Goal: Task Accomplishment & Management: Manage account settings

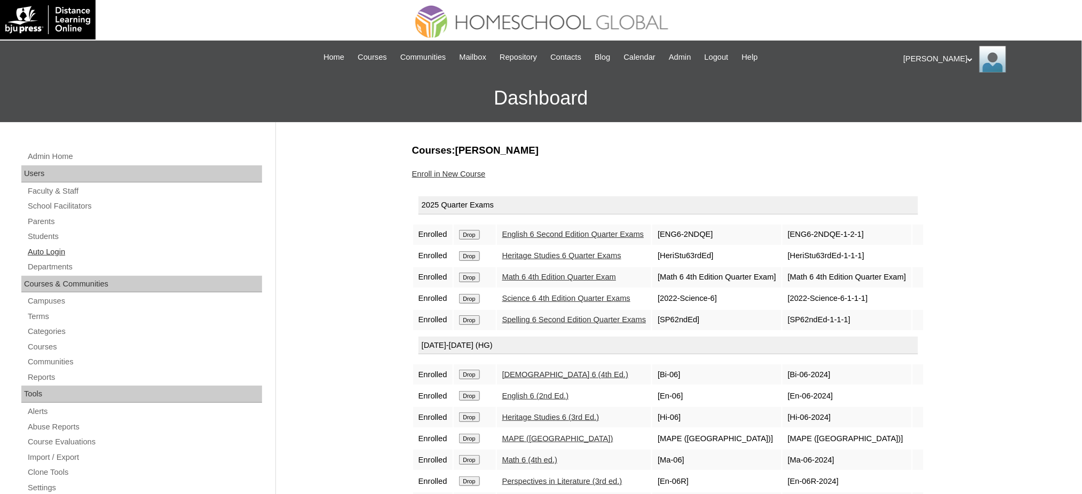
click at [51, 255] on link "Auto Login" at bounding box center [144, 251] width 235 height 13
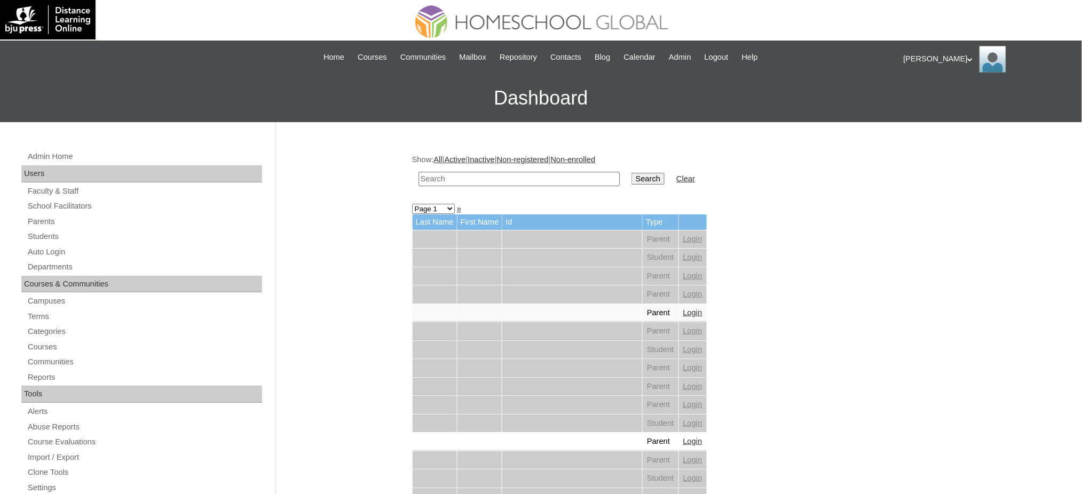
drag, startPoint x: 564, startPoint y: 182, endPoint x: 576, endPoint y: 180, distance: 12.5
click at [564, 181] on input "text" at bounding box center [518, 179] width 201 height 14
paste input "Obelix Timotheus"
type input "Obelix Timotheus"
click at [631, 180] on input "Search" at bounding box center [647, 179] width 33 height 12
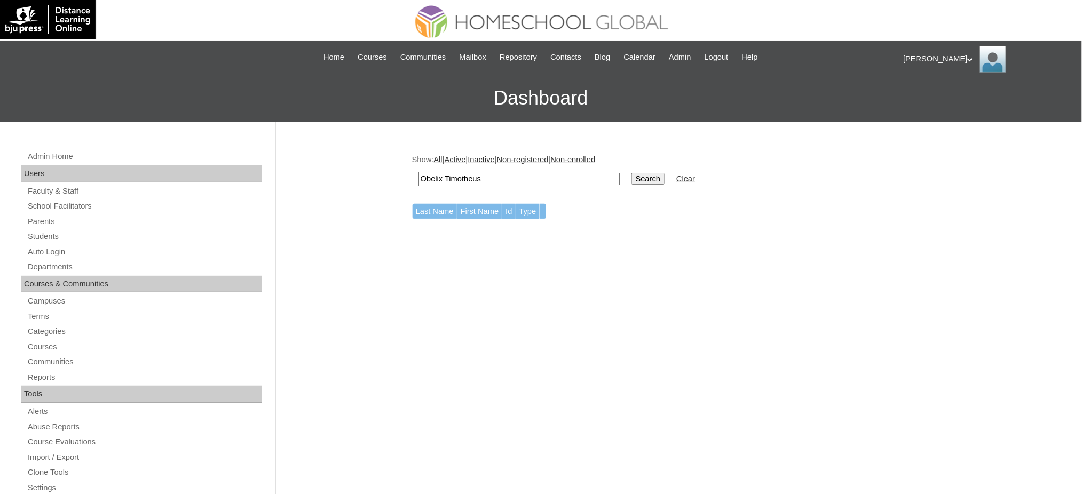
click at [511, 172] on input "Obelix Timotheus" at bounding box center [518, 179] width 201 height 14
type input "Obelix Timotheus"
click at [631, 173] on input "Search" at bounding box center [647, 179] width 33 height 12
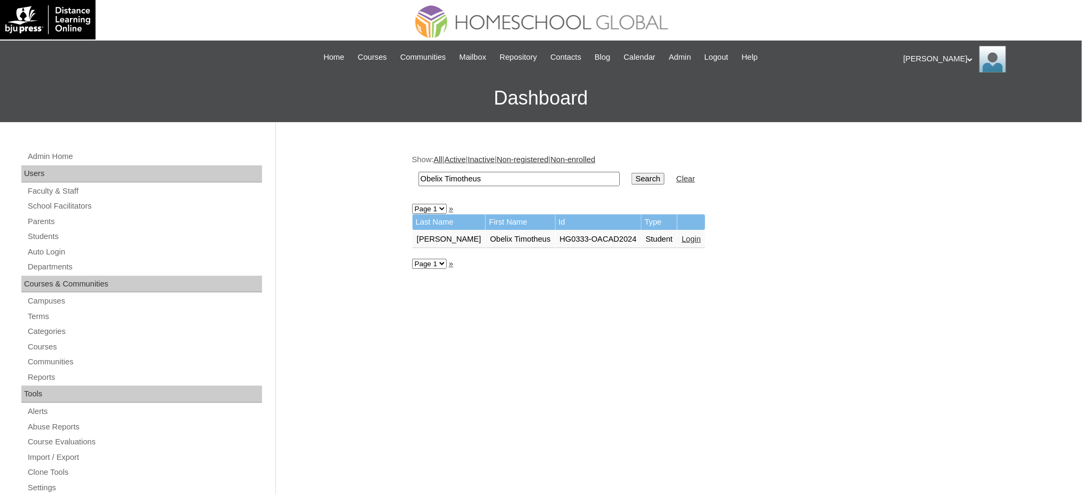
click at [566, 182] on input "Obelix Timotheus" at bounding box center [518, 179] width 201 height 14
paste input "[PERSON_NAME]"
type input "[PERSON_NAME]"
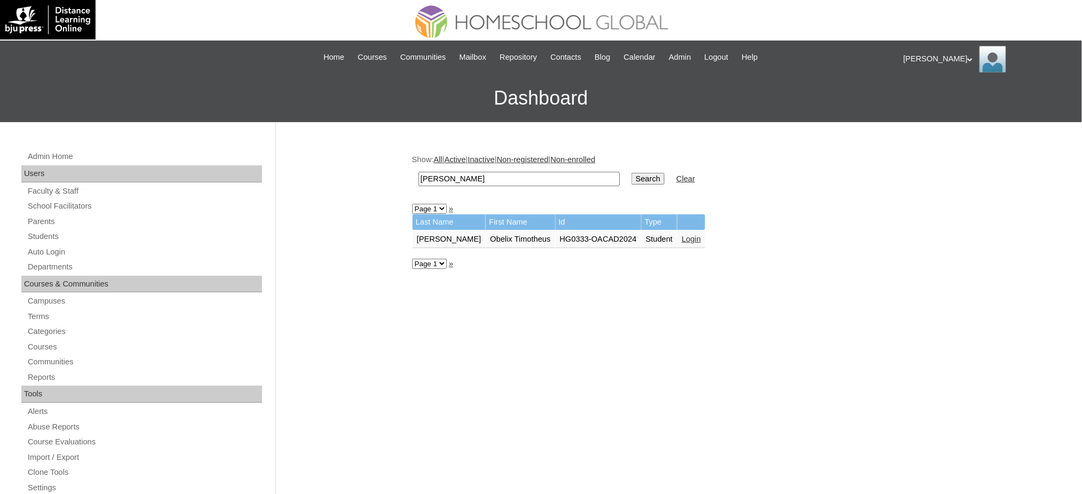
click at [631, 175] on input "Search" at bounding box center [647, 179] width 33 height 12
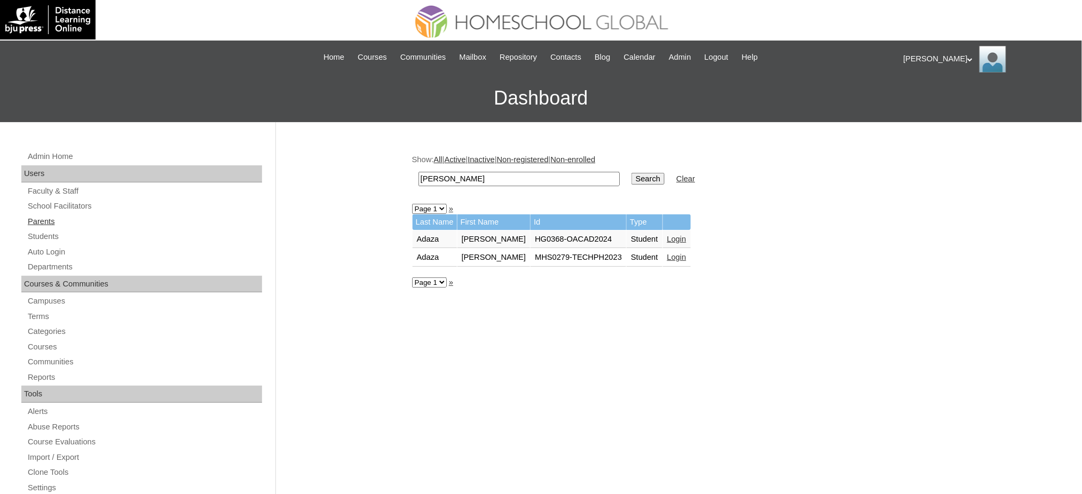
click at [45, 220] on link "Parents" at bounding box center [144, 221] width 235 height 13
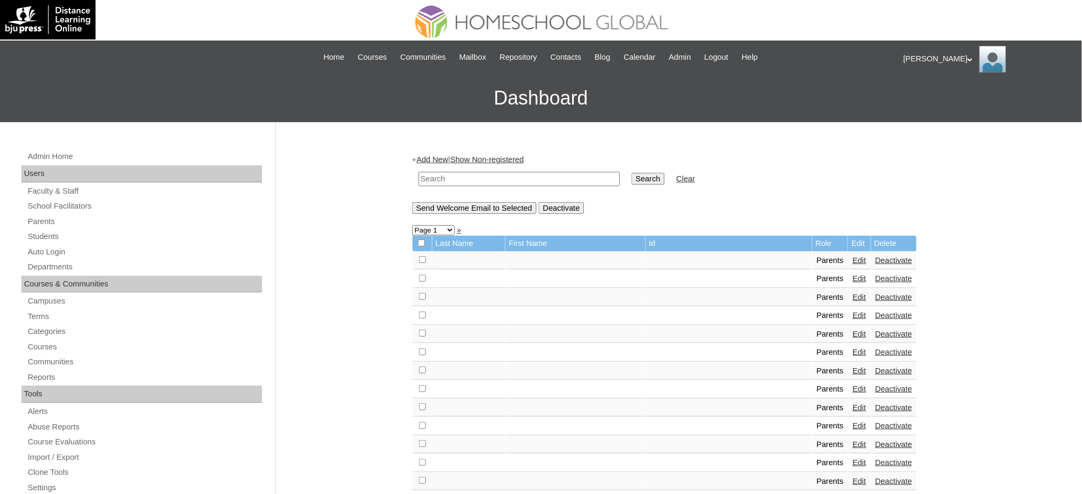
click at [498, 183] on input "text" at bounding box center [518, 179] width 201 height 14
type input "MHP012587-TECHPH2020"
click at [631, 183] on input "Search" at bounding box center [647, 179] width 33 height 12
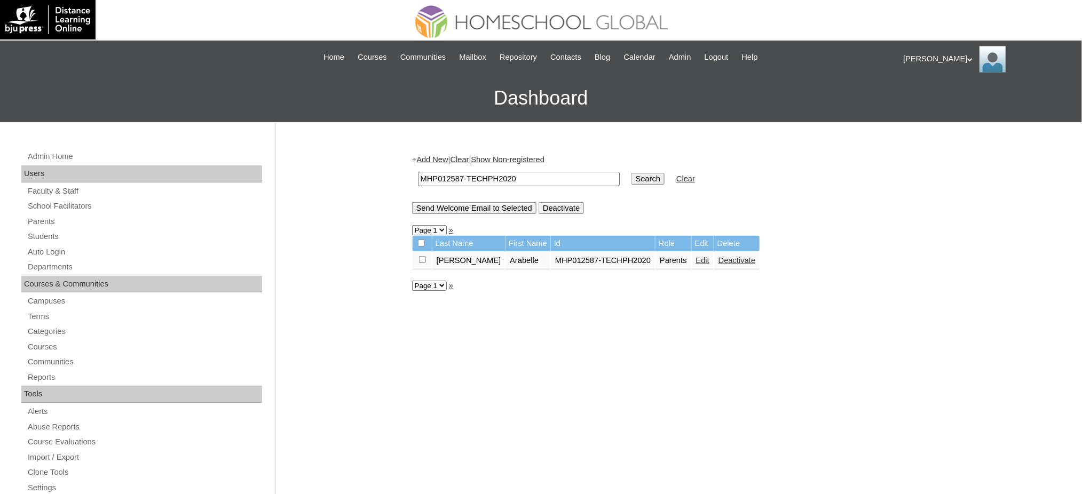
click at [696, 259] on link "Edit" at bounding box center [702, 260] width 13 height 9
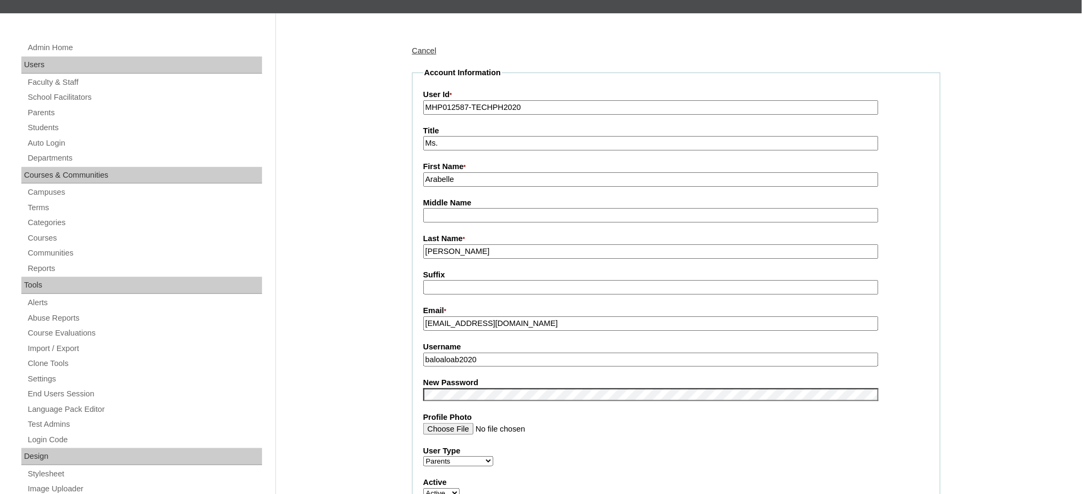
scroll to position [142, 0]
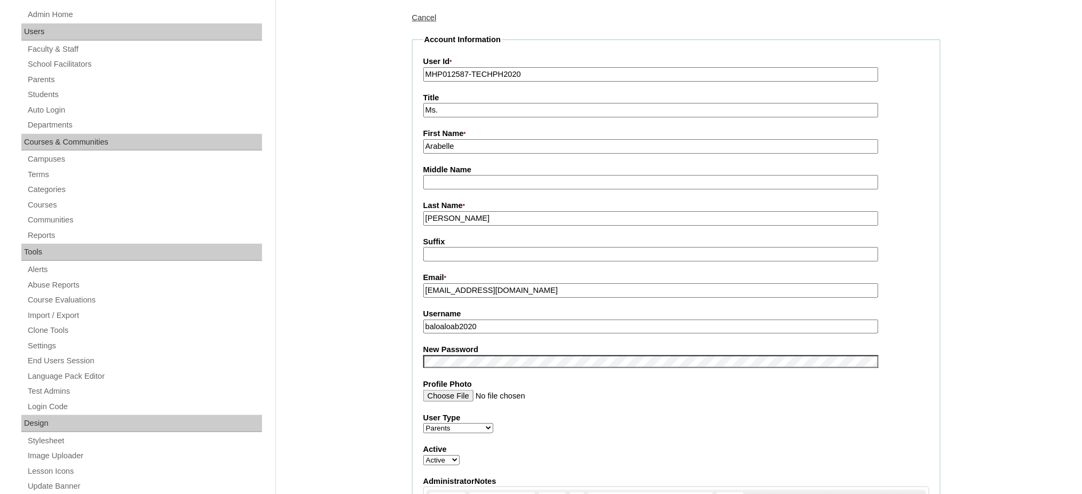
click at [447, 320] on input "baloaloab2020" at bounding box center [650, 327] width 455 height 14
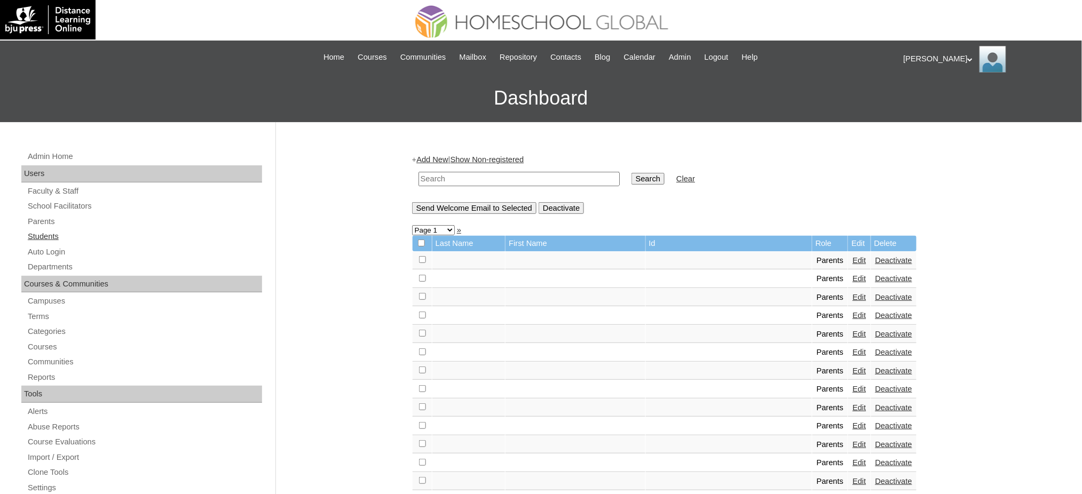
click at [41, 234] on link "Students" at bounding box center [144, 236] width 235 height 13
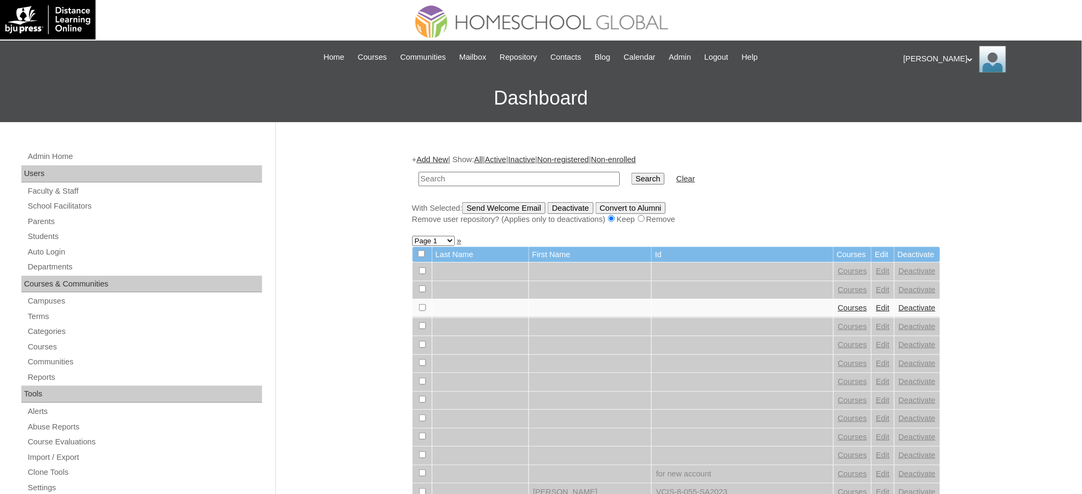
paste input "MHS009426-TECHPH2020"
type input "MHS009426-TECHPH2020"
click at [631, 177] on input "Search" at bounding box center [647, 179] width 33 height 12
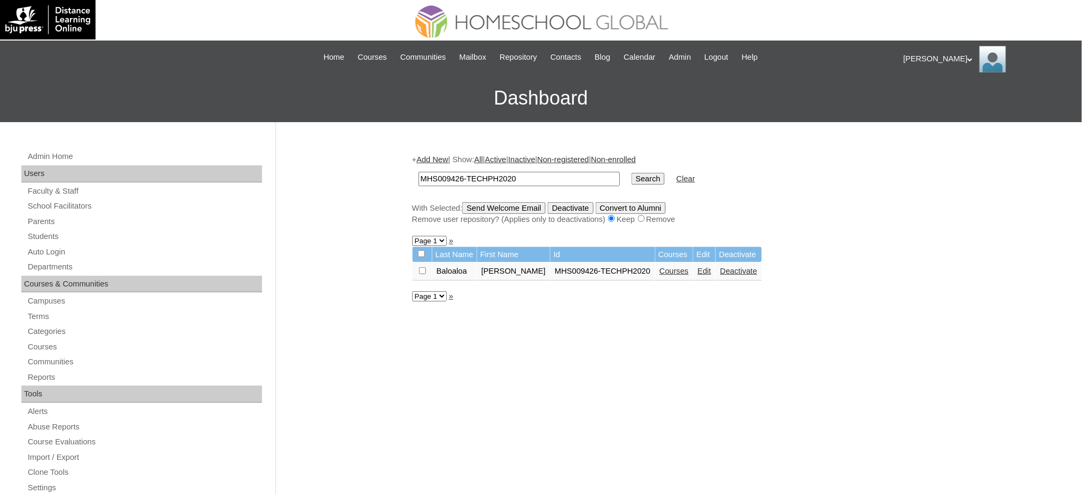
click at [697, 269] on link "Edit" at bounding box center [703, 271] width 13 height 9
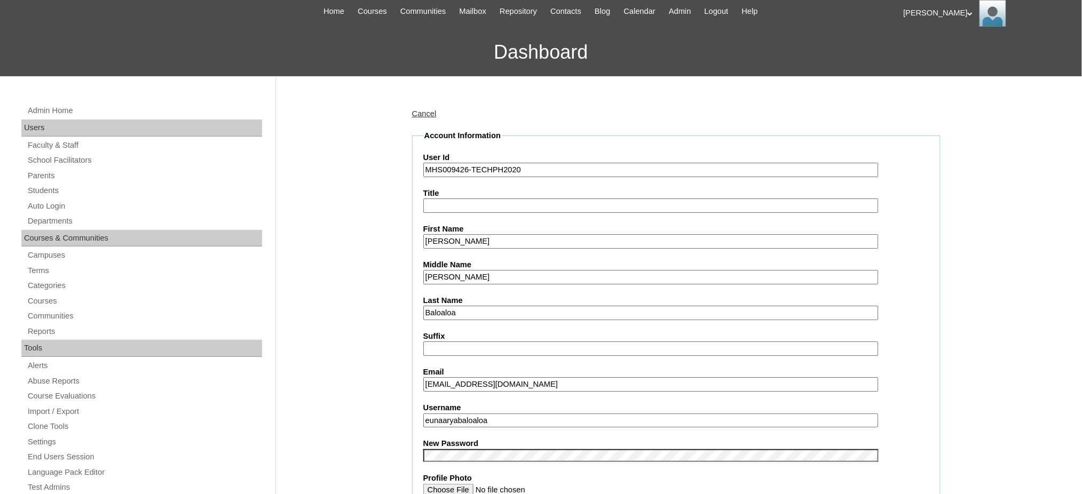
scroll to position [142, 0]
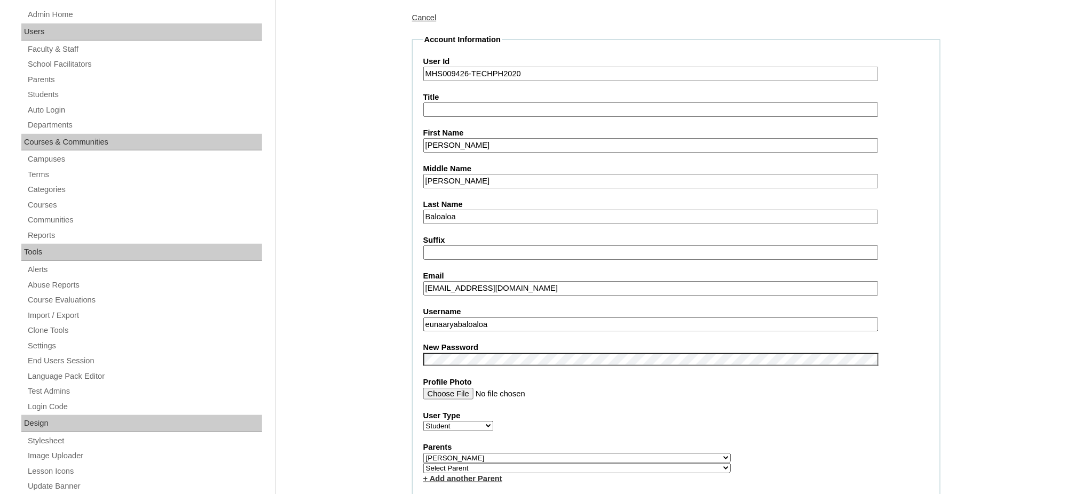
click at [472, 319] on input "eunaaryabaloaloa" at bounding box center [650, 325] width 455 height 14
click at [451, 144] on input "Euna Arya" at bounding box center [650, 145] width 455 height 14
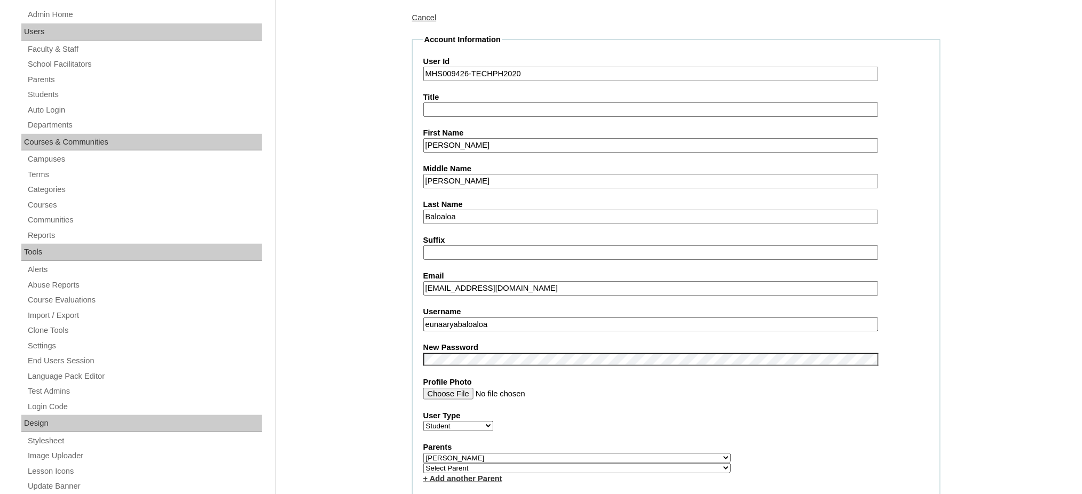
click at [451, 144] on input "Euna Arya" at bounding box center [650, 145] width 455 height 14
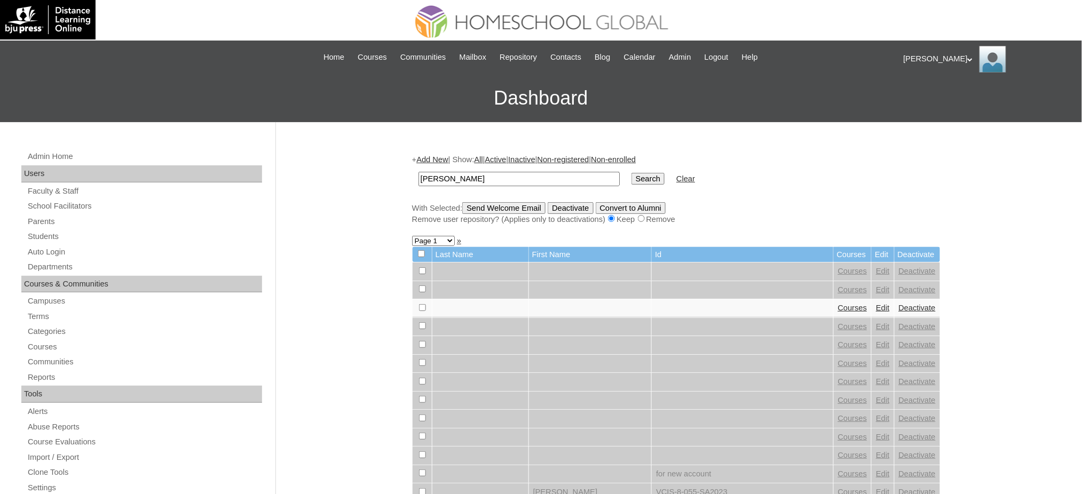
type input "[PERSON_NAME]"
click at [631, 177] on input "Search" at bounding box center [647, 179] width 33 height 12
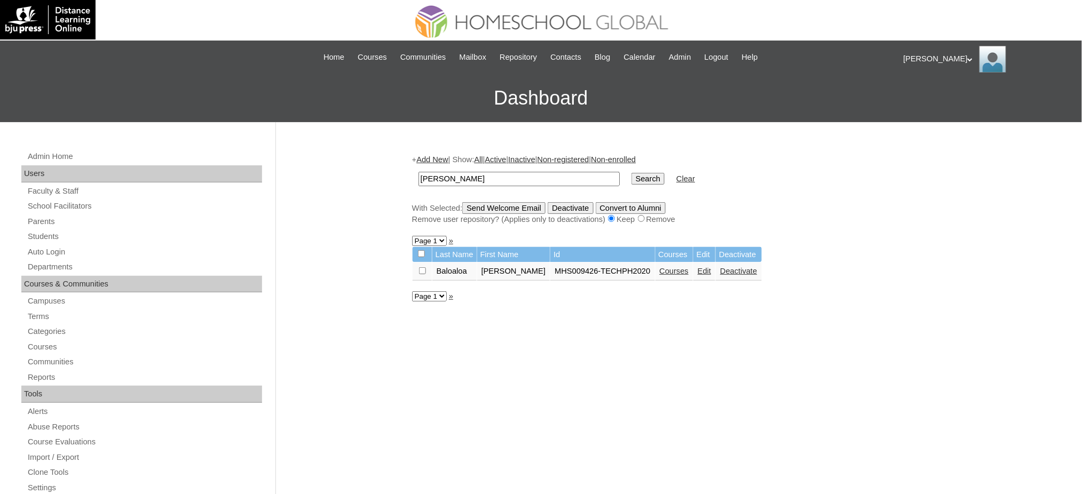
click at [660, 267] on link "Courses" at bounding box center [674, 271] width 29 height 9
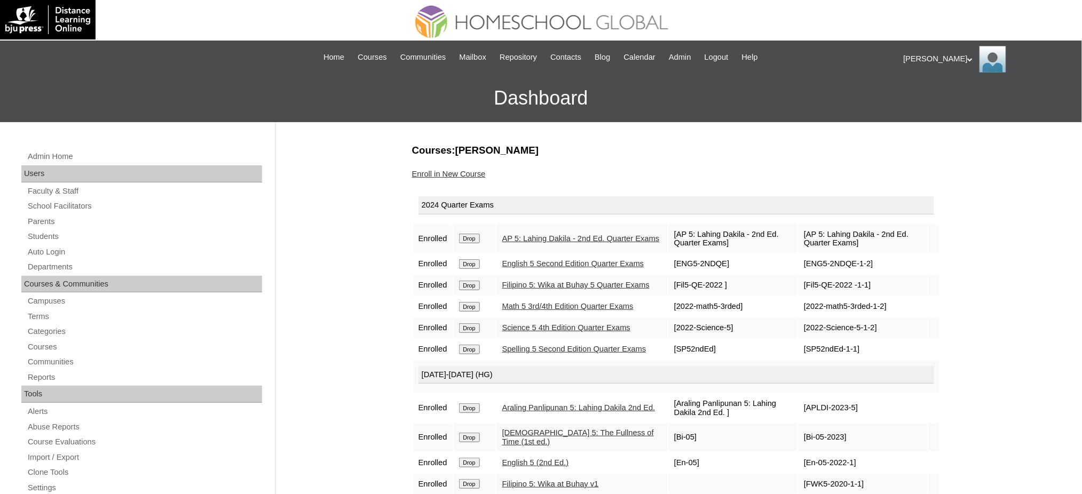
click at [462, 239] on input "Drop" at bounding box center [469, 239] width 21 height 10
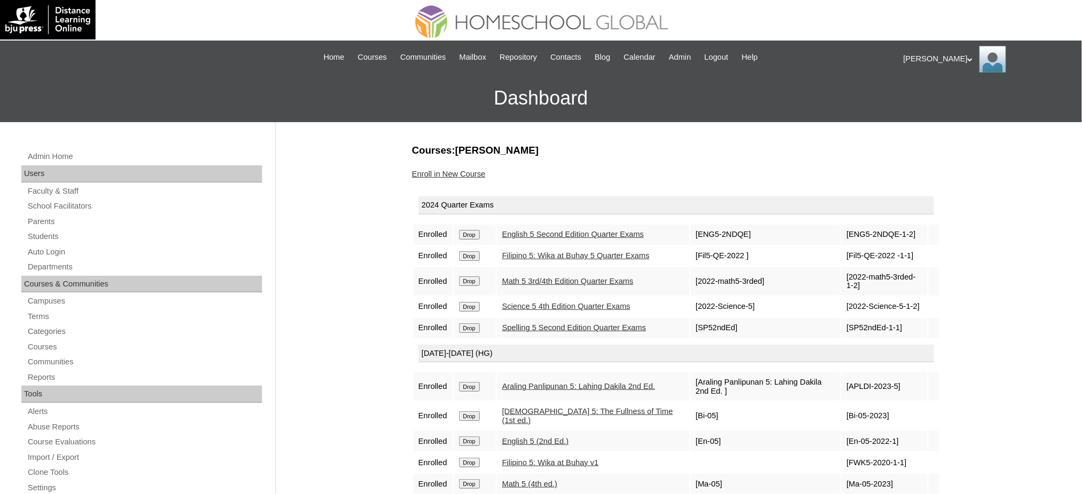
click at [464, 234] on input "Drop" at bounding box center [469, 235] width 21 height 10
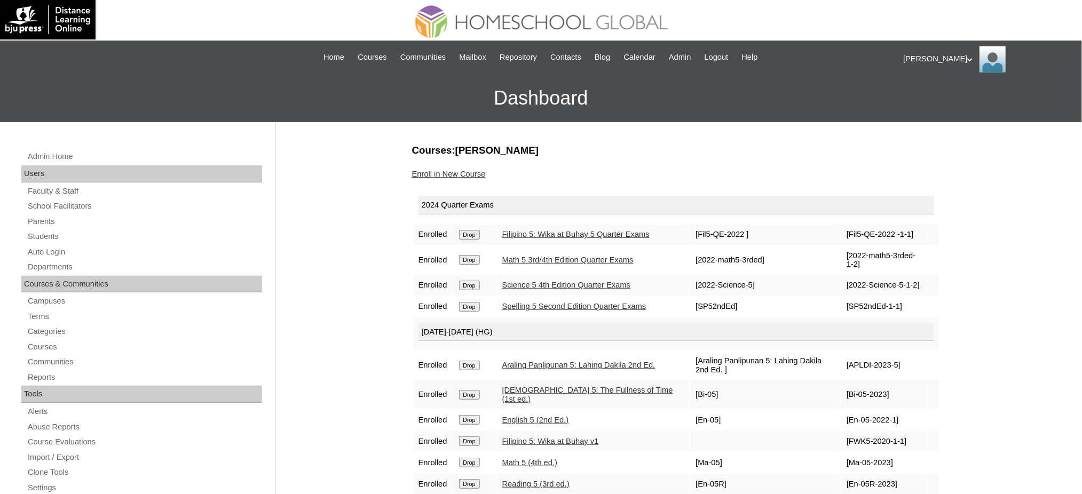
click at [482, 239] on form "Drop" at bounding box center [474, 234] width 31 height 9
click at [475, 237] on input "Drop" at bounding box center [469, 235] width 21 height 10
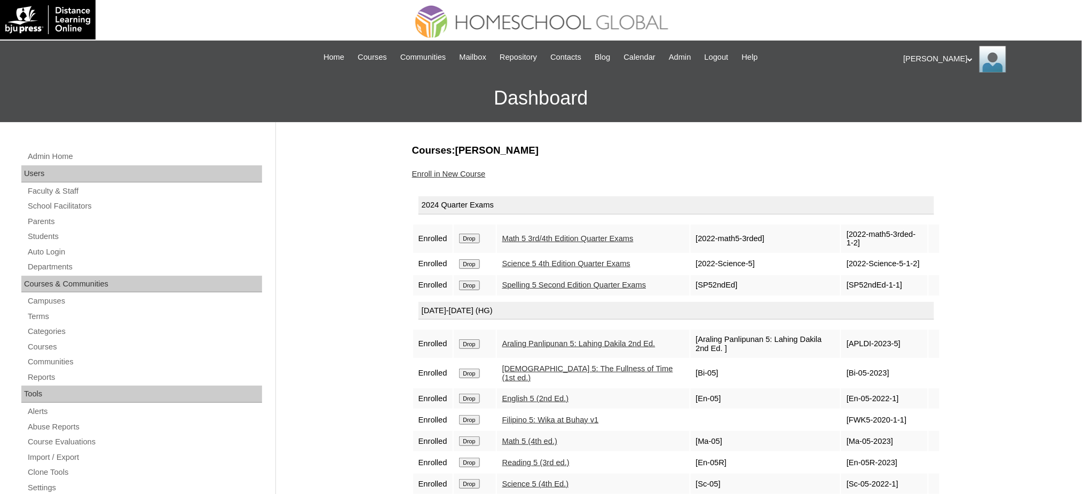
click at [457, 237] on td "Drop" at bounding box center [475, 239] width 42 height 28
drag, startPoint x: 465, startPoint y: 237, endPoint x: 615, endPoint y: 50, distance: 239.9
click at [465, 237] on input "Drop" at bounding box center [469, 239] width 21 height 10
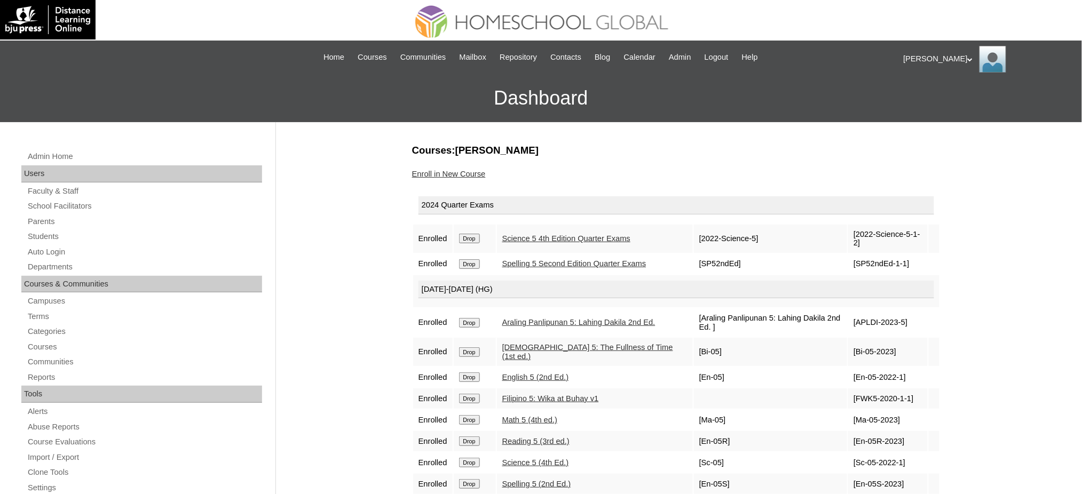
click at [480, 240] on input "Drop" at bounding box center [469, 239] width 21 height 10
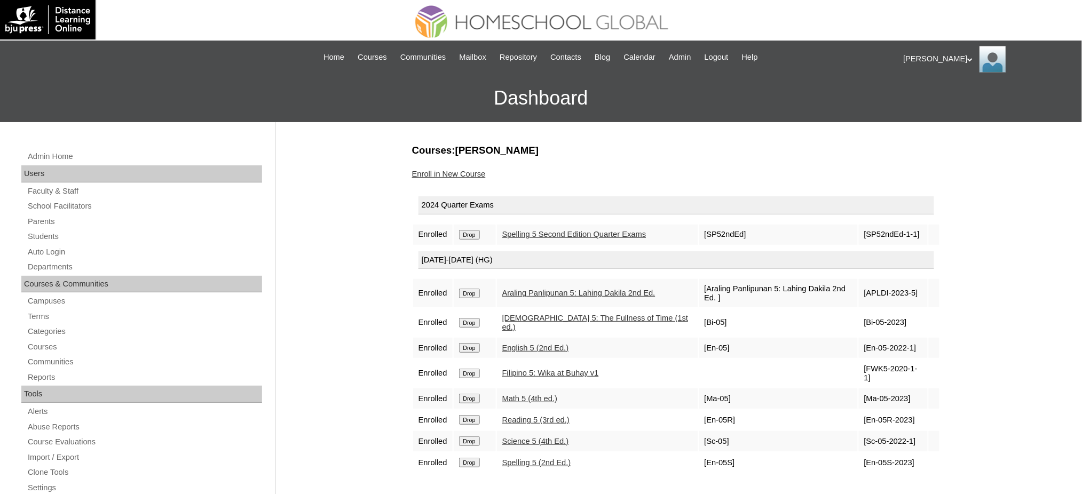
click at [471, 233] on input "Drop" at bounding box center [469, 235] width 21 height 10
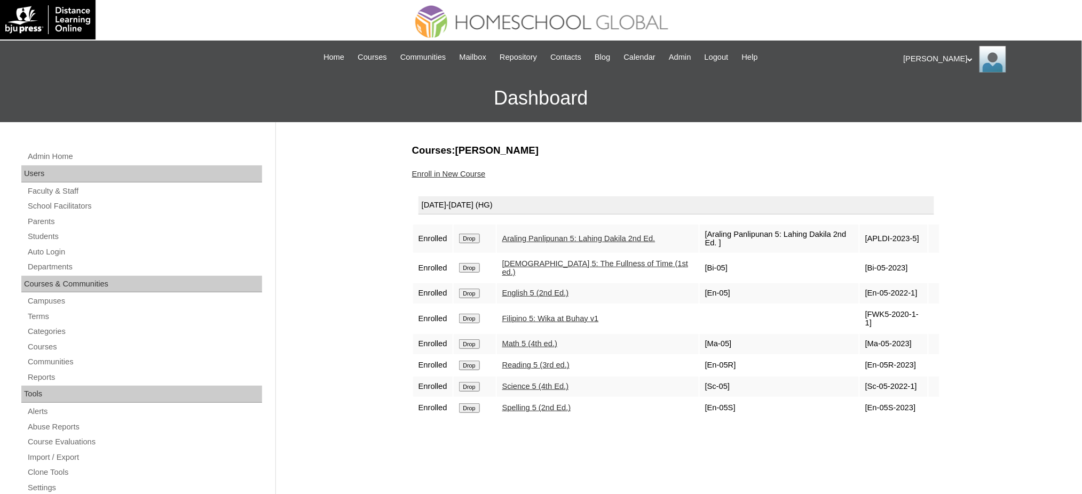
click at [467, 237] on td "Drop" at bounding box center [475, 239] width 42 height 28
click at [465, 234] on input "Drop" at bounding box center [469, 239] width 21 height 10
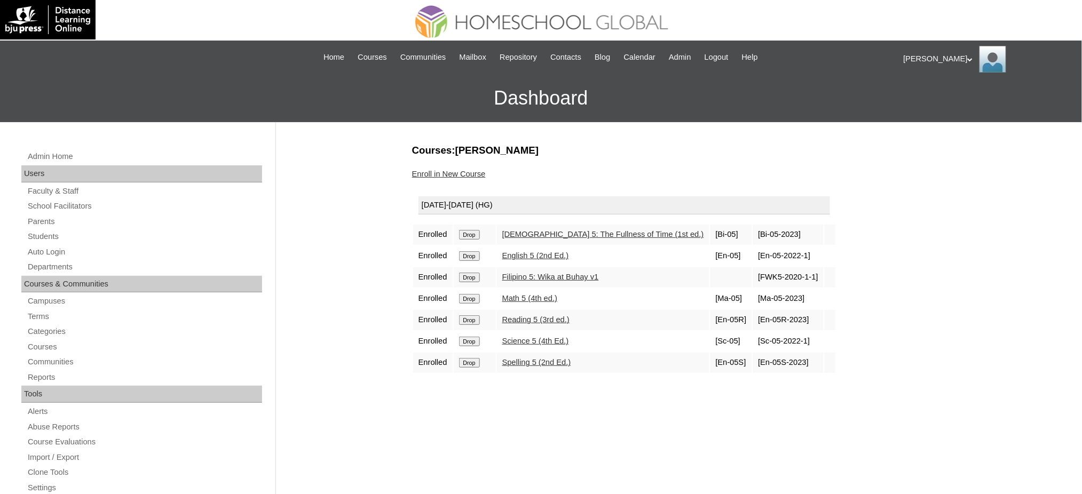
click at [466, 231] on input "Drop" at bounding box center [469, 235] width 21 height 10
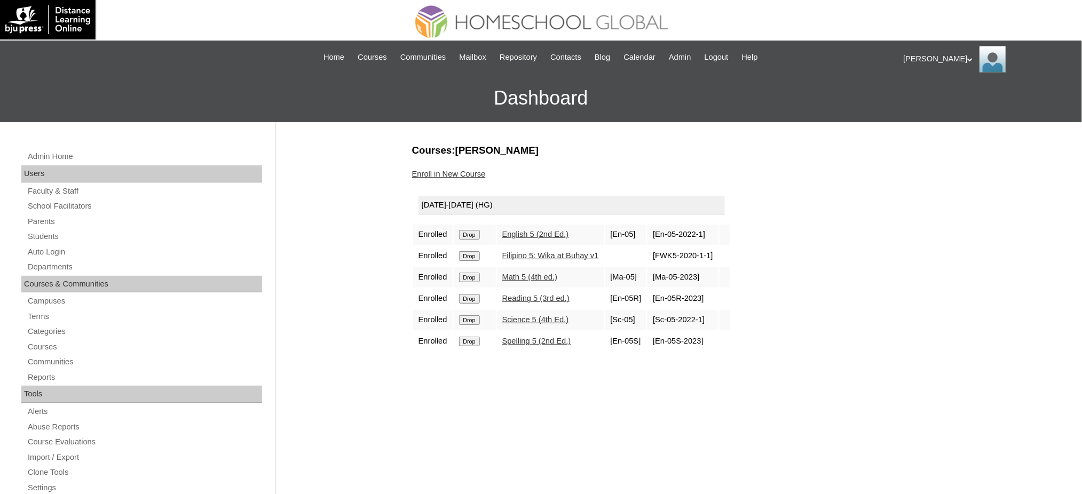
click at [475, 236] on input "Drop" at bounding box center [469, 235] width 21 height 10
click at [470, 237] on td "Drop" at bounding box center [475, 235] width 42 height 20
click at [471, 234] on input "Drop" at bounding box center [469, 235] width 21 height 10
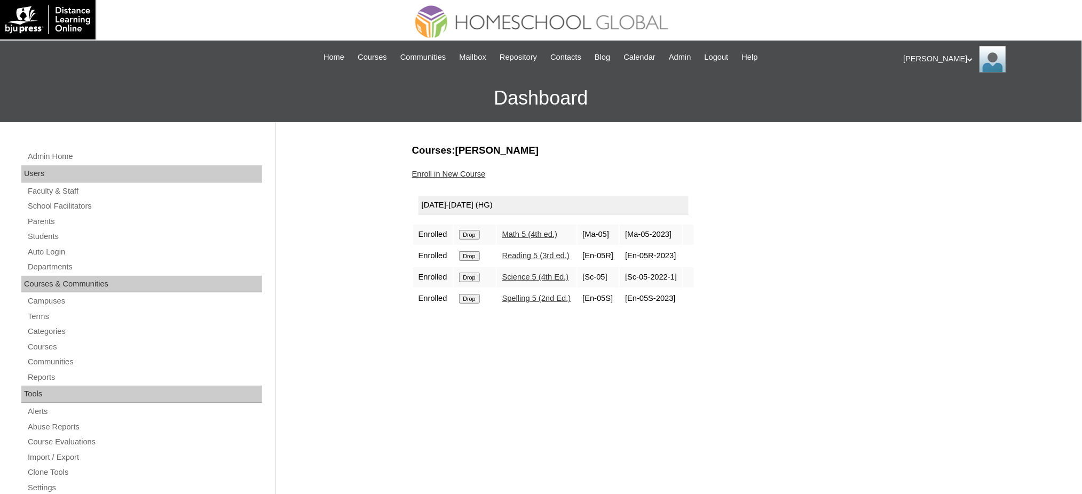
click at [473, 235] on input "Drop" at bounding box center [469, 235] width 21 height 10
click at [463, 237] on td "Drop" at bounding box center [475, 235] width 42 height 20
click at [467, 233] on input "Drop" at bounding box center [469, 235] width 21 height 10
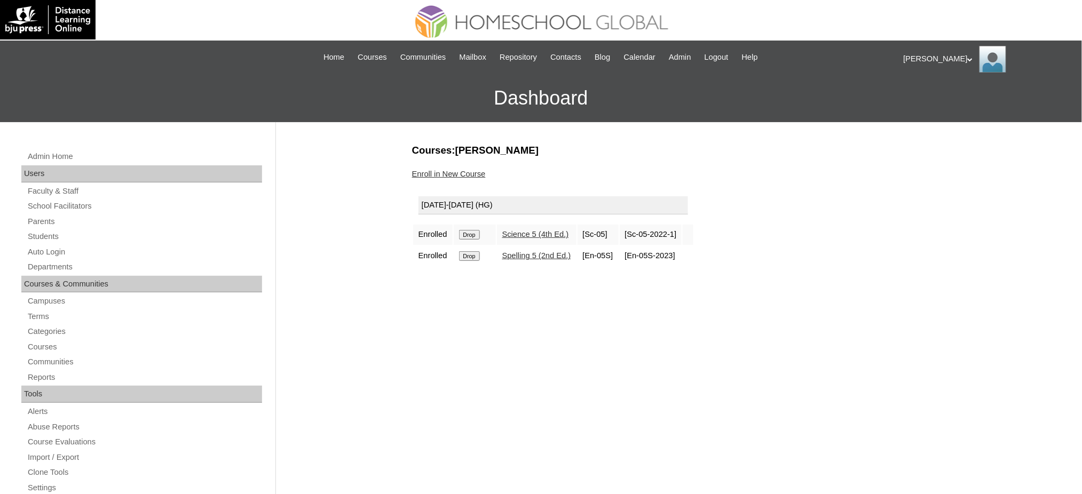
click at [466, 233] on input "Drop" at bounding box center [469, 235] width 21 height 10
click at [475, 234] on input "Drop" at bounding box center [469, 235] width 21 height 10
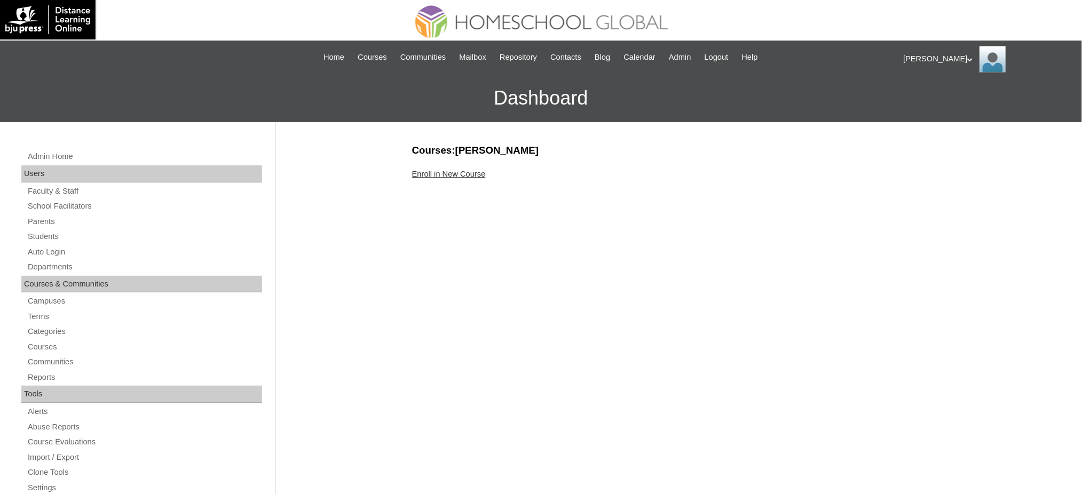
click at [467, 173] on link "Enroll in New Course" at bounding box center [449, 174] width 74 height 9
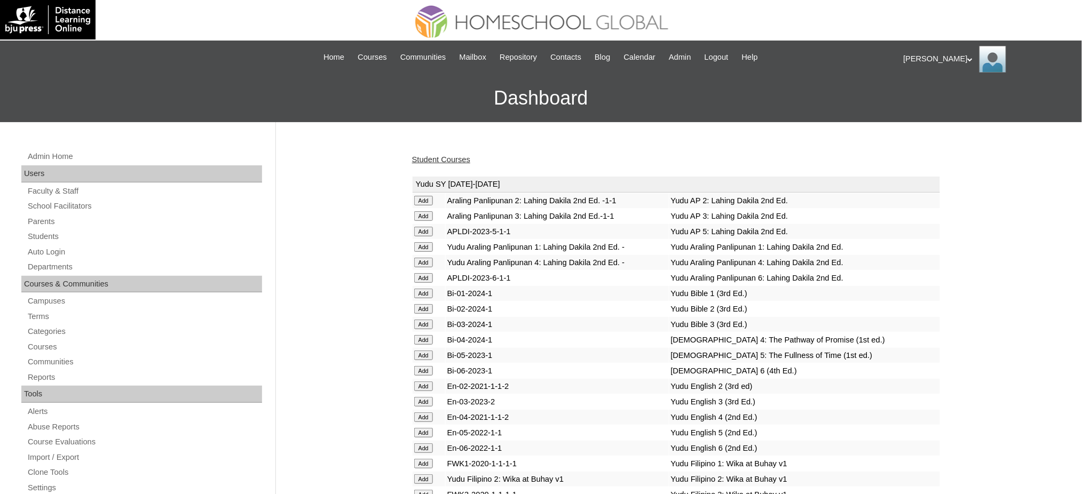
click at [444, 162] on link "Student Courses" at bounding box center [441, 159] width 58 height 9
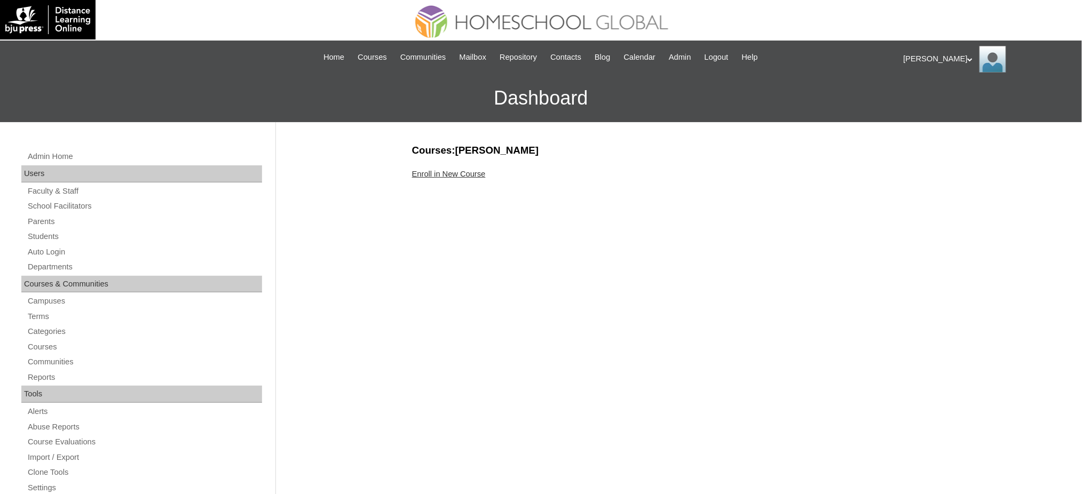
click at [448, 175] on link "Enroll in New Course" at bounding box center [449, 174] width 74 height 9
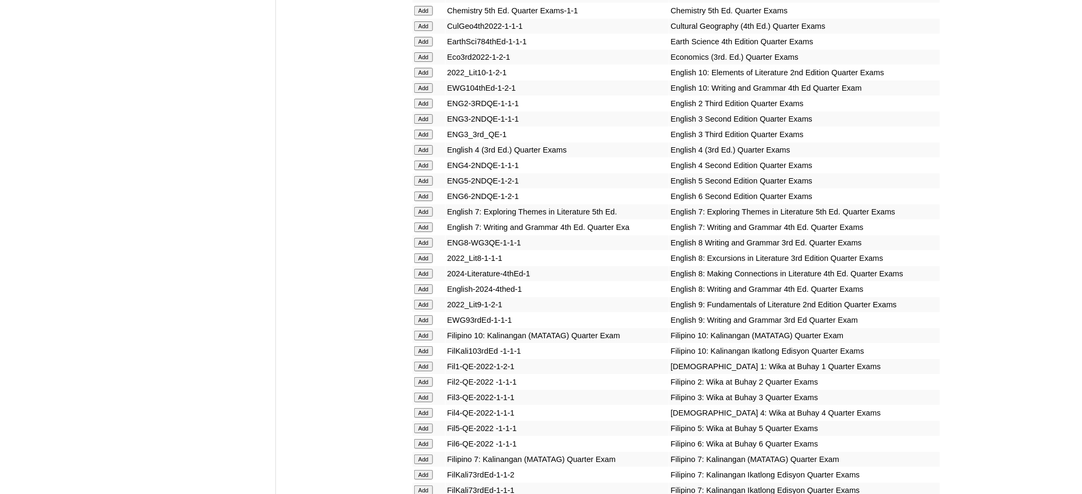
scroll to position [1352, 0]
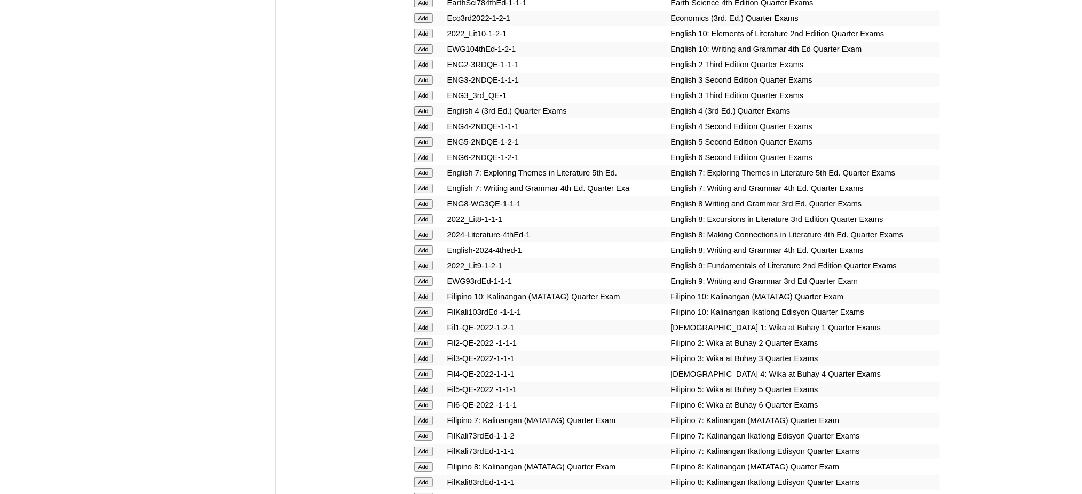
click at [429, 153] on input "Add" at bounding box center [423, 158] width 19 height 10
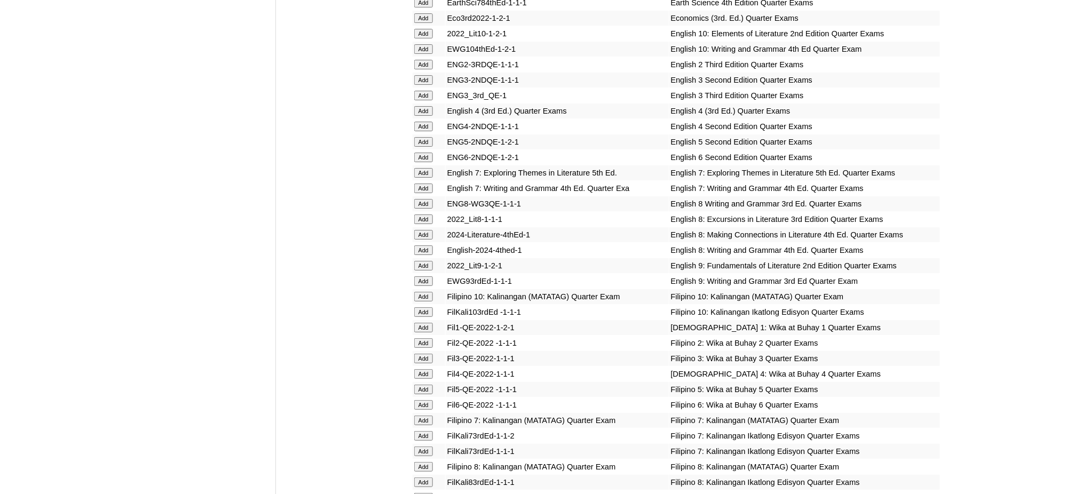
click at [429, 153] on input "Add" at bounding box center [423, 158] width 19 height 10
click at [417, 400] on input "Add" at bounding box center [423, 405] width 19 height 10
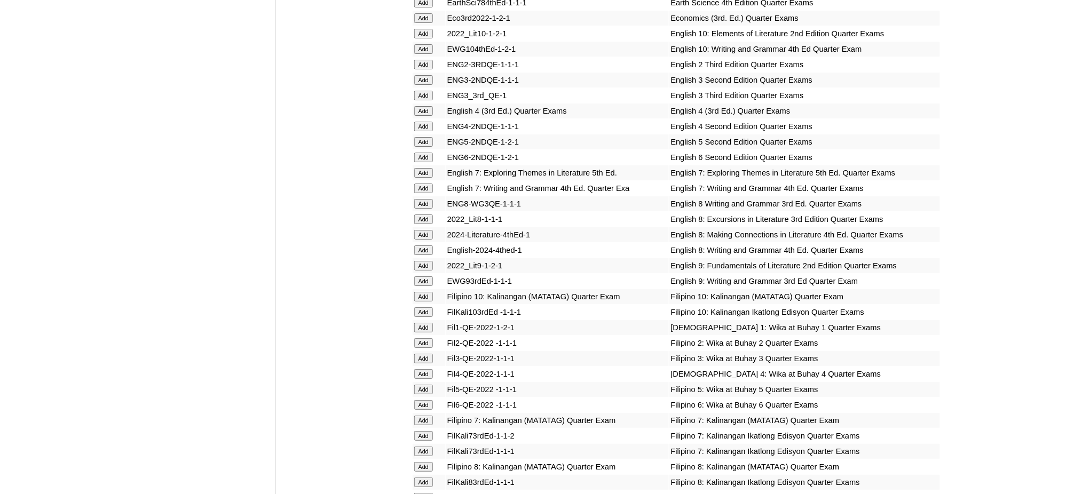
click at [417, 400] on input "Add" at bounding box center [423, 405] width 19 height 10
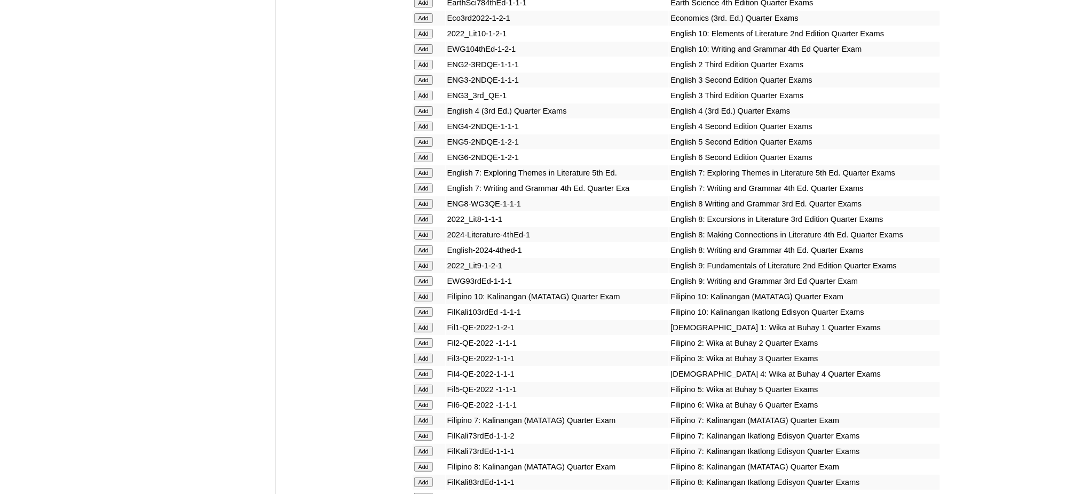
click at [417, 400] on input "Add" at bounding box center [423, 405] width 19 height 10
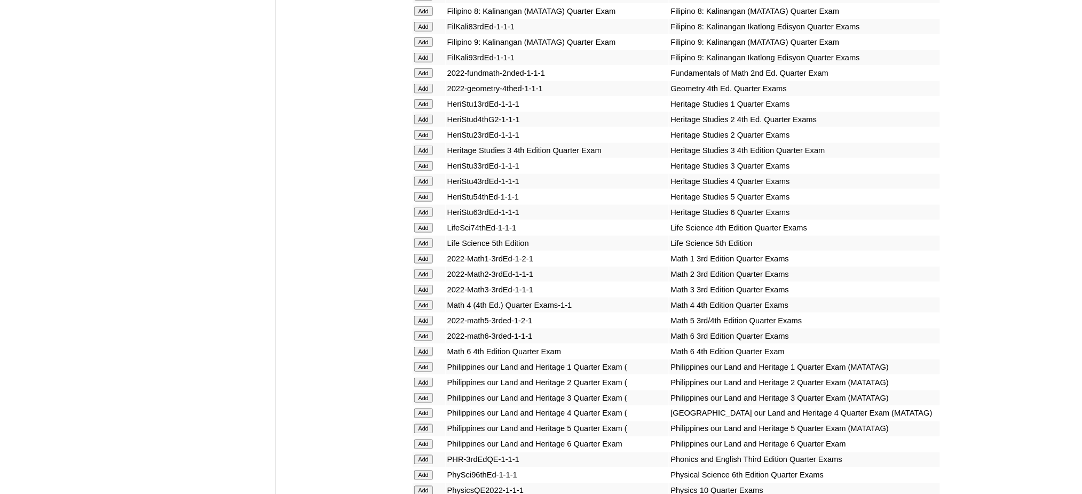
scroll to position [1850, 0]
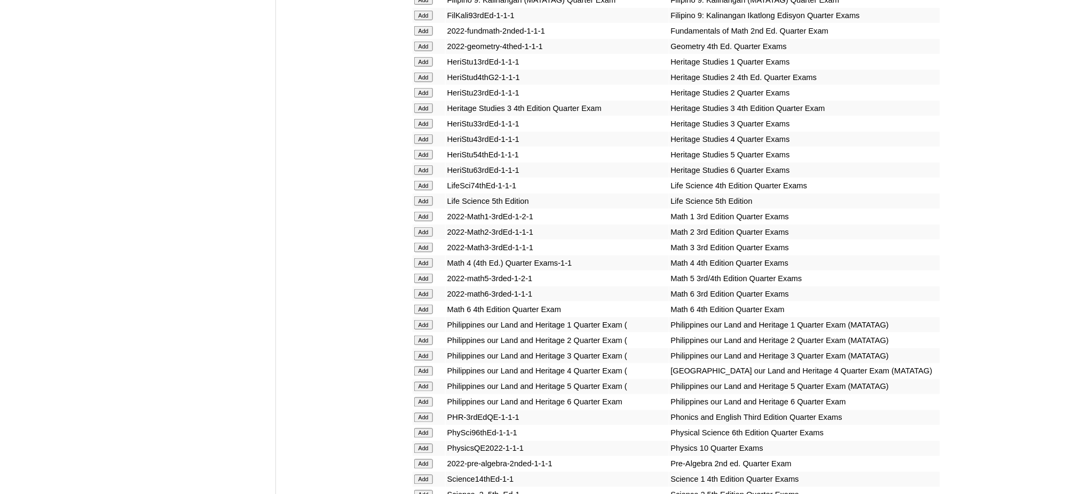
click at [413, 302] on td "Add" at bounding box center [429, 309] width 33 height 15
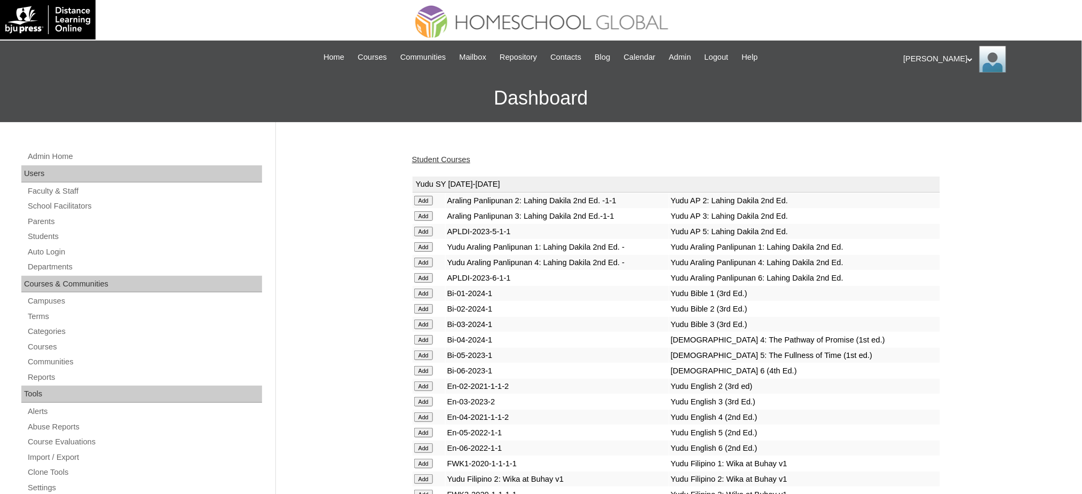
click at [421, 160] on link "Student Courses" at bounding box center [441, 159] width 58 height 9
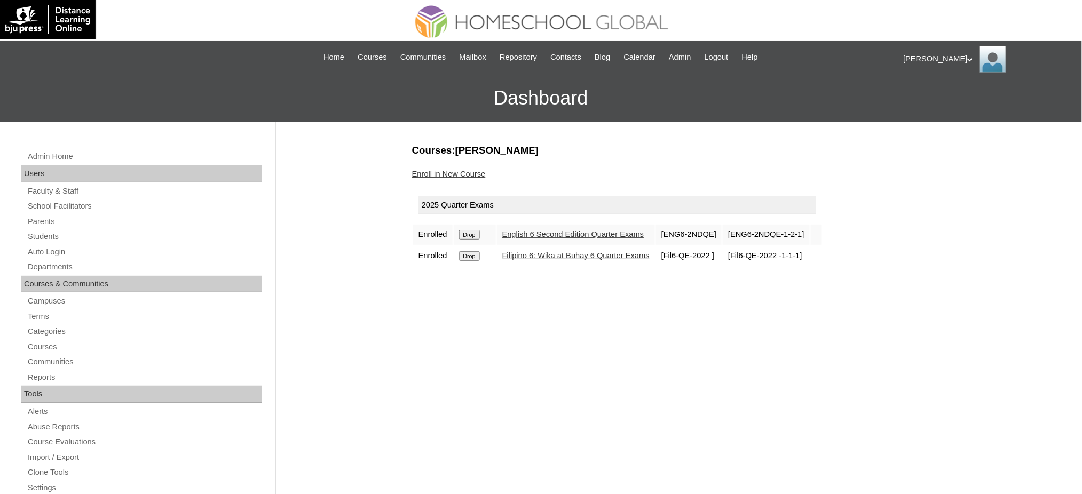
click at [472, 176] on link "Enroll in New Course" at bounding box center [449, 174] width 74 height 9
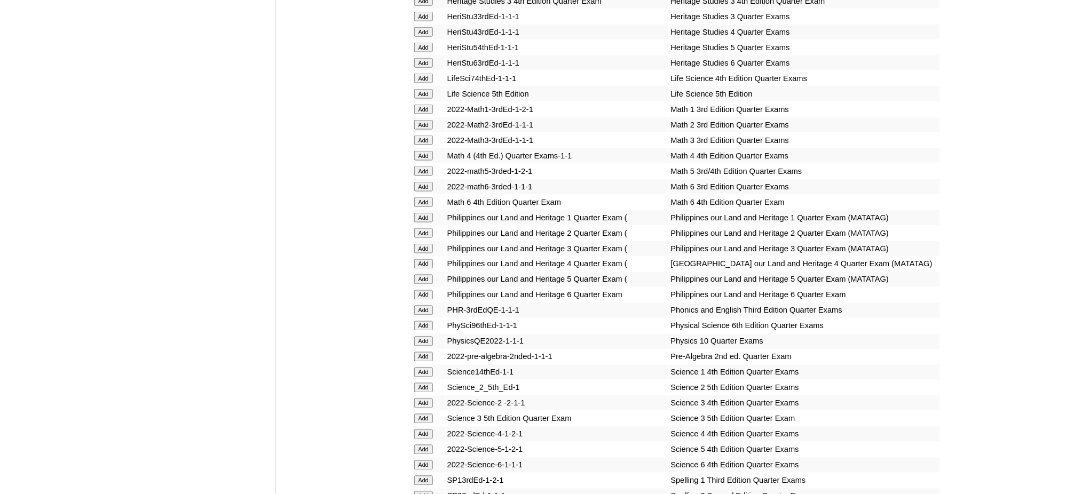
scroll to position [1992, 0]
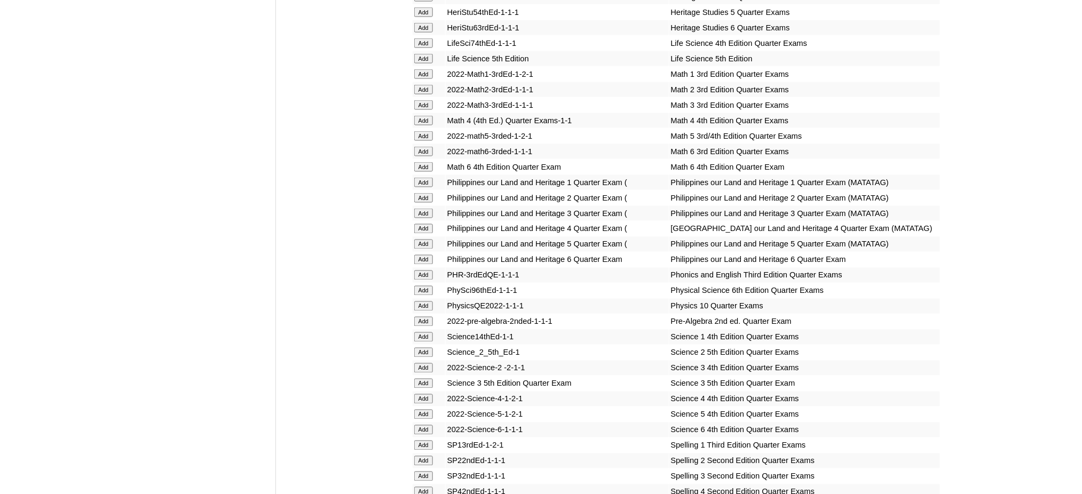
click at [422, 162] on input "Add" at bounding box center [423, 167] width 19 height 10
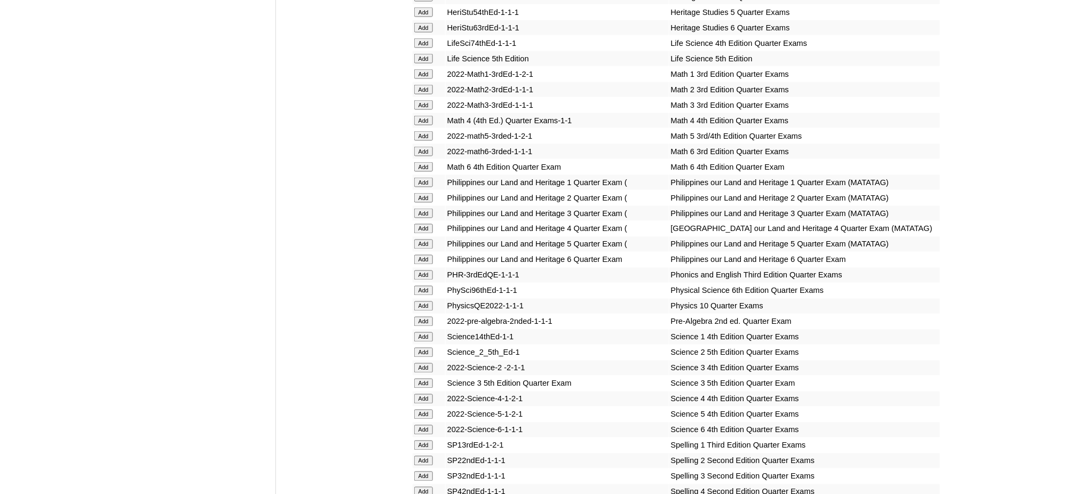
click at [422, 162] on input "Add" at bounding box center [423, 167] width 19 height 10
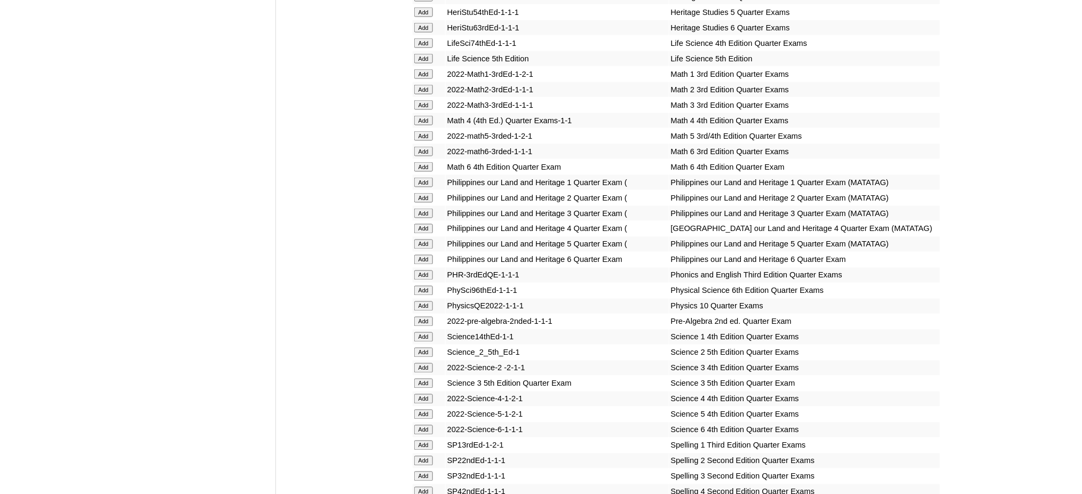
click at [422, 162] on input "Add" at bounding box center [423, 167] width 19 height 10
click at [423, 144] on td "Add" at bounding box center [429, 151] width 33 height 15
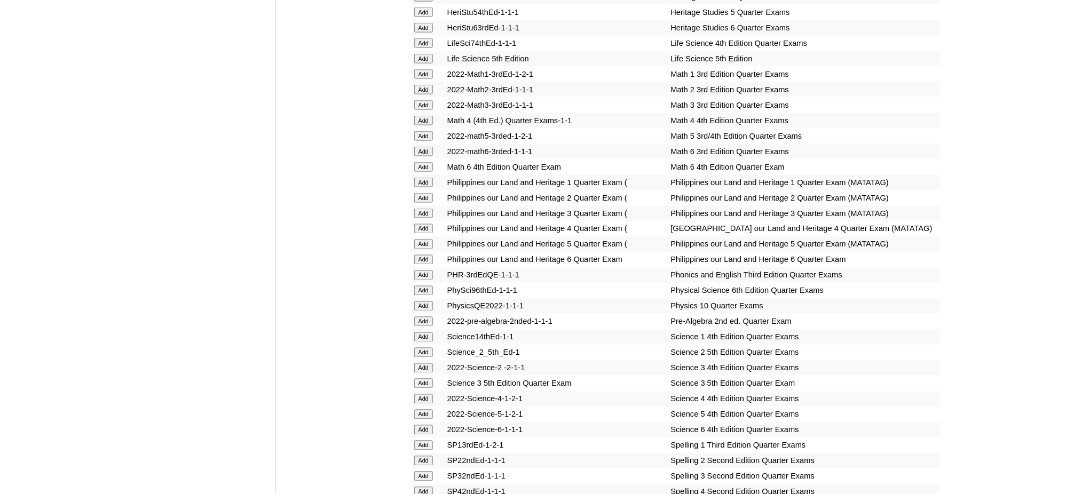
click at [422, 162] on input "Add" at bounding box center [423, 167] width 19 height 10
click at [423, 425] on input "Add" at bounding box center [423, 430] width 19 height 10
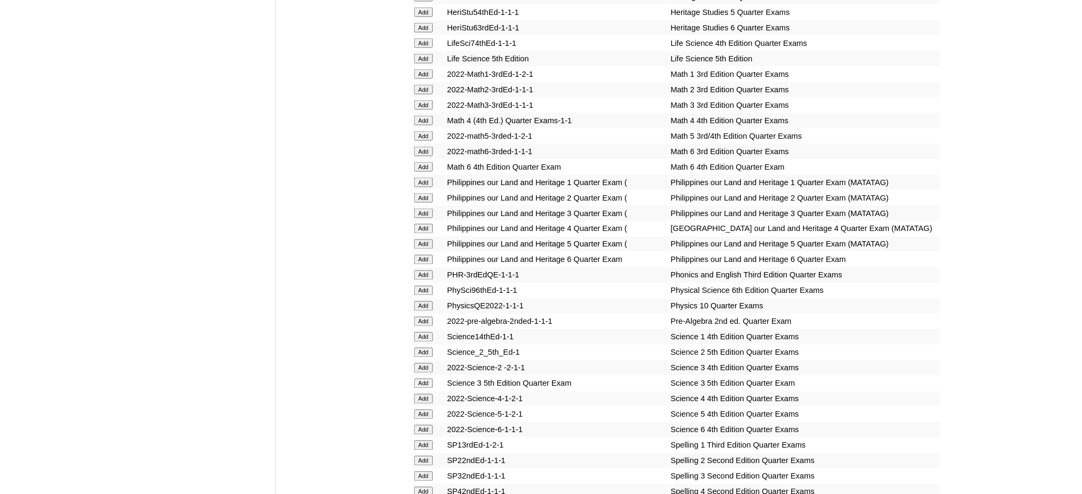
click at [423, 425] on input "Add" at bounding box center [423, 430] width 19 height 10
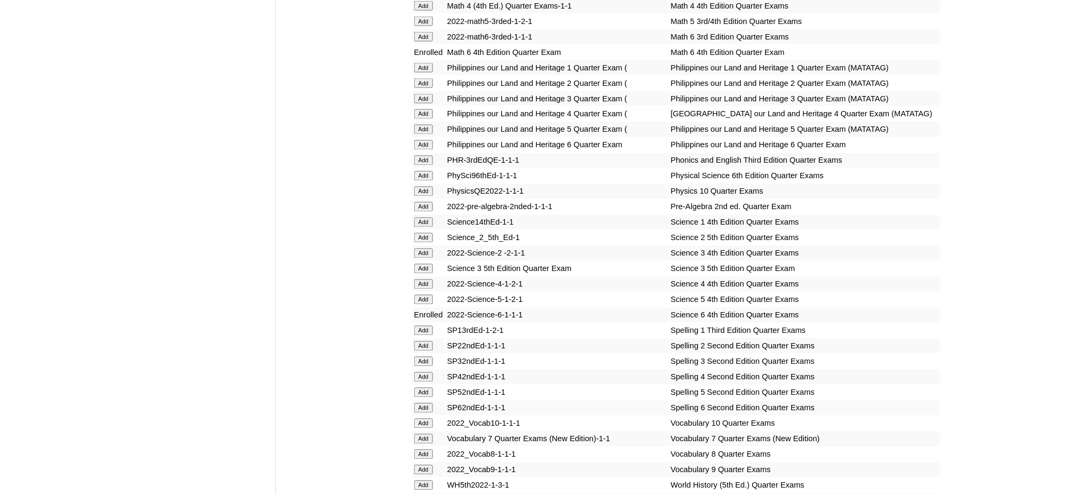
scroll to position [2135, 0]
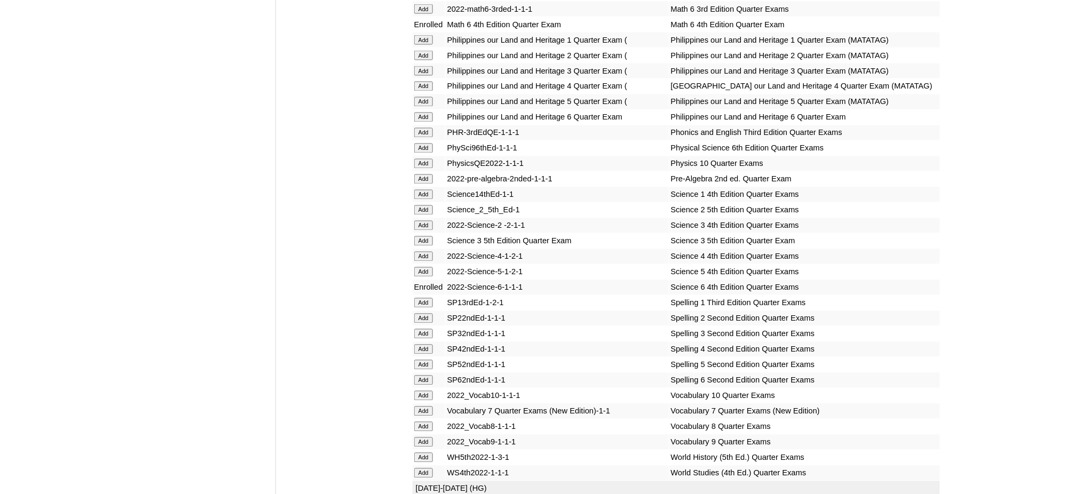
click at [422, 113] on input "Add" at bounding box center [423, 118] width 19 height 10
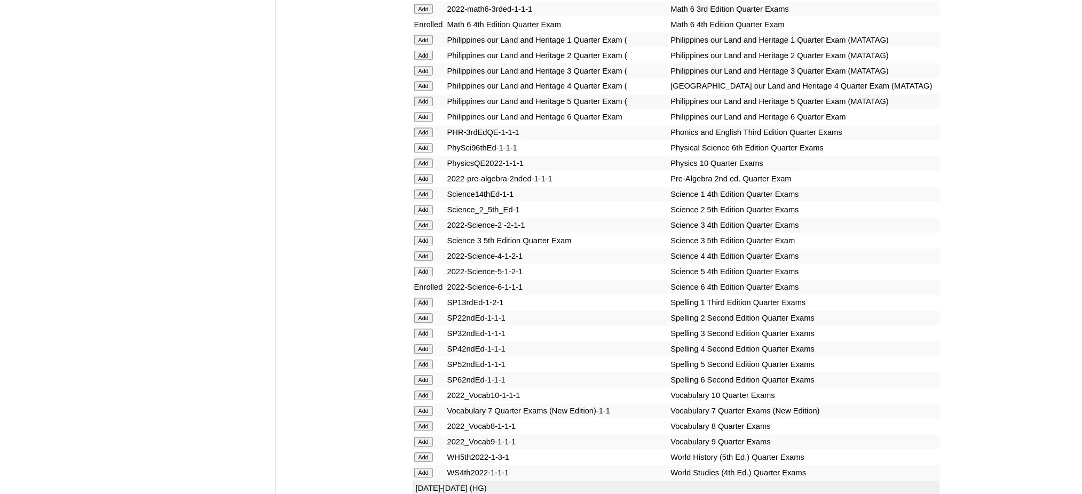
click at [422, 113] on input "Add" at bounding box center [423, 118] width 19 height 10
click at [418, 376] on input "Add" at bounding box center [423, 381] width 19 height 10
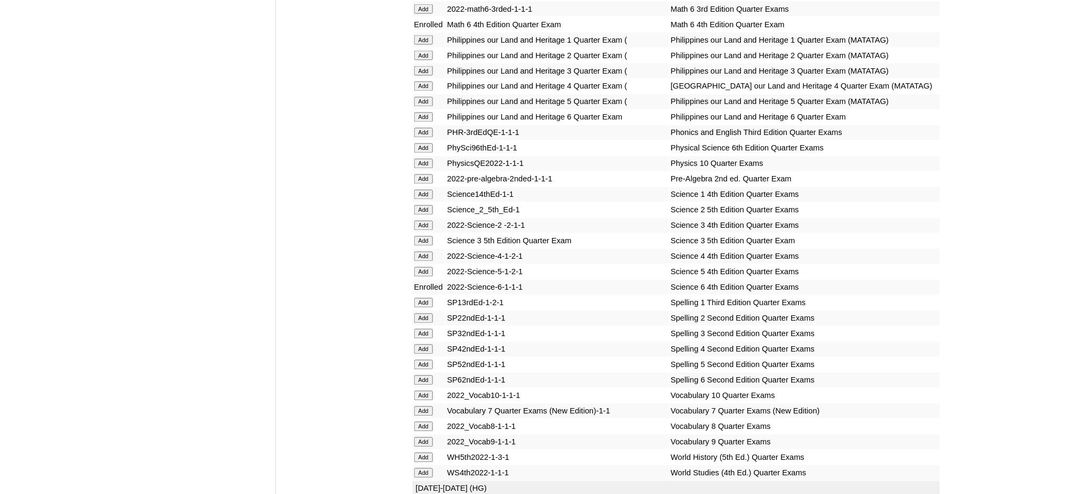
click at [418, 376] on input "Add" at bounding box center [423, 381] width 19 height 10
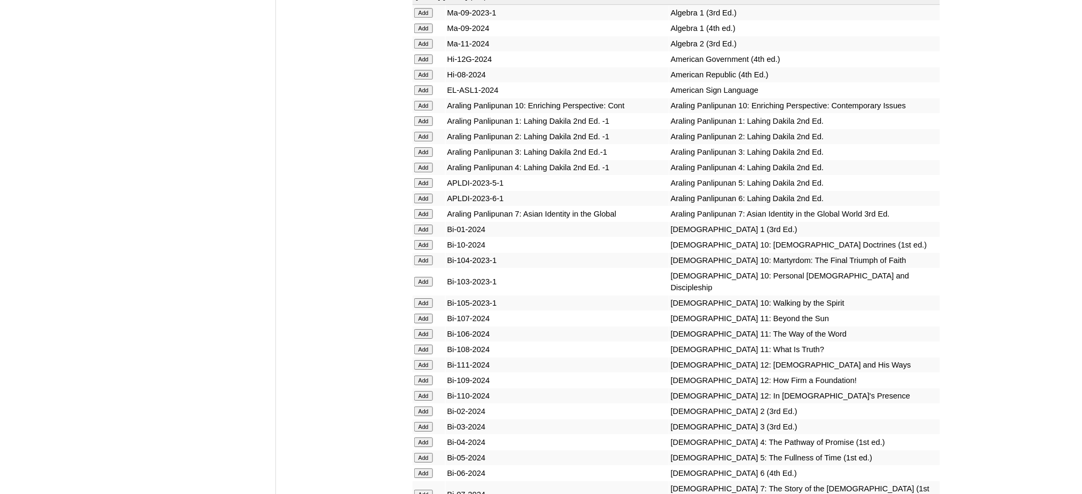
scroll to position [2633, 0]
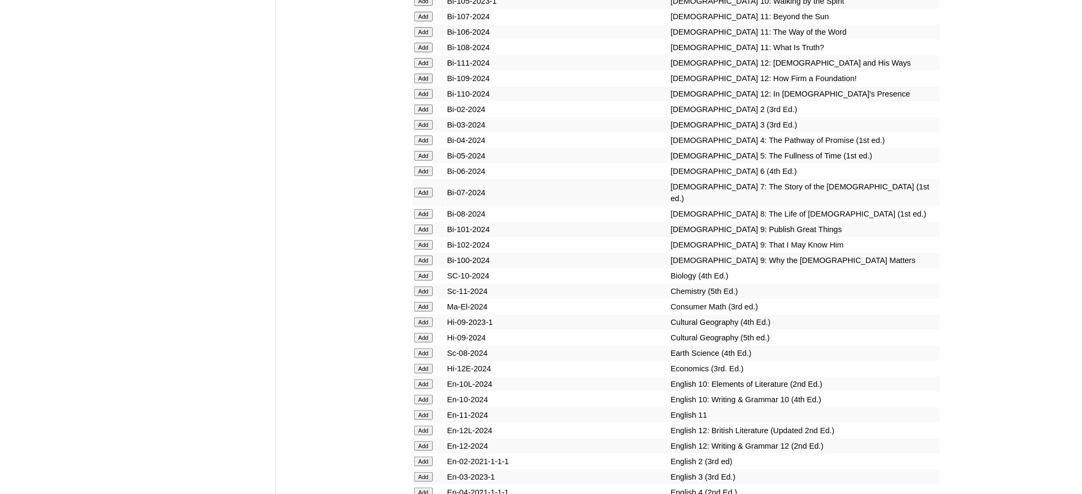
scroll to position [2988, 0]
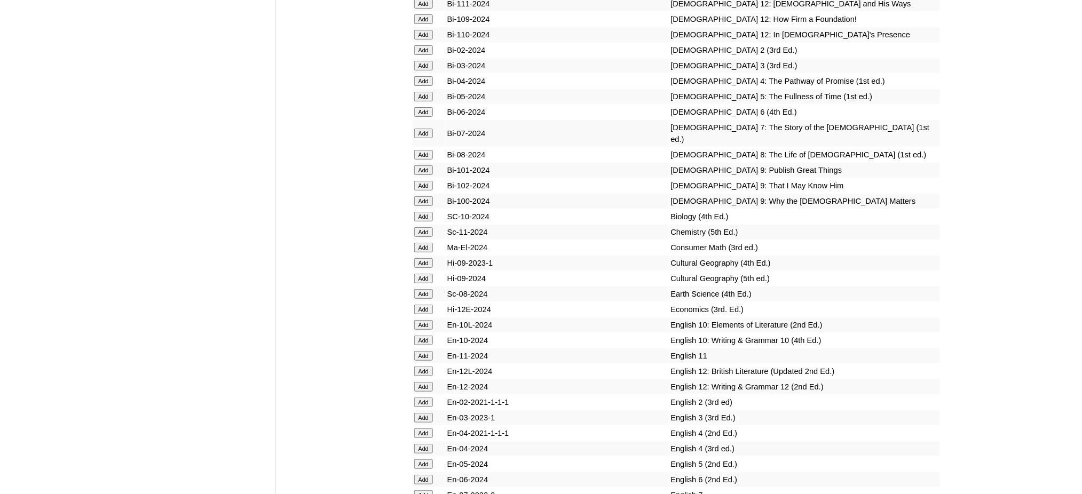
click at [427, 107] on input "Add" at bounding box center [423, 112] width 19 height 10
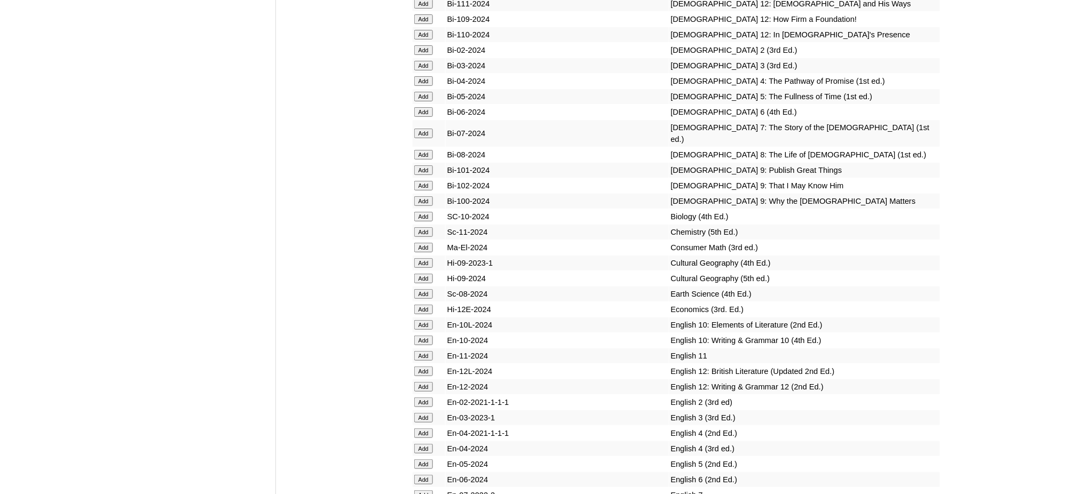
click at [427, 107] on input "Add" at bounding box center [423, 112] width 19 height 10
click at [428, 475] on input "Add" at bounding box center [423, 480] width 19 height 10
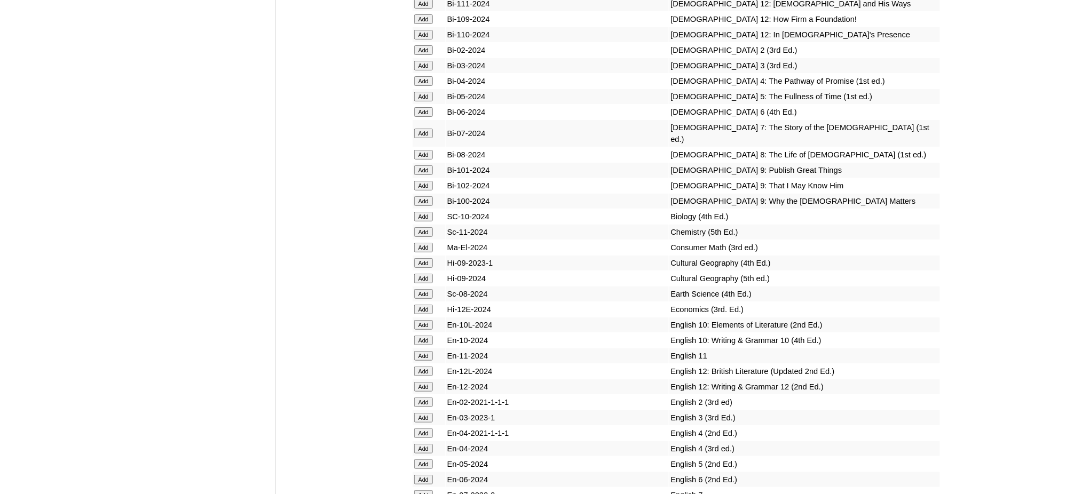
click at [428, 475] on input "Add" at bounding box center [423, 480] width 19 height 10
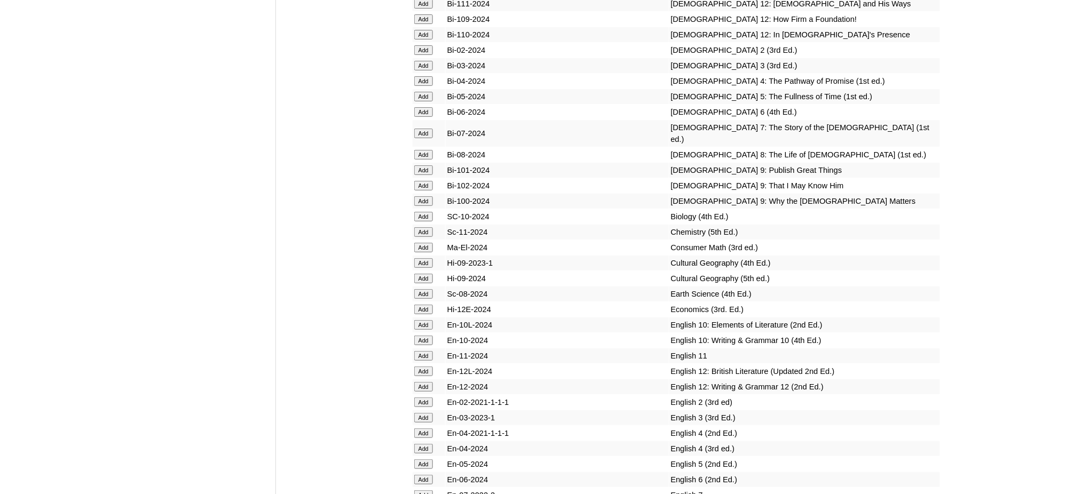
click at [428, 475] on input "Add" at bounding box center [423, 480] width 19 height 10
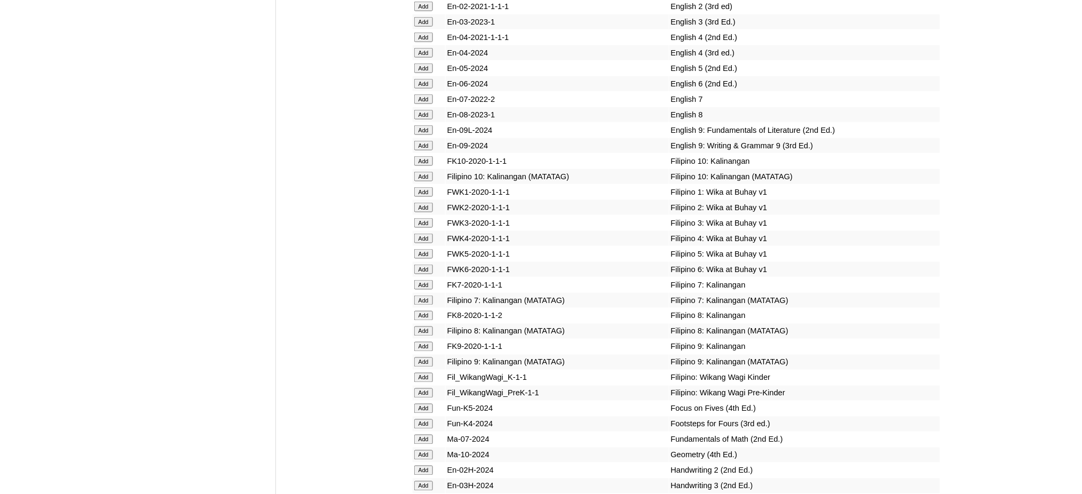
scroll to position [3486, 0]
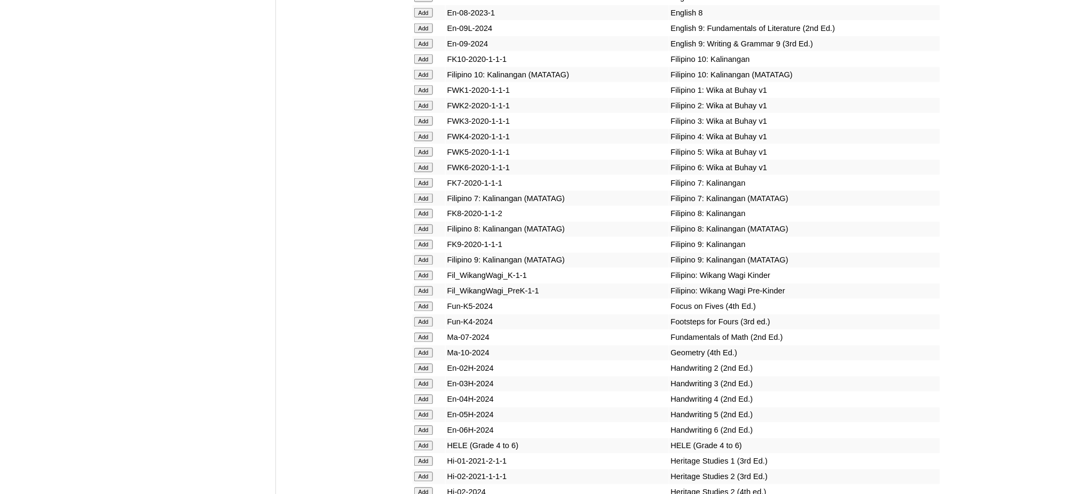
click at [424, 163] on input "Add" at bounding box center [423, 168] width 19 height 10
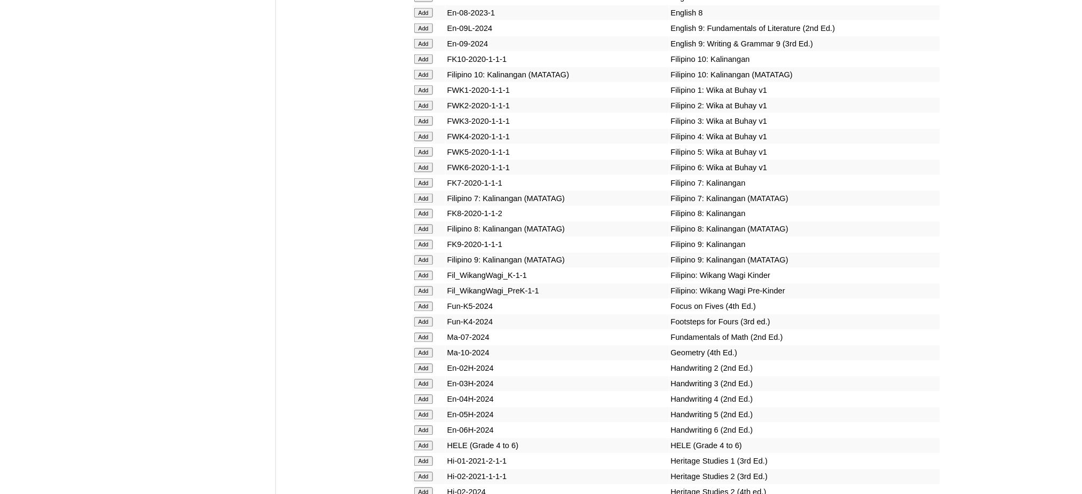
click at [424, 163] on input "Add" at bounding box center [423, 168] width 19 height 10
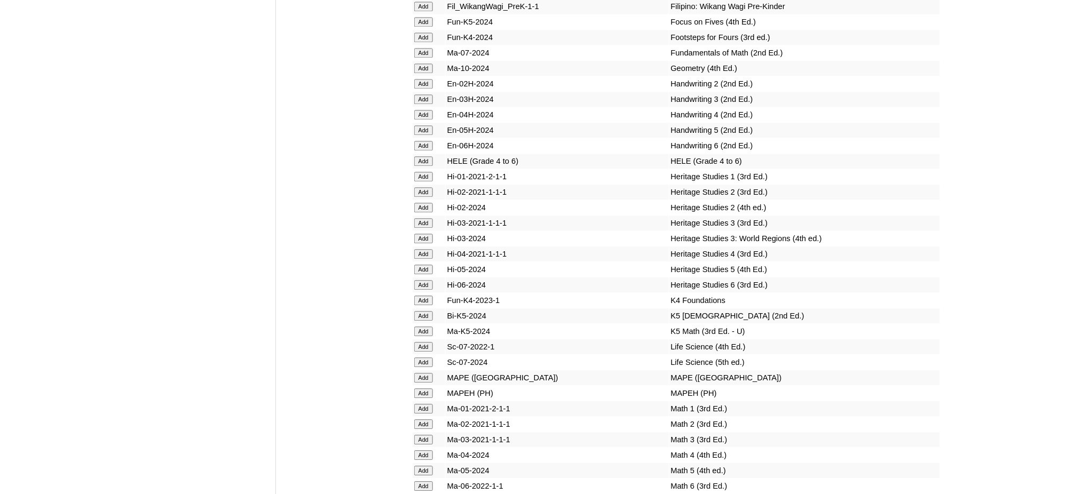
scroll to position [3771, 0]
click at [422, 157] on input "Add" at bounding box center [423, 162] width 19 height 10
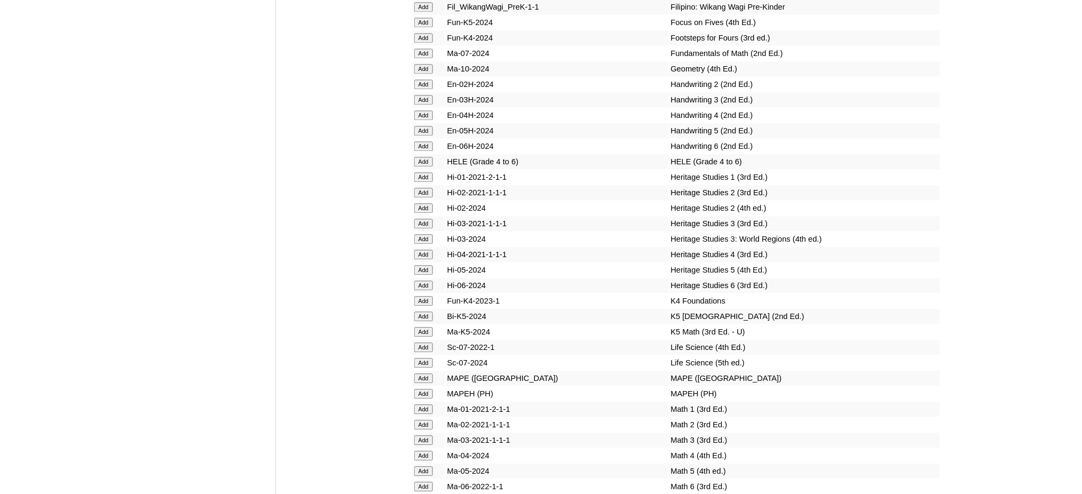
click at [422, 157] on input "Add" at bounding box center [423, 162] width 19 height 10
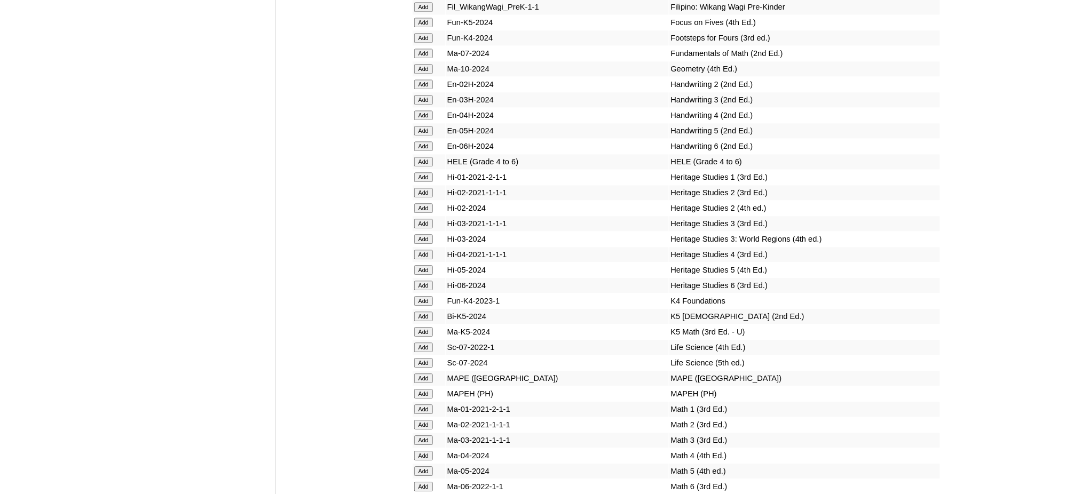
click at [422, 157] on input "Add" at bounding box center [423, 162] width 19 height 10
click at [430, 389] on input "Add" at bounding box center [423, 394] width 19 height 10
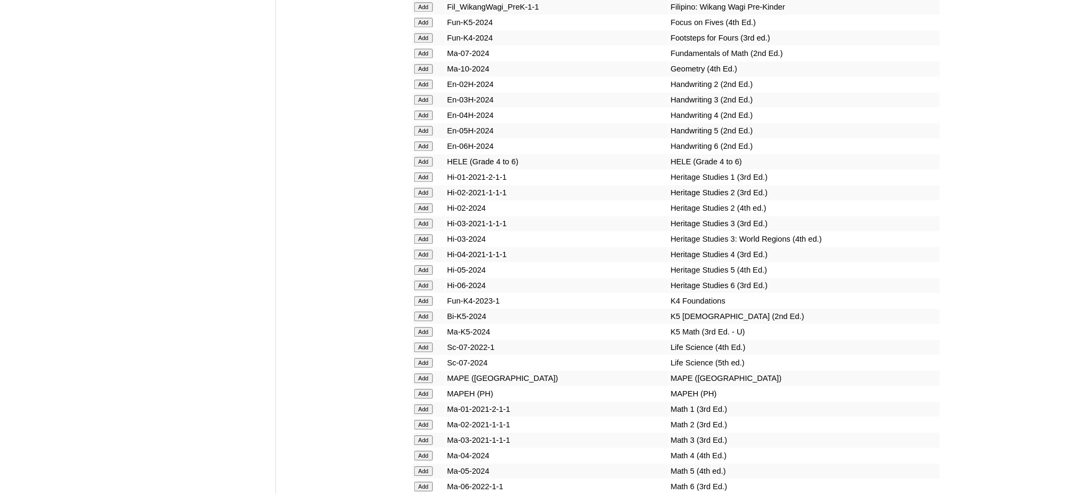
click at [430, 389] on input "Add" at bounding box center [423, 394] width 19 height 10
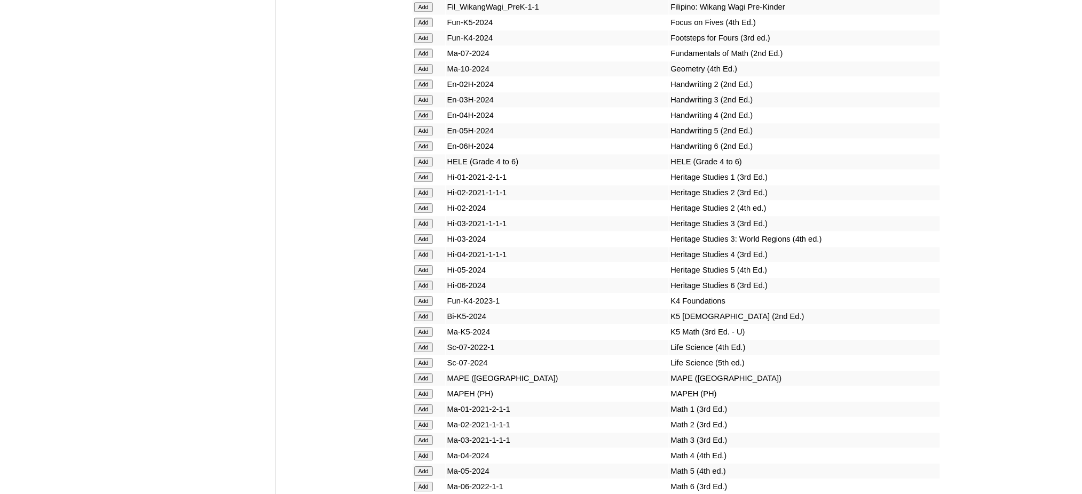
click at [419, 494] on input "Add" at bounding box center [423, 502] width 19 height 10
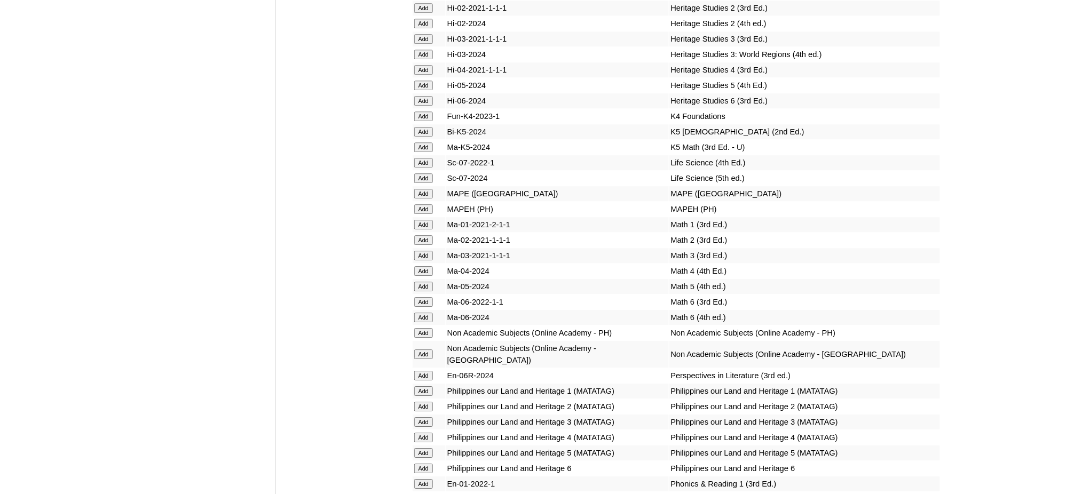
scroll to position [4056, 0]
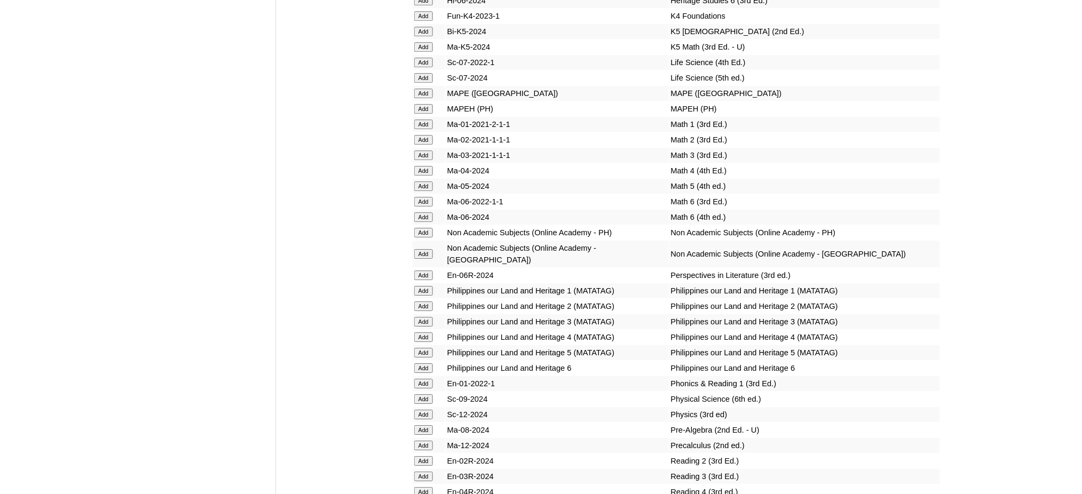
click at [424, 363] on input "Add" at bounding box center [423, 368] width 19 height 10
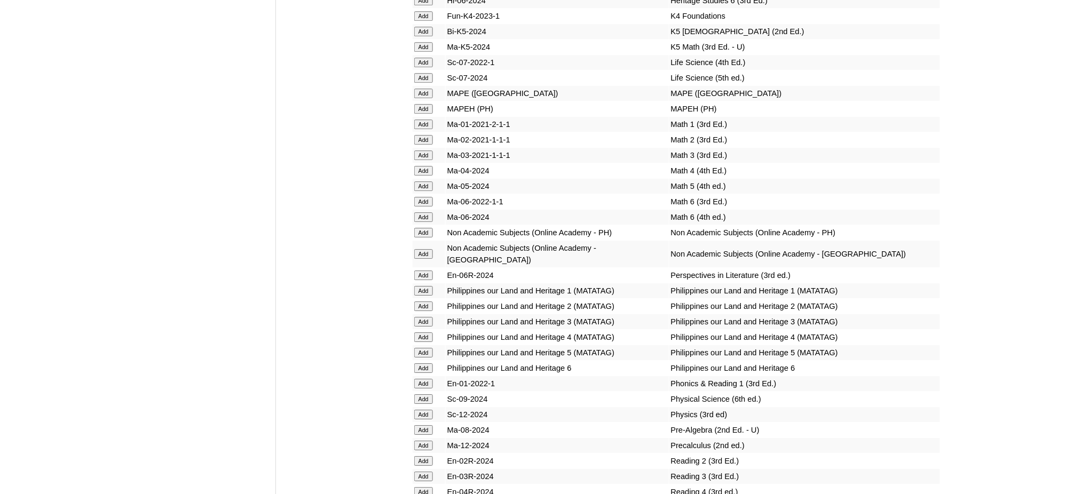
click at [424, 363] on input "Add" at bounding box center [423, 368] width 19 height 10
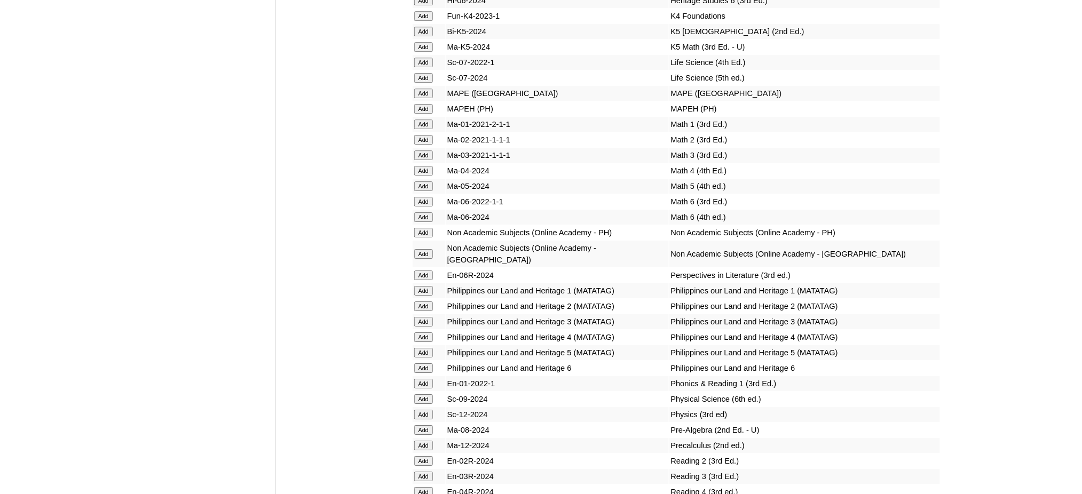
click at [424, 363] on input "Add" at bounding box center [423, 368] width 19 height 10
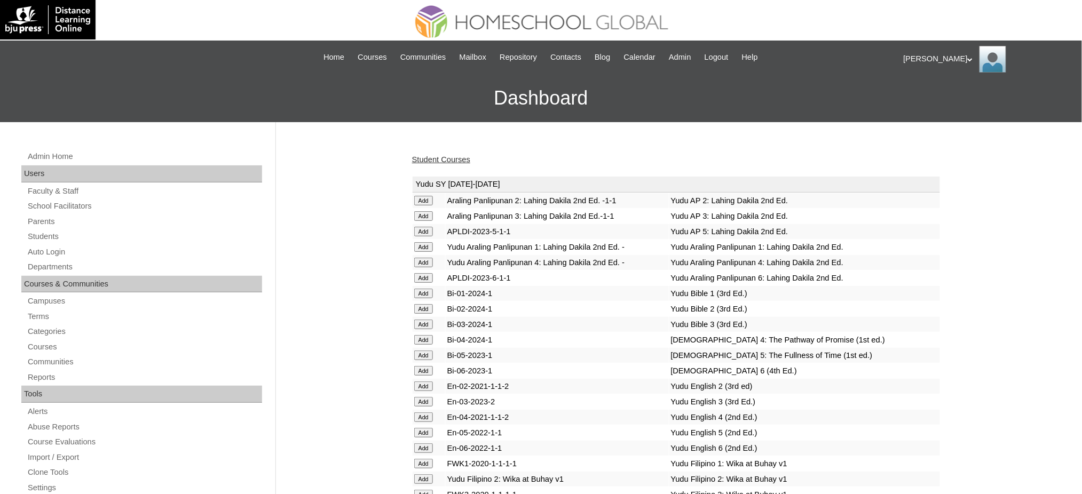
click at [436, 160] on link "Student Courses" at bounding box center [441, 159] width 58 height 9
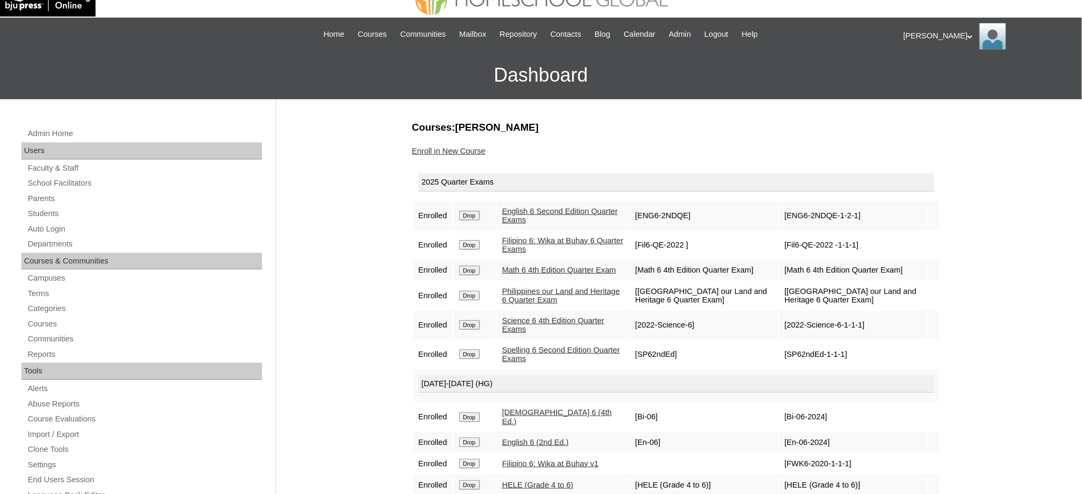
scroll to position [142, 0]
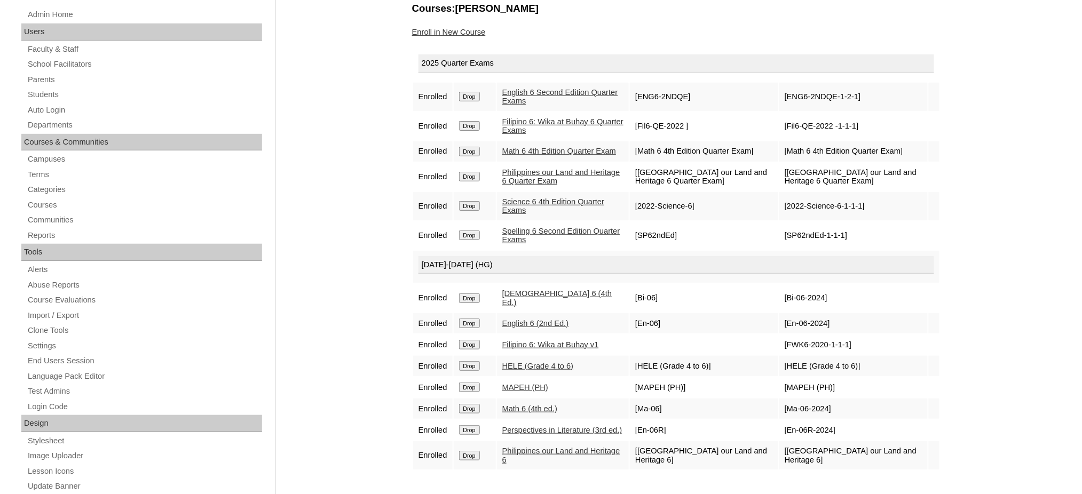
click at [467, 35] on div "Enroll in New Course" at bounding box center [676, 32] width 528 height 11
click at [429, 31] on link "Enroll in New Course" at bounding box center [449, 32] width 74 height 9
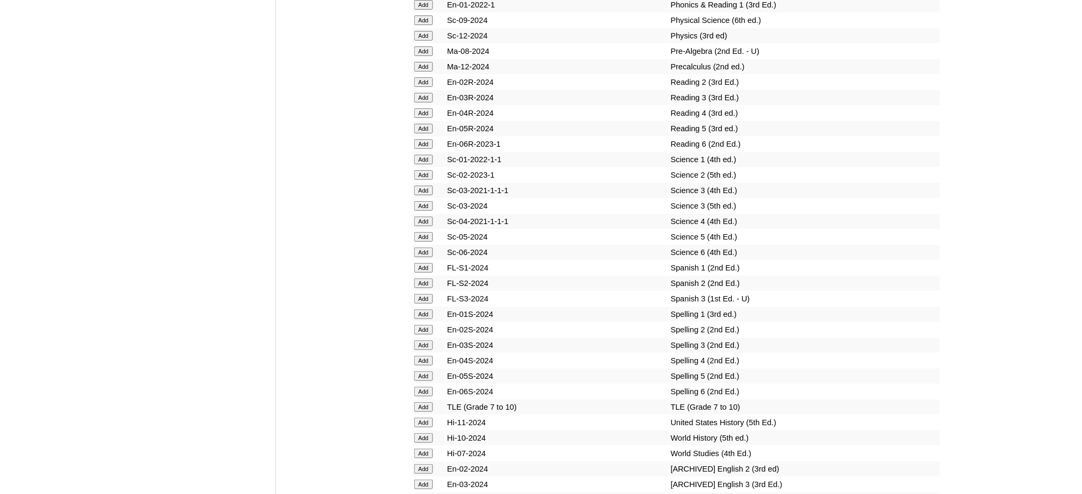
scroll to position [4483, 0]
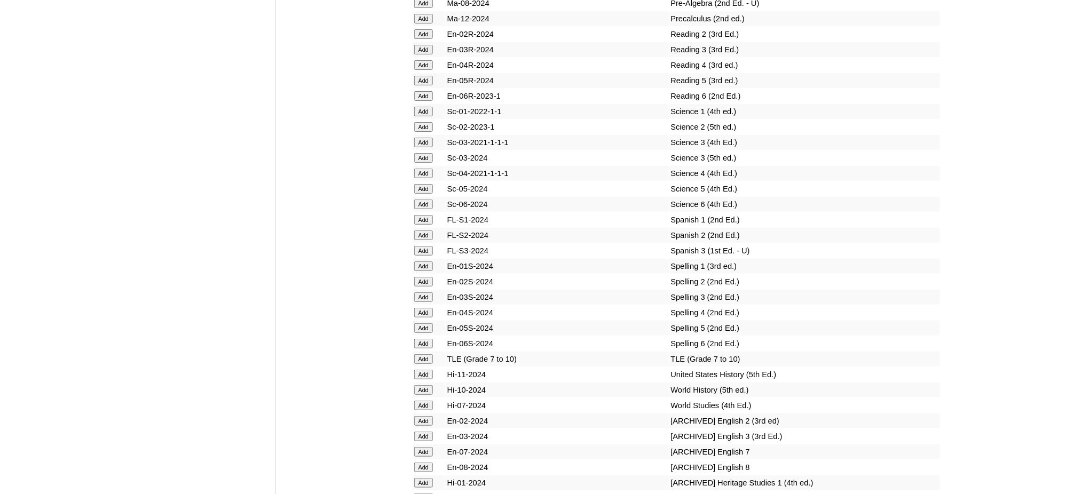
click at [422, 200] on input "Add" at bounding box center [423, 205] width 19 height 10
click at [429, 339] on input "Add" at bounding box center [423, 344] width 19 height 10
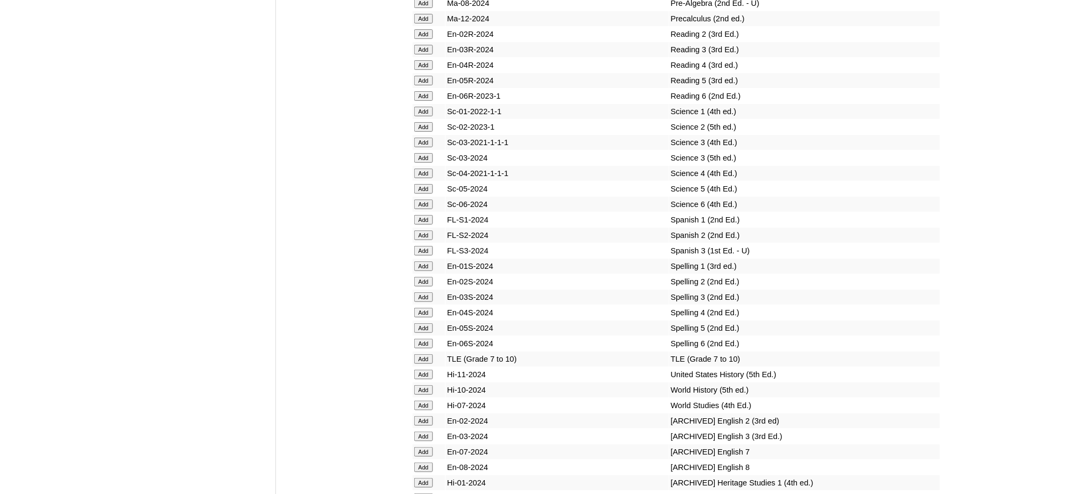
click at [429, 339] on input "Add" at bounding box center [423, 344] width 19 height 10
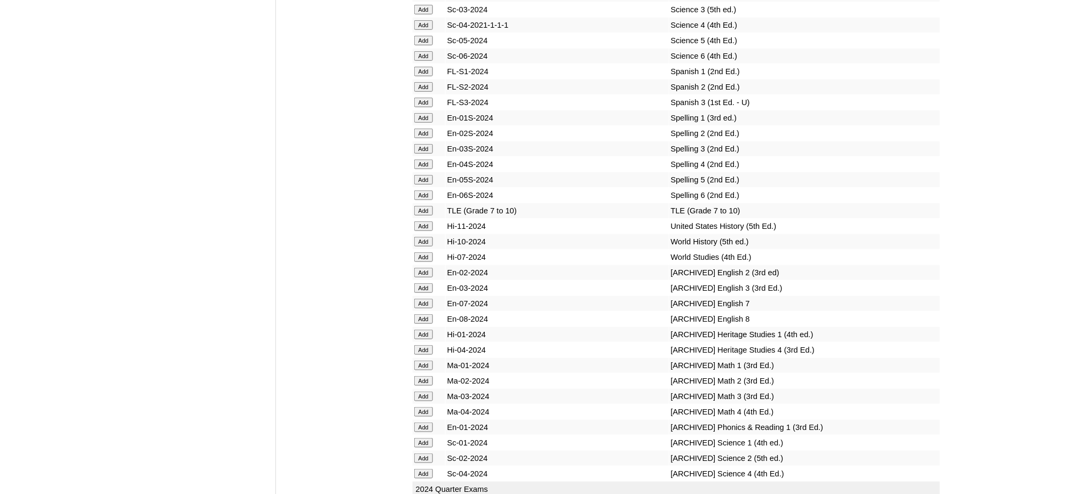
scroll to position [4696, 0]
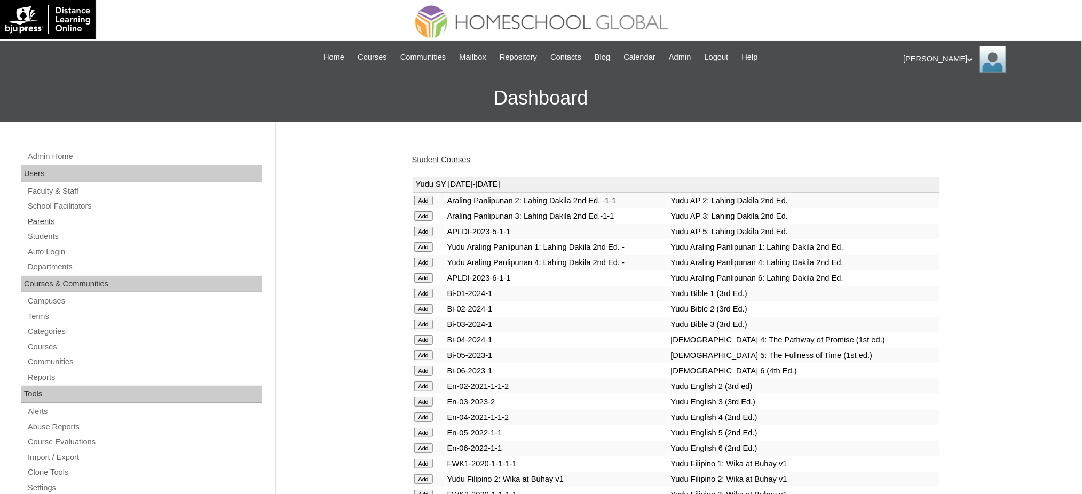
click at [47, 222] on link "Parents" at bounding box center [144, 221] width 235 height 13
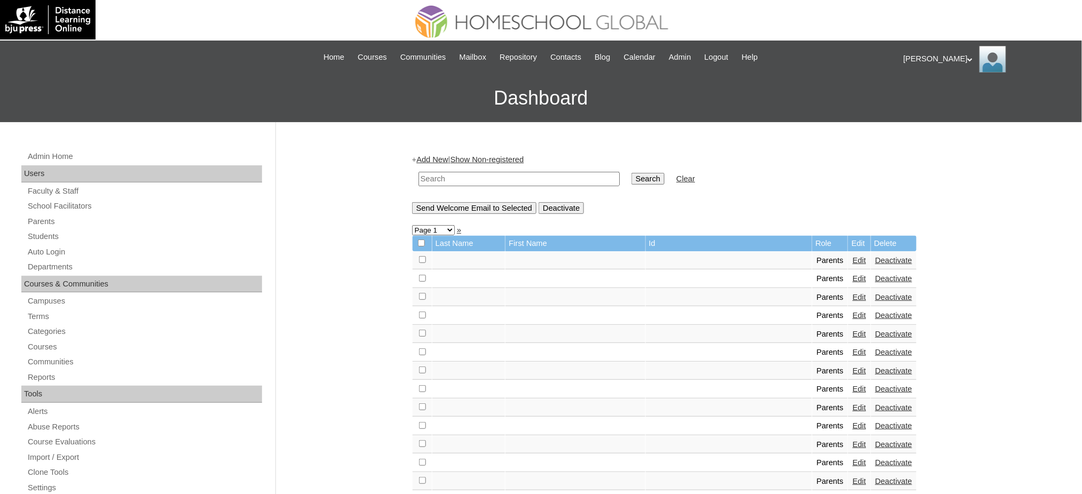
click at [432, 180] on input "text" at bounding box center [518, 179] width 201 height 14
paste input "[EMAIL_ADDRESS][DOMAIN_NAME]"
type input "[EMAIL_ADDRESS][DOMAIN_NAME]"
click at [631, 177] on input "Search" at bounding box center [647, 179] width 33 height 12
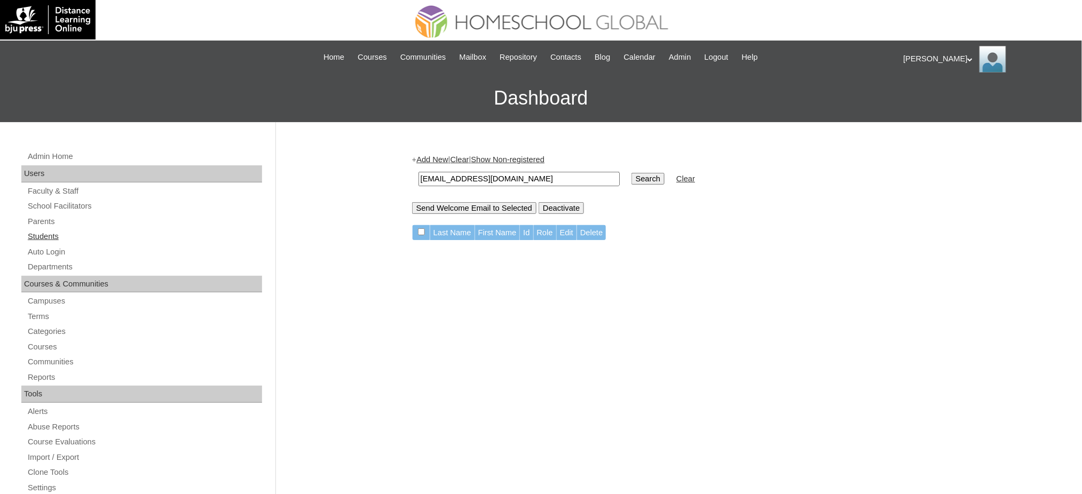
click at [45, 236] on link "Students" at bounding box center [144, 236] width 235 height 13
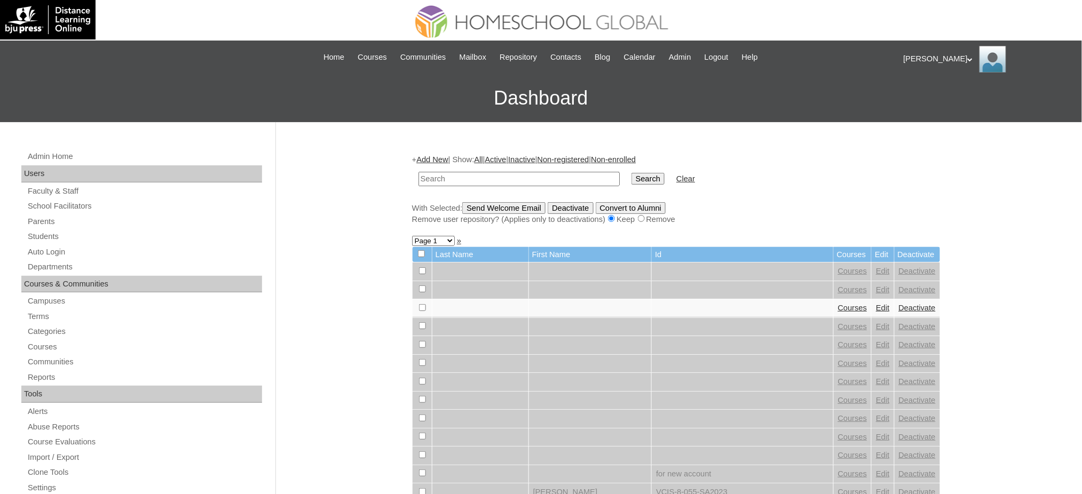
paste input "[PERSON_NAME]"
type input "[PERSON_NAME]"
click at [626, 183] on td "Search" at bounding box center [648, 179] width 44 height 25
click at [631, 178] on input "Search" at bounding box center [647, 179] width 33 height 12
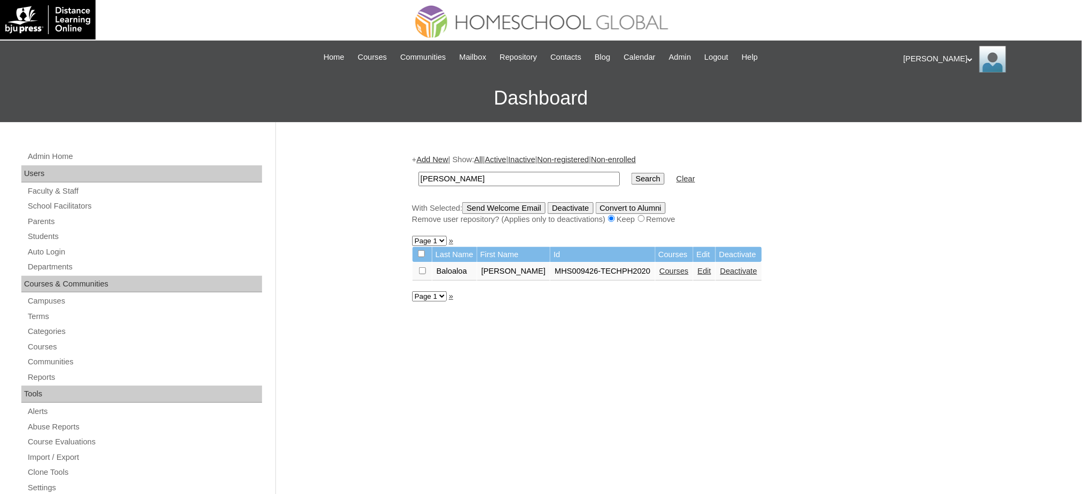
click at [660, 268] on link "Courses" at bounding box center [674, 271] width 29 height 9
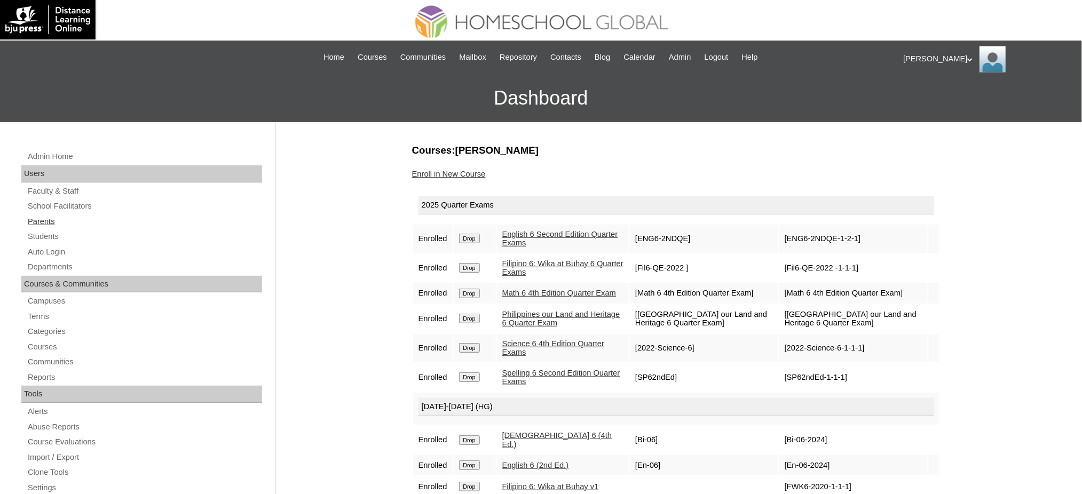
click at [52, 217] on link "Parents" at bounding box center [144, 221] width 235 height 13
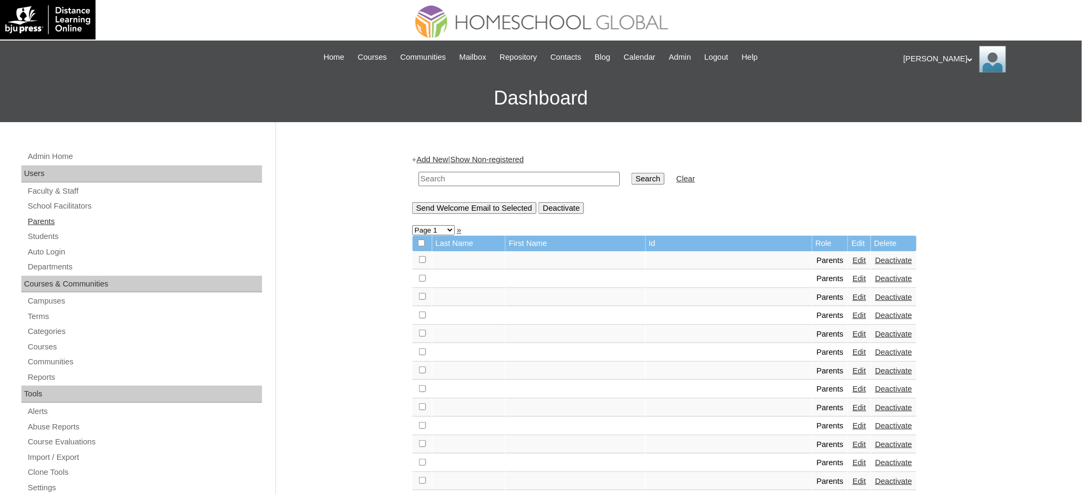
click at [52, 226] on link "Parents" at bounding box center [144, 221] width 235 height 13
click at [445, 160] on link "Add New" at bounding box center [431, 159] width 31 height 9
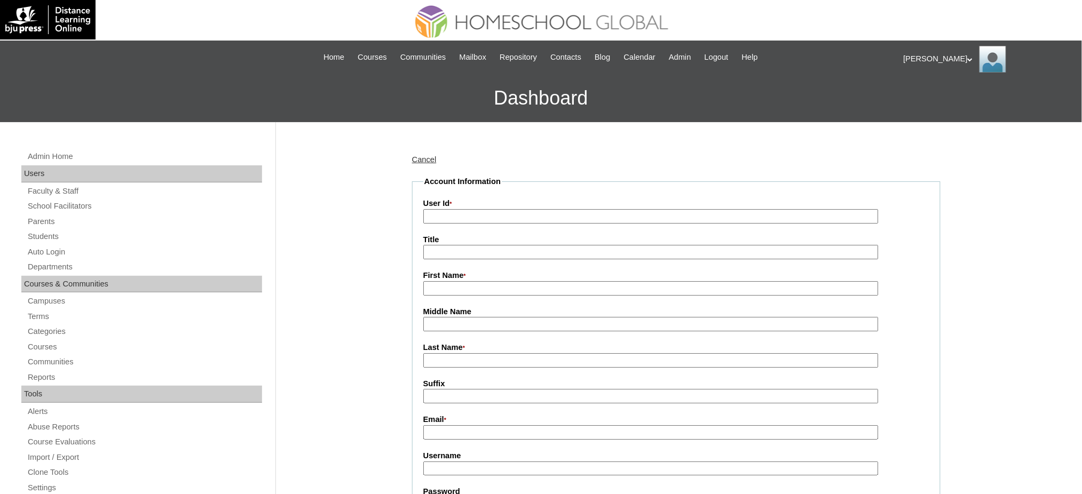
click at [465, 210] on input "User Id *" at bounding box center [650, 216] width 455 height 14
paste input "MHP0211-TECHPH2025"
type input "MHP0211-TECHPH2025"
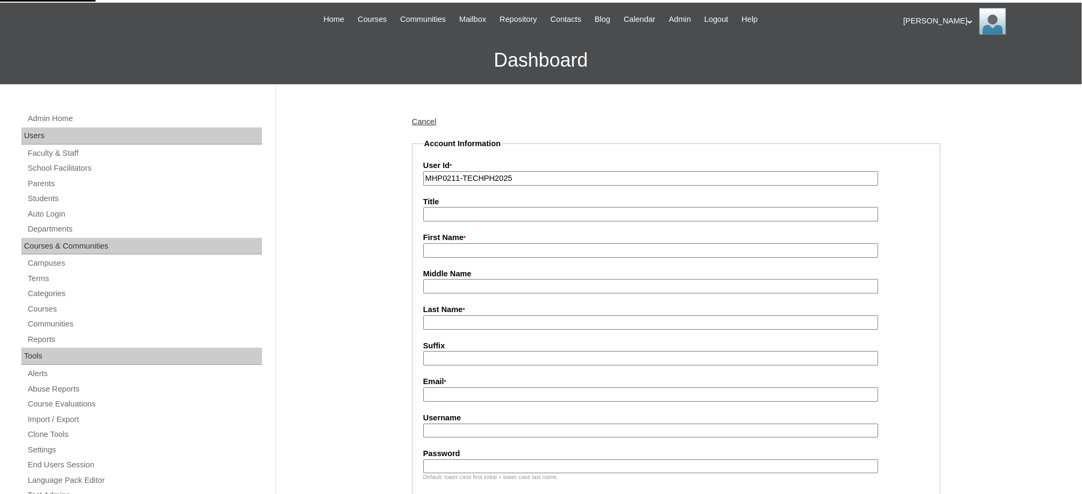
scroll to position [71, 0]
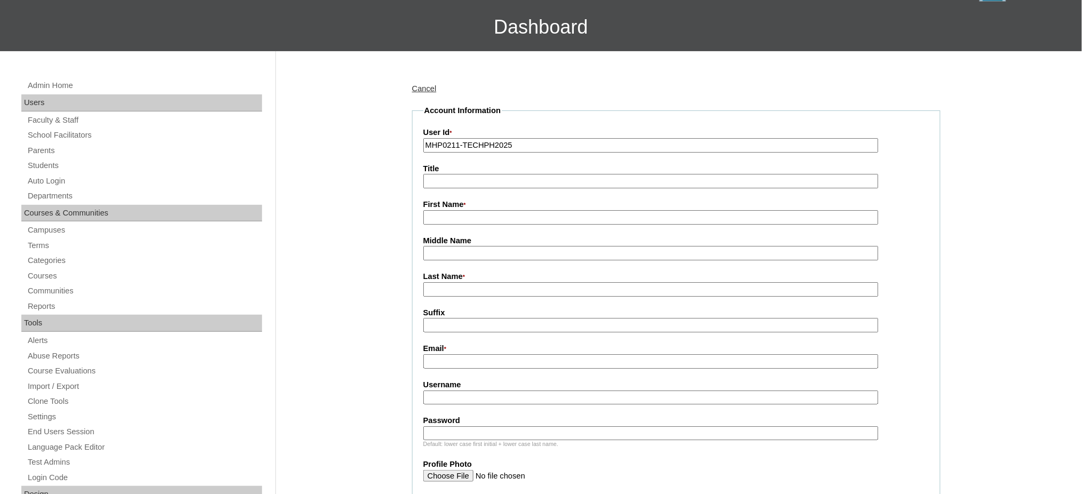
click at [466, 222] on fieldset "Account Information User Id * MHP0211-TECHPH2025 Title First Name * Middle Name…" at bounding box center [676, 444] width 528 height 679
click at [473, 213] on input "First Name *" at bounding box center [650, 217] width 455 height 14
paste input "Louise Suzanne"
type input "Louise Suzanne"
click at [487, 286] on input "Last Name *" at bounding box center [650, 289] width 455 height 14
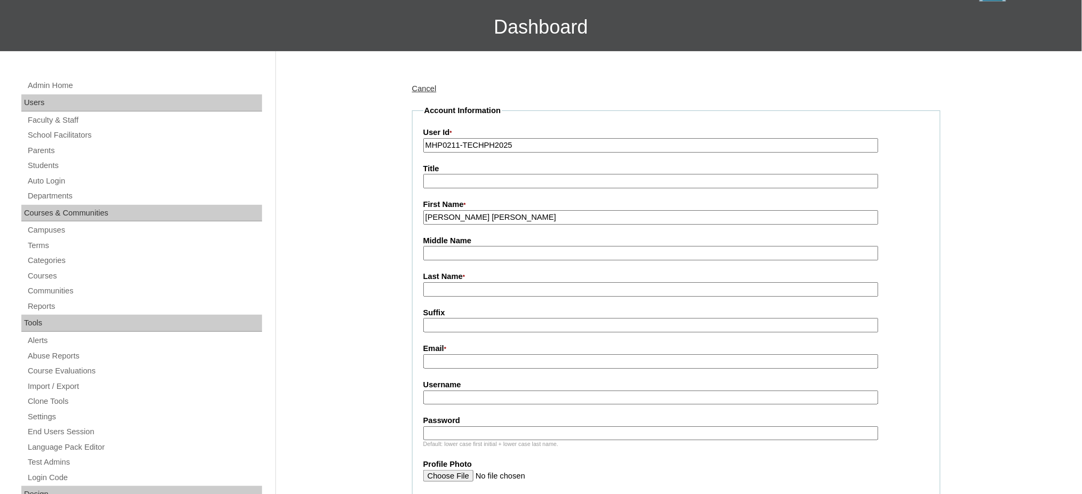
paste input "Alba"
type input "Alba"
click at [454, 354] on input "Email *" at bounding box center [650, 361] width 455 height 14
paste input "louisealbalopez@gmail.com"
type input "louisealbalopez@gmail.com"
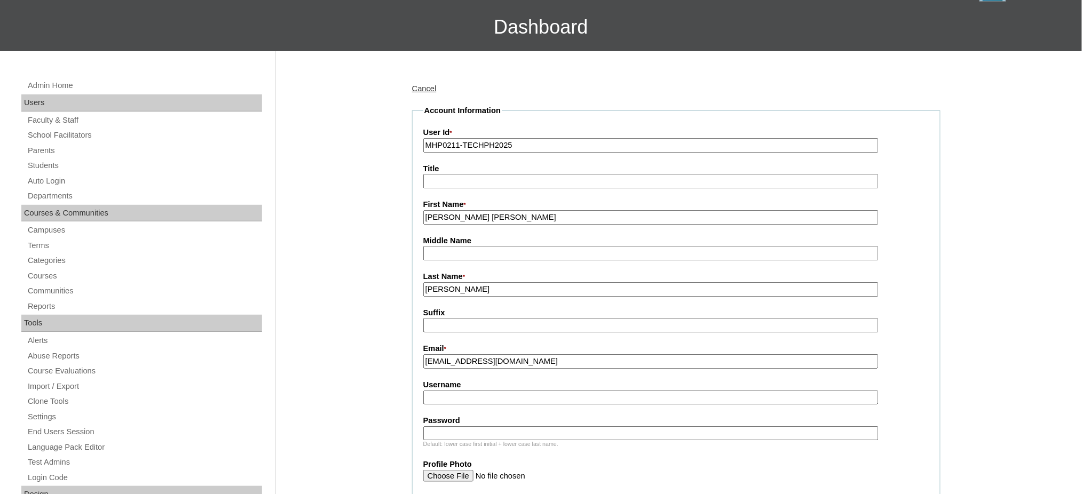
click at [471, 399] on fieldset "Account Information User Id * MHP0211-TECHPH2025 Title First Name * Louise Suza…" at bounding box center [676, 444] width 528 height 679
click at [477, 395] on input "Username" at bounding box center [650, 398] width 455 height 14
paste input "LopezANJ2025"
type input "LopezANJ2025"
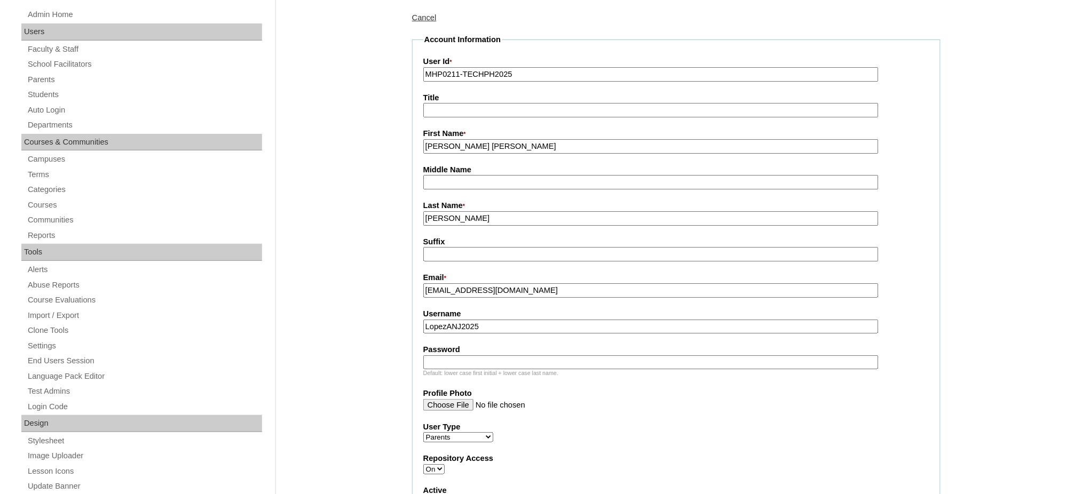
click at [502, 360] on input "Password" at bounding box center [650, 362] width 455 height 14
paste input "techNJLA769"
type input "techNJLA769"
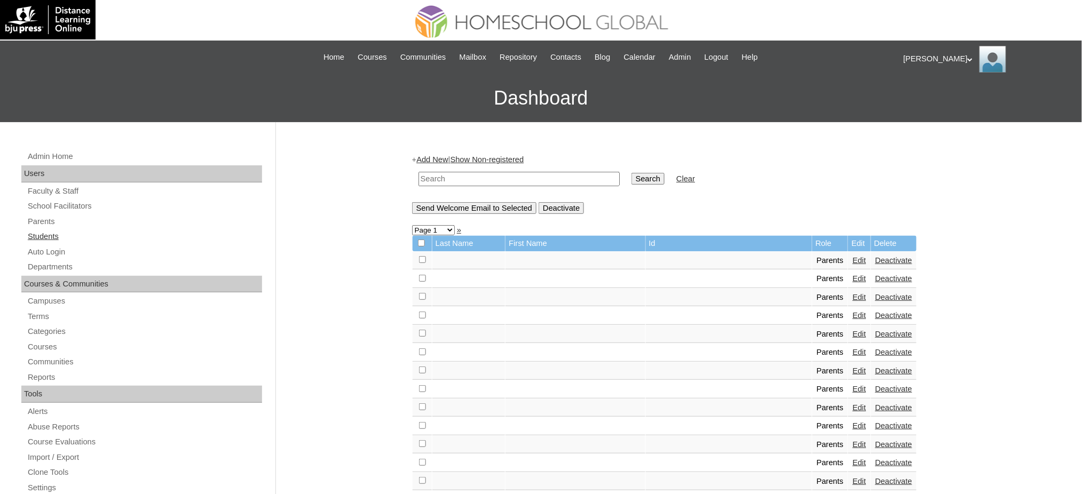
click at [35, 234] on link "Students" at bounding box center [144, 236] width 235 height 13
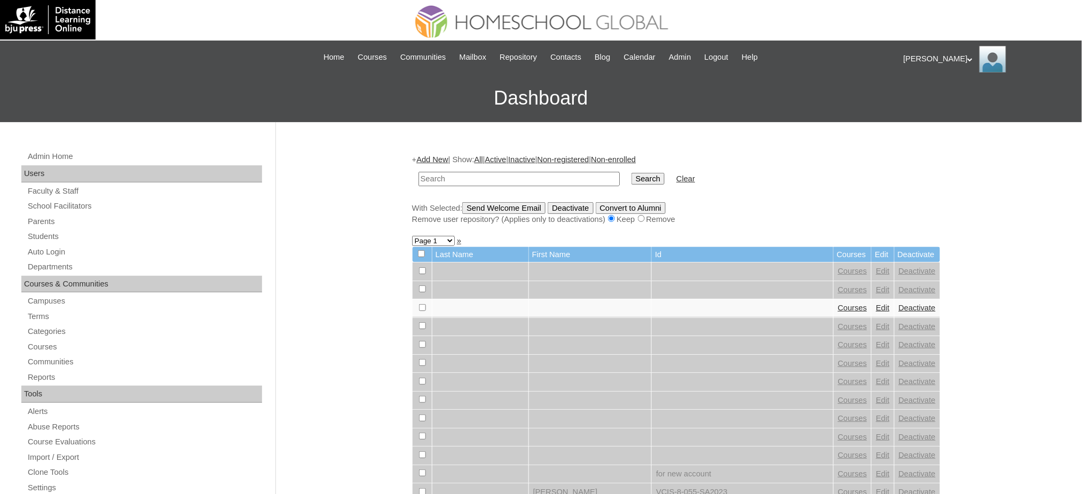
paste input "MHS00312-TECHPH2025"
type input "MHS00312-TECHPH2025"
click at [631, 177] on input "Search" at bounding box center [647, 179] width 33 height 12
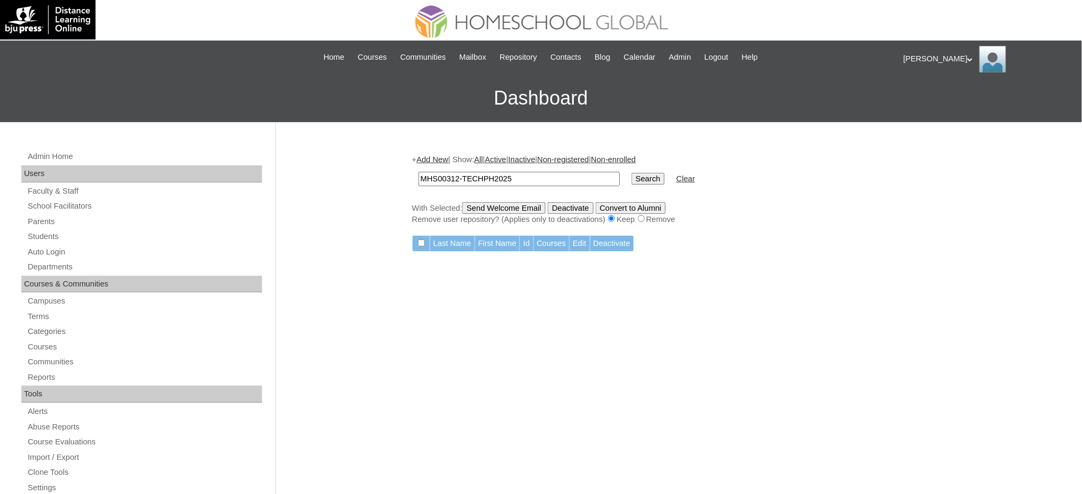
click at [446, 161] on link "Add New" at bounding box center [431, 159] width 31 height 9
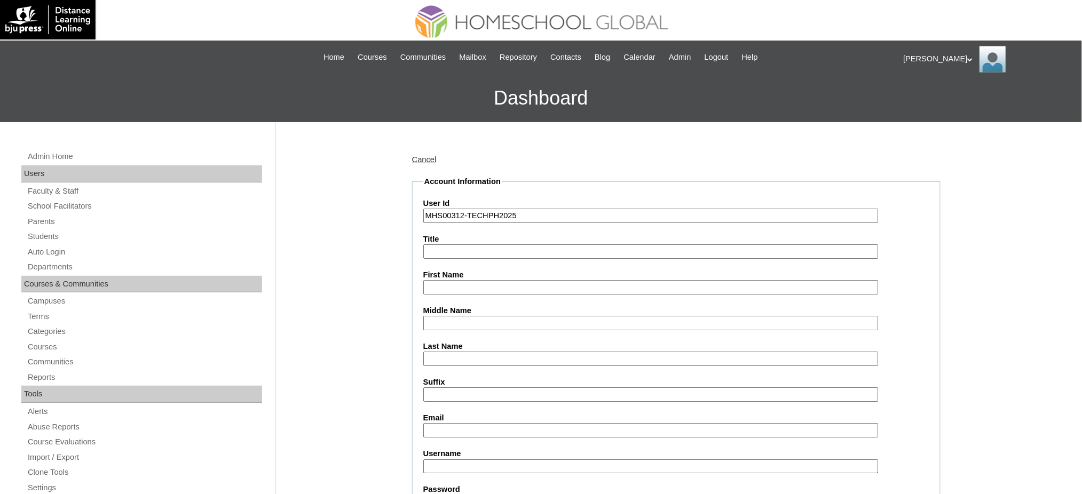
scroll to position [71, 0]
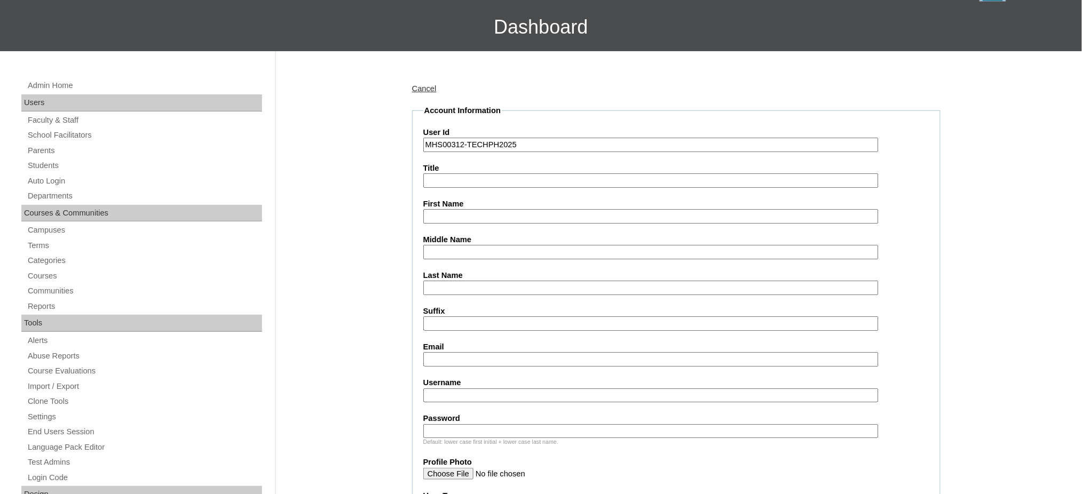
type input "MHS00312-TECHPH2025"
click at [472, 176] on input "Title" at bounding box center [650, 180] width 455 height 14
click at [466, 218] on input "First Name" at bounding box center [650, 216] width 455 height 14
paste input "Nathan Jarvis"
type input "Nathan Jarvis"
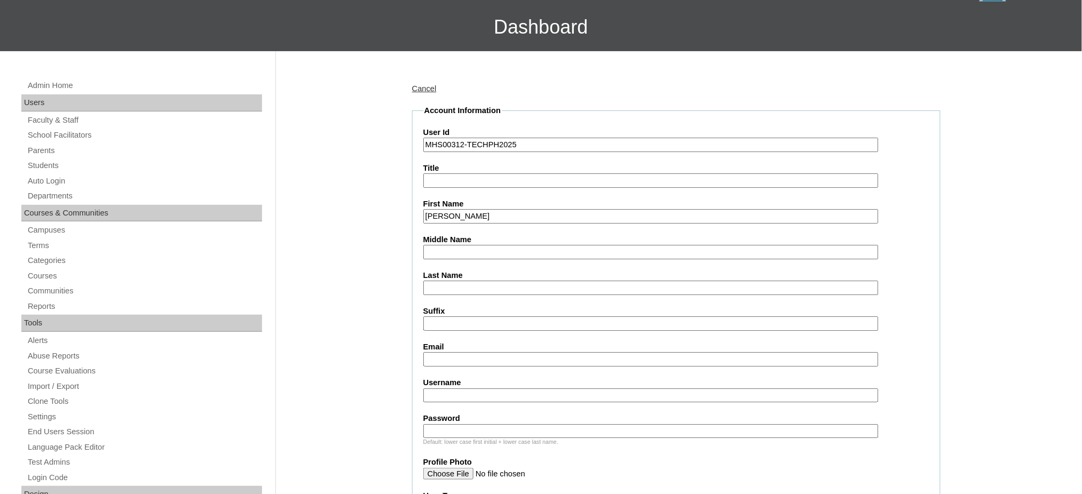
drag, startPoint x: 488, startPoint y: 239, endPoint x: 488, endPoint y: 247, distance: 7.5
click at [488, 240] on label "Middle Name" at bounding box center [676, 239] width 506 height 11
click at [488, 245] on input "Middle Name" at bounding box center [650, 252] width 455 height 14
click at [488, 250] on input "Middle Name" at bounding box center [650, 252] width 455 height 14
paste input "Alba"
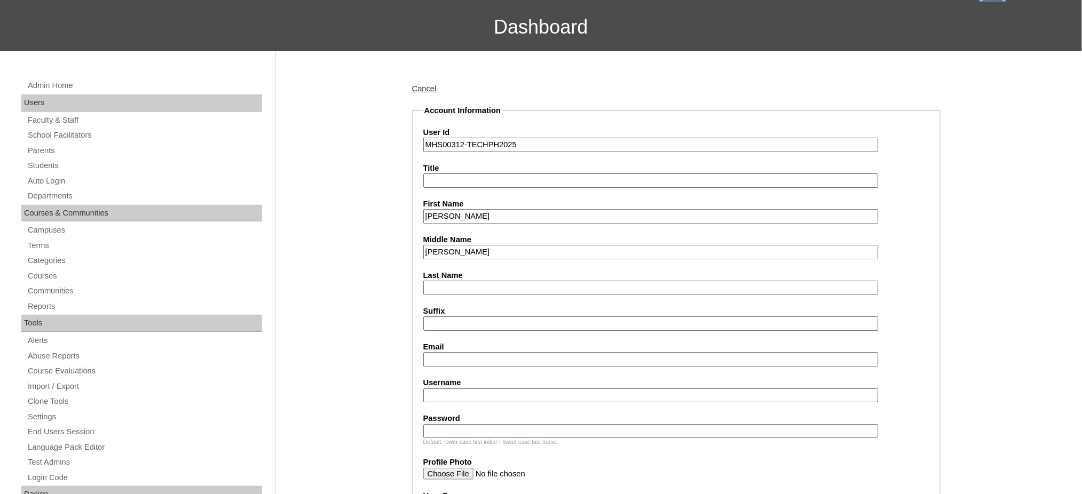
type input "Alba"
click at [448, 282] on input "Last Name" at bounding box center [650, 288] width 455 height 14
paste input "Lopez"
type input "Lopez"
click at [454, 356] on input "Email" at bounding box center [650, 359] width 455 height 14
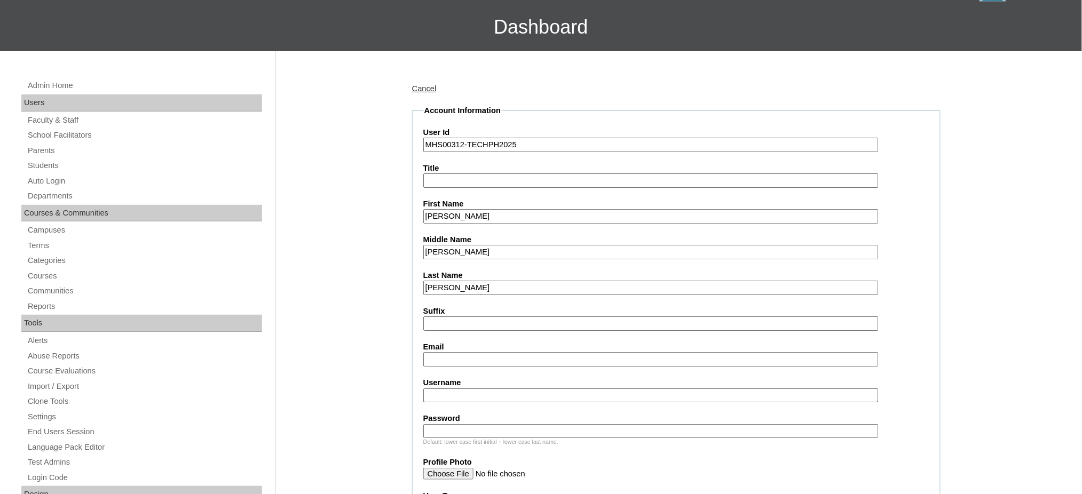
paste input "louisealbalopez@gmail.com"
type input "louisealbalopez@gmail.com"
click at [487, 389] on input "Username" at bounding box center [650, 396] width 455 height 14
paste input "nathanlopez"
type input "nathanlopez"
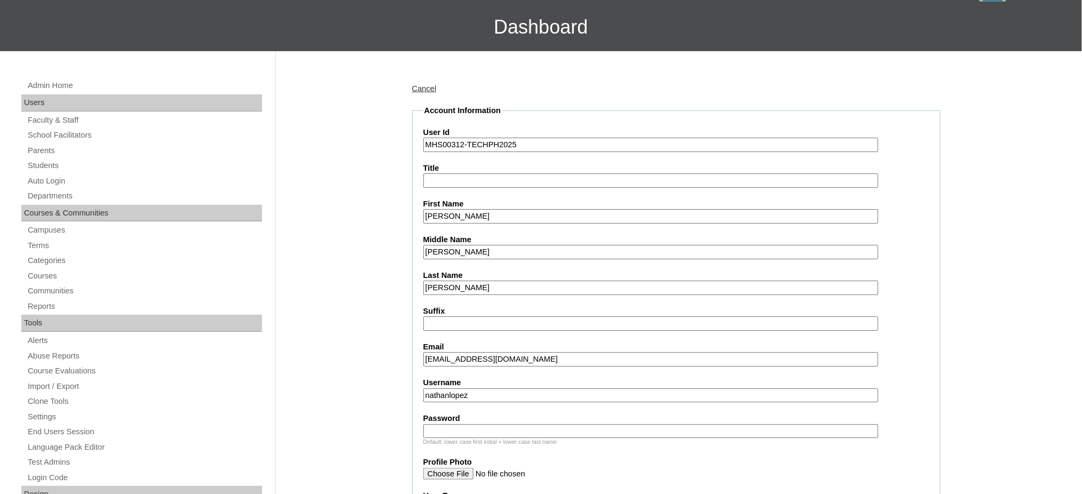
click at [446, 424] on input "Password" at bounding box center [650, 431] width 455 height 14
paste input "062019-7881"
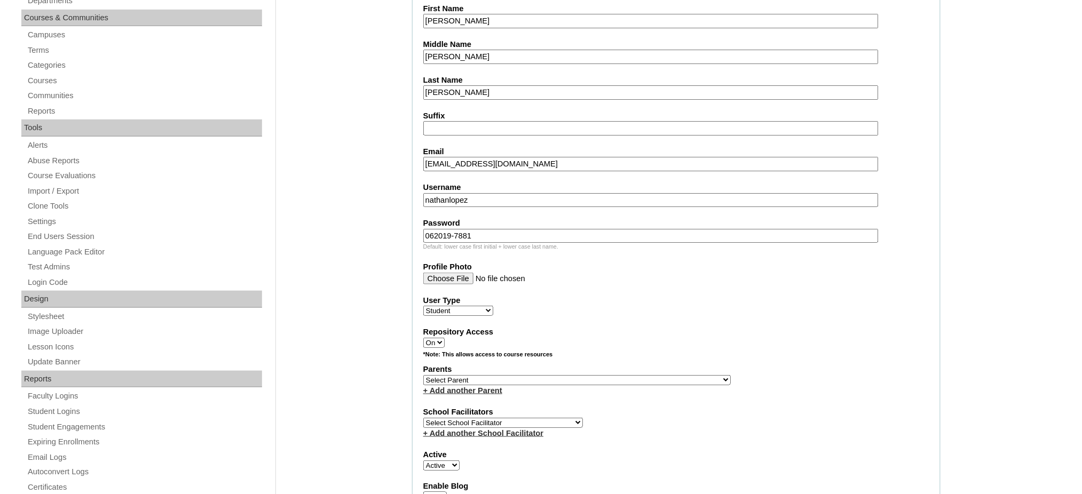
scroll to position [284, 0]
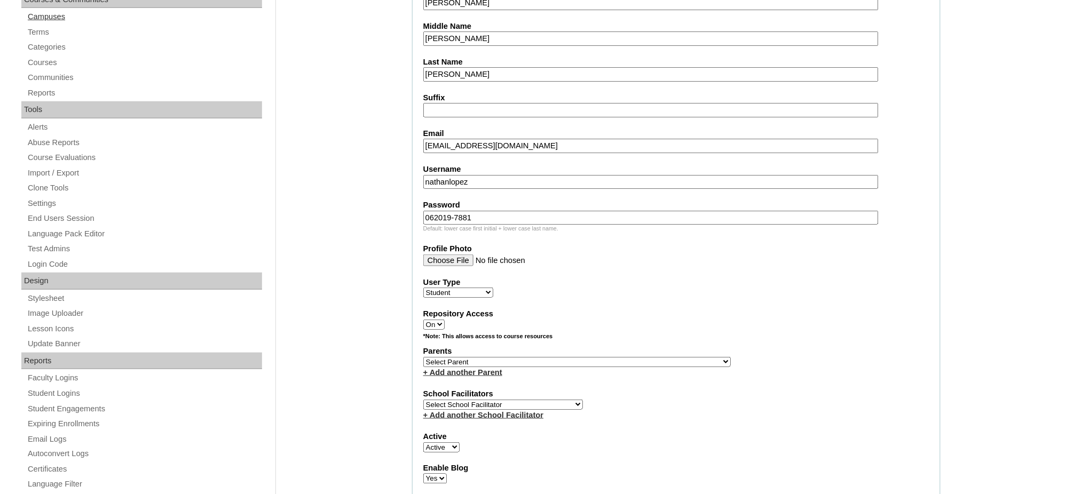
type input "062019-7881"
click at [605, 357] on select "Select Parent , , , , , , , , , , , , , , , , , , , , , , , , , , , , , , , , ,…" at bounding box center [576, 362] width 307 height 10
select select "44028"
click at [423, 357] on select "Select Parent , , , , , , , , , , , , , , , , , , , , , , , , , , , , , , , , ,…" at bounding box center [576, 362] width 307 height 10
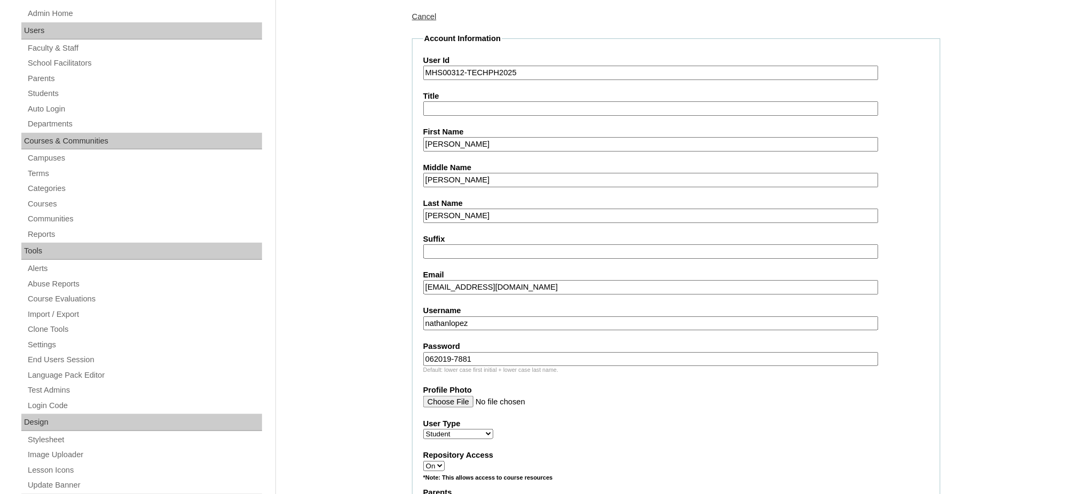
scroll to position [142, 0]
click at [465, 148] on input "Nathan Jarvis" at bounding box center [650, 145] width 455 height 14
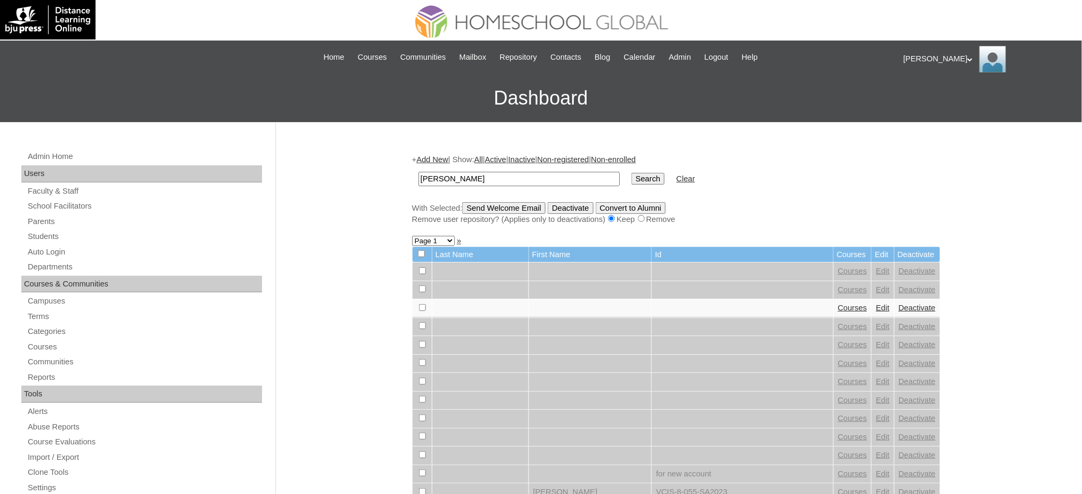
type input "[PERSON_NAME]"
click at [631, 177] on input "Search" at bounding box center [647, 179] width 33 height 12
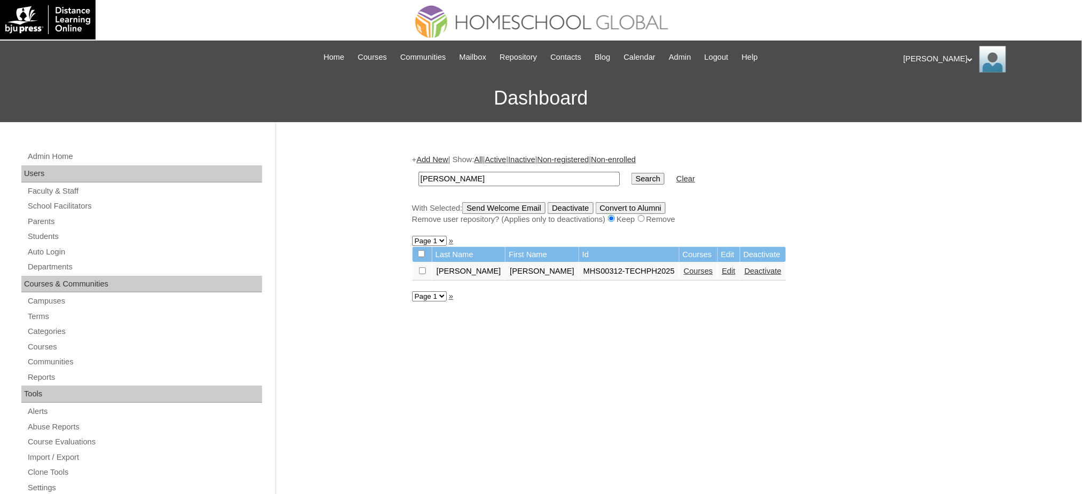
click at [684, 267] on link "Courses" at bounding box center [698, 271] width 29 height 9
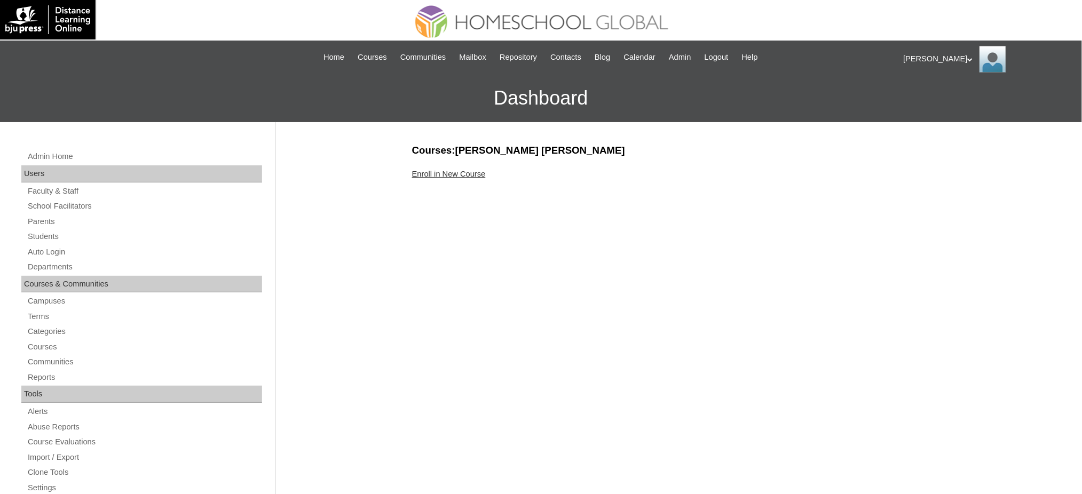
click at [466, 173] on link "Enroll in New Course" at bounding box center [449, 174] width 74 height 9
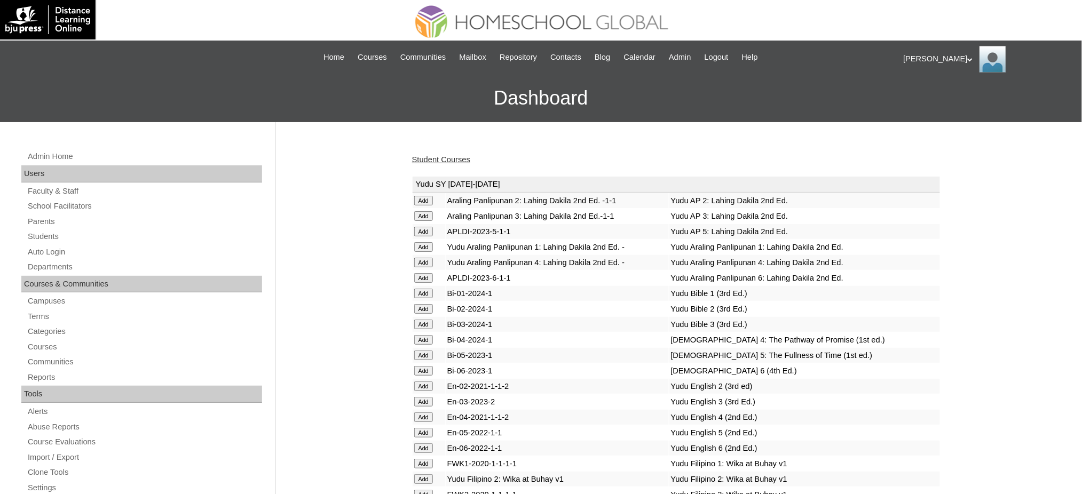
click at [457, 158] on link "Student Courses" at bounding box center [441, 159] width 58 height 9
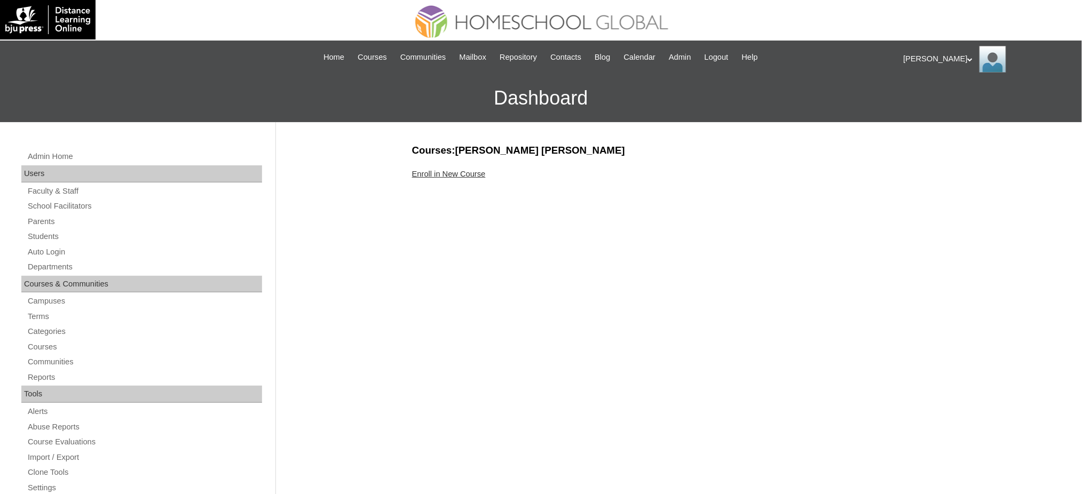
click at [422, 176] on link "Enroll in New Course" at bounding box center [449, 174] width 74 height 9
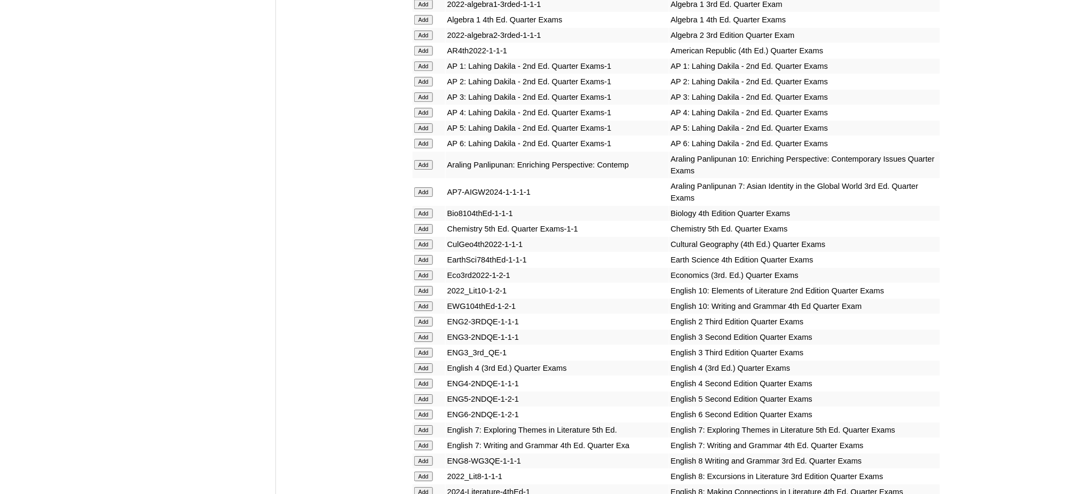
scroll to position [1138, 0]
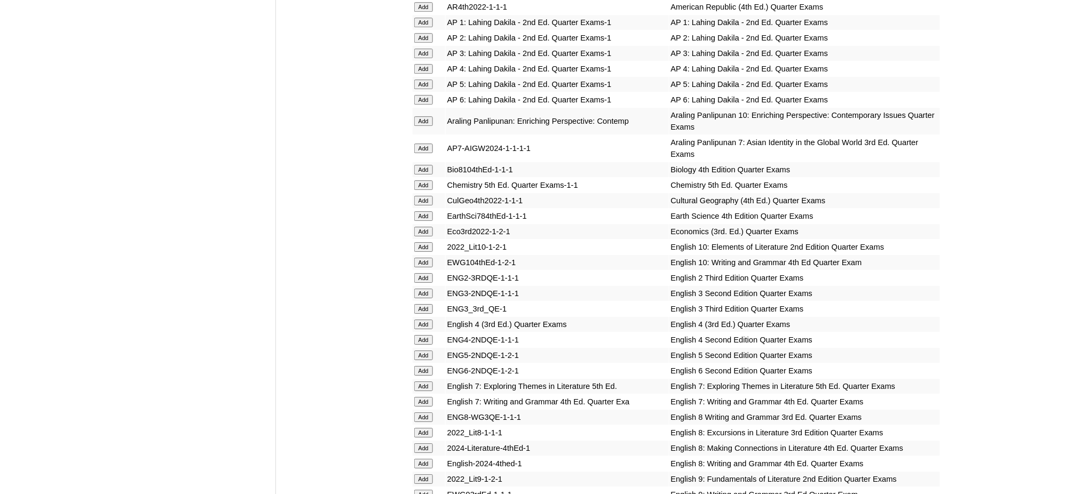
click at [420, 144] on input "Add" at bounding box center [423, 149] width 19 height 10
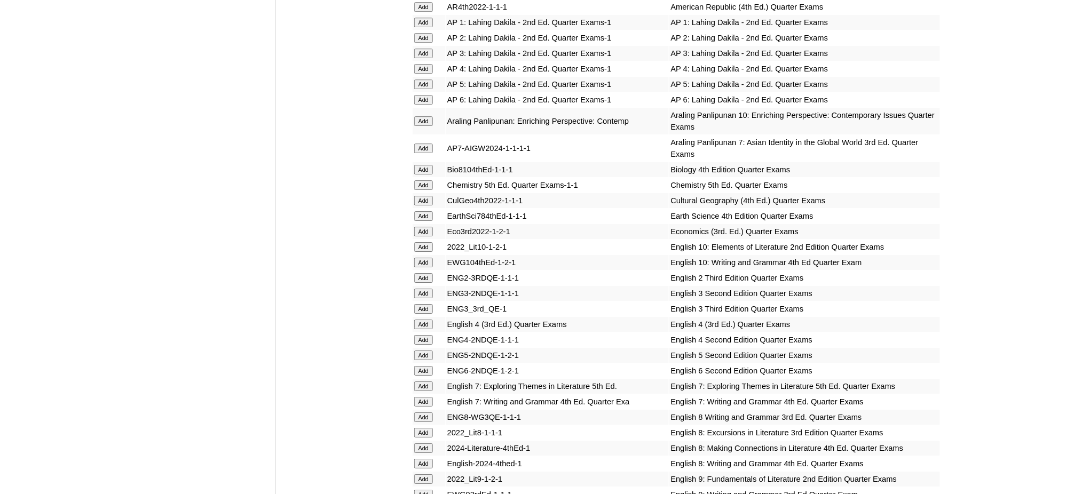
click at [420, 144] on input "Add" at bounding box center [423, 149] width 19 height 10
click at [431, 211] on input "Add" at bounding box center [423, 216] width 19 height 10
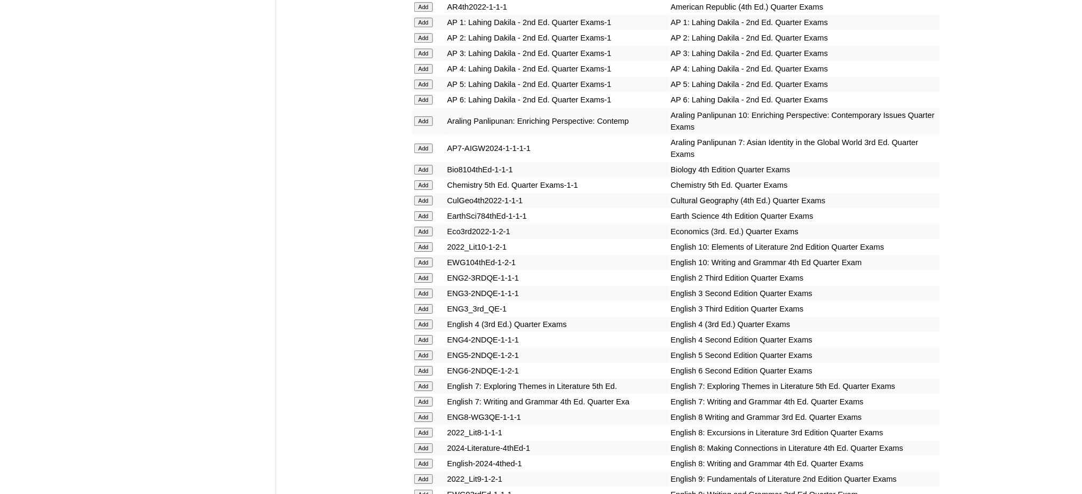
click at [431, 211] on input "Add" at bounding box center [423, 216] width 19 height 10
click at [427, 382] on input "Add" at bounding box center [423, 387] width 19 height 10
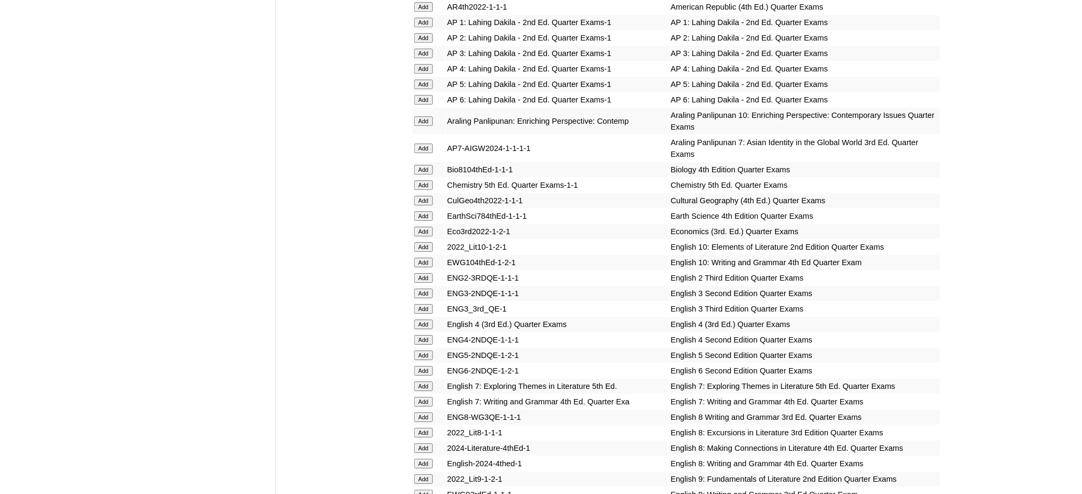
click at [427, 382] on input "Add" at bounding box center [423, 387] width 19 height 10
click at [425, 397] on input "Add" at bounding box center [423, 402] width 19 height 10
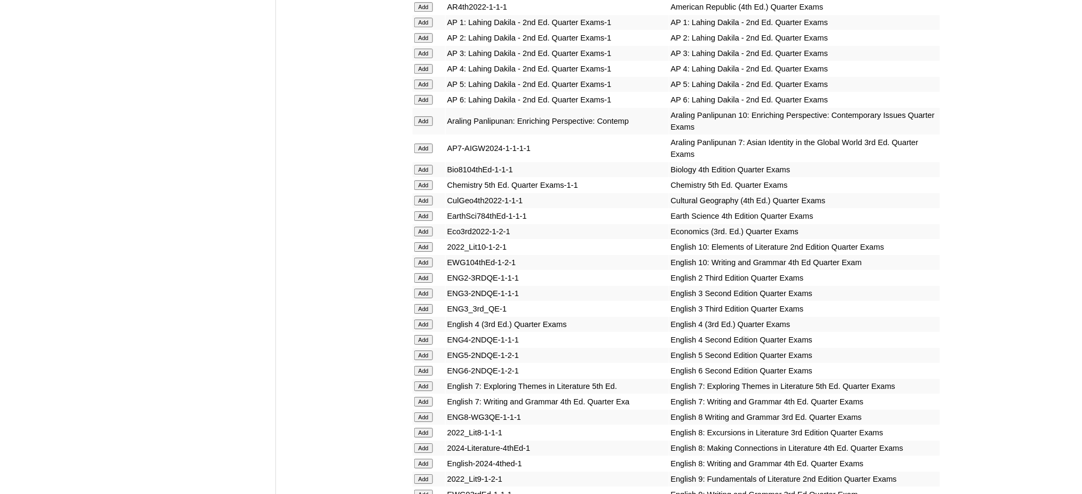
click at [425, 397] on input "Add" at bounding box center [423, 402] width 19 height 10
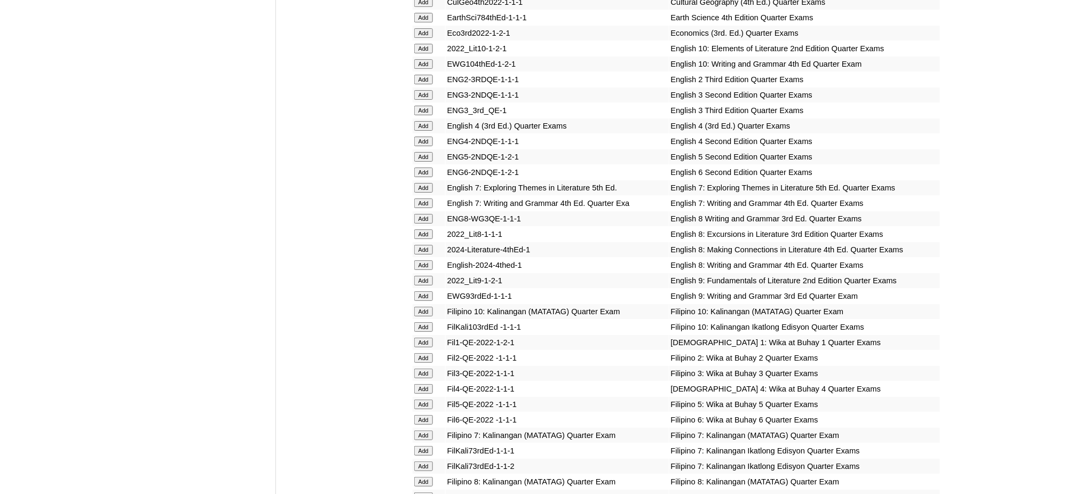
scroll to position [1494, 0]
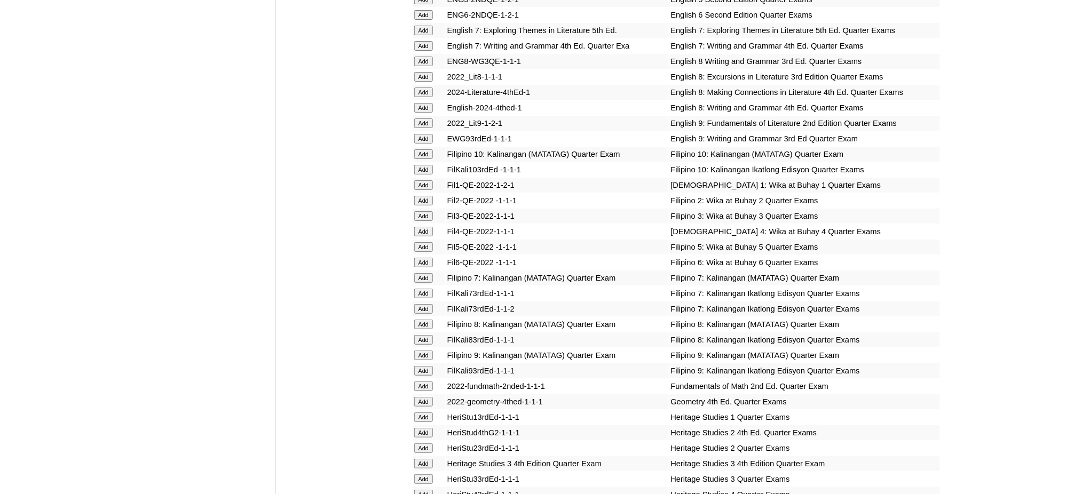
click at [422, 273] on input "Add" at bounding box center [423, 278] width 19 height 10
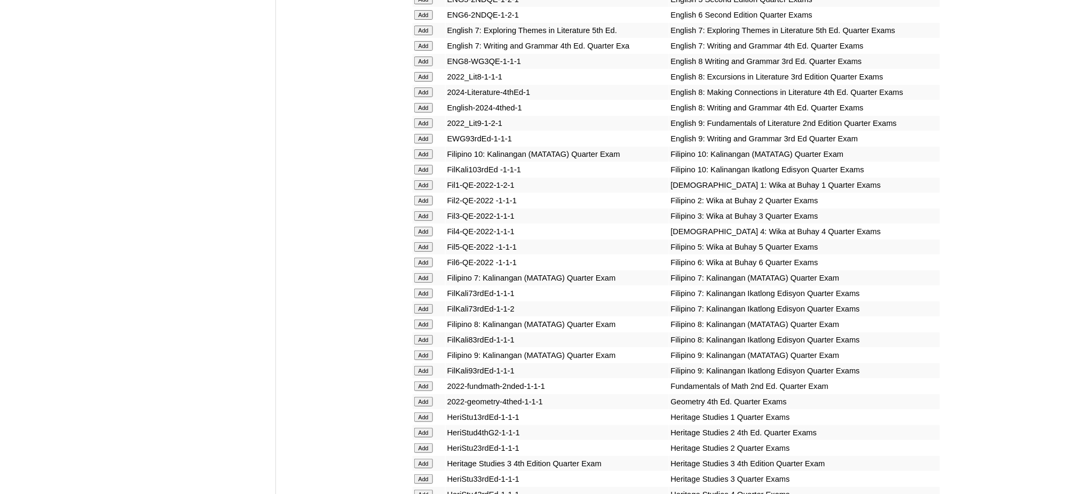
click at [422, 273] on input "Add" at bounding box center [423, 278] width 19 height 10
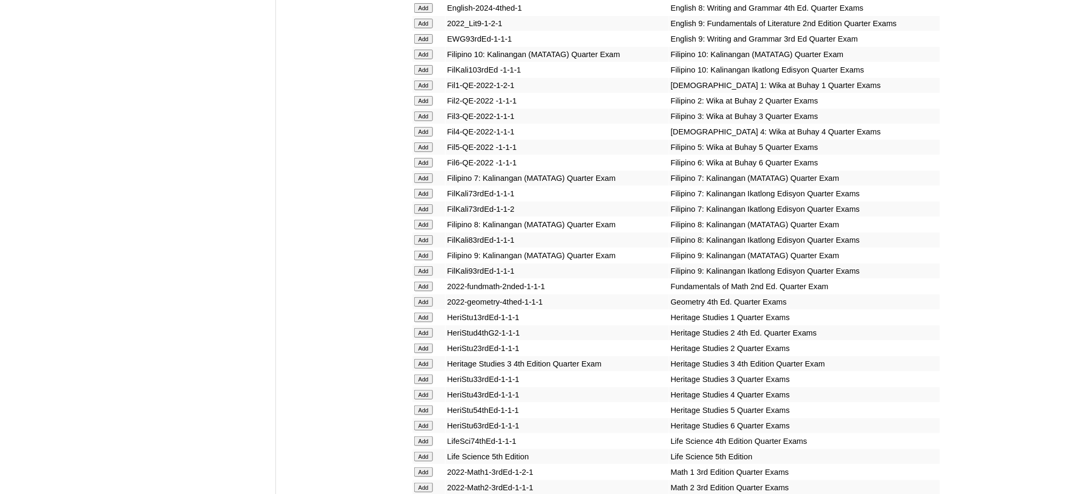
scroll to position [1921, 0]
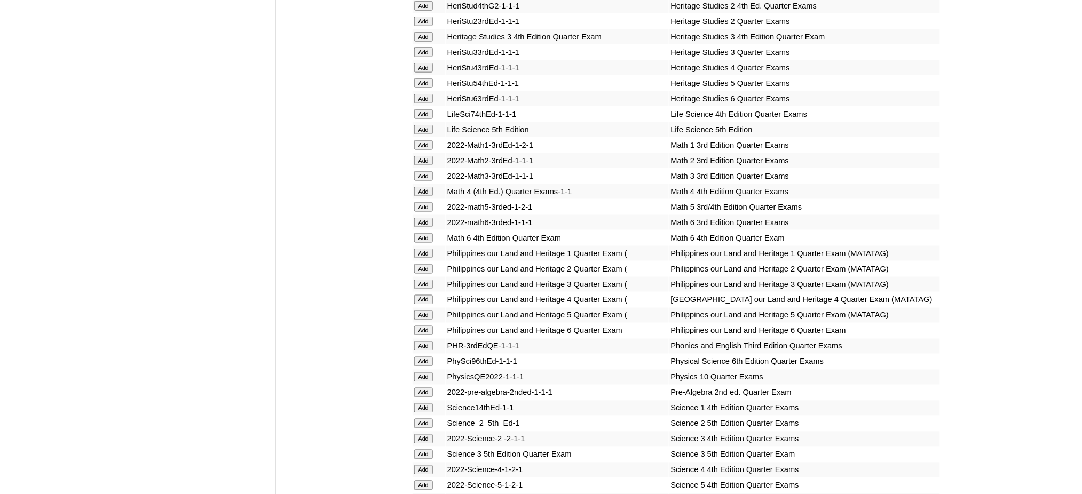
click at [422, 388] on input "Add" at bounding box center [423, 393] width 19 height 10
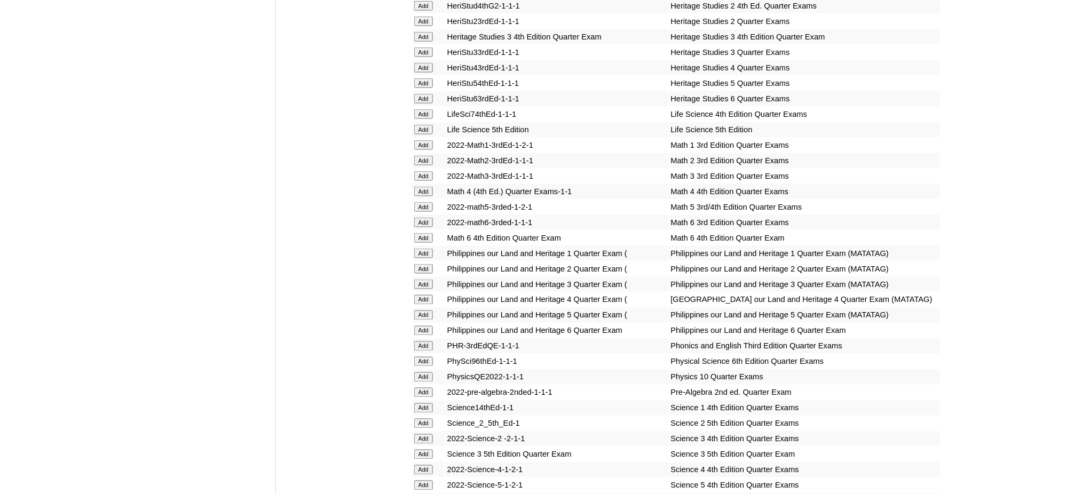
click at [422, 388] on input "Add" at bounding box center [423, 393] width 19 height 10
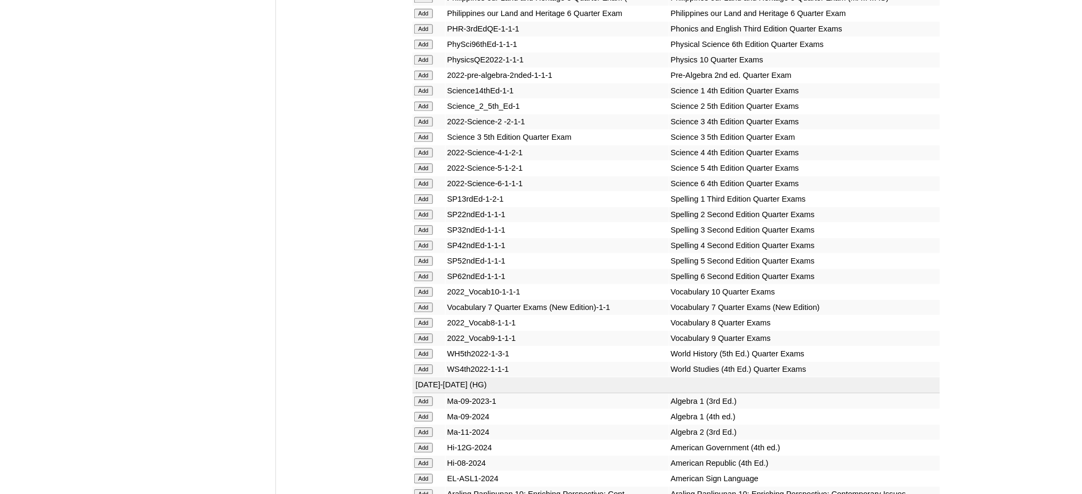
scroll to position [2277, 0]
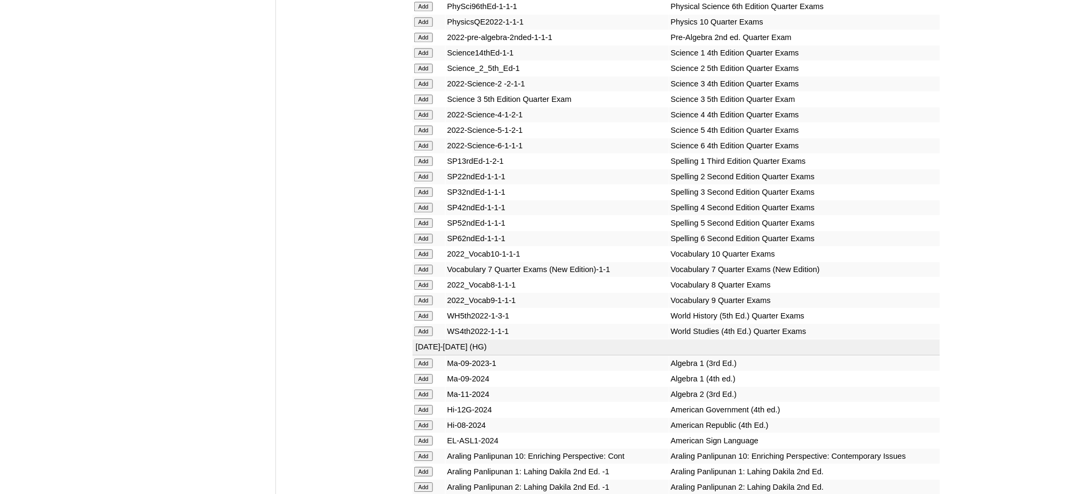
click at [432, 265] on input "Add" at bounding box center [423, 270] width 19 height 10
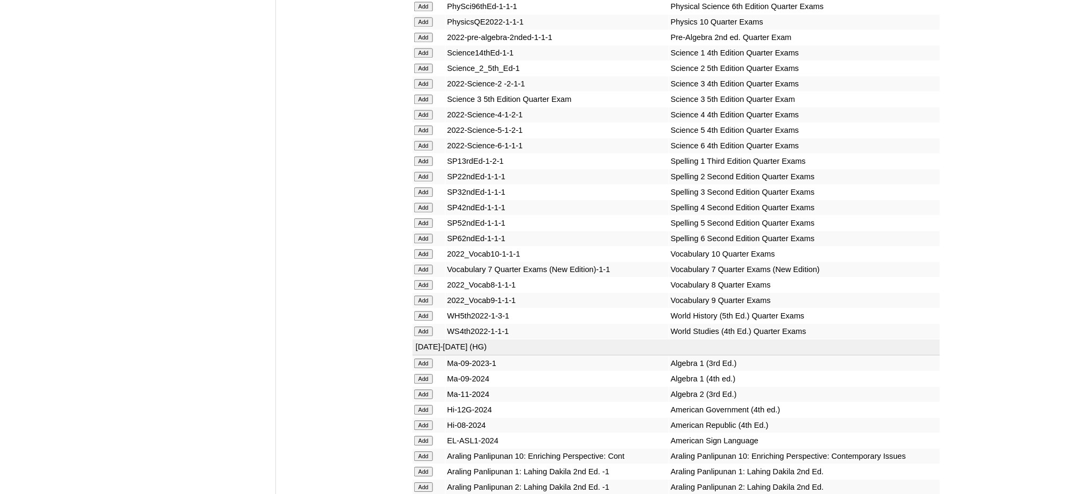
click at [432, 265] on input "Add" at bounding box center [423, 270] width 19 height 10
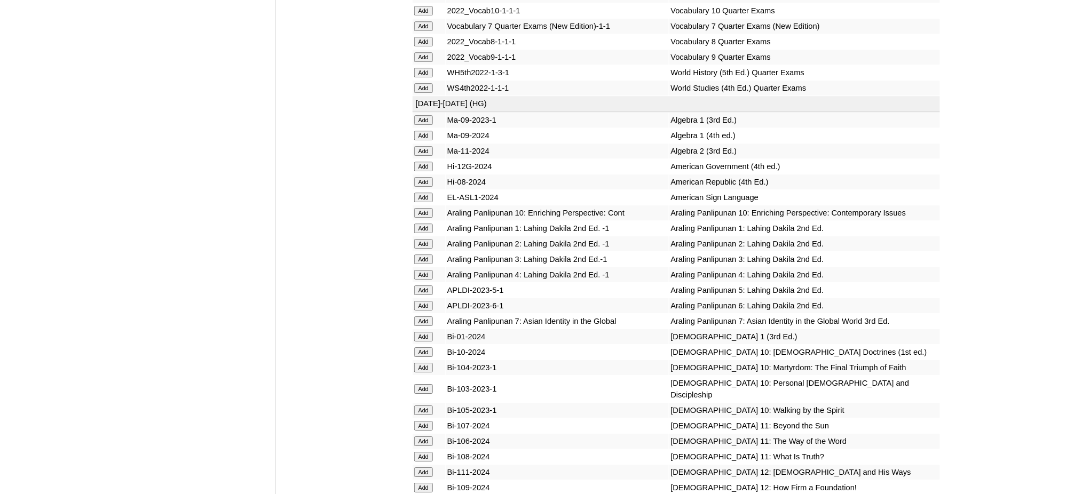
scroll to position [2633, 0]
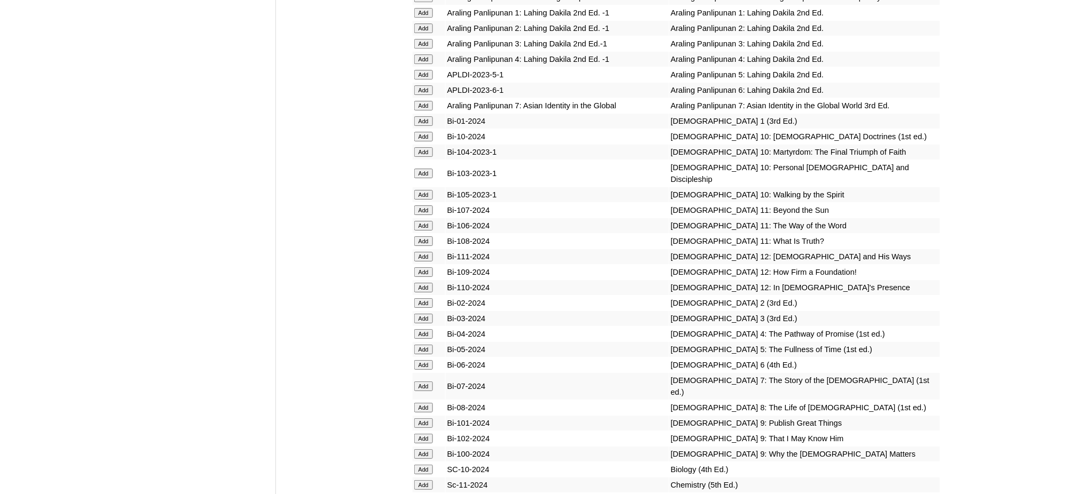
scroll to position [2775, 0]
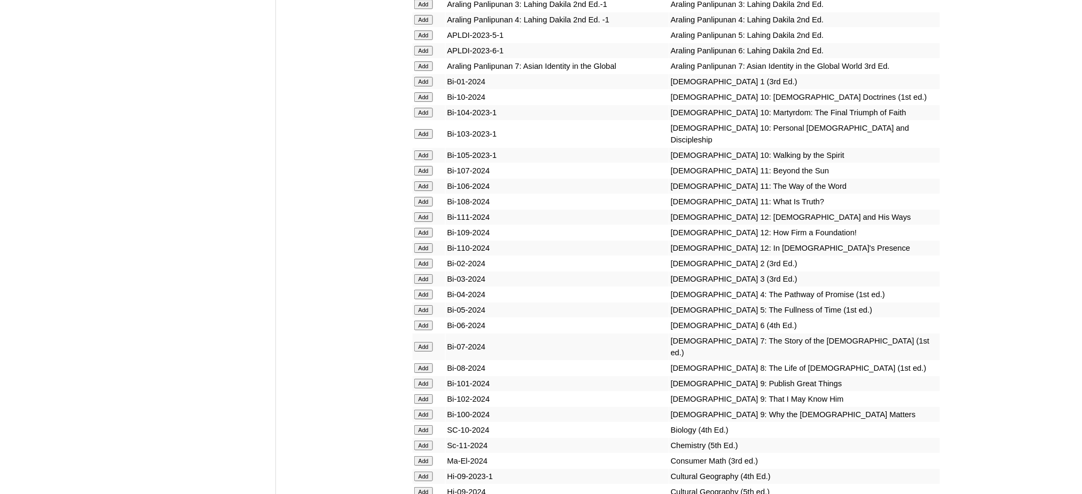
click at [425, 61] on input "Add" at bounding box center [423, 66] width 19 height 10
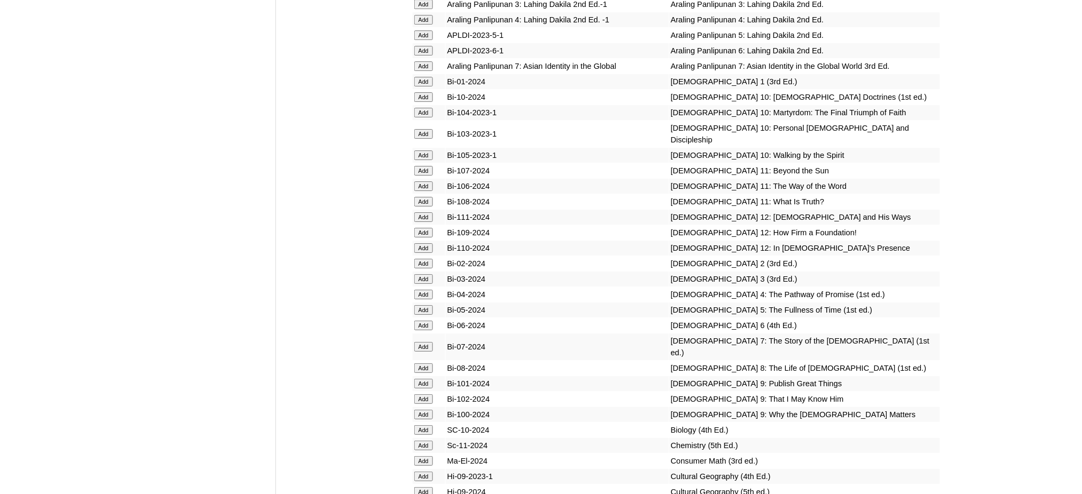
click at [425, 61] on input "Add" at bounding box center [423, 66] width 19 height 10
click at [424, 342] on input "Add" at bounding box center [423, 347] width 19 height 10
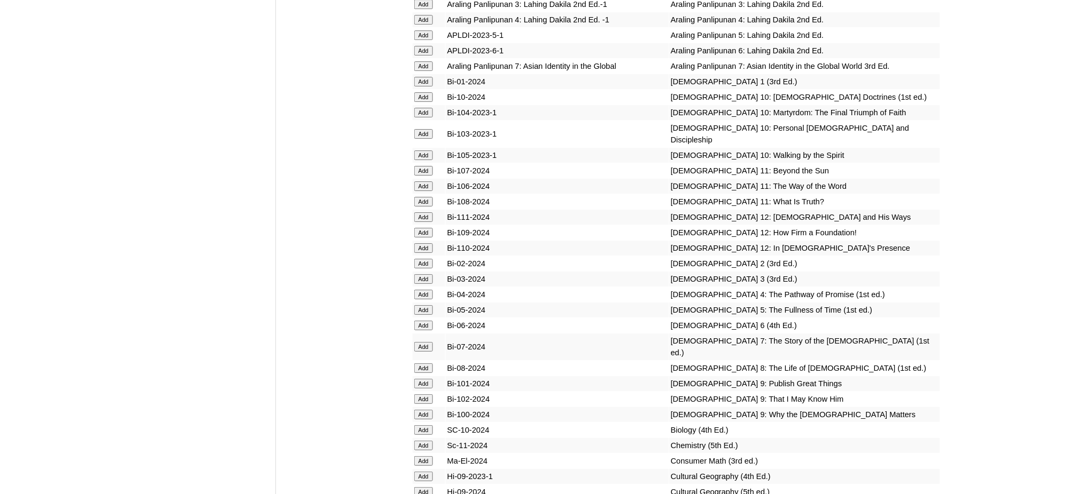
click at [424, 342] on input "Add" at bounding box center [423, 347] width 19 height 10
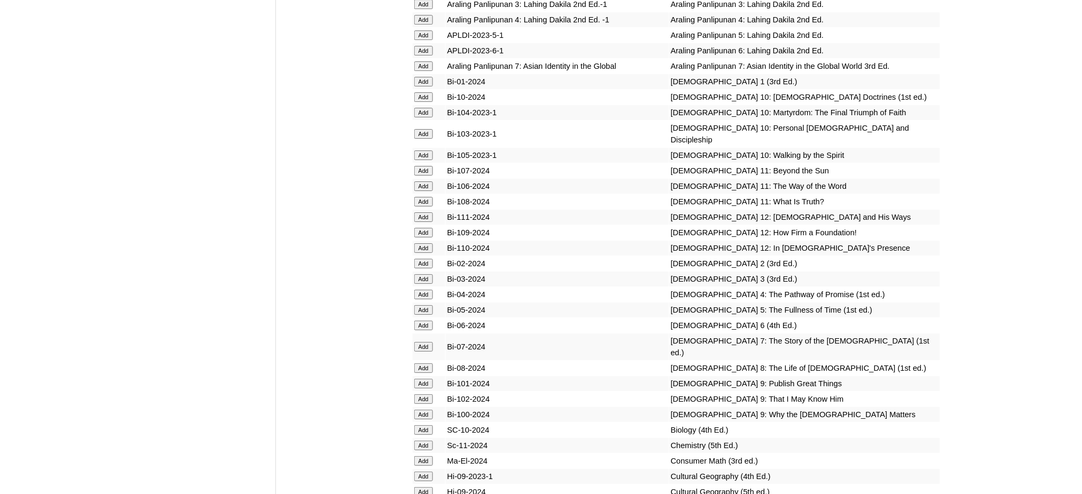
click at [424, 342] on input "Add" at bounding box center [423, 347] width 19 height 10
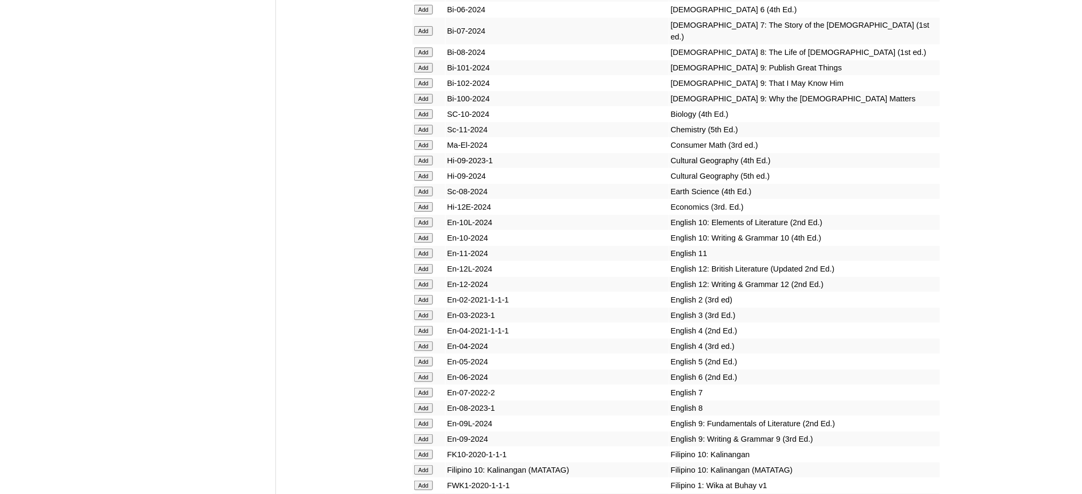
scroll to position [3130, 0]
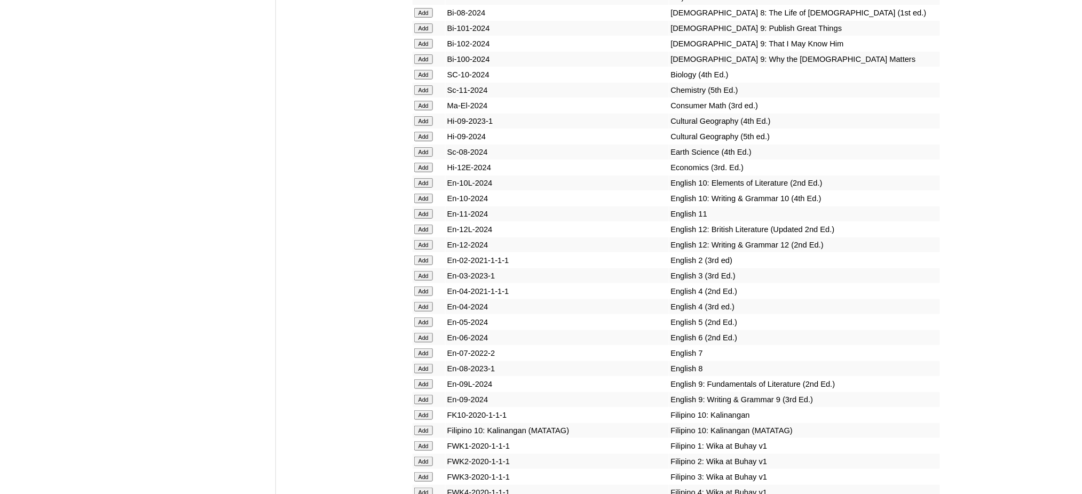
click at [424, 348] on input "Add" at bounding box center [423, 353] width 19 height 10
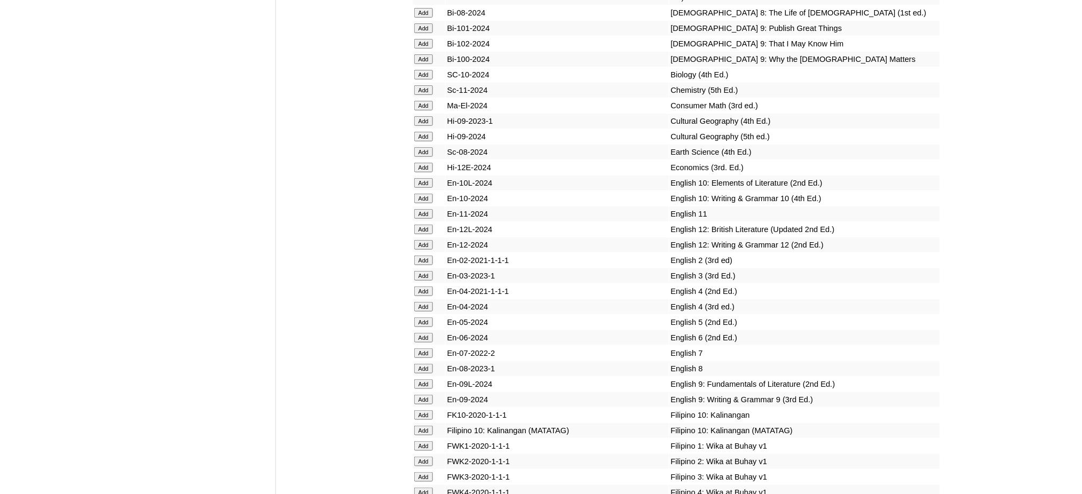
click at [424, 348] on input "Add" at bounding box center [423, 353] width 19 height 10
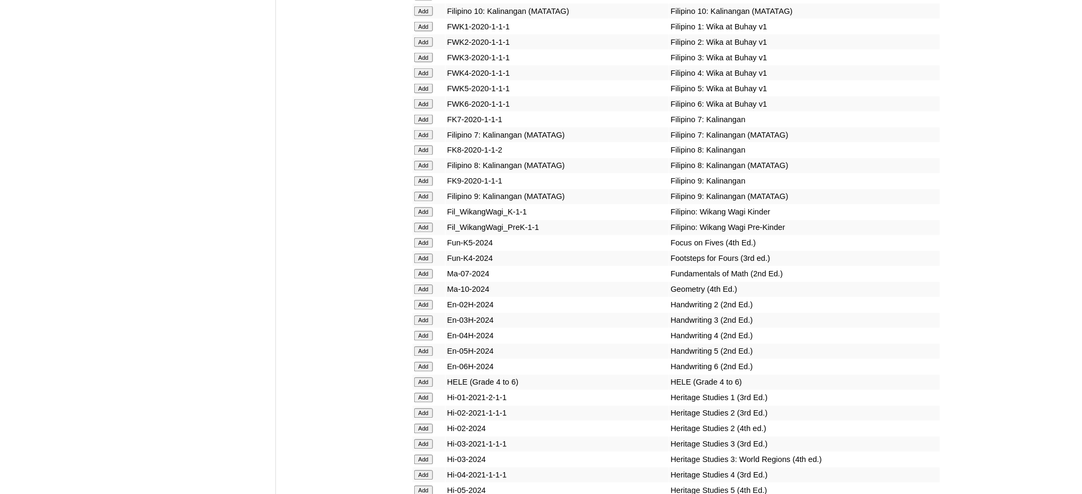
scroll to position [3557, 0]
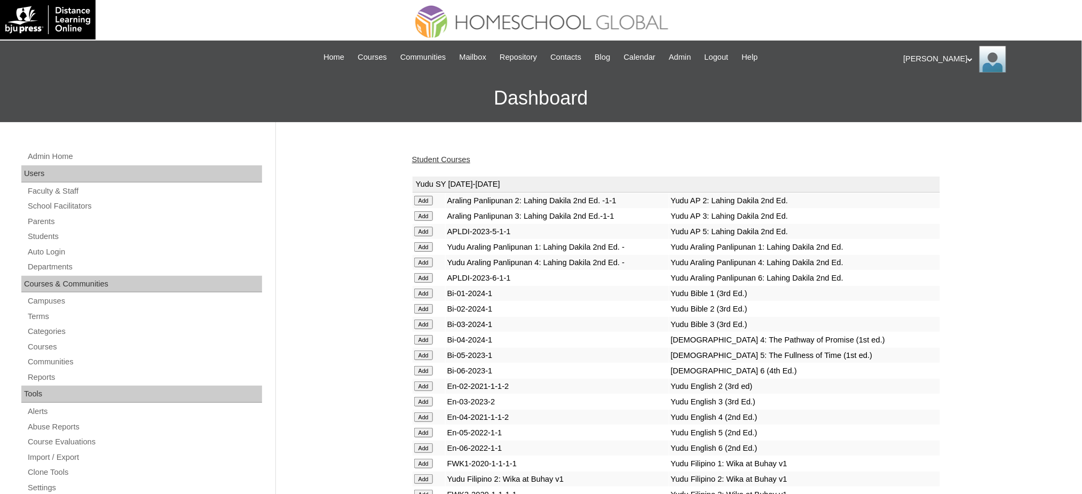
click at [464, 161] on link "Student Courses" at bounding box center [441, 159] width 58 height 9
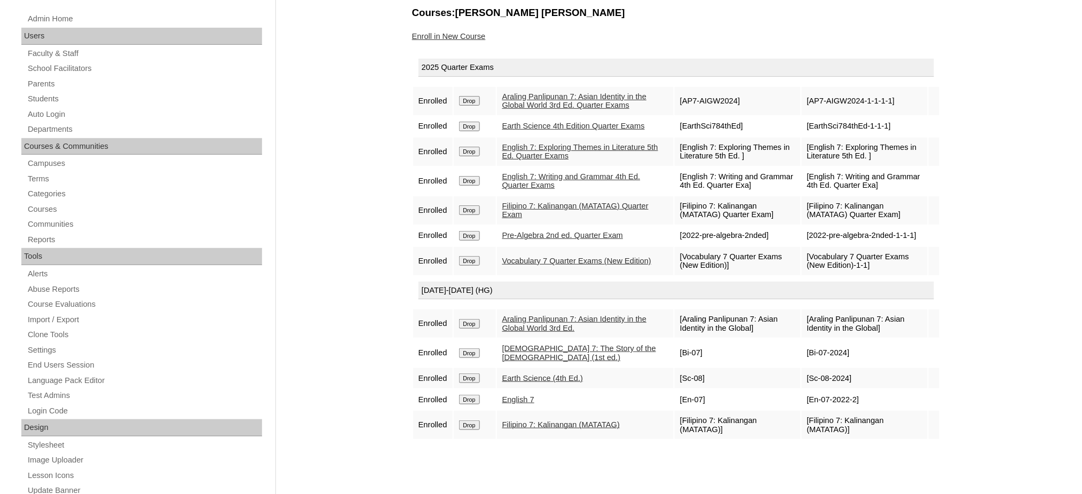
scroll to position [142, 0]
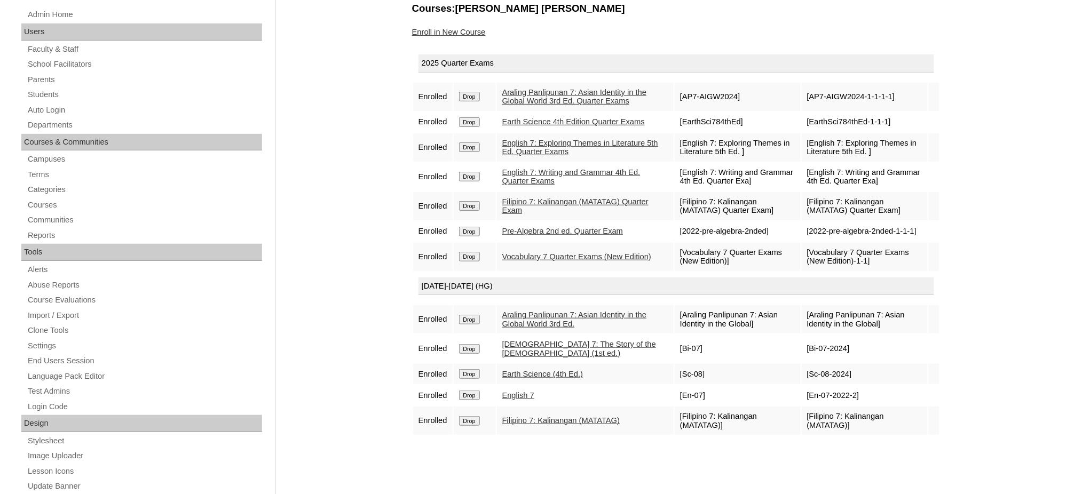
click at [439, 30] on link "Enroll in New Course" at bounding box center [449, 32] width 74 height 9
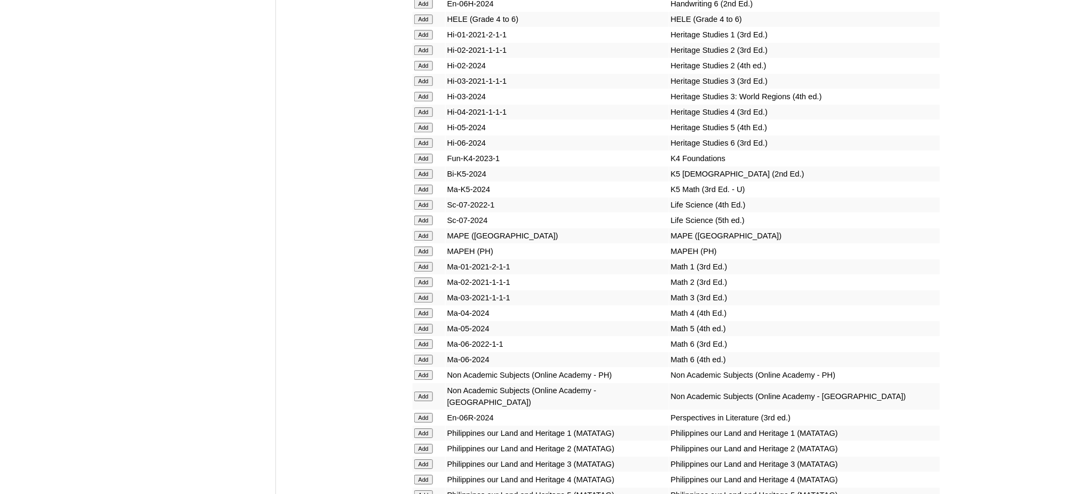
scroll to position [3984, 0]
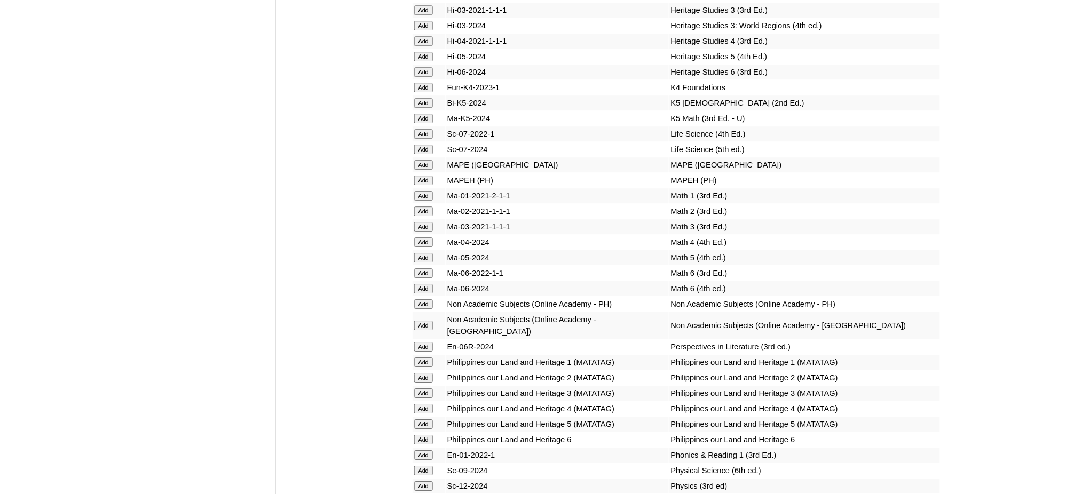
click at [421, 176] on input "Add" at bounding box center [423, 181] width 19 height 10
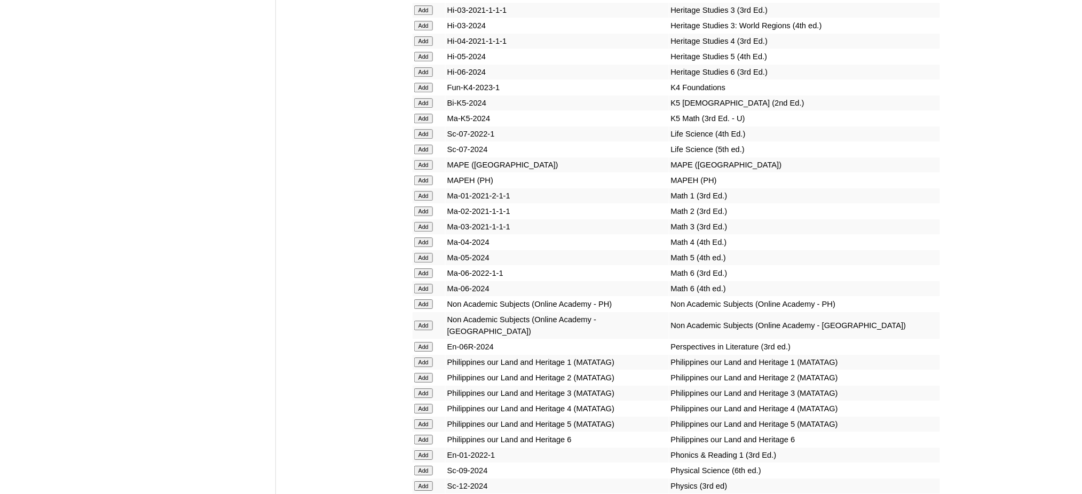
click at [421, 176] on input "Add" at bounding box center [423, 181] width 19 height 10
click at [429, 494] on input "Add" at bounding box center [423, 502] width 19 height 10
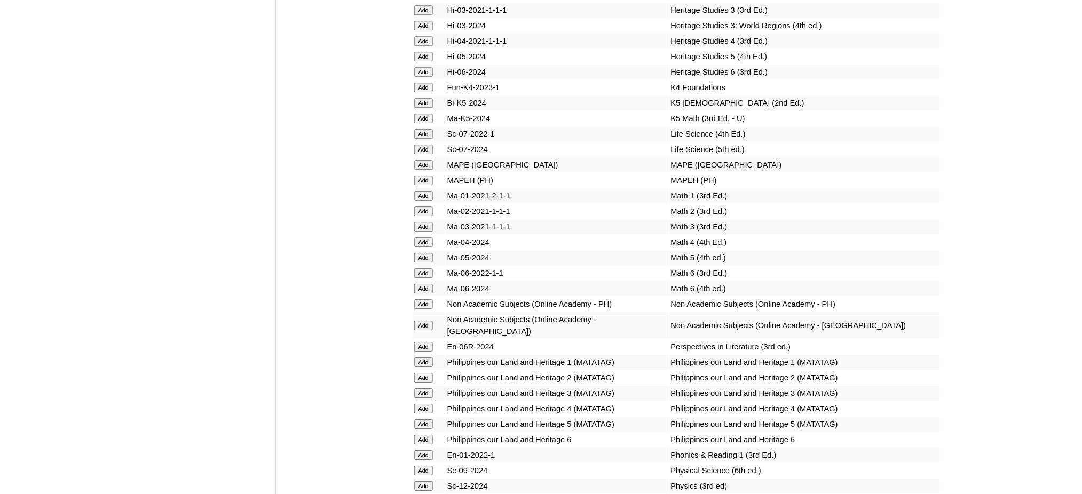
click at [429, 494] on input "Add" at bounding box center [423, 502] width 19 height 10
click at [428, 494] on input "Add" at bounding box center [423, 502] width 19 height 10
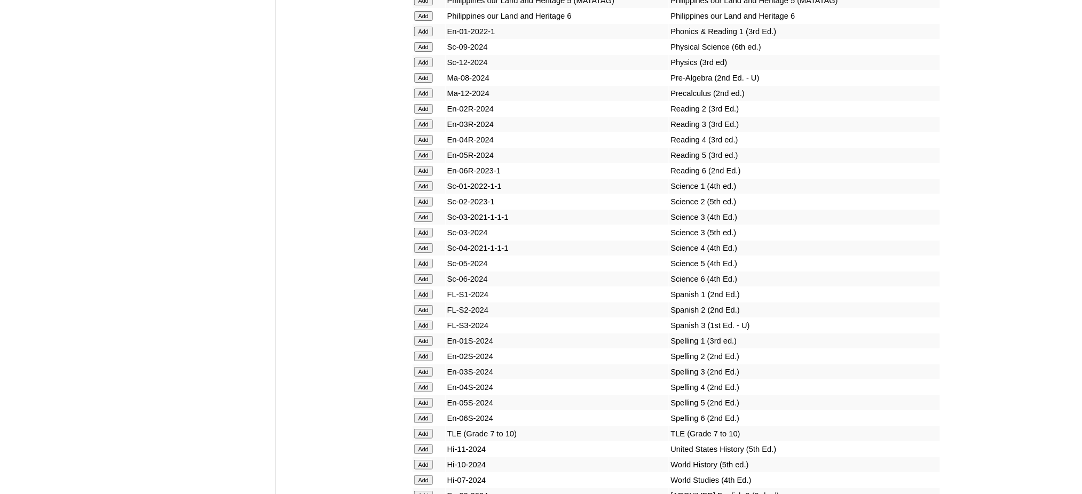
scroll to position [4411, 0]
click at [421, 426] on input "Add" at bounding box center [423, 431] width 19 height 10
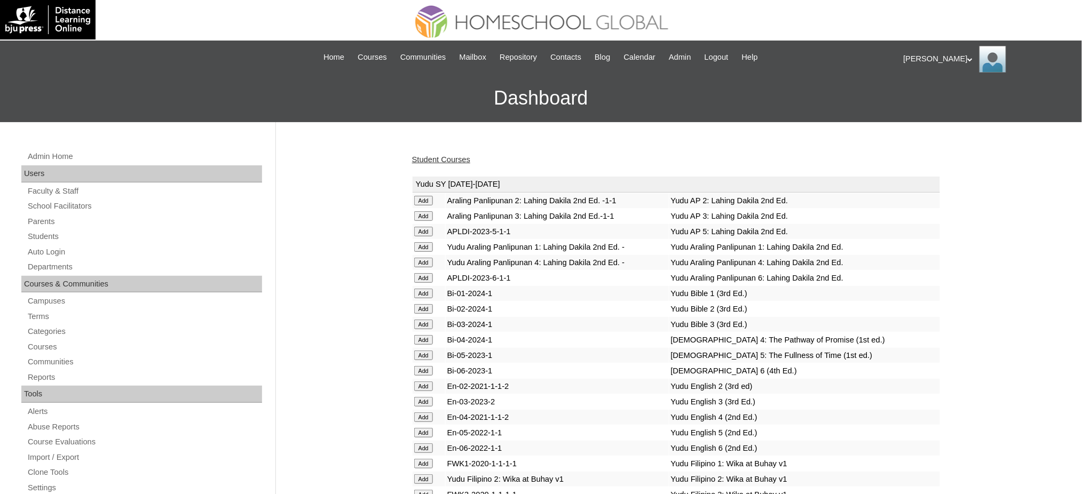
click at [455, 156] on link "Student Courses" at bounding box center [441, 159] width 58 height 9
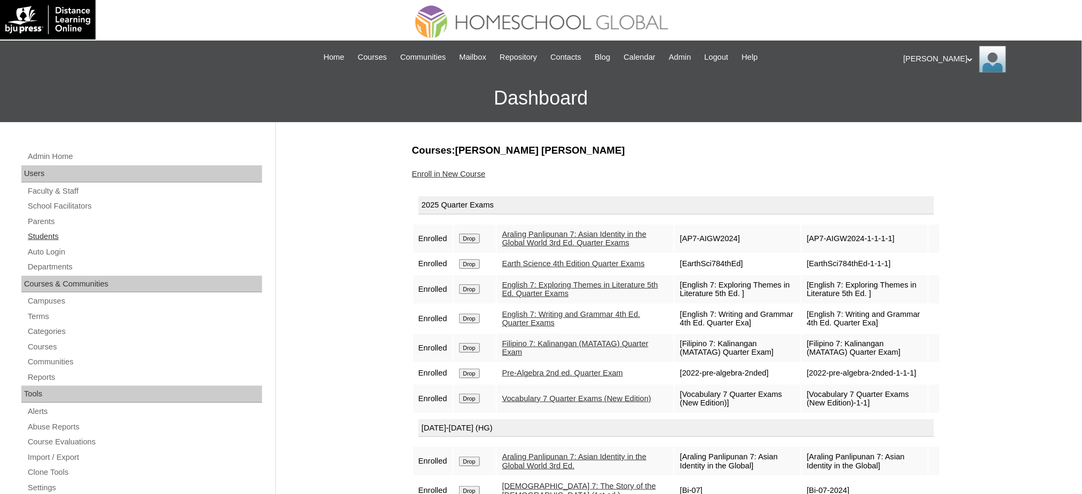
click at [49, 239] on link "Students" at bounding box center [144, 236] width 235 height 13
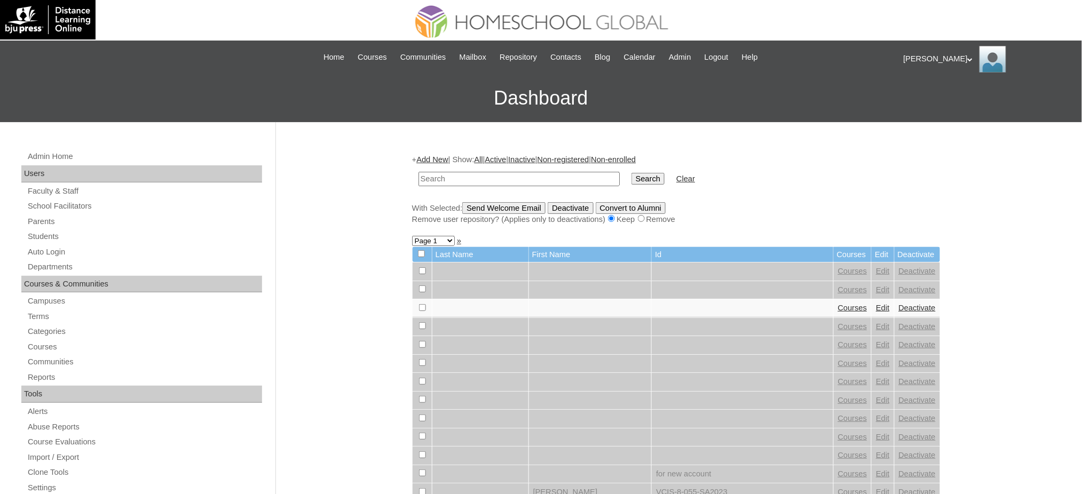
click at [448, 162] on link "Add New" at bounding box center [431, 159] width 31 height 9
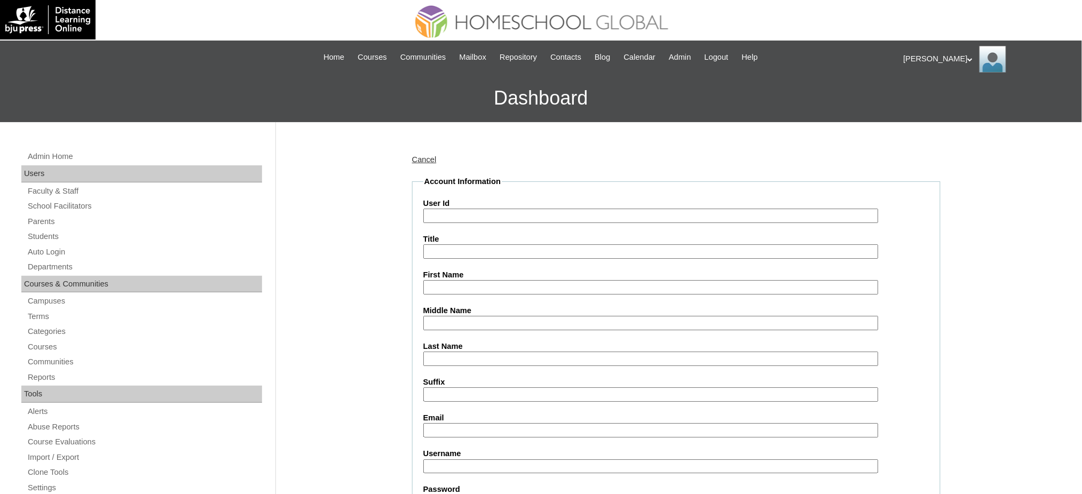
click at [490, 218] on input "User Id" at bounding box center [650, 216] width 455 height 14
paste input "MHS00313-TECHPH2025"
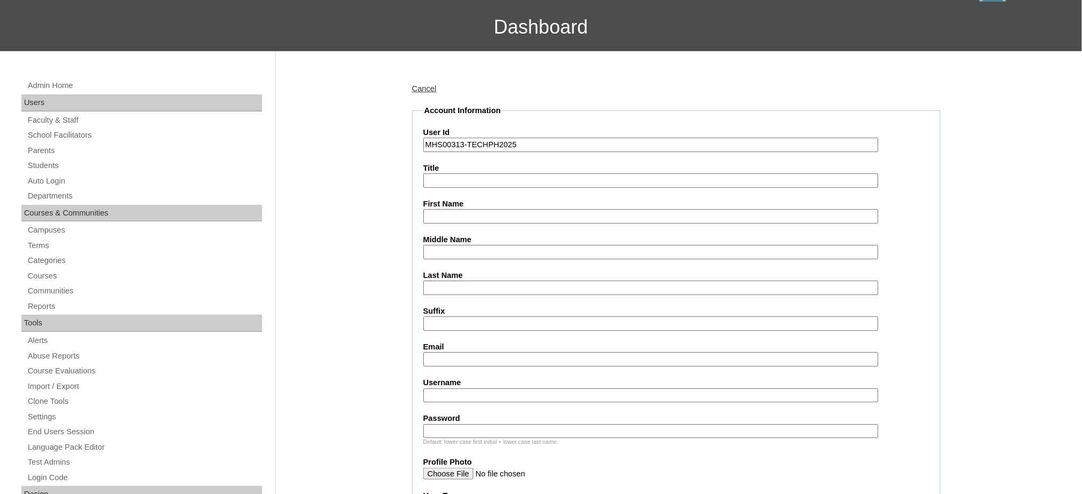
type input "MHS00313-TECHPH2025"
click at [442, 217] on input "First Name" at bounding box center [650, 216] width 455 height 14
paste input "Deandre Lee"
type input "Deandre Lee"
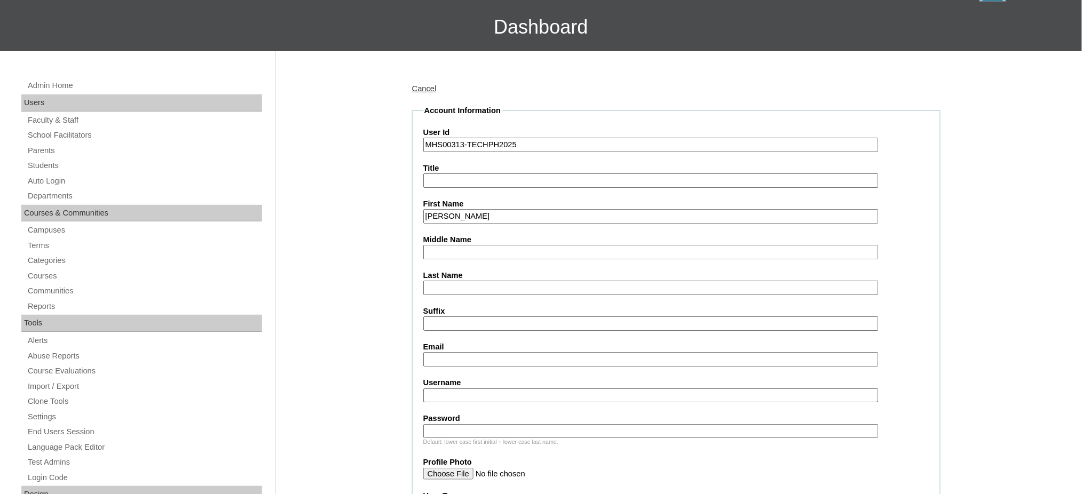
click at [442, 248] on input "Middle Name" at bounding box center [650, 252] width 455 height 14
paste input "Alba"
type input "Alba"
click at [454, 287] on input "Last Name" at bounding box center [650, 288] width 455 height 14
paste input "Lopez"
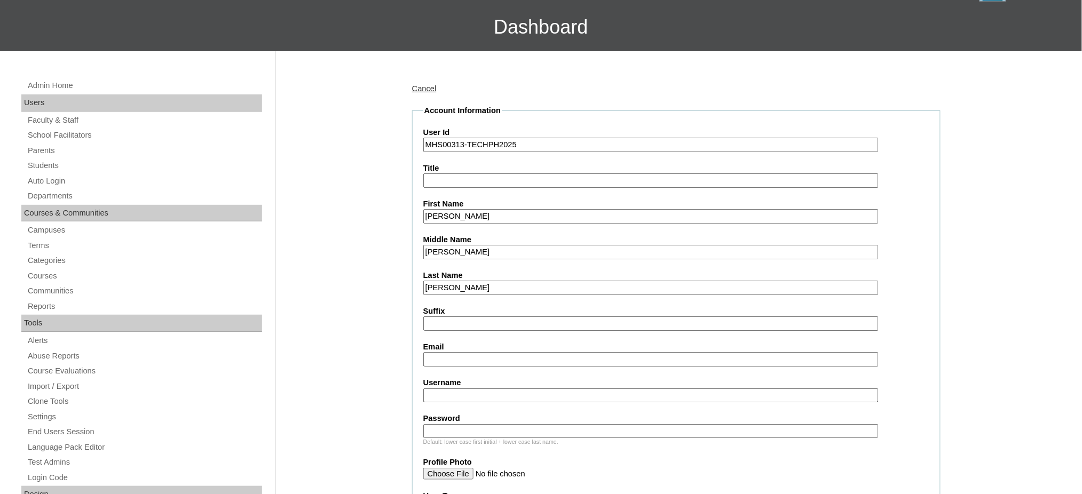
type input "Lopez"
click at [447, 354] on input "Email" at bounding box center [650, 359] width 455 height 14
paste input "louisealbalopez@gmail.com"
type input "louisealbalopez@gmail.com"
click at [458, 389] on input "Username" at bounding box center [650, 396] width 455 height 14
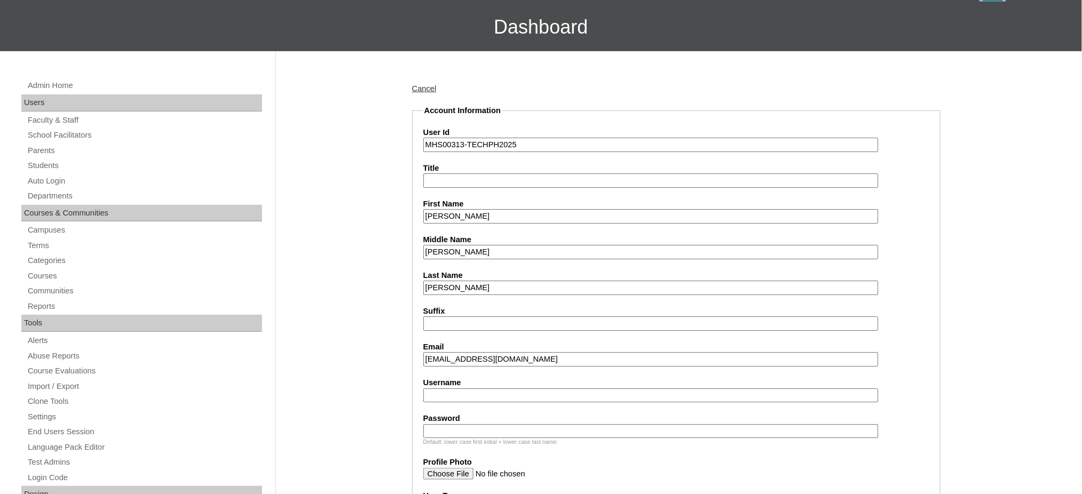
paste input "deandrelopez"
type input "deandrelopez"
click at [481, 438] on div "Default: lower case first initial + lower case last name." at bounding box center [676, 442] width 506 height 8
click at [482, 426] on input "Password" at bounding box center [650, 431] width 455 height 14
paste input "062019-7882"
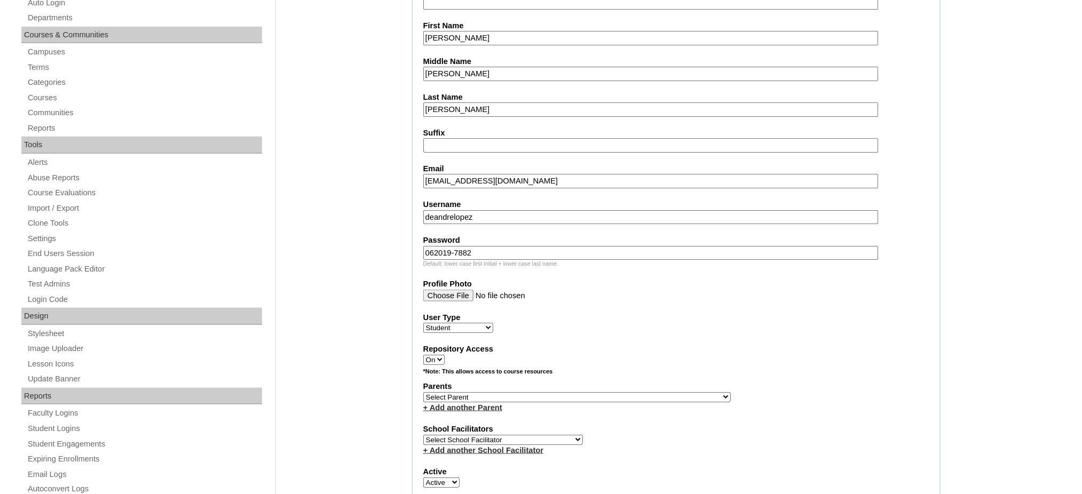
scroll to position [284, 0]
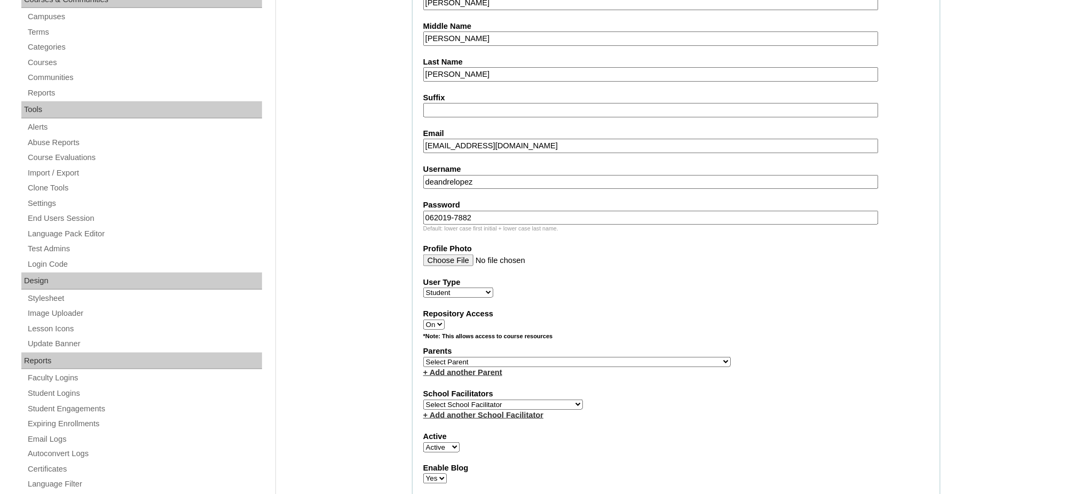
type input "062019-7882"
click at [605, 357] on select "Select Parent , , , , , , , , , , , , , , , , , , , , , , , , , , , , , , , , ,…" at bounding box center [576, 362] width 307 height 10
select select "44028"
click at [423, 357] on select "Select Parent , , , , , , , , , , , , , , , , , , , , , , , , , , , , , , , , ,…" at bounding box center [576, 362] width 307 height 10
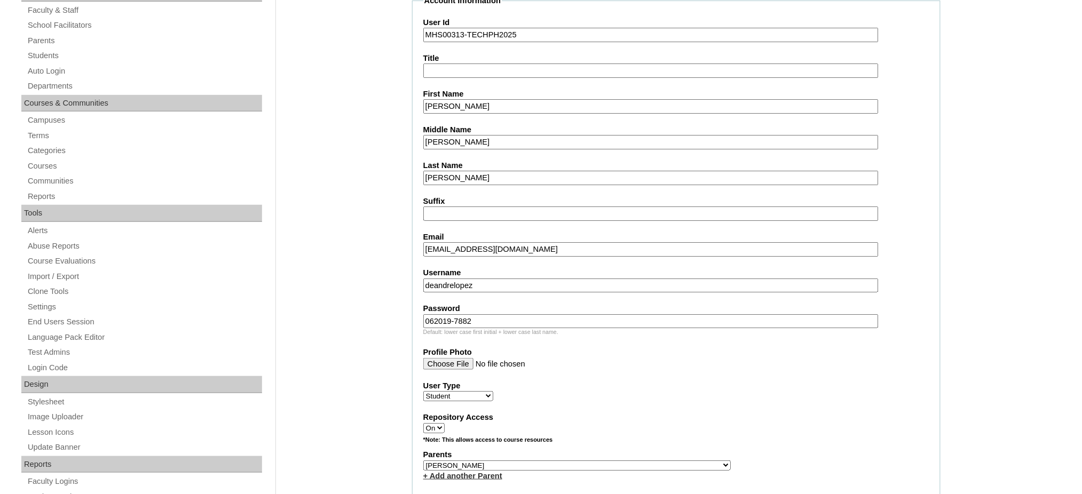
scroll to position [142, 0]
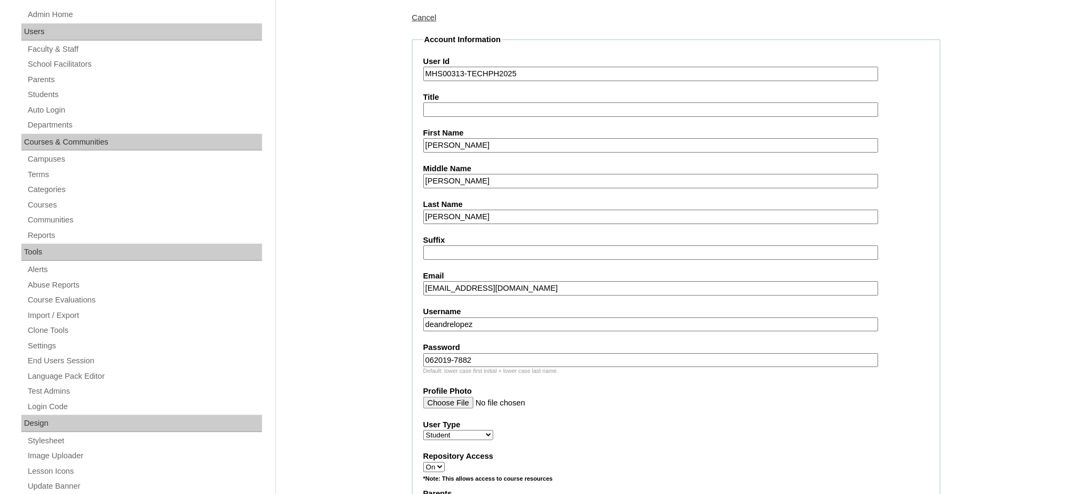
click at [466, 145] on input "Deandre Lee" at bounding box center [650, 145] width 455 height 14
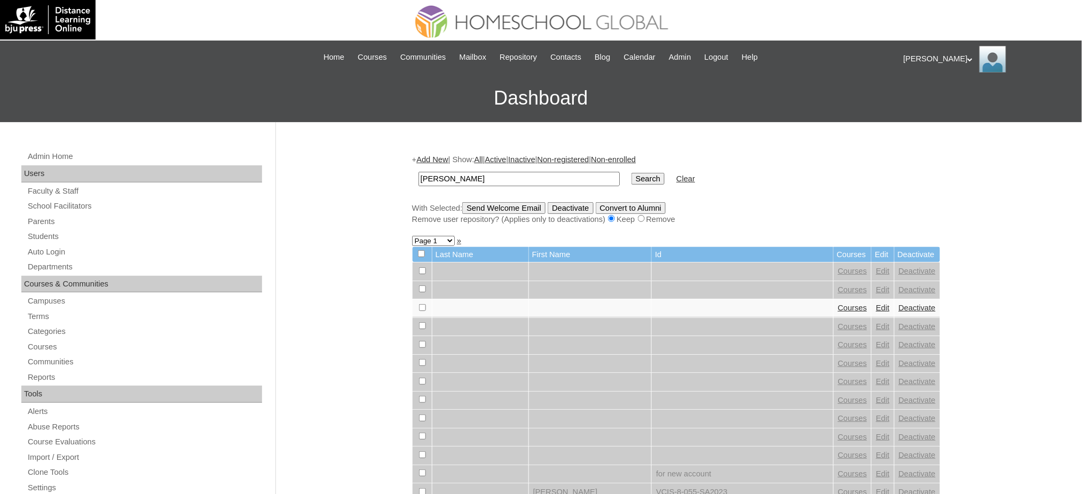
type input "[PERSON_NAME]"
click at [631, 177] on input "Search" at bounding box center [647, 179] width 33 height 12
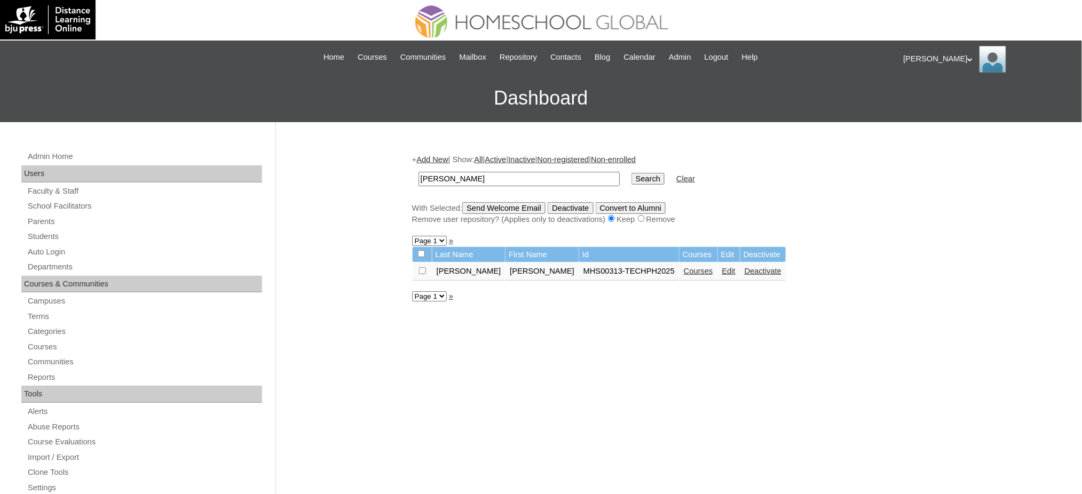
click at [684, 269] on link "Courses" at bounding box center [698, 271] width 29 height 9
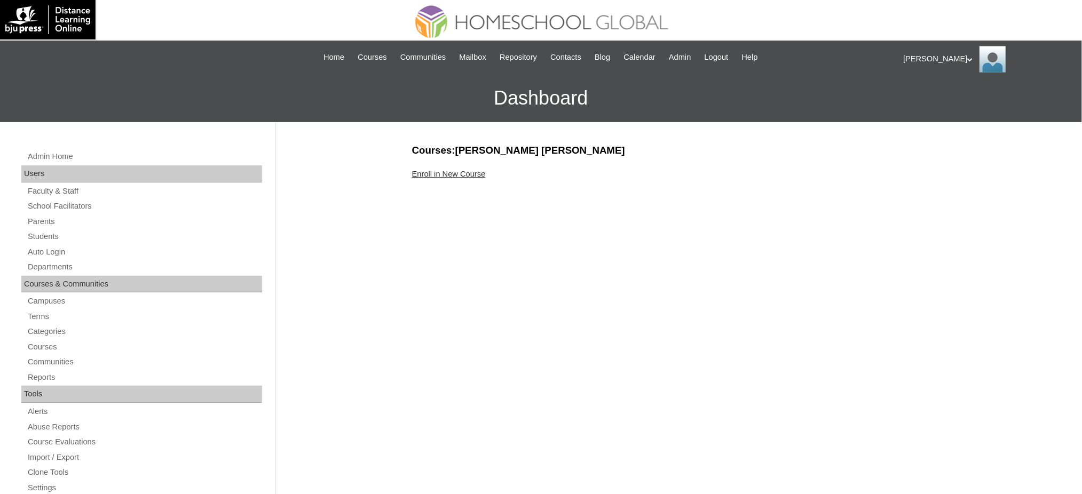
click at [478, 178] on div "Enroll in New Course" at bounding box center [676, 174] width 528 height 11
click at [479, 170] on link "Enroll in New Course" at bounding box center [449, 174] width 74 height 9
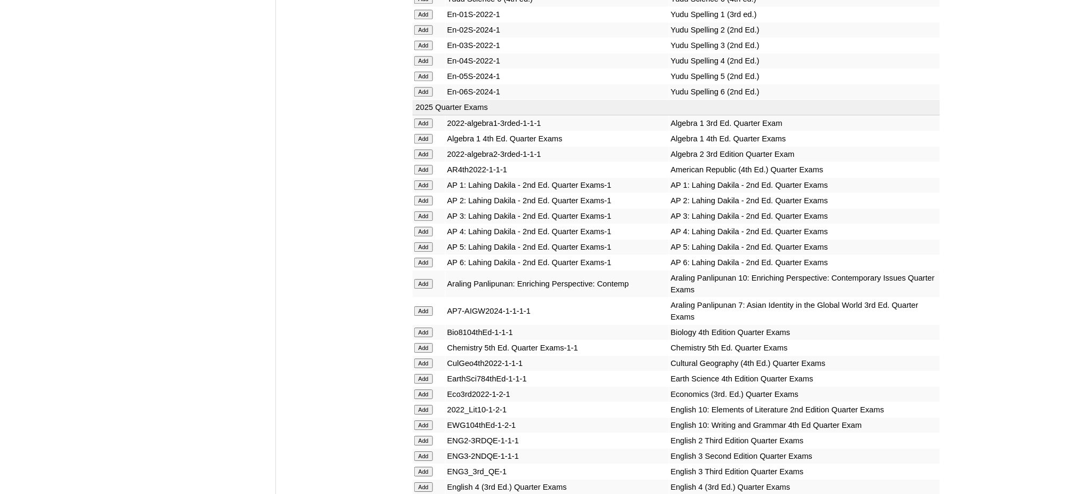
scroll to position [996, 0]
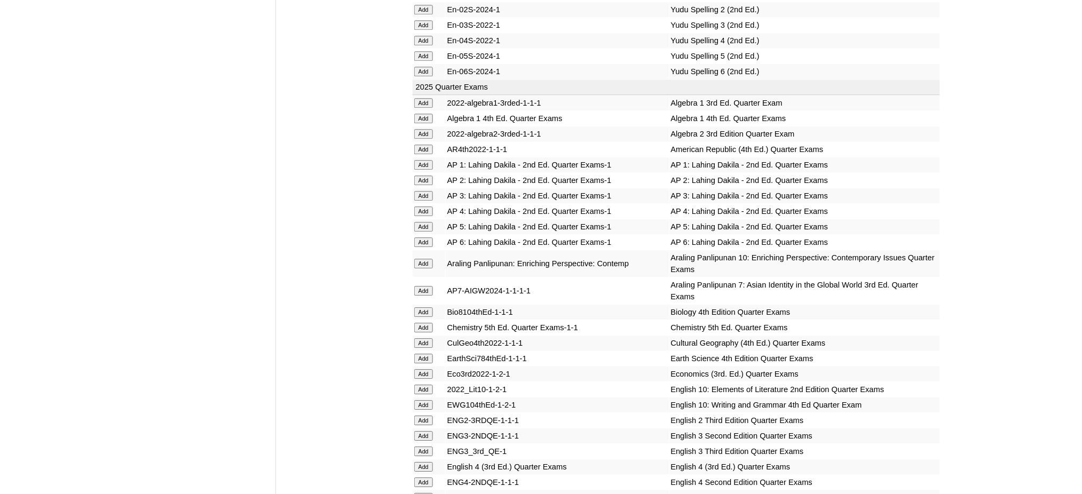
click at [418, 129] on input "Add" at bounding box center [423, 134] width 19 height 10
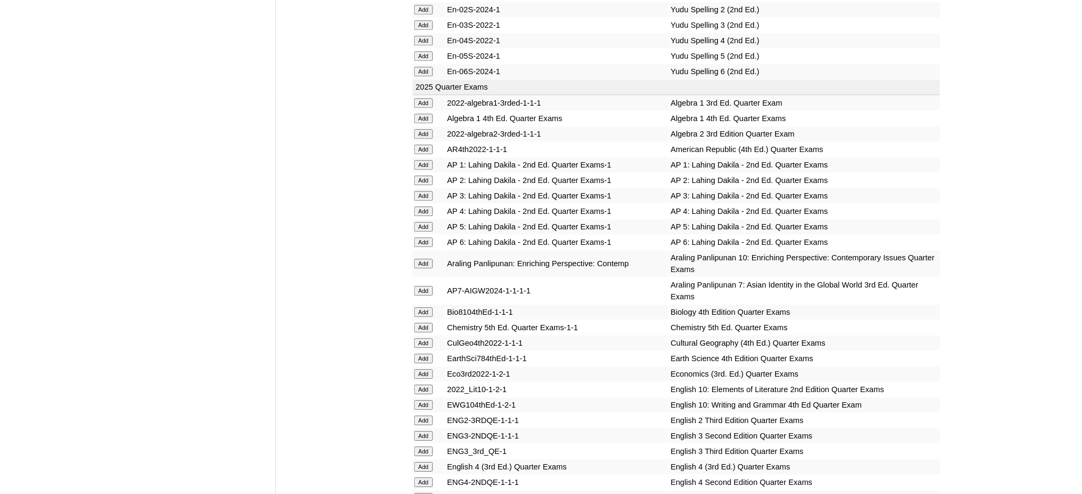
click at [418, 129] on input "Add" at bounding box center [423, 134] width 19 height 10
click at [427, 323] on input "Add" at bounding box center [423, 328] width 19 height 10
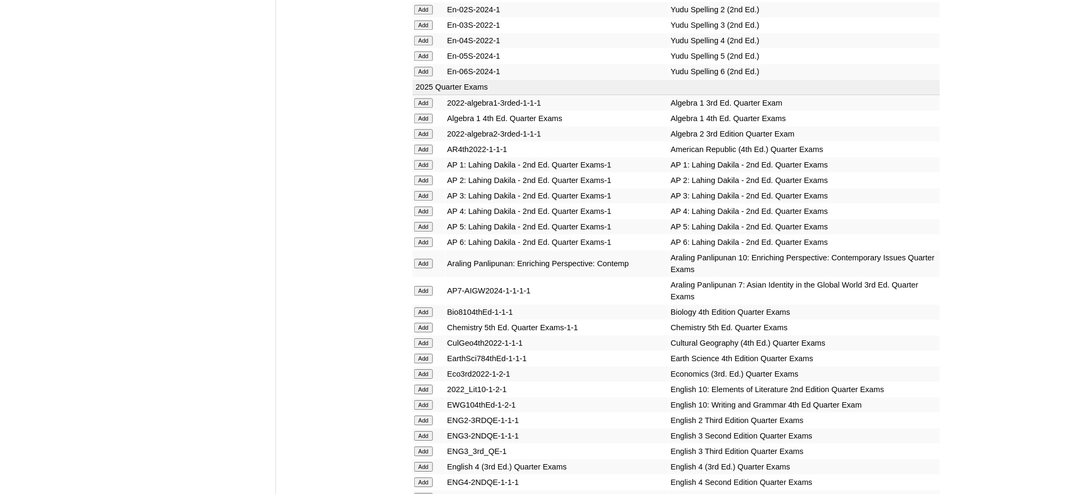
click at [427, 323] on input "Add" at bounding box center [423, 328] width 19 height 10
click at [426, 369] on input "Add" at bounding box center [423, 374] width 19 height 10
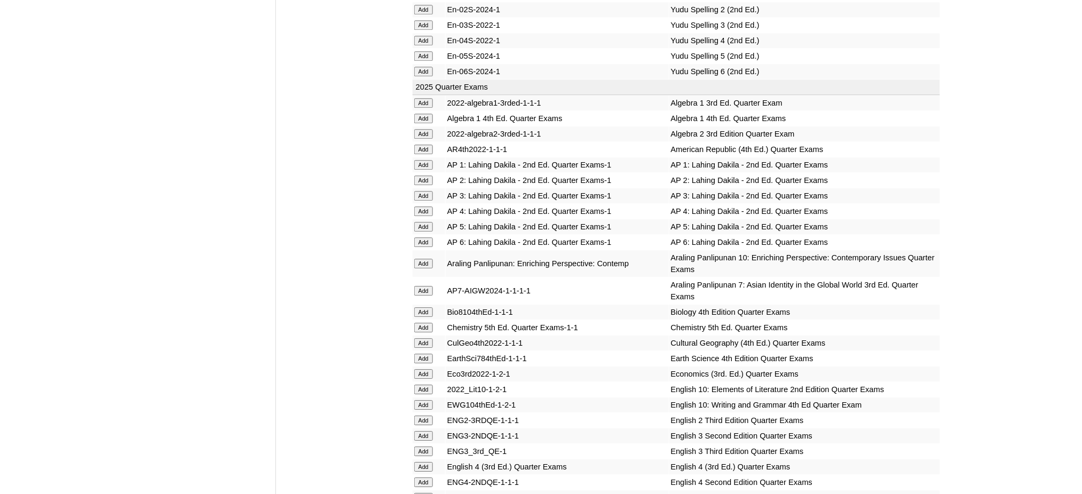
click at [426, 369] on input "Add" at bounding box center [423, 374] width 19 height 10
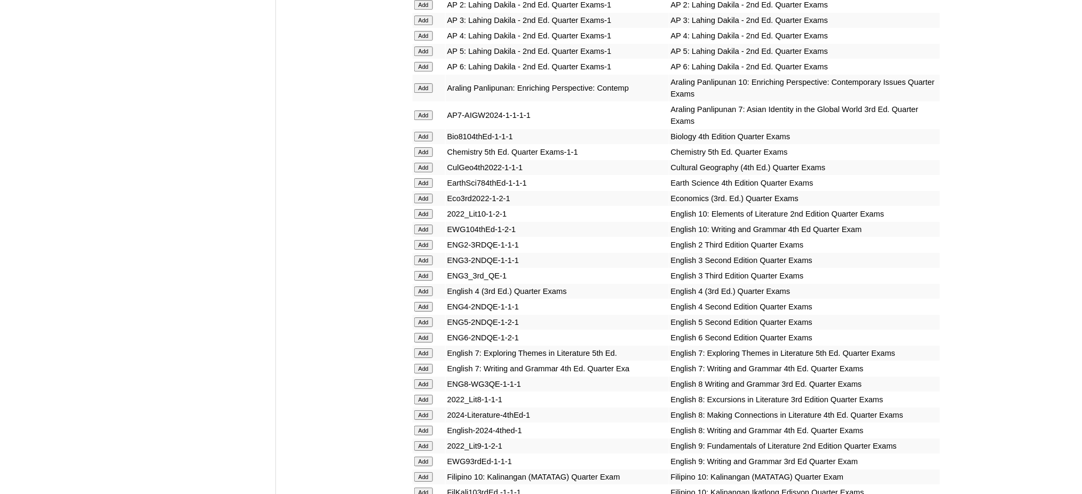
scroll to position [1281, 0]
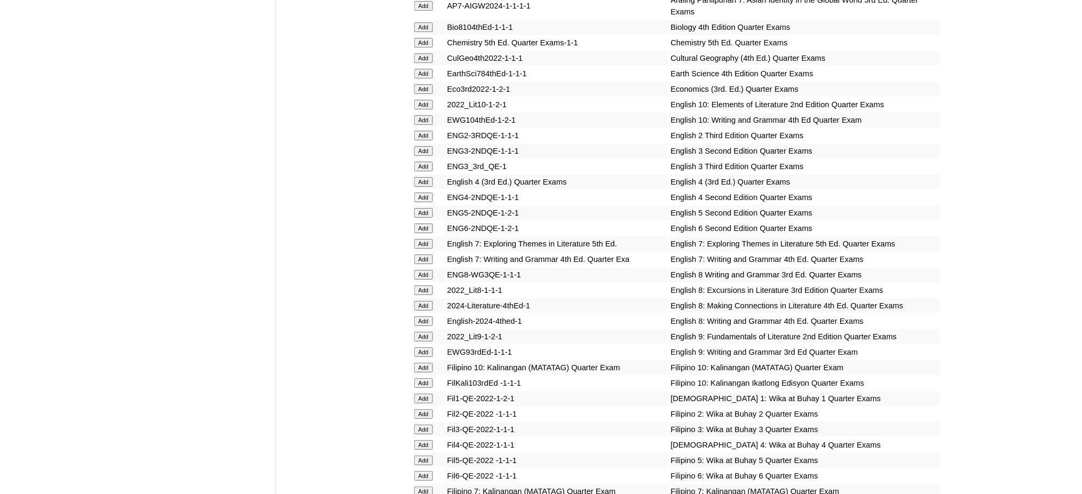
click at [430, 332] on input "Add" at bounding box center [423, 337] width 19 height 10
click at [427, 347] on input "Add" at bounding box center [423, 352] width 19 height 10
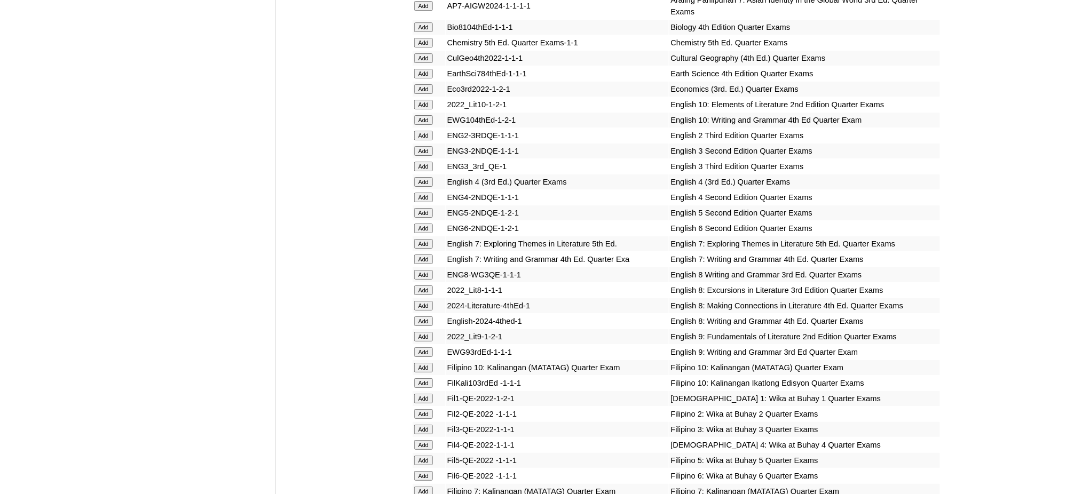
click at [427, 347] on input "Add" at bounding box center [423, 352] width 19 height 10
click at [426, 347] on input "Add" at bounding box center [423, 352] width 19 height 10
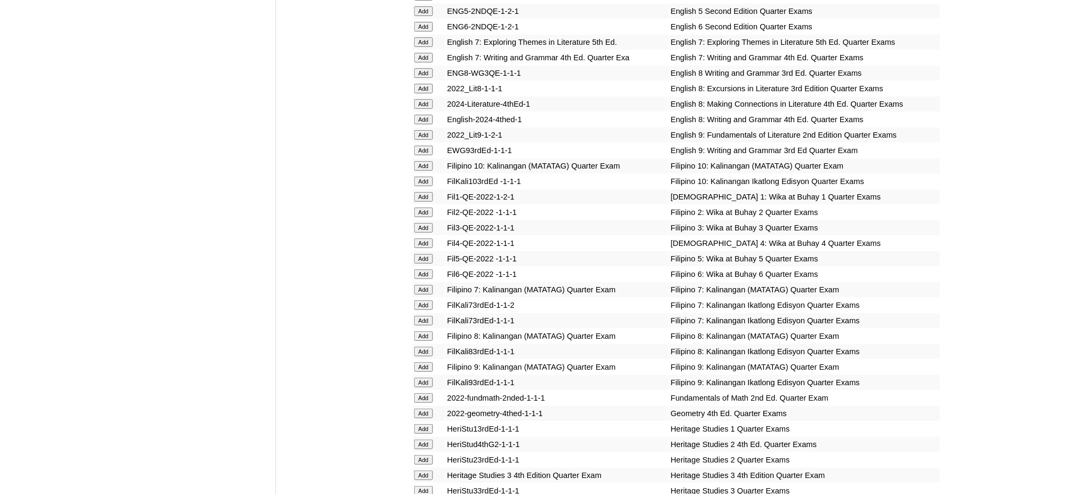
scroll to position [1565, 0]
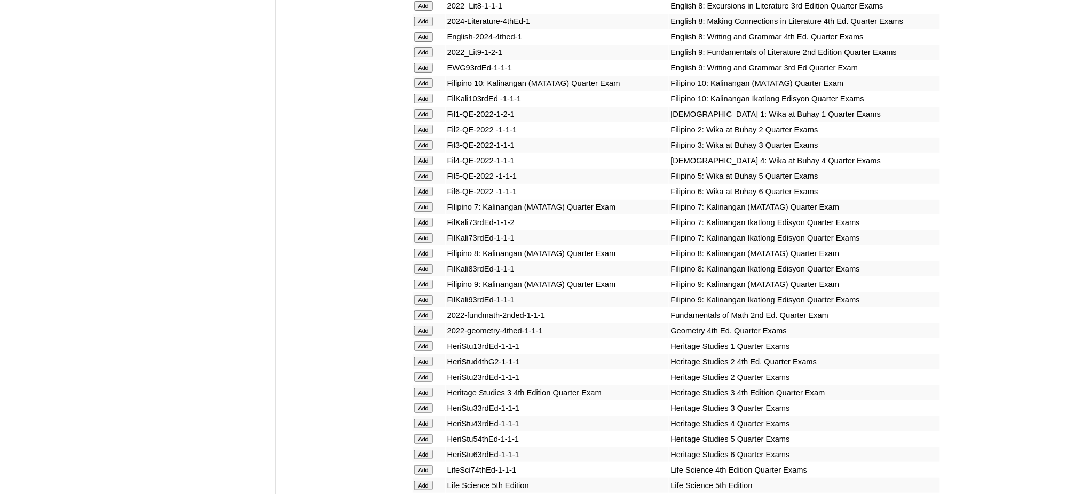
click at [417, 280] on input "Add" at bounding box center [423, 285] width 19 height 10
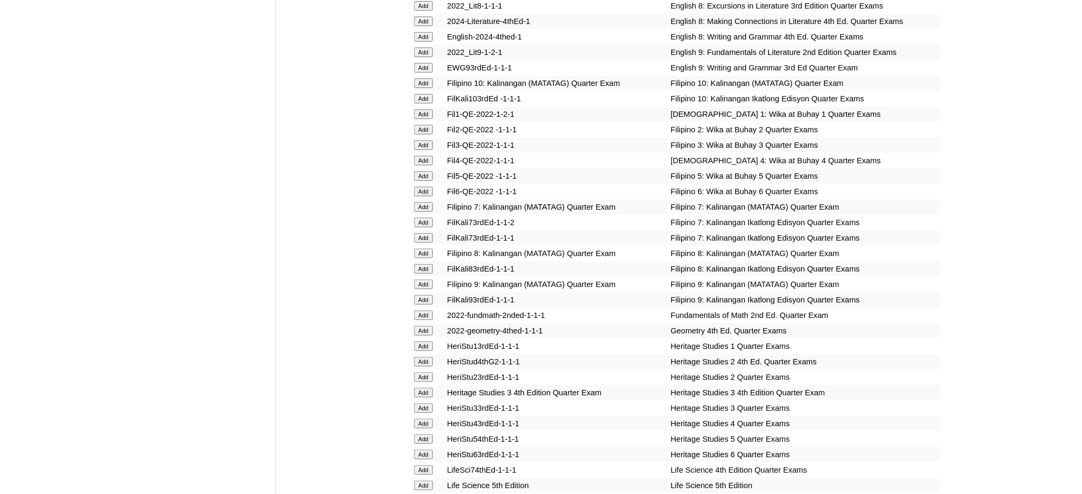
click at [417, 280] on input "Add" at bounding box center [423, 285] width 19 height 10
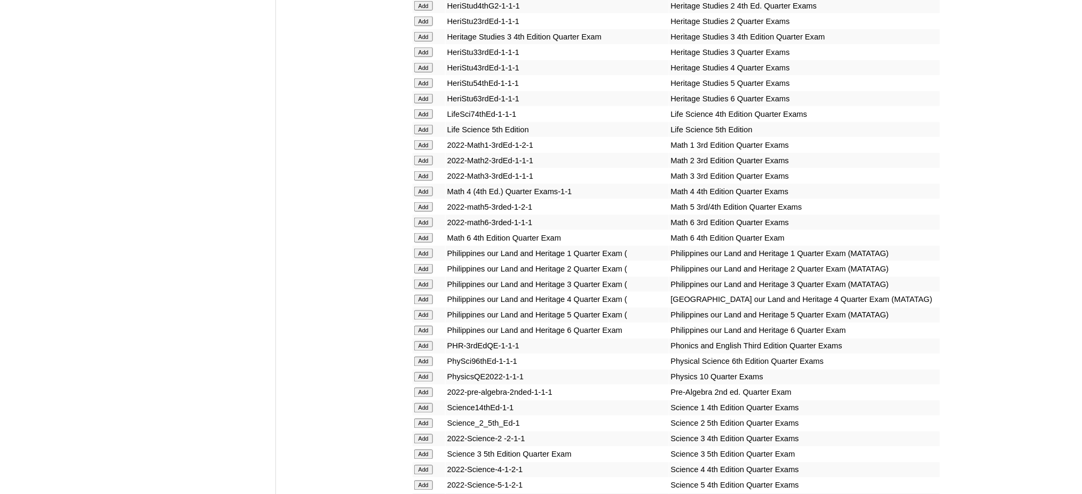
scroll to position [2277, 0]
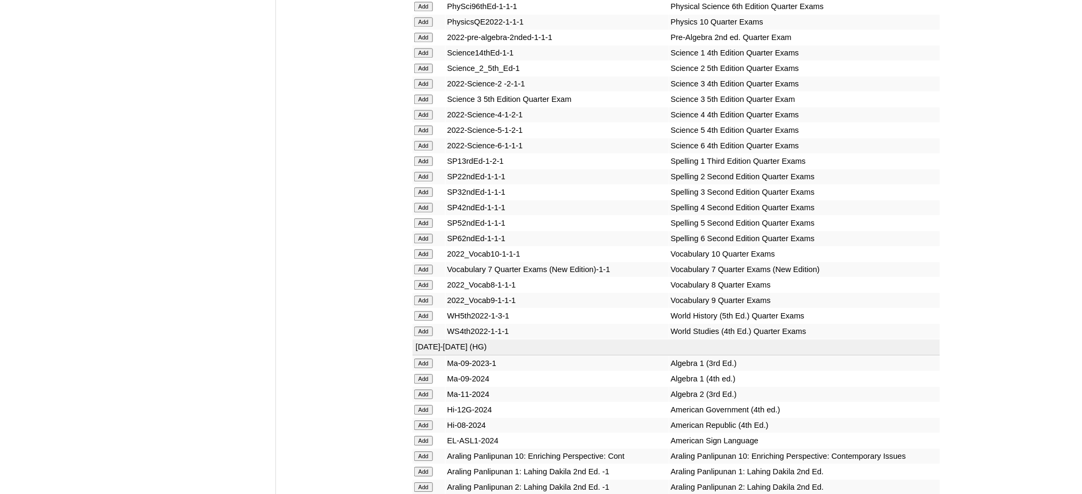
click at [417, 296] on input "Add" at bounding box center [423, 301] width 19 height 10
click at [419, 390] on input "Add" at bounding box center [423, 395] width 19 height 10
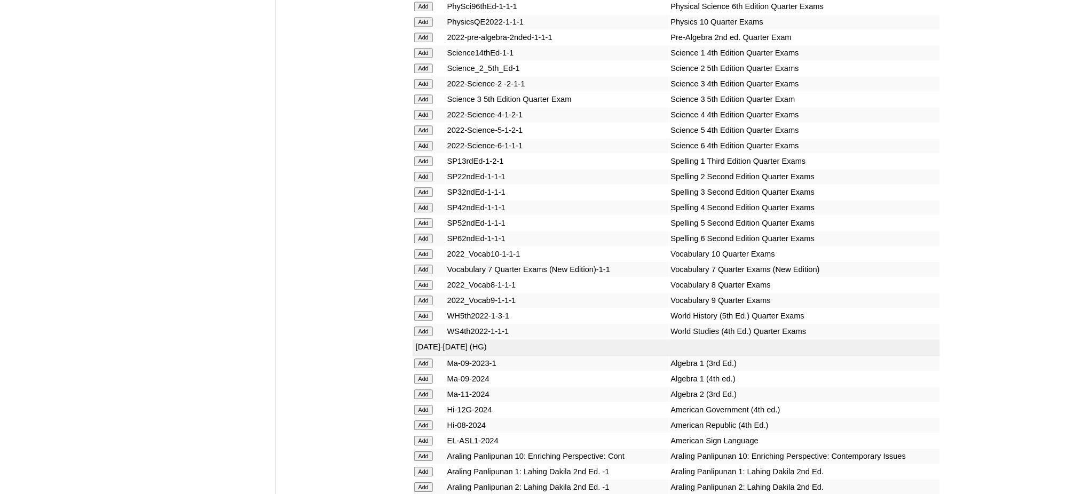
click at [419, 390] on input "Add" at bounding box center [423, 395] width 19 height 10
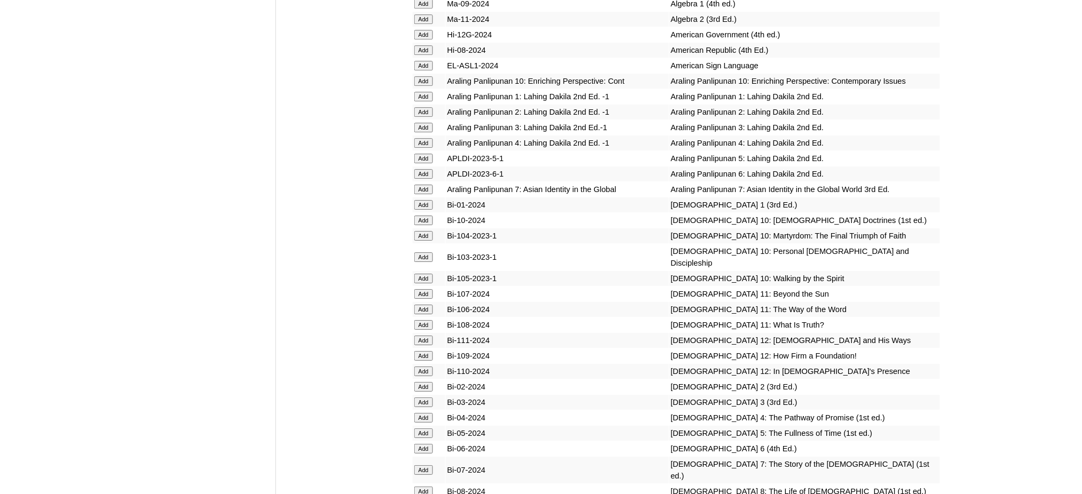
scroll to position [2775, 0]
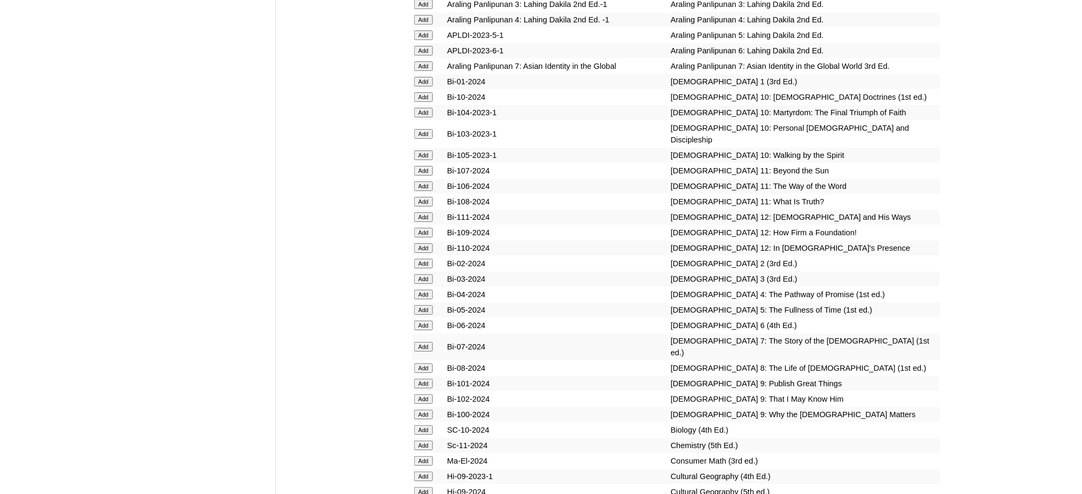
click at [422, 394] on input "Add" at bounding box center [423, 399] width 19 height 10
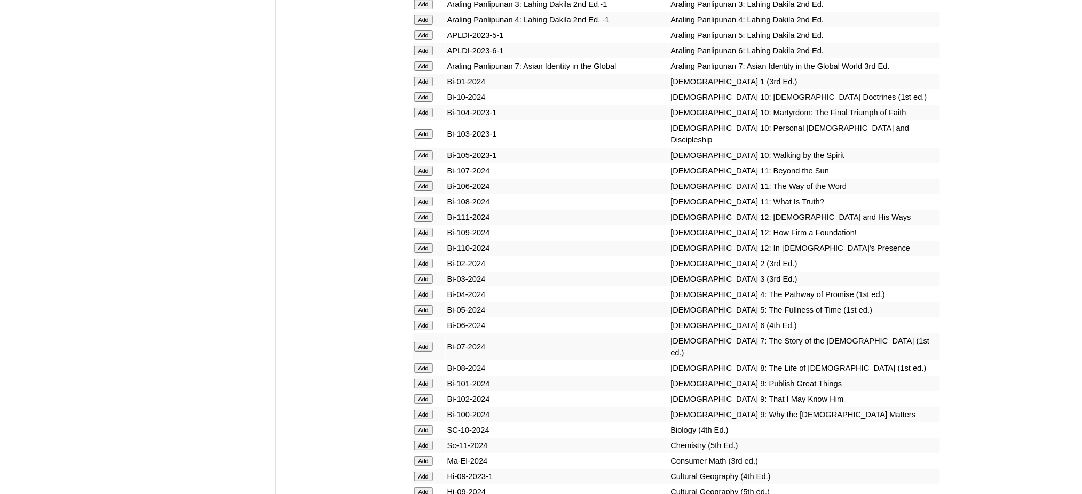
click at [422, 394] on input "Add" at bounding box center [423, 399] width 19 height 10
click at [429, 379] on input "Add" at bounding box center [423, 384] width 19 height 10
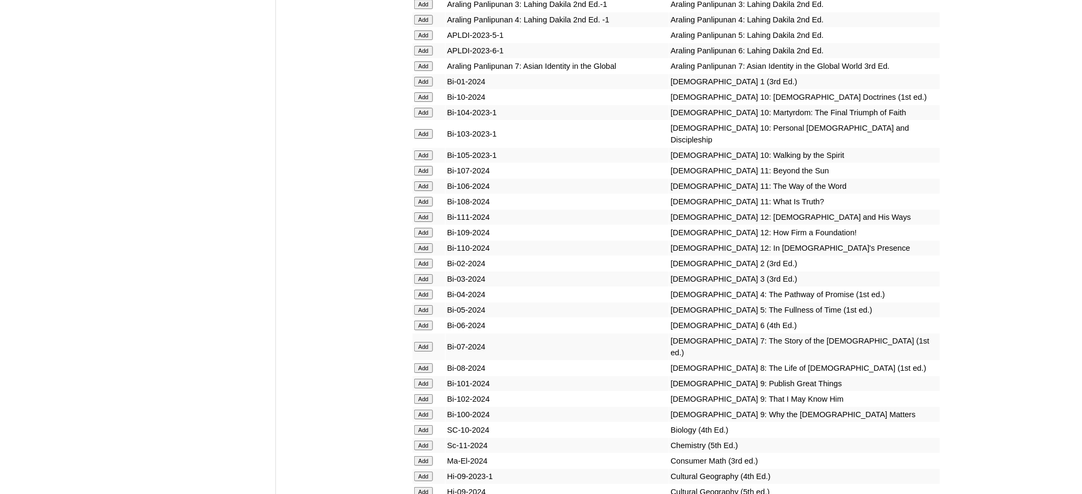
click at [427, 410] on input "Add" at bounding box center [423, 415] width 19 height 10
click at [427, 441] on input "Add" at bounding box center [423, 446] width 19 height 10
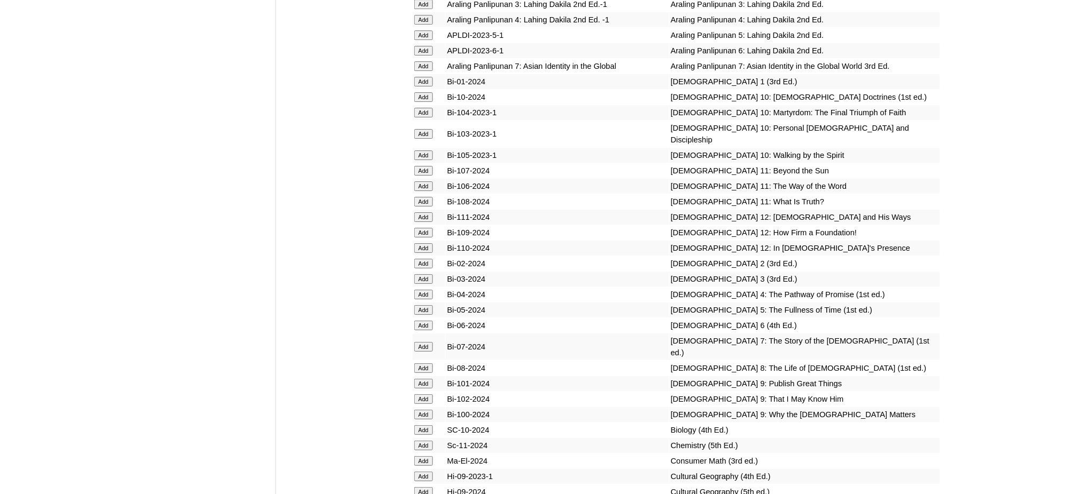
click at [427, 441] on input "Add" at bounding box center [423, 446] width 19 height 10
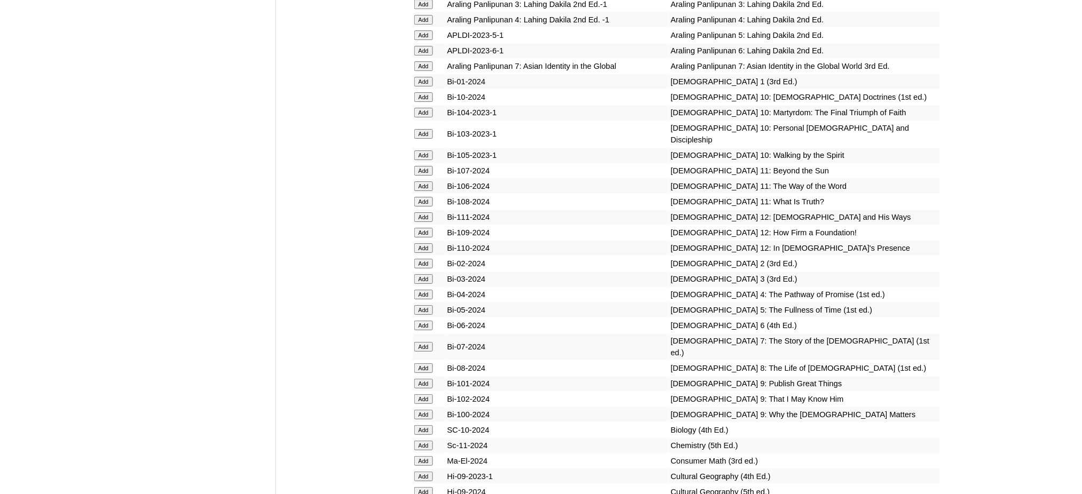
click at [427, 441] on input "Add" at bounding box center [423, 446] width 19 height 10
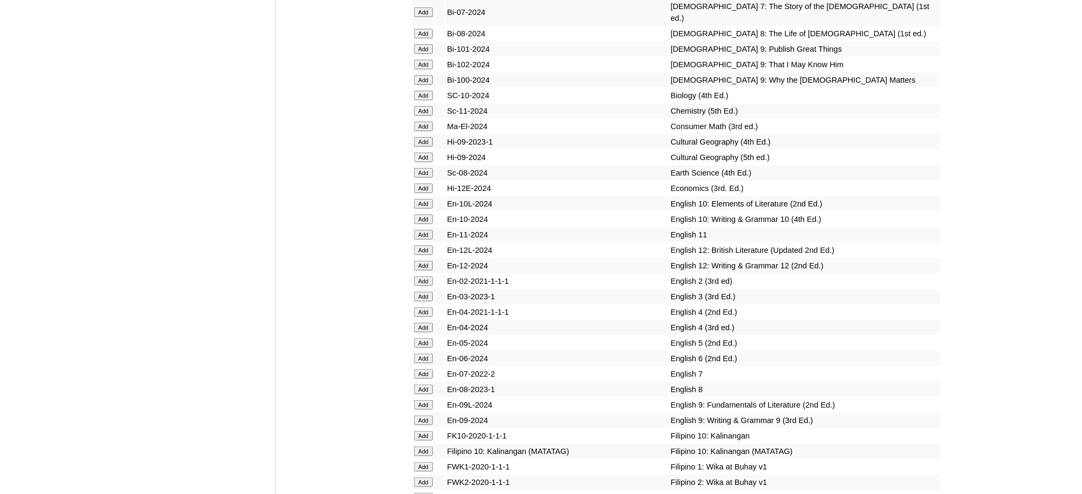
scroll to position [3130, 0]
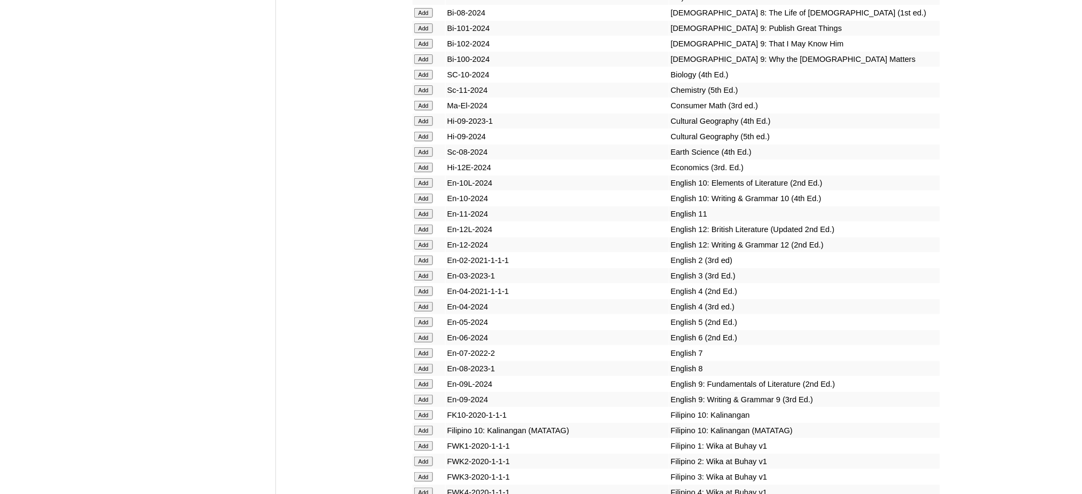
click at [428, 379] on input "Add" at bounding box center [423, 384] width 19 height 10
click at [426, 395] on input "Add" at bounding box center [423, 400] width 19 height 10
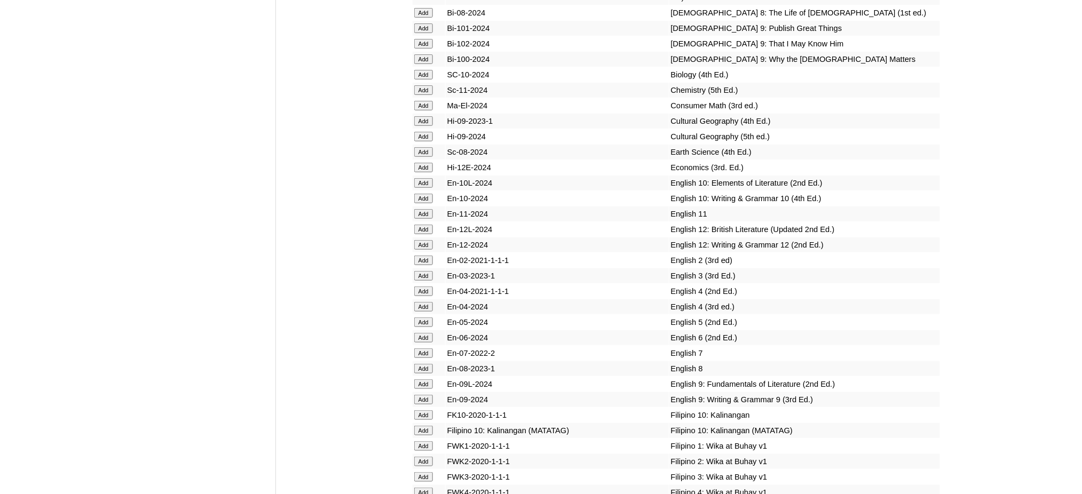
click at [426, 395] on input "Add" at bounding box center [423, 400] width 19 height 10
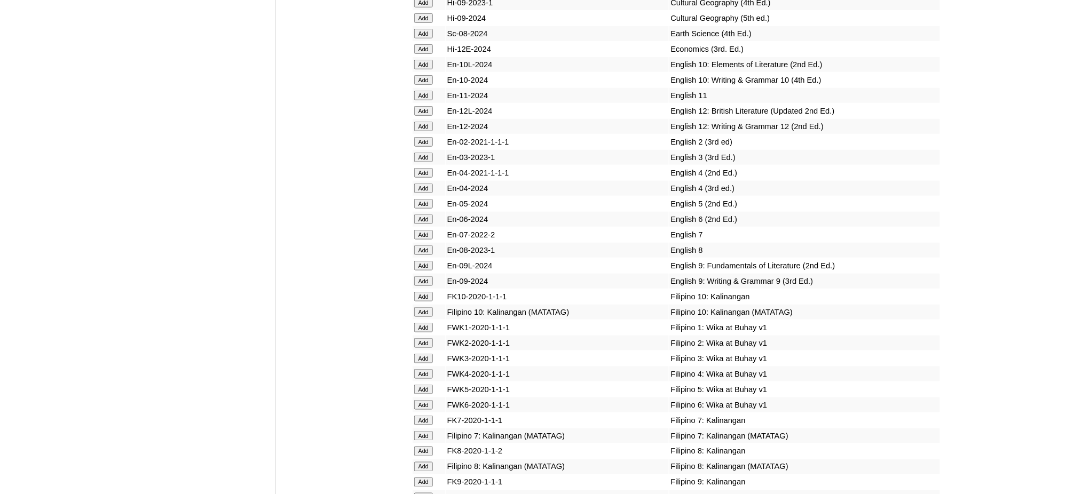
scroll to position [3273, 0]
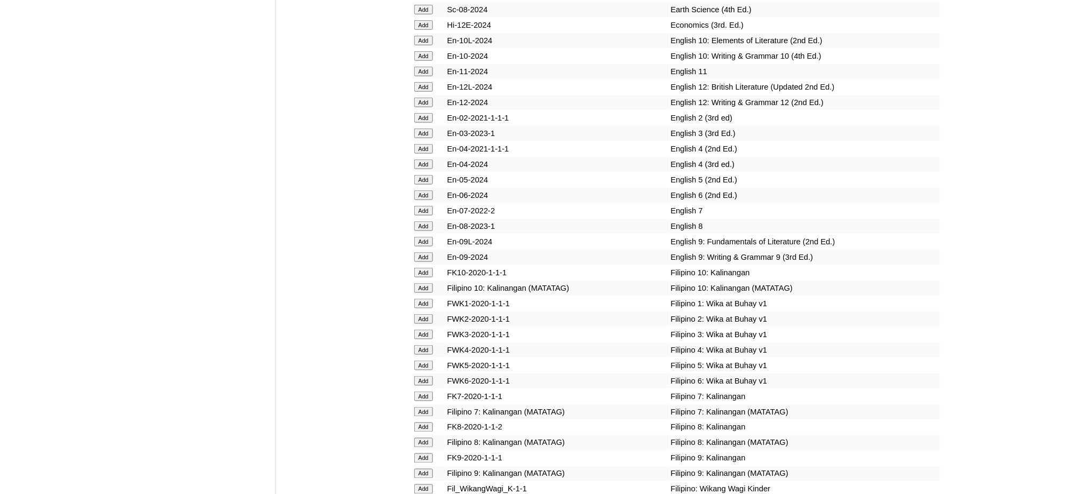
click at [419, 469] on input "Add" at bounding box center [423, 474] width 19 height 10
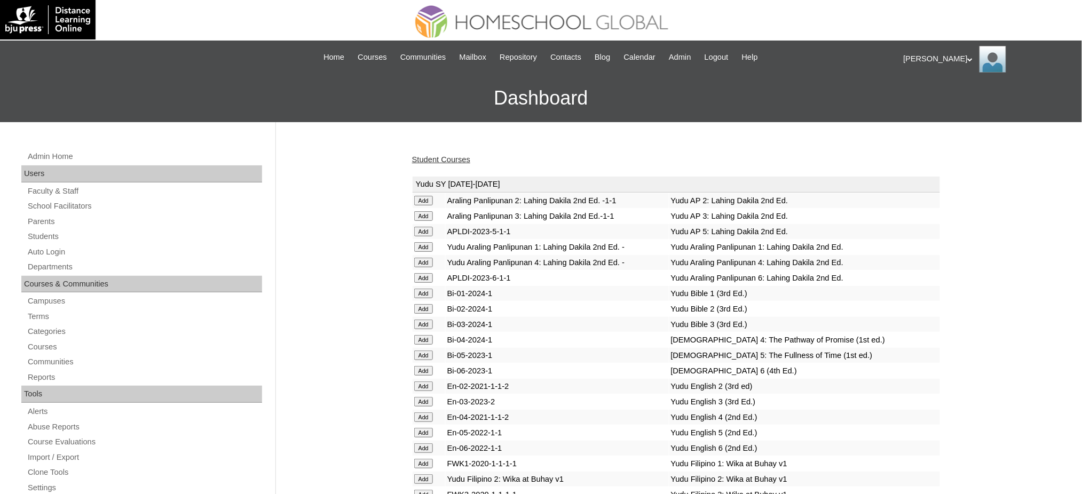
click at [463, 162] on link "Student Courses" at bounding box center [441, 159] width 58 height 9
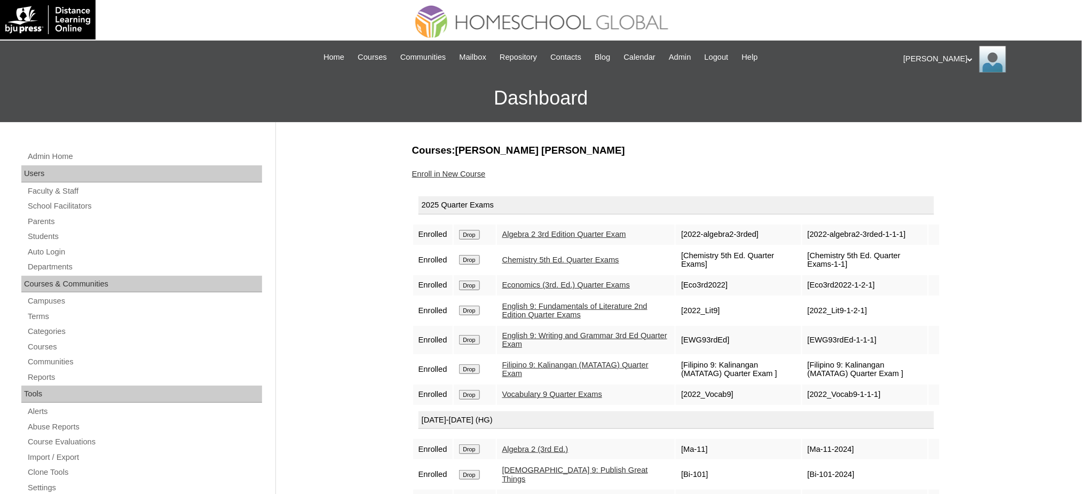
click at [444, 176] on link "Enroll in New Course" at bounding box center [449, 174] width 74 height 9
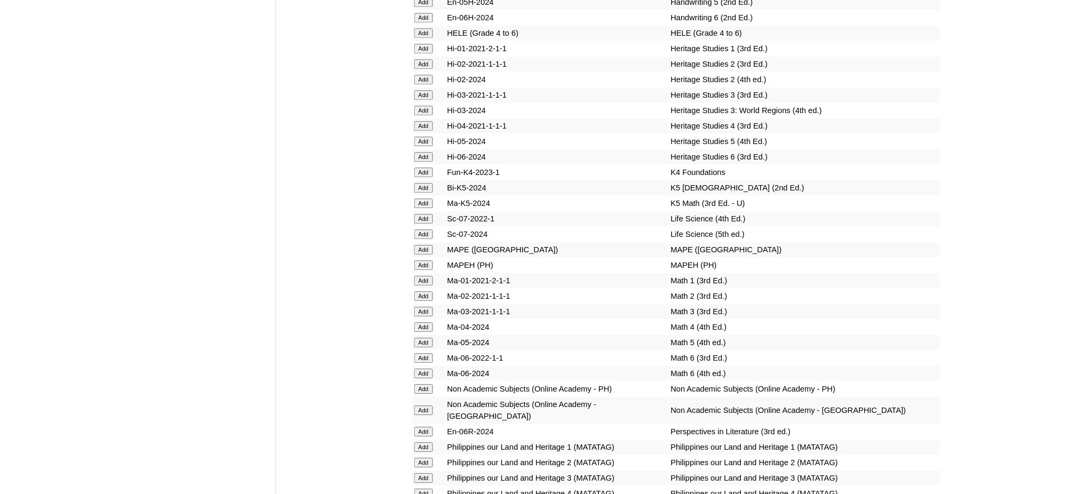
scroll to position [3984, 0]
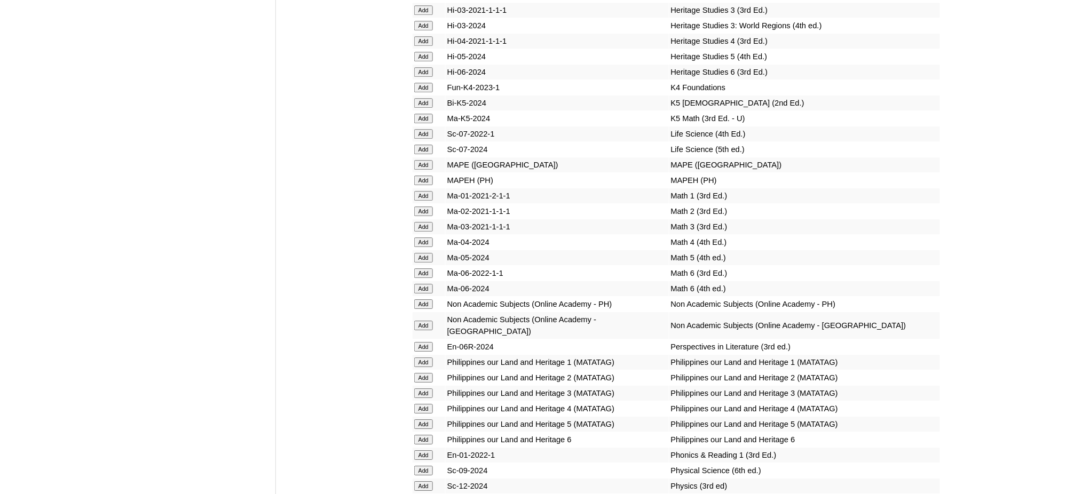
click at [422, 176] on input "Add" at bounding box center [423, 181] width 19 height 10
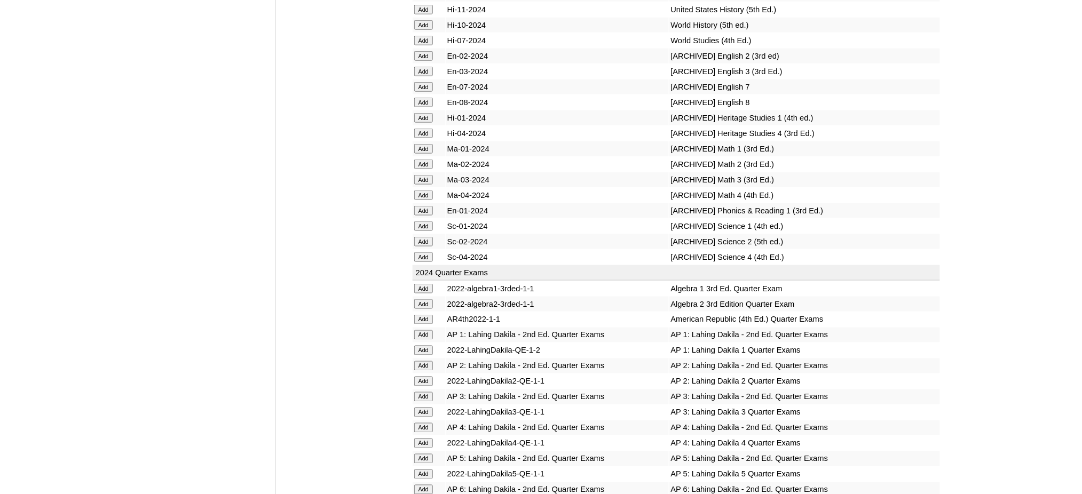
scroll to position [4625, 0]
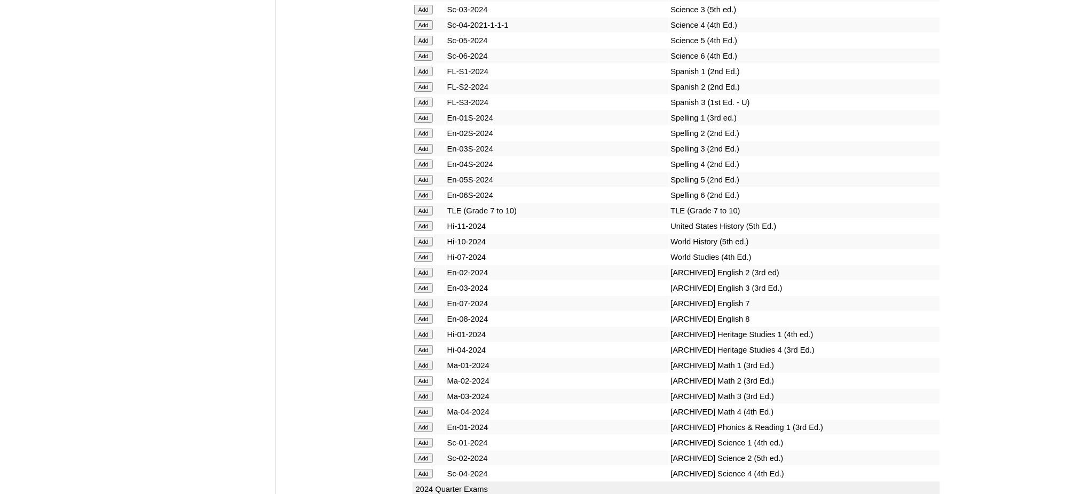
scroll to position [4636, 0]
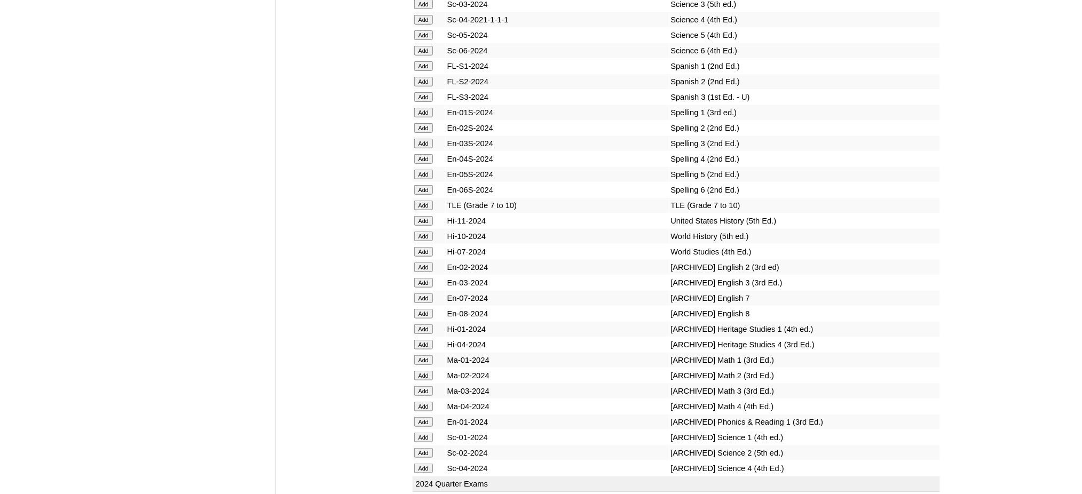
click at [430, 201] on input "Add" at bounding box center [423, 206] width 19 height 10
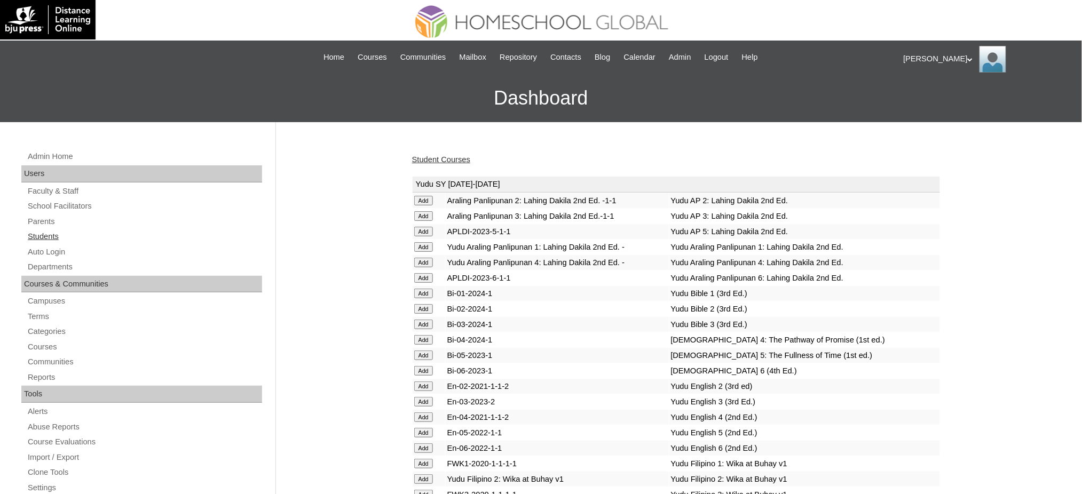
click at [46, 236] on link "Students" at bounding box center [144, 236] width 235 height 13
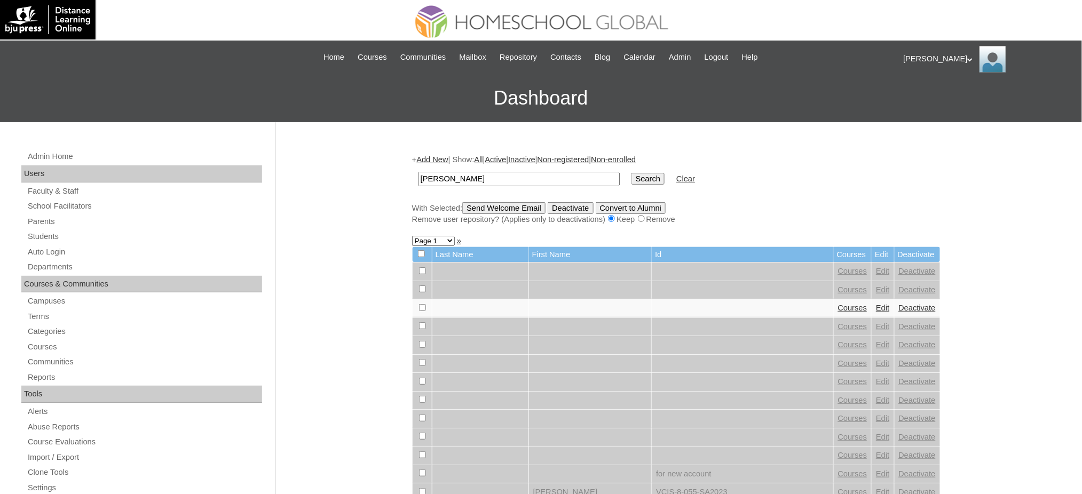
type input "[PERSON_NAME]"
click at [631, 177] on input "Search" at bounding box center [647, 179] width 33 height 12
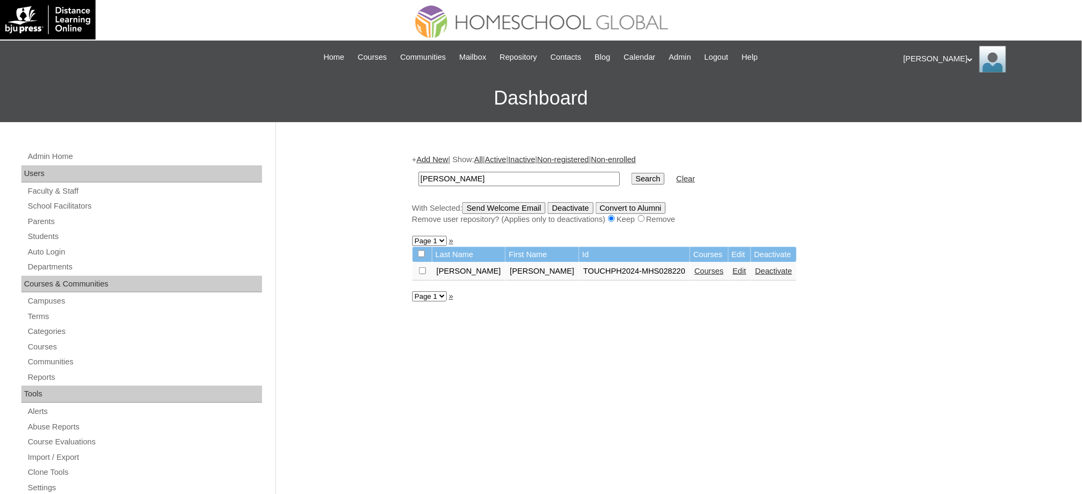
click at [733, 271] on link "Edit" at bounding box center [739, 271] width 13 height 9
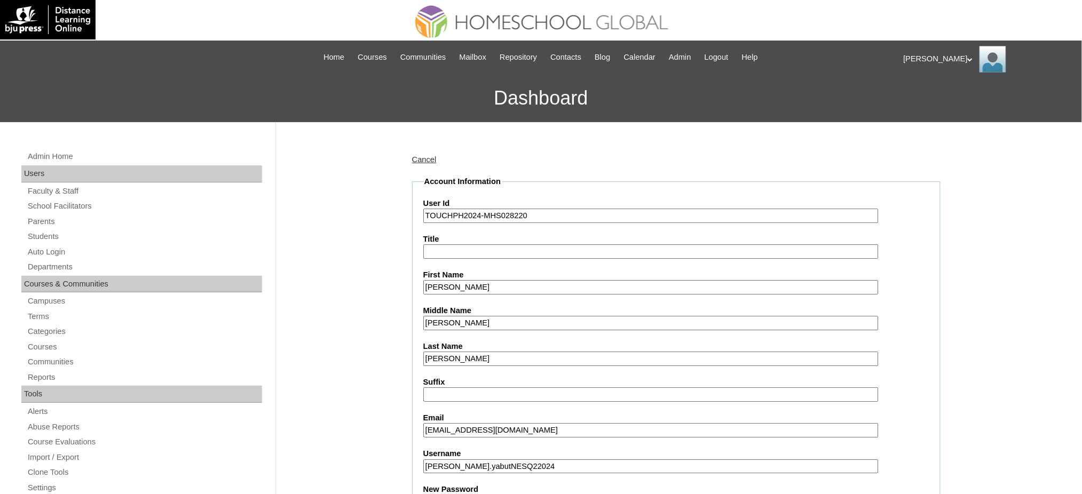
click at [471, 218] on input "TOUCHPH2024-MHS028220" at bounding box center [650, 216] width 455 height 14
paste input "MHS00314-TECHPH2025"
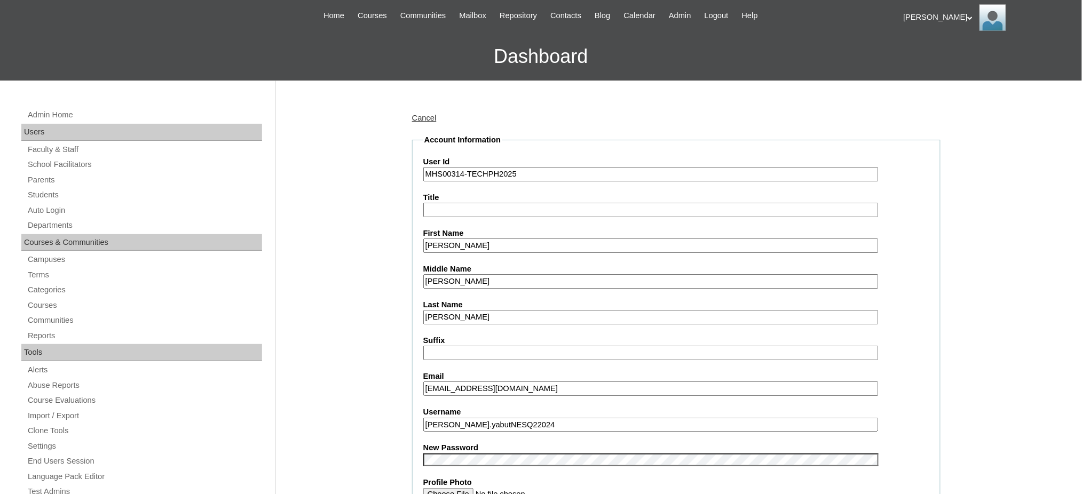
scroll to position [71, 0]
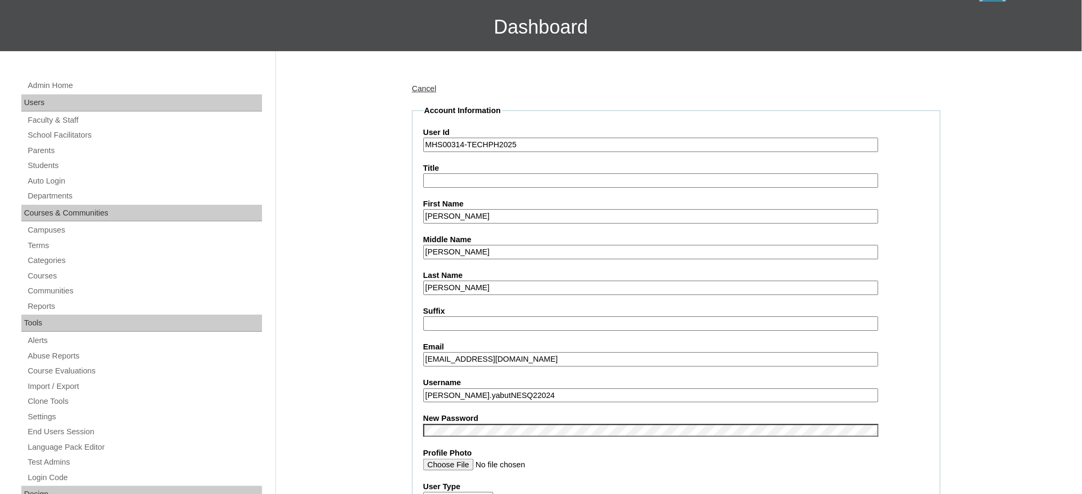
type input "MHS00314-TECHPH2025"
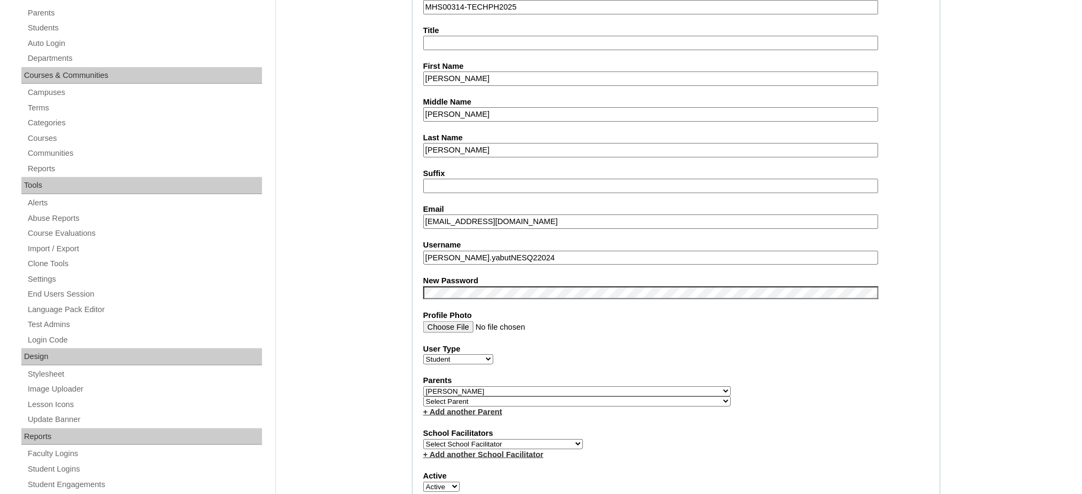
scroll to position [213, 0]
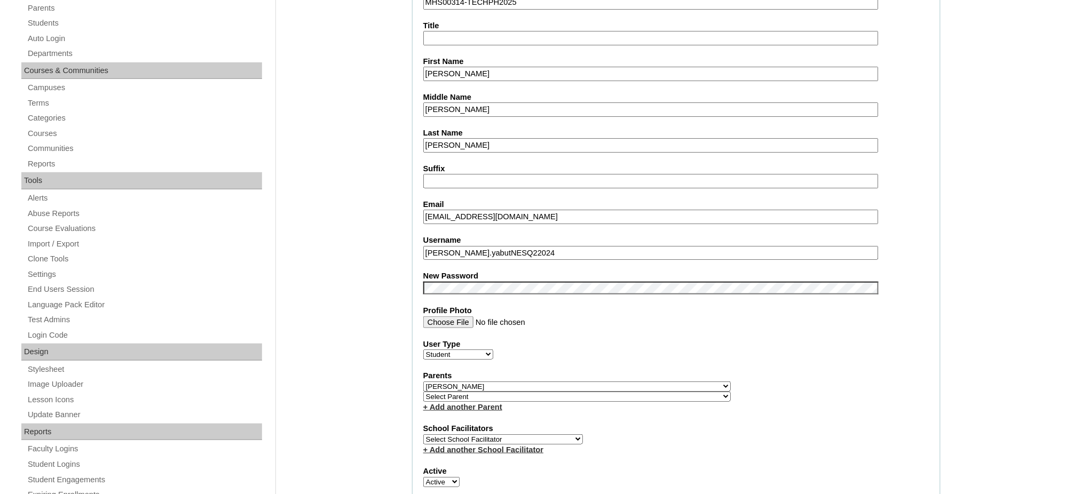
click at [463, 213] on input "mcayabut@gmail.com" at bounding box center [650, 217] width 455 height 14
paste input "rgyabut.jr"
type input "rgyabut.jr@gmail.com"
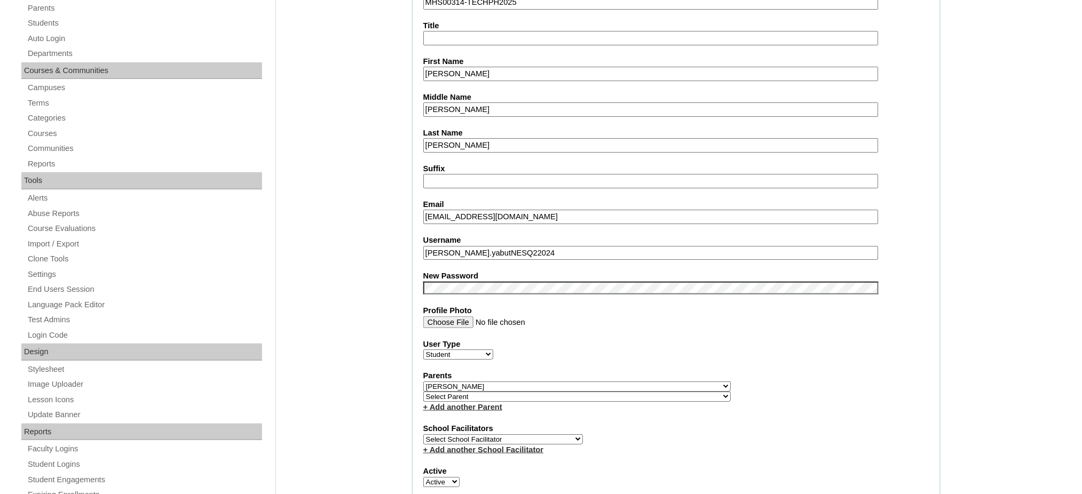
click at [473, 246] on input "shawnmathieu.yabutNESQ22024" at bounding box center [650, 253] width 455 height 14
paste input "yabut"
type input "shawnyabut"
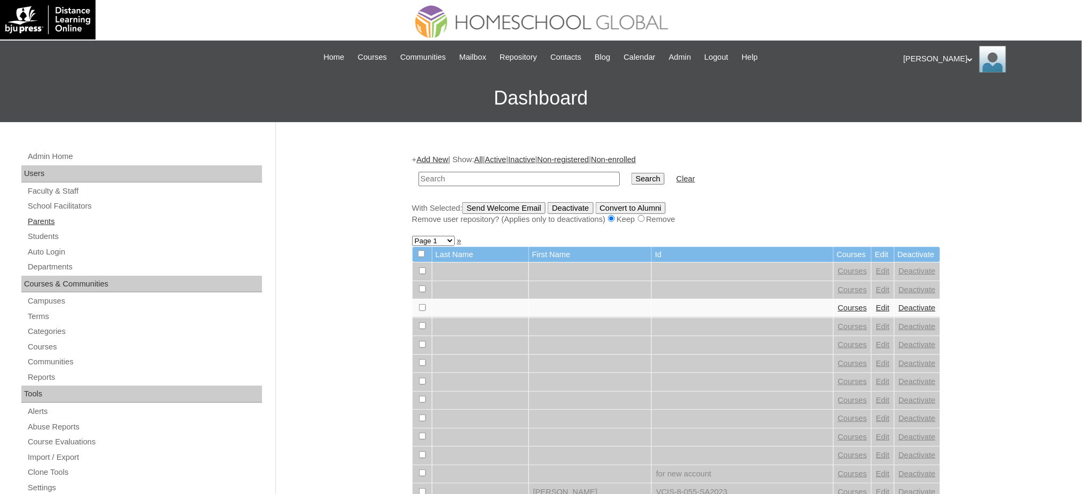
click at [37, 220] on link "Parents" at bounding box center [144, 221] width 235 height 13
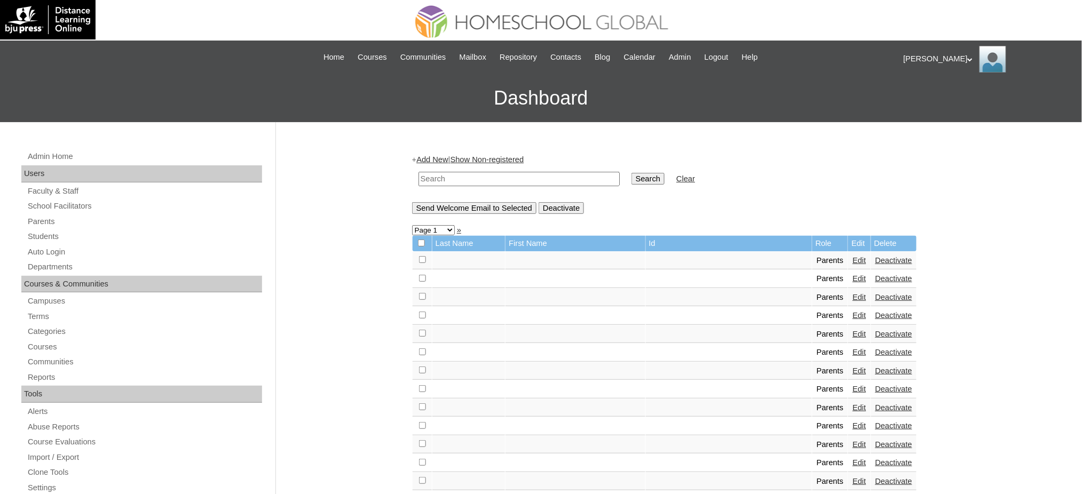
click at [510, 176] on input "text" at bounding box center [518, 179] width 201 height 14
paste input "MHP0160-TECHPH2025"
type input "MHP0160-TECHPH2025"
click at [631, 176] on input "Search" at bounding box center [647, 179] width 33 height 12
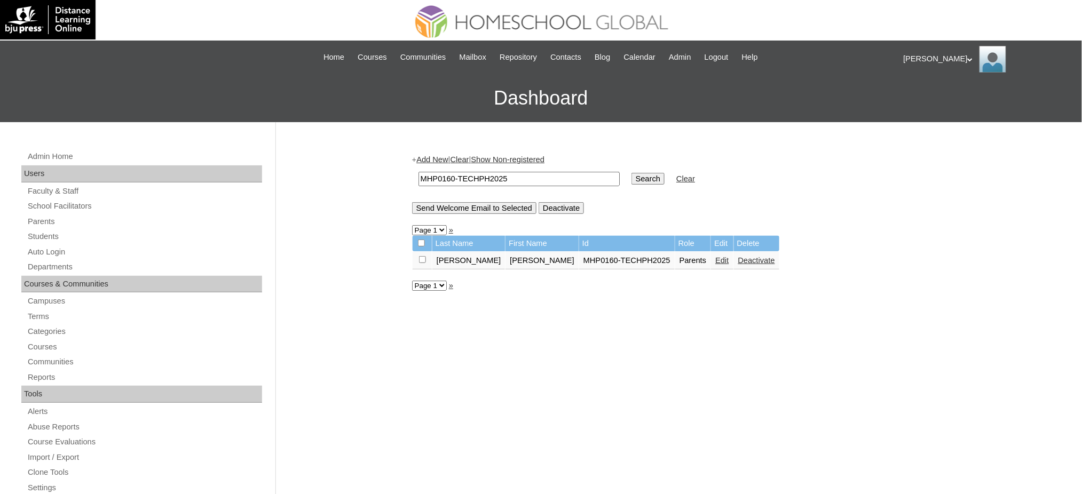
click at [715, 257] on link "Edit" at bounding box center [721, 260] width 13 height 9
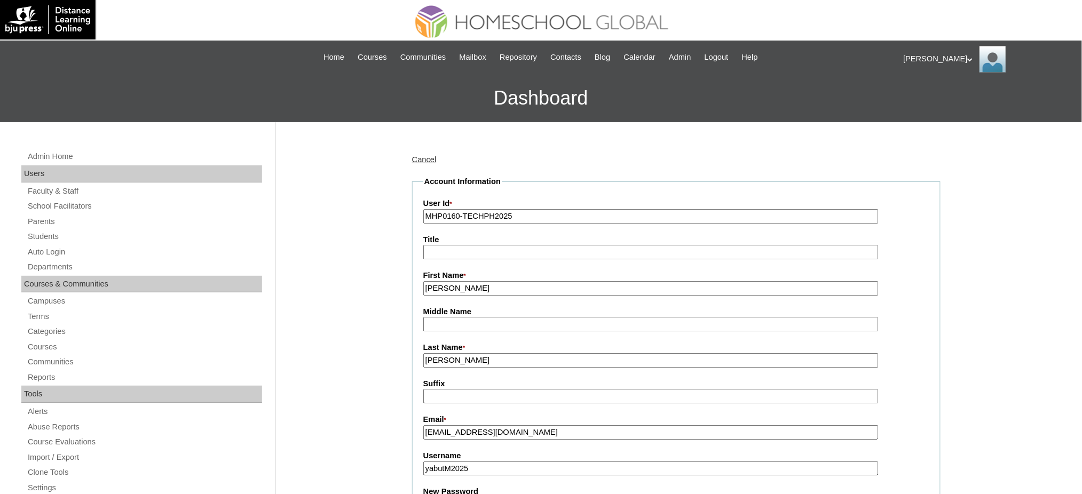
click at [482, 208] on label "User Id *" at bounding box center [676, 204] width 506 height 12
click at [482, 209] on input "MHP0160-TECHPH2025" at bounding box center [650, 216] width 455 height 14
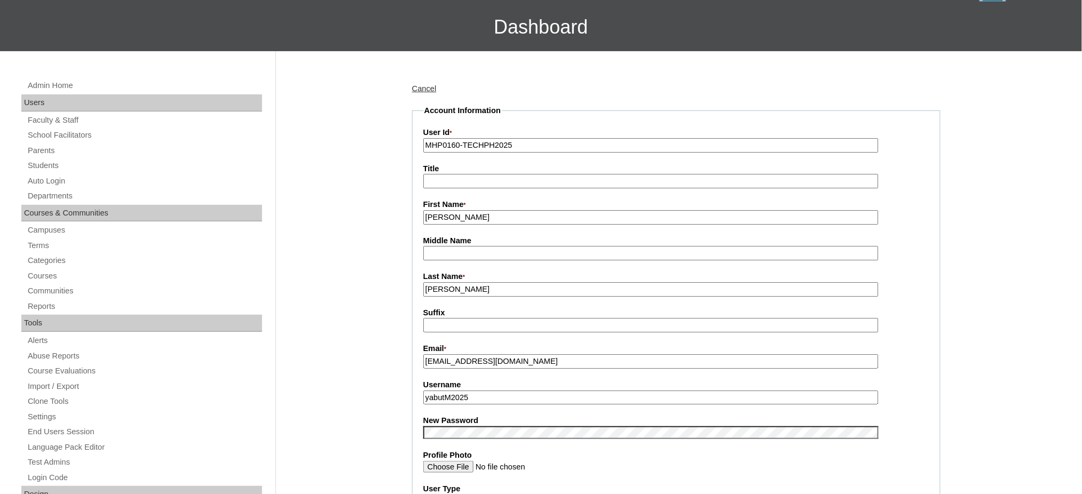
click at [470, 213] on input "[PERSON_NAME]" at bounding box center [650, 217] width 455 height 14
paste input "Carousel"
type input "[PERSON_NAME]"
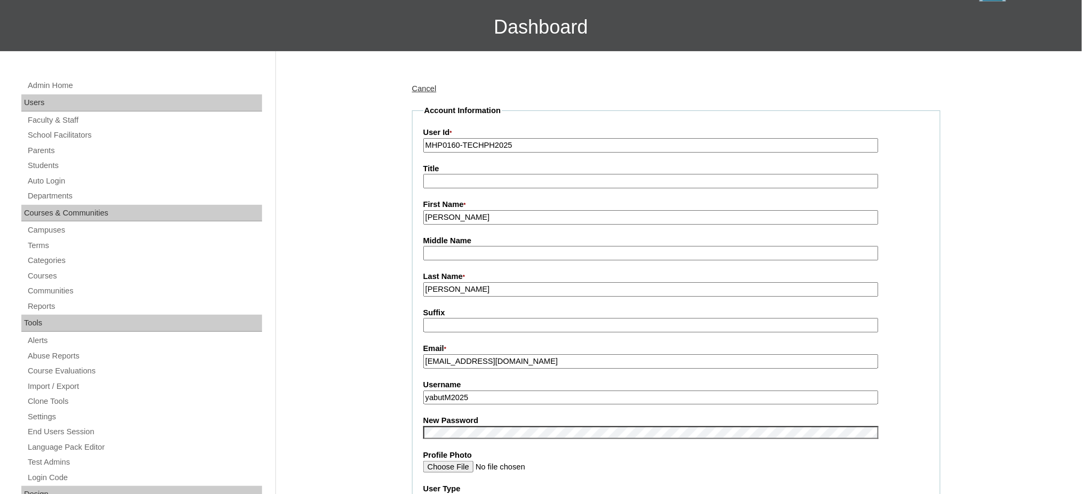
click at [477, 180] on input "Title" at bounding box center [650, 181] width 455 height 14
type input "Ms."
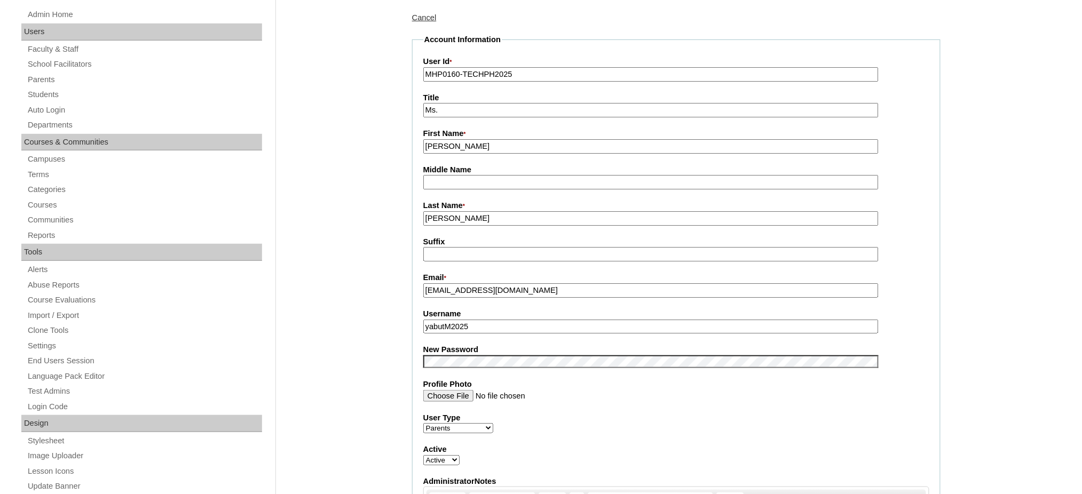
click at [458, 145] on input "[PERSON_NAME]" at bounding box center [650, 146] width 455 height 14
type input "[PERSON_NAME]"
click at [429, 323] on input "yabutM2025" at bounding box center [650, 327] width 455 height 14
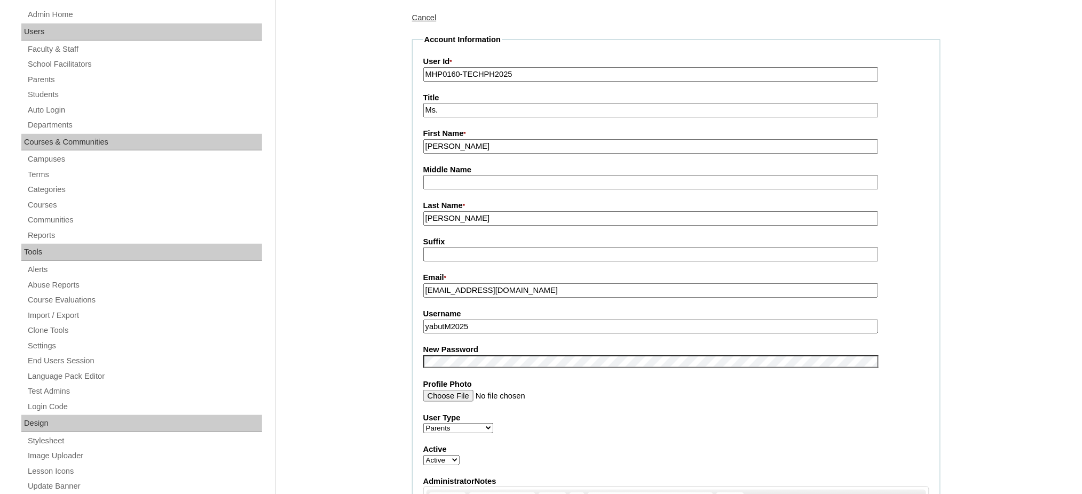
click at [429, 323] on input "yabutM2025" at bounding box center [650, 327] width 455 height 14
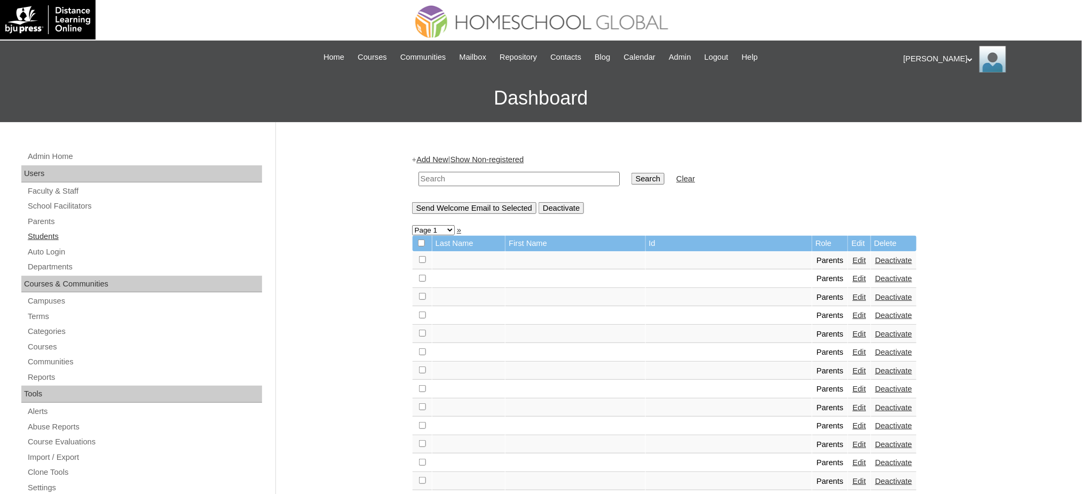
drag, startPoint x: 49, startPoint y: 240, endPoint x: 53, endPoint y: 233, distance: 8.4
click at [49, 240] on link "Students" at bounding box center [144, 236] width 235 height 13
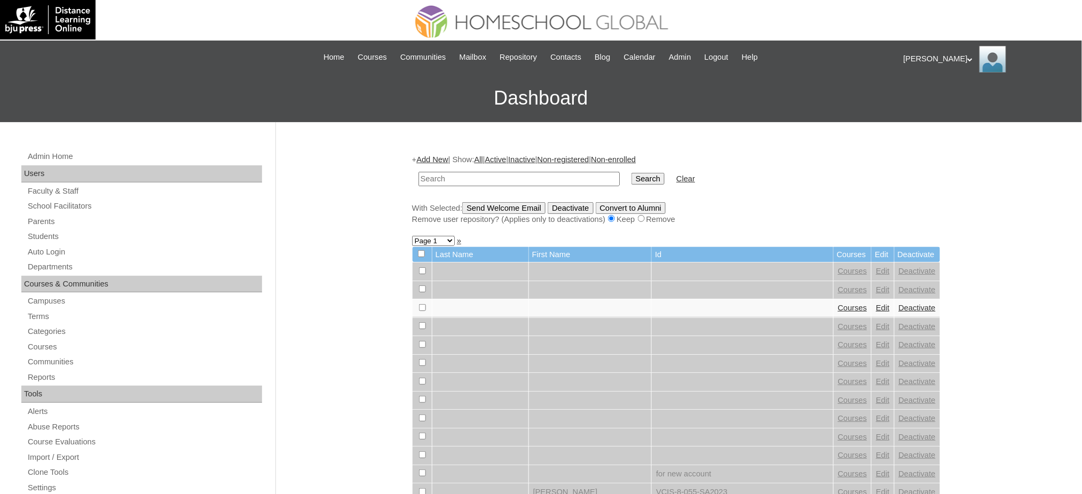
paste input "[PERSON_NAME]"
type input "[PERSON_NAME]"
click at [631, 183] on input "Search" at bounding box center [647, 179] width 33 height 12
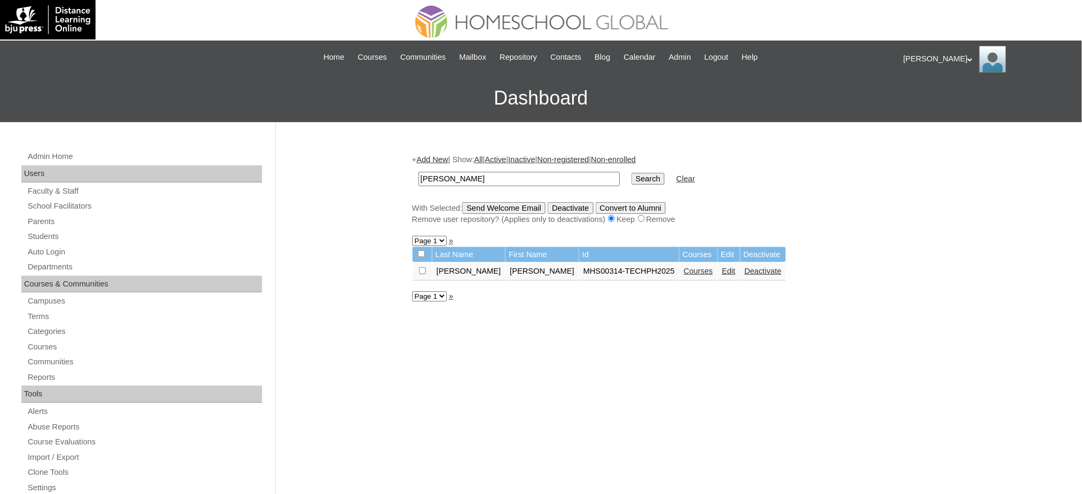
click at [722, 268] on link "Edit" at bounding box center [728, 271] width 13 height 9
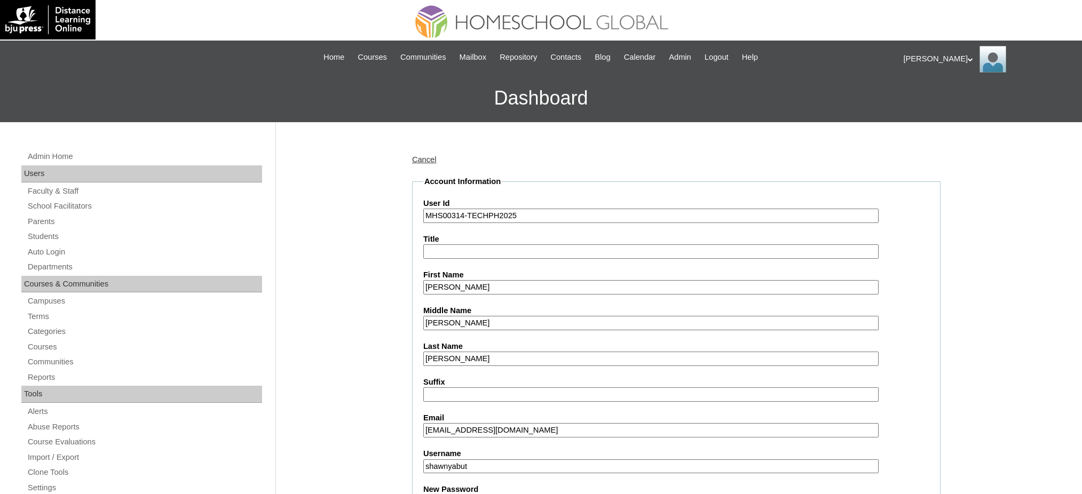
scroll to position [213, 0]
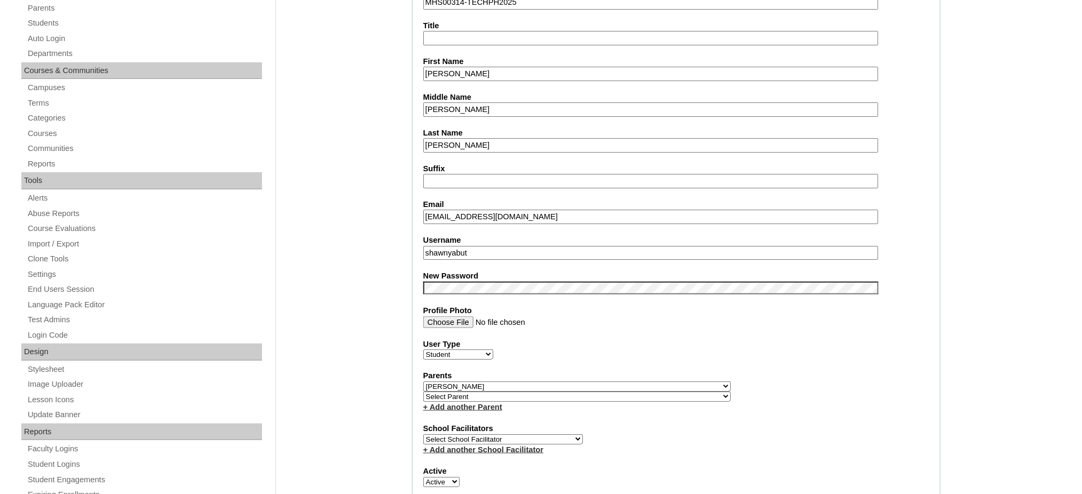
click at [608, 382] on select "Select Parent , , , , , , , , , , , , , , , , , , , , , , , , , , , , , , , , ,…" at bounding box center [576, 387] width 307 height 10
select select "43703"
click at [423, 382] on select "Select Parent , , , , , , , , , , , , , , , , , , , , , , , , , , , , , , , , ,…" at bounding box center [576, 387] width 307 height 10
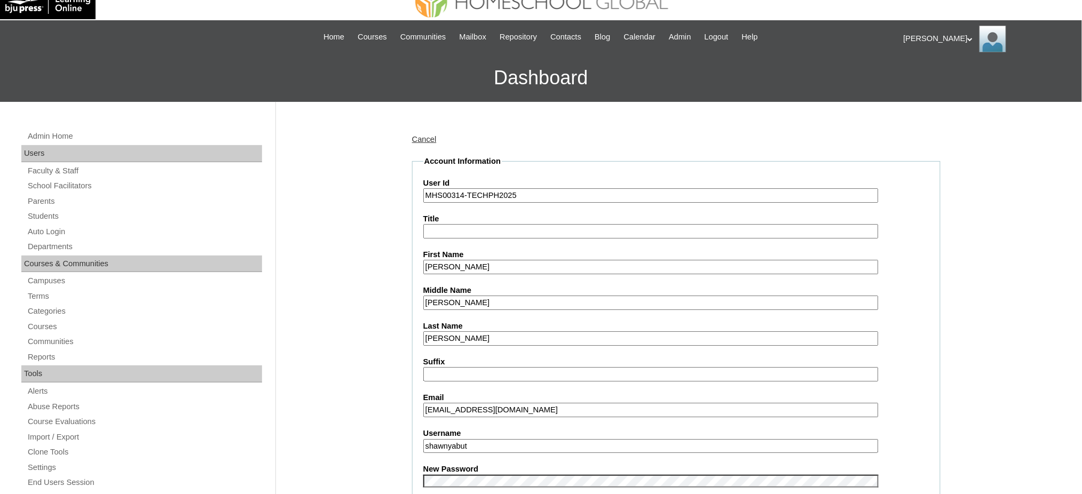
scroll to position [0, 0]
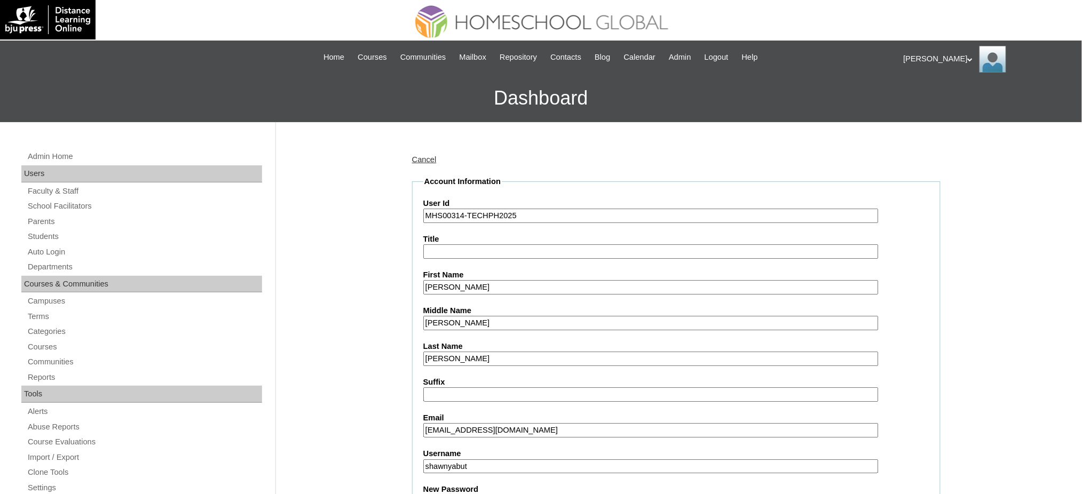
click at [482, 288] on input "Shawn Mathieu" at bounding box center [650, 287] width 455 height 14
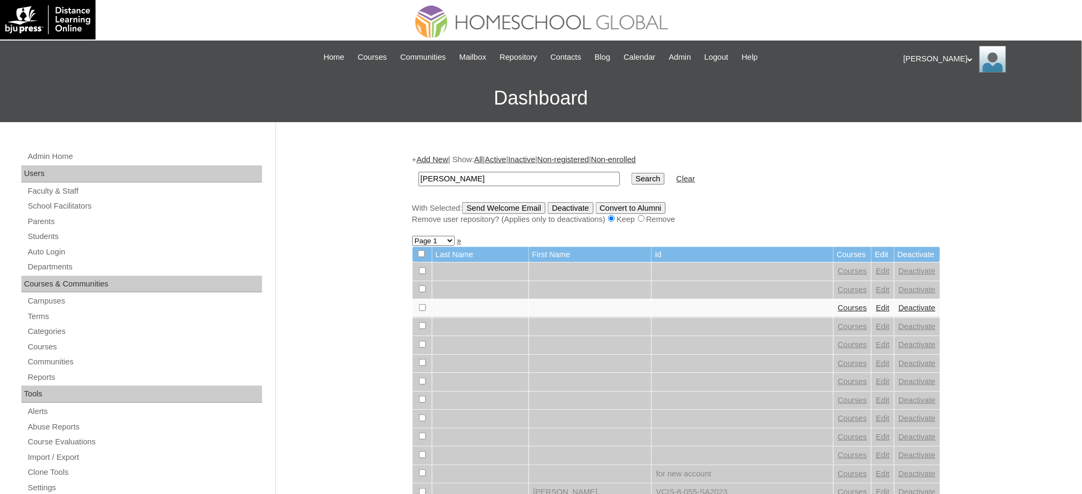
type input "[PERSON_NAME]"
click at [631, 178] on input "Search" at bounding box center [647, 179] width 33 height 12
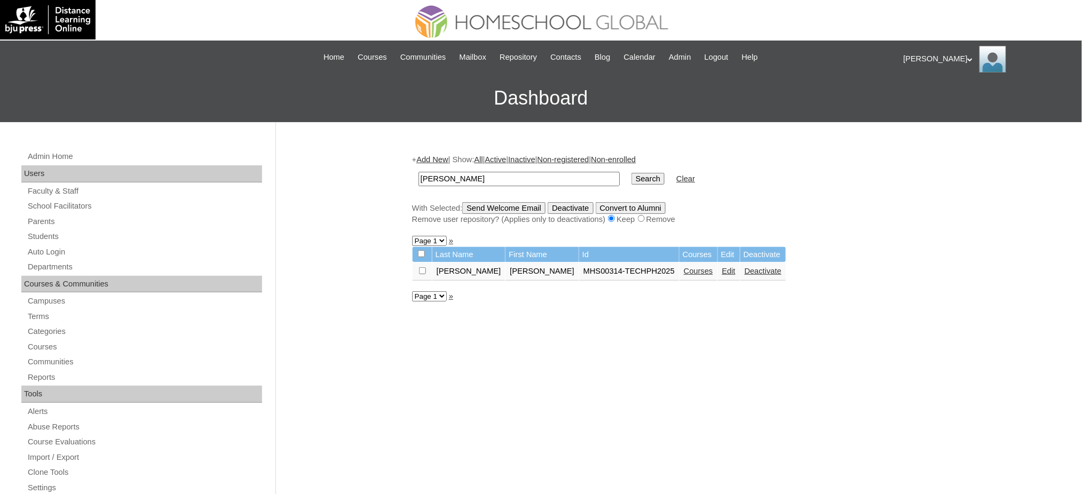
click at [684, 270] on link "Courses" at bounding box center [698, 271] width 29 height 9
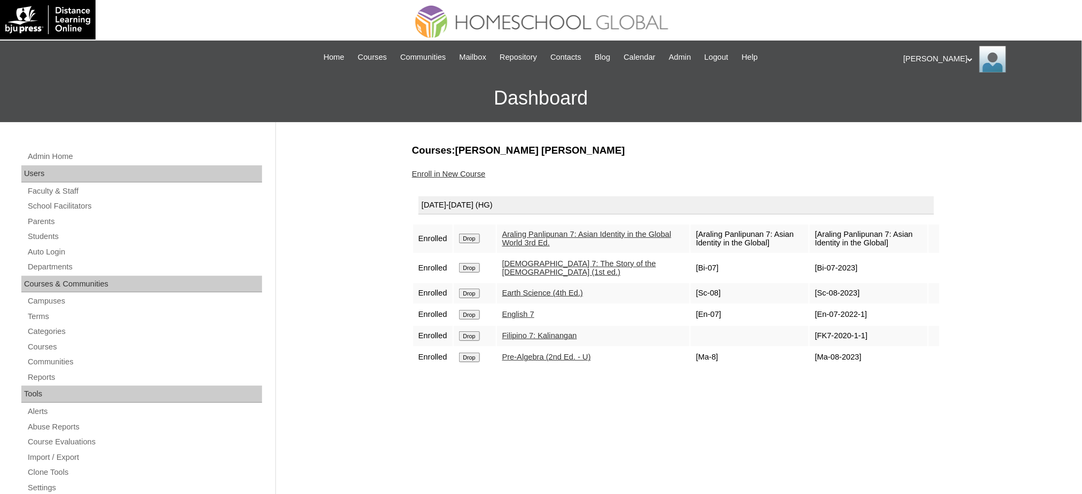
click at [473, 234] on input "Drop" at bounding box center [469, 239] width 21 height 10
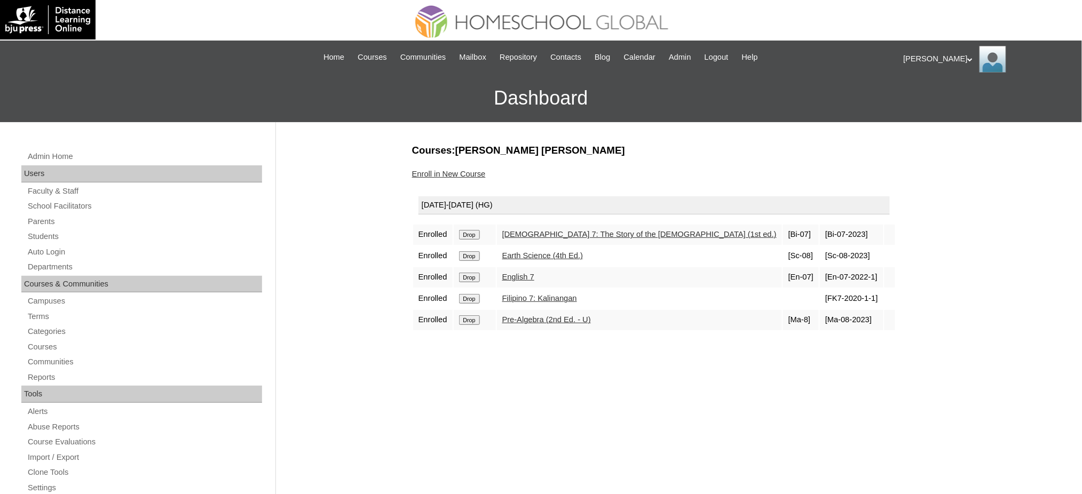
click at [474, 235] on input "Drop" at bounding box center [469, 235] width 21 height 10
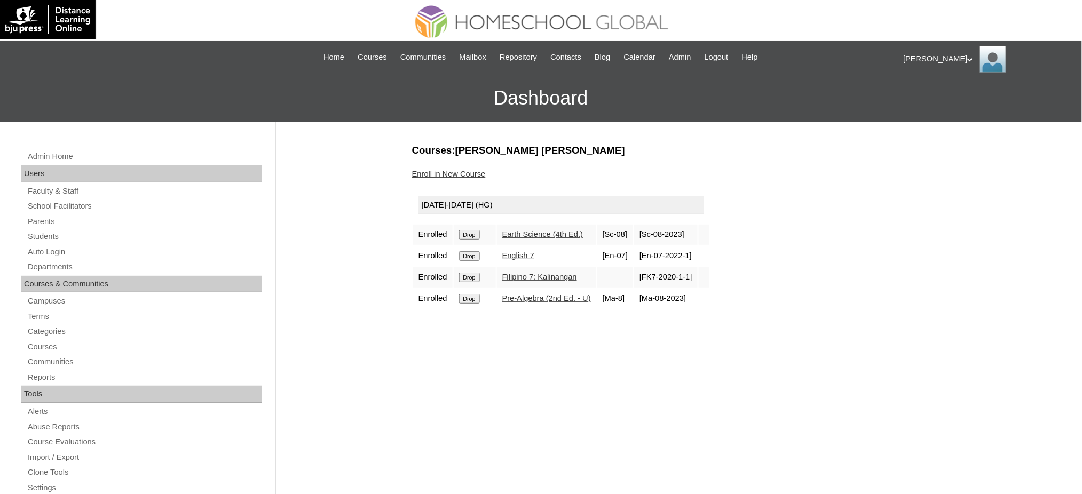
click at [475, 231] on input "Drop" at bounding box center [469, 235] width 21 height 10
drag, startPoint x: 0, startPoint y: 0, endPoint x: 479, endPoint y: 233, distance: 533.0
click at [479, 233] on input "Drop" at bounding box center [469, 235] width 21 height 10
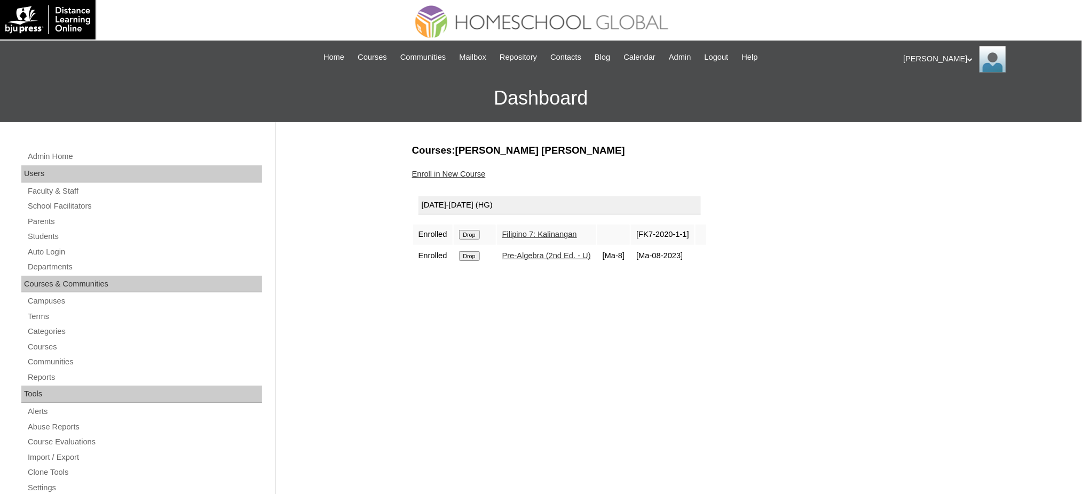
click at [473, 230] on input "Drop" at bounding box center [469, 235] width 21 height 10
click at [469, 234] on input "Drop" at bounding box center [469, 235] width 21 height 10
click at [475, 235] on input "Drop" at bounding box center [469, 235] width 21 height 10
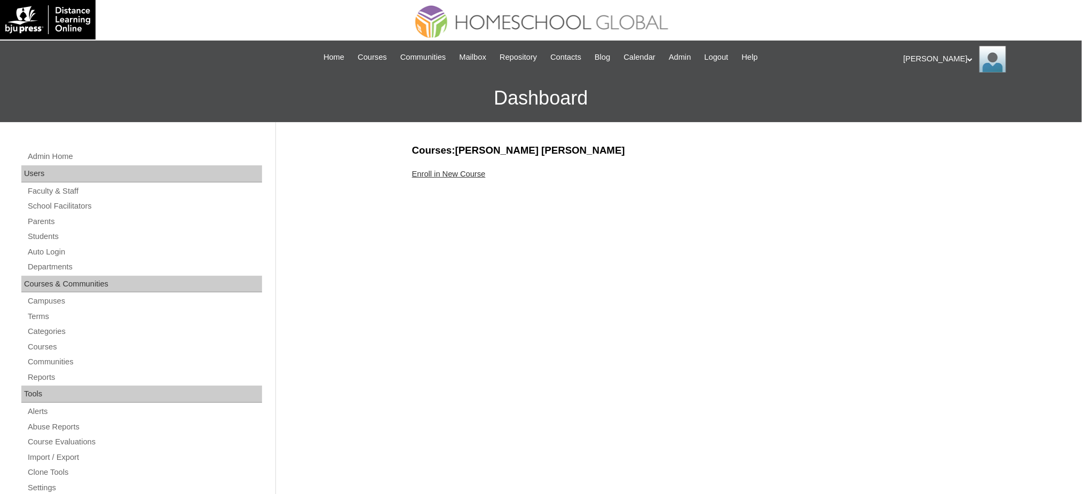
click at [453, 171] on link "Enroll in New Course" at bounding box center [449, 174] width 74 height 9
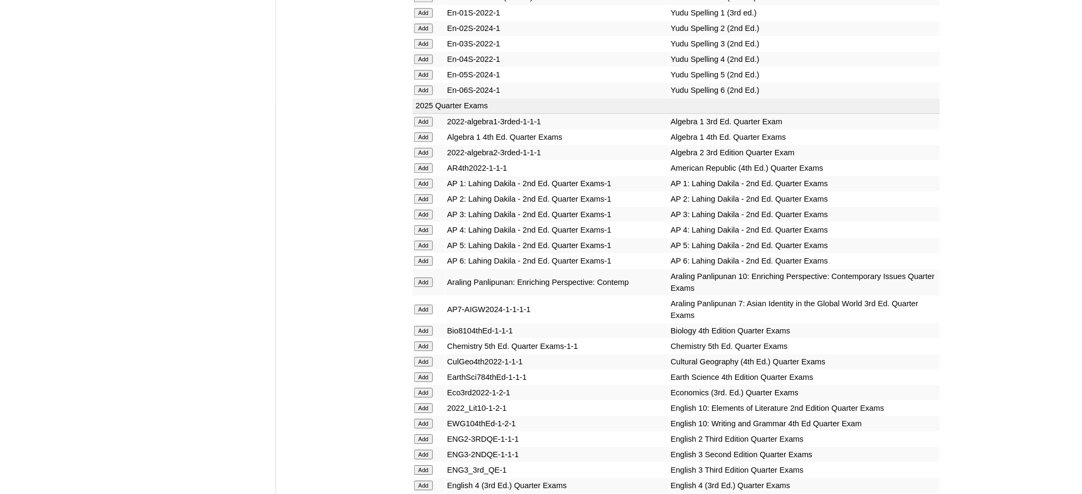
scroll to position [996, 0]
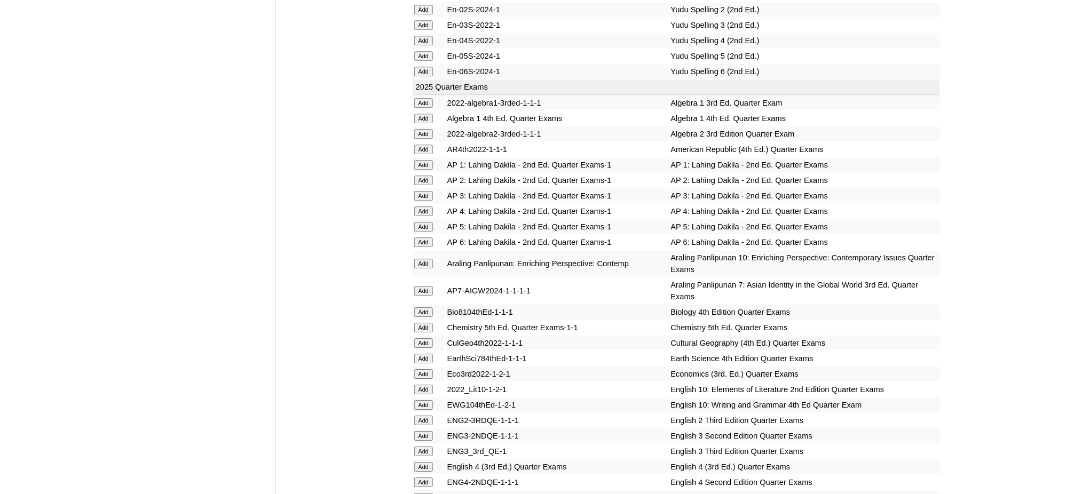
click at [424, 114] on input "Add" at bounding box center [423, 119] width 19 height 10
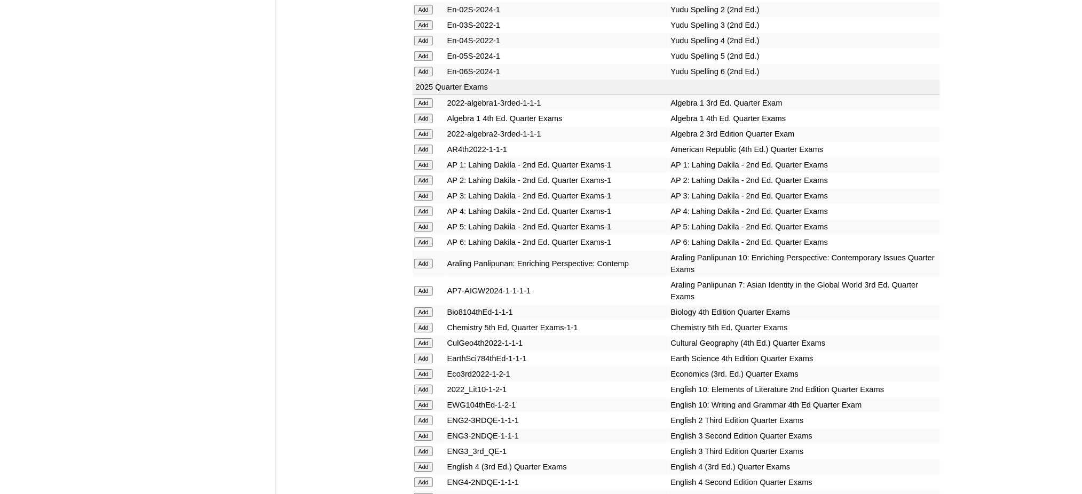
click at [424, 114] on input "Add" at bounding box center [423, 119] width 19 height 10
click at [432, 307] on input "Add" at bounding box center [423, 312] width 19 height 10
click at [431, 307] on input "Add" at bounding box center [423, 312] width 19 height 10
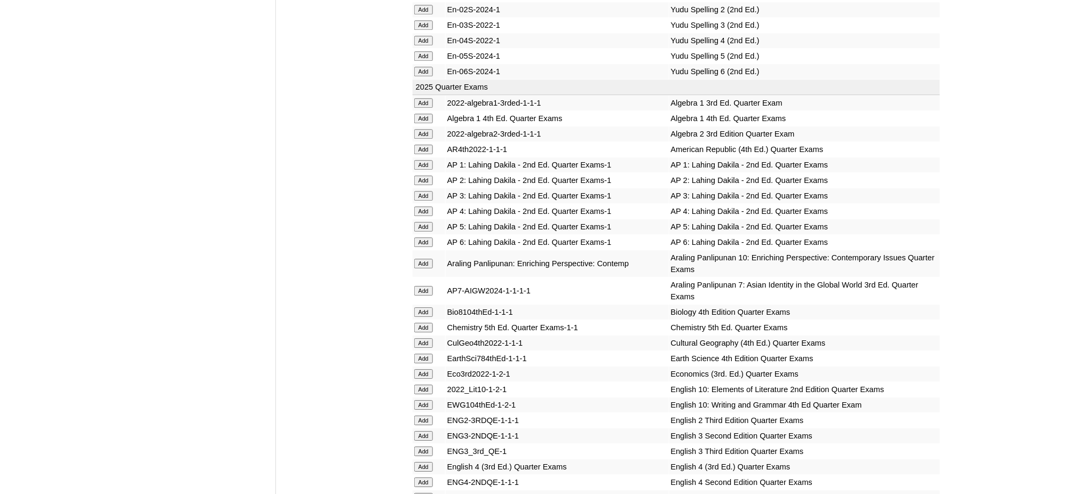
click at [431, 307] on input "Add" at bounding box center [423, 312] width 19 height 10
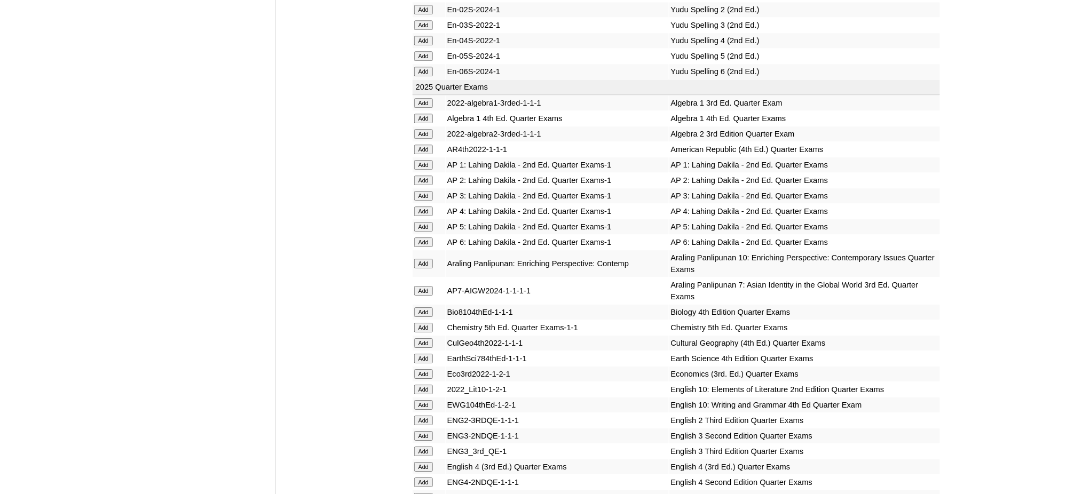
click at [431, 307] on input "Add" at bounding box center [423, 312] width 19 height 10
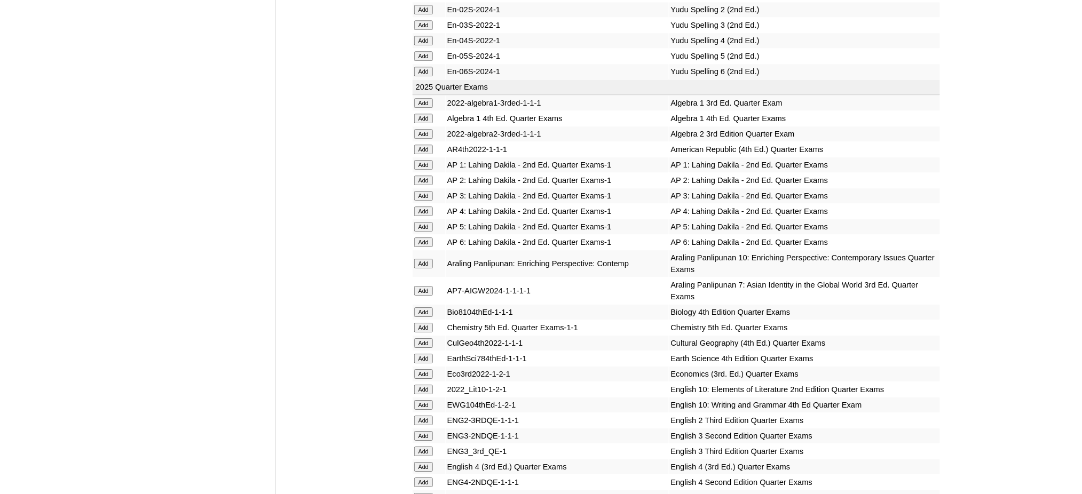
click at [431, 307] on input "Add" at bounding box center [423, 312] width 19 height 10
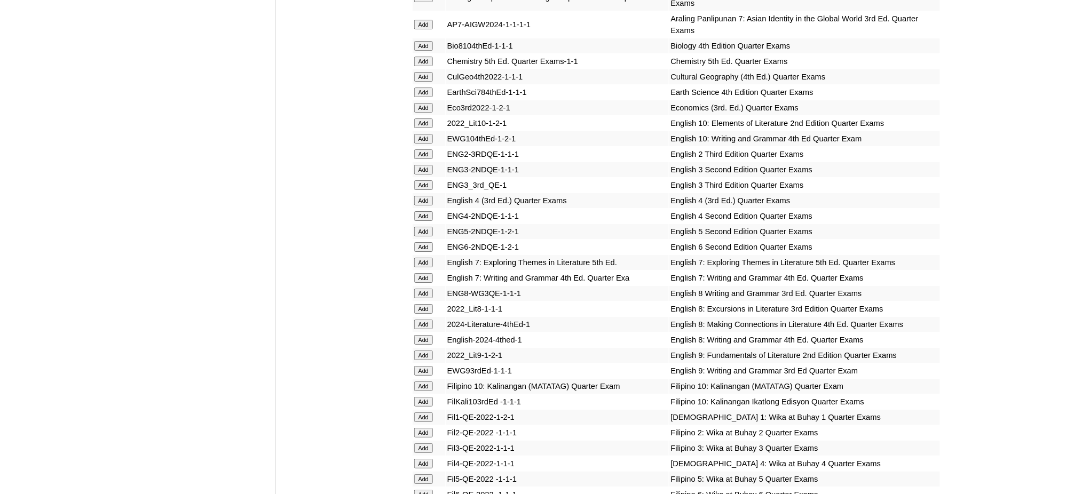
scroll to position [1281, 0]
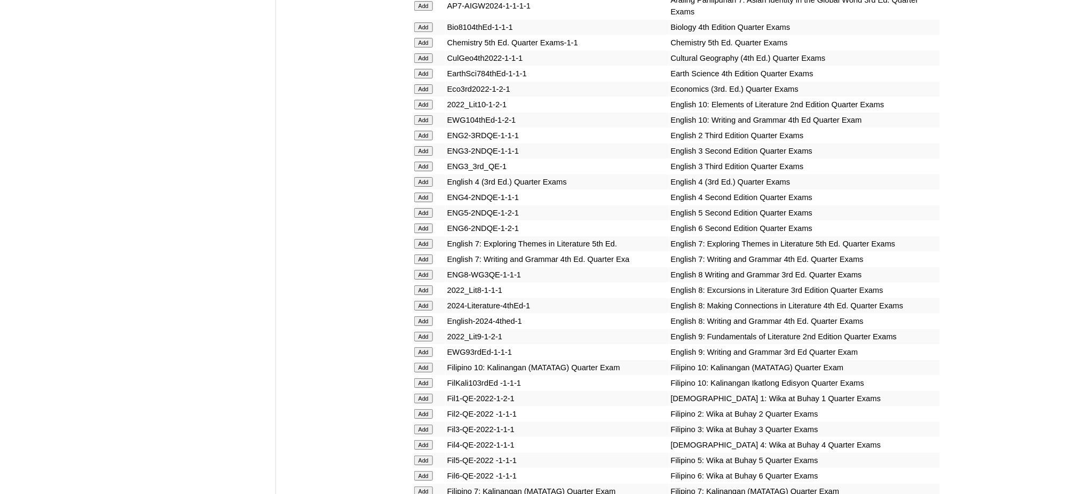
click at [434, 301] on form "Add" at bounding box center [428, 305] width 29 height 9
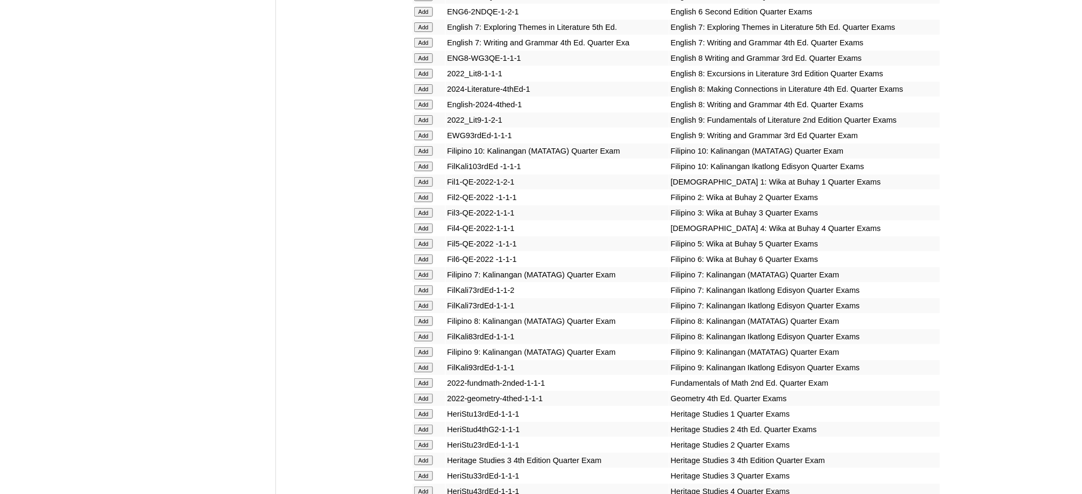
scroll to position [1494, 0]
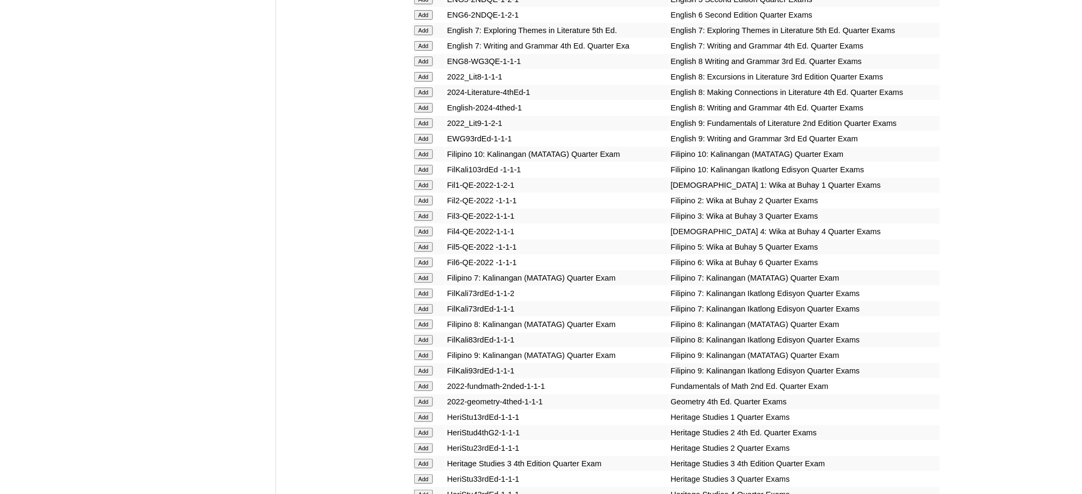
click at [419, 88] on input "Add" at bounding box center [423, 93] width 19 height 10
click at [424, 103] on input "Add" at bounding box center [423, 108] width 19 height 10
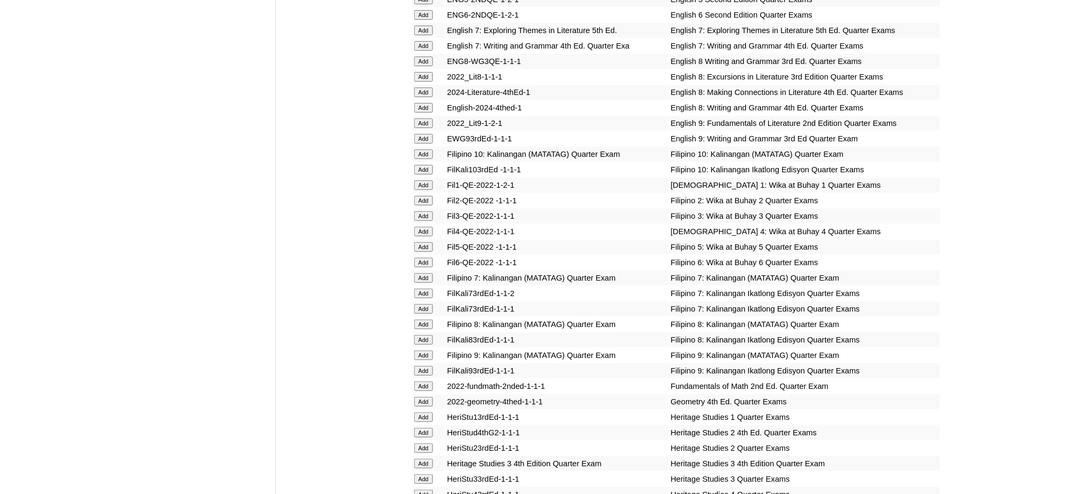
click at [424, 103] on input "Add" at bounding box center [423, 108] width 19 height 10
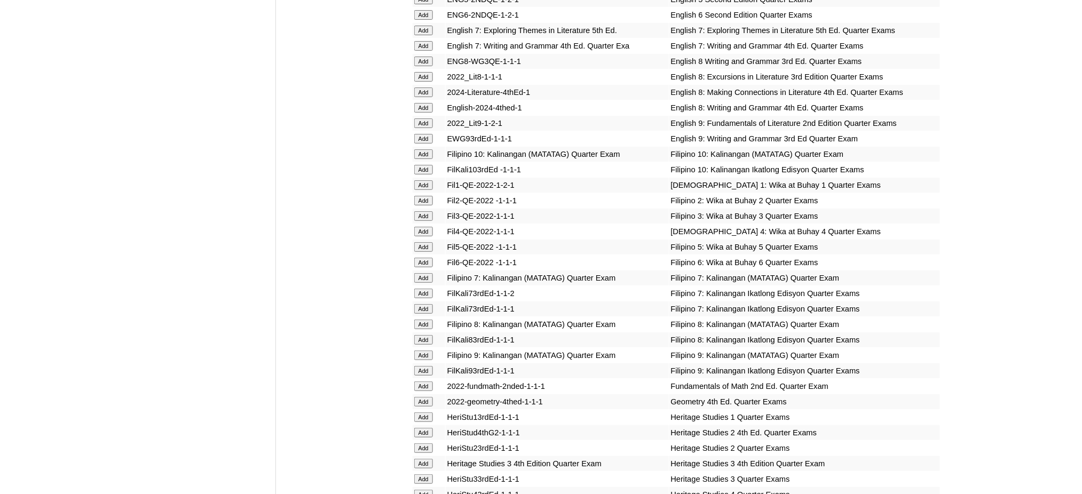
click at [423, 320] on input "Add" at bounding box center [423, 325] width 19 height 10
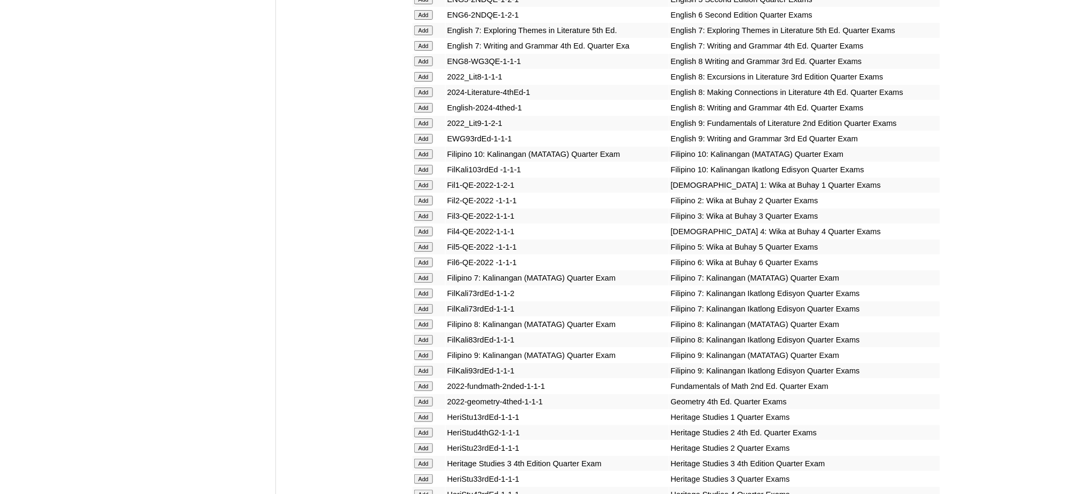
click at [423, 320] on input "Add" at bounding box center [423, 325] width 19 height 10
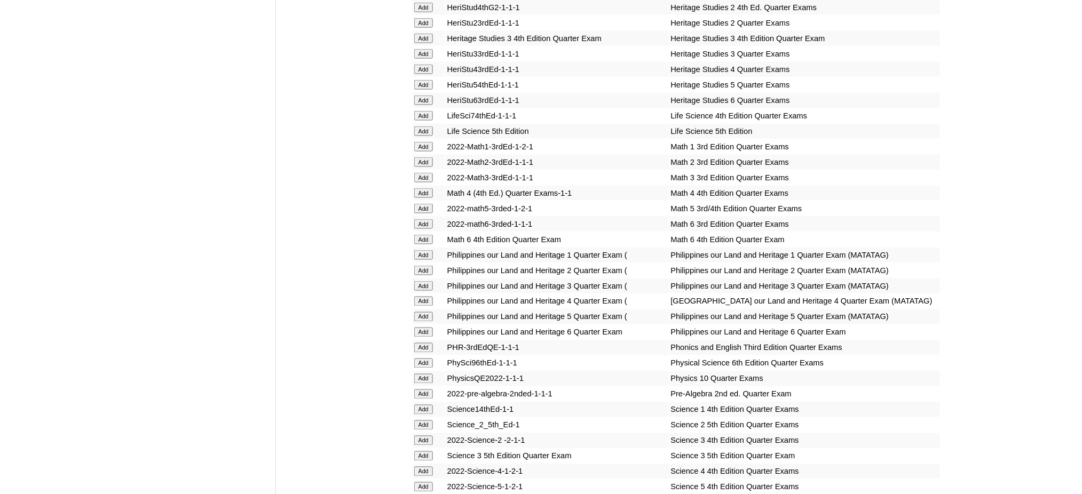
scroll to position [1921, 0]
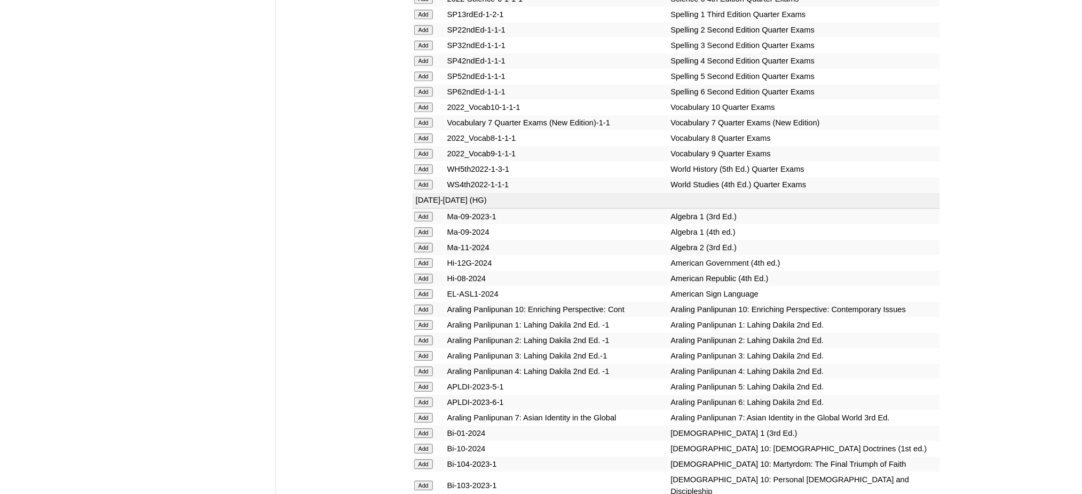
scroll to position [2490, 0]
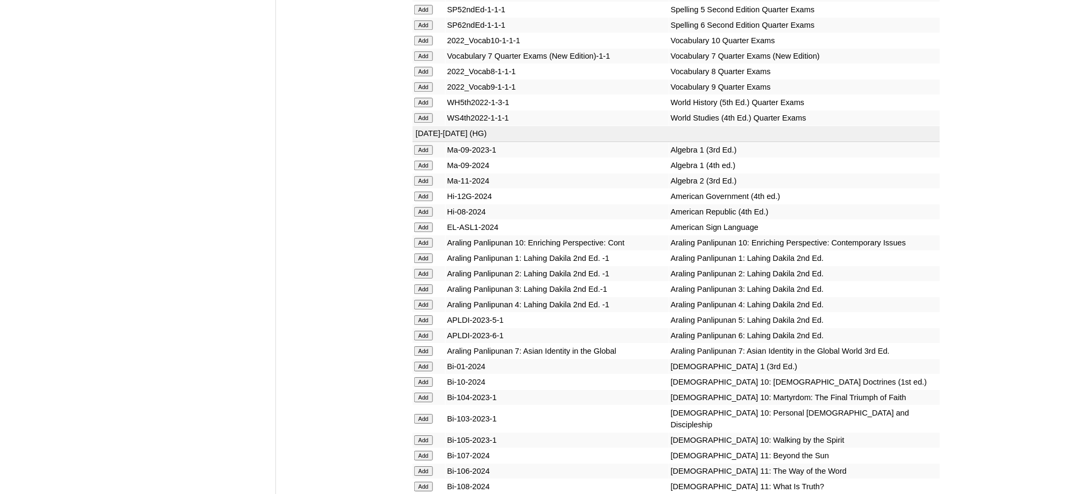
click at [416, 98] on input "Add" at bounding box center [423, 103] width 19 height 10
click at [425, 161] on input "Add" at bounding box center [423, 166] width 19 height 10
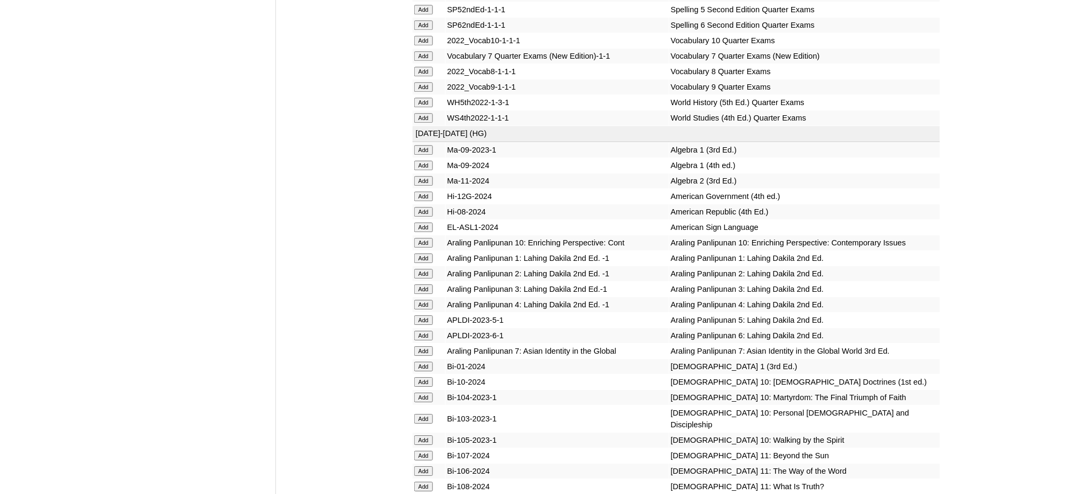
click at [425, 161] on input "Add" at bounding box center [423, 166] width 19 height 10
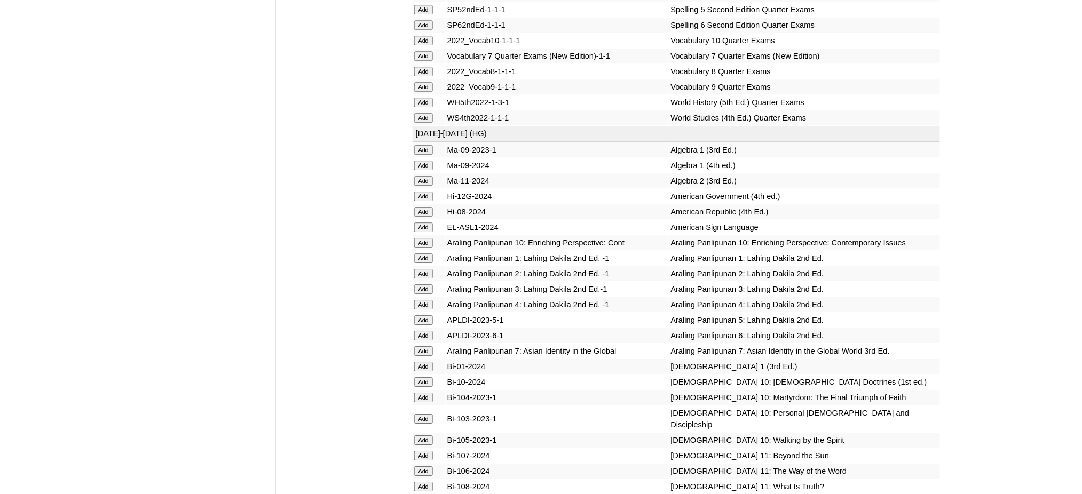
click at [425, 161] on input "Add" at bounding box center [423, 166] width 19 height 10
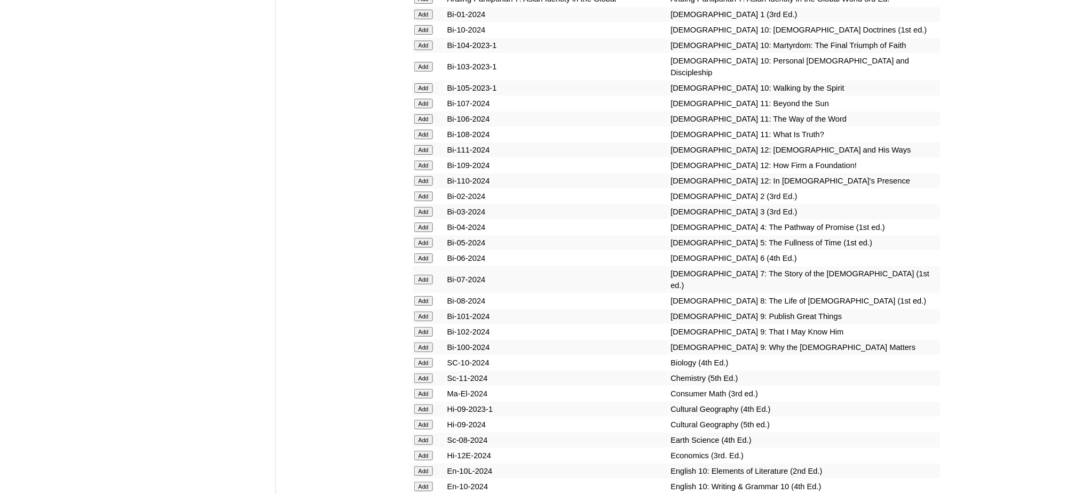
scroll to position [2917, 0]
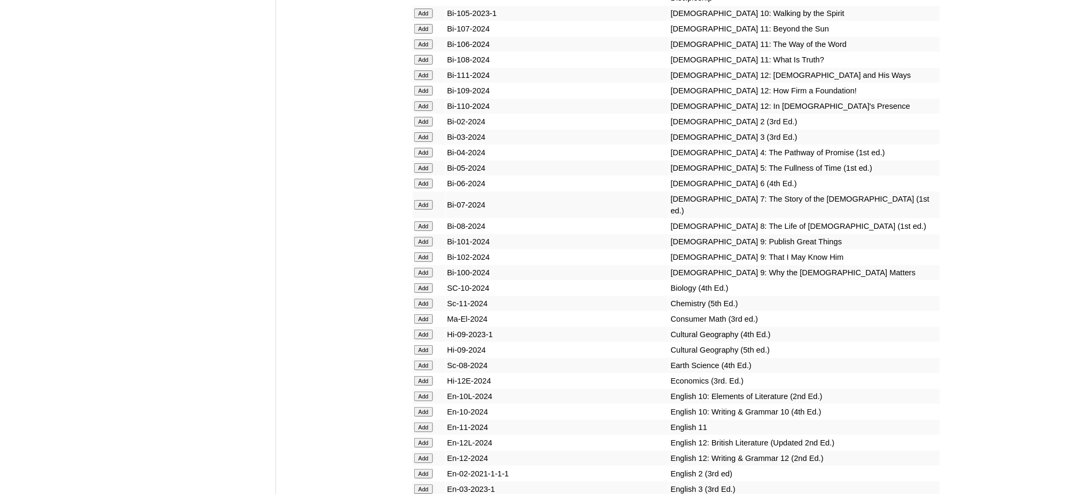
click at [417, 221] on input "Add" at bounding box center [423, 226] width 19 height 10
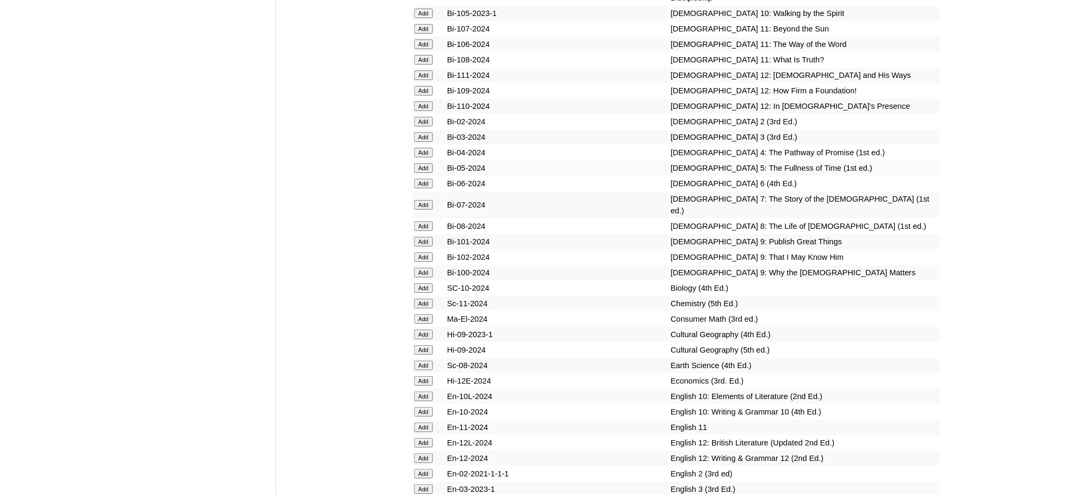
click at [419, 281] on td "Add" at bounding box center [429, 288] width 33 height 15
click at [421, 283] on input "Add" at bounding box center [423, 288] width 19 height 10
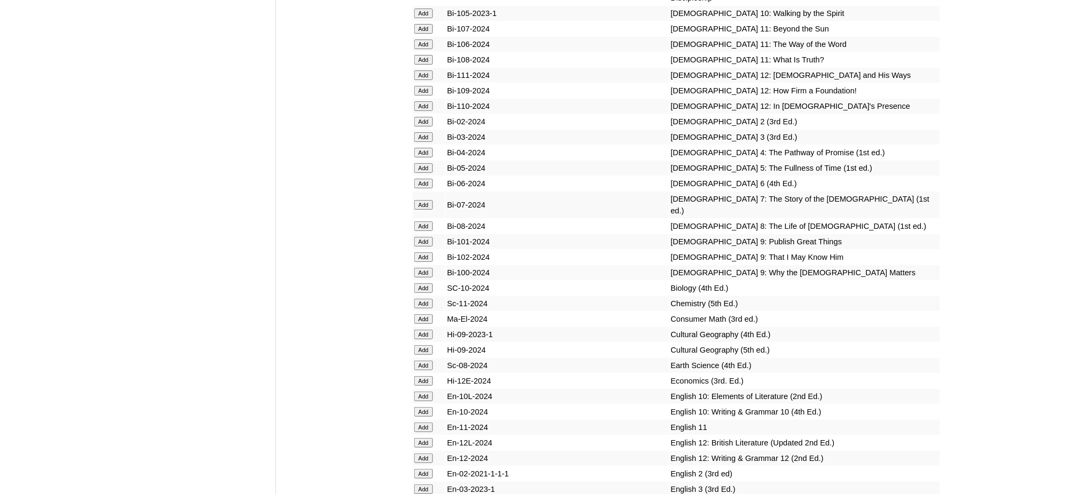
click at [421, 283] on input "Add" at bounding box center [423, 288] width 19 height 10
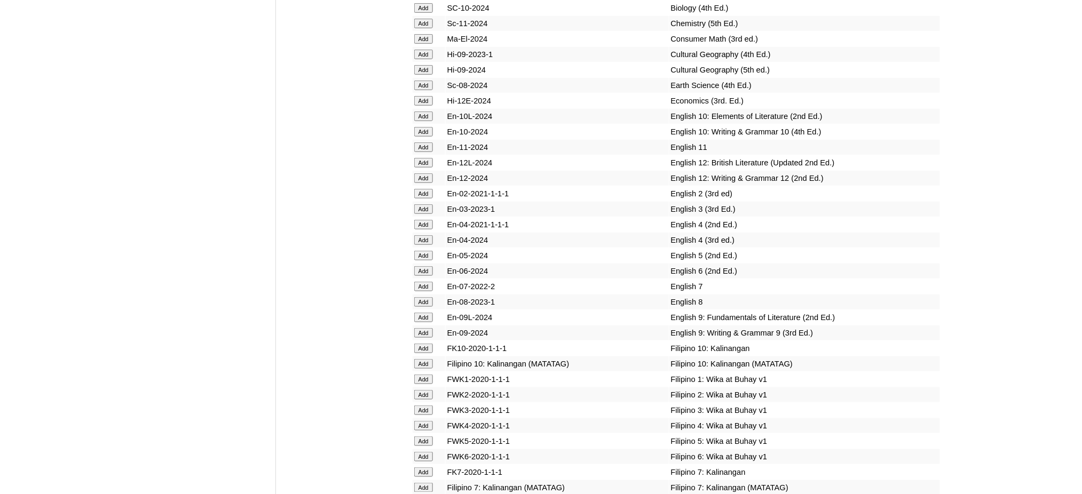
scroll to position [3202, 0]
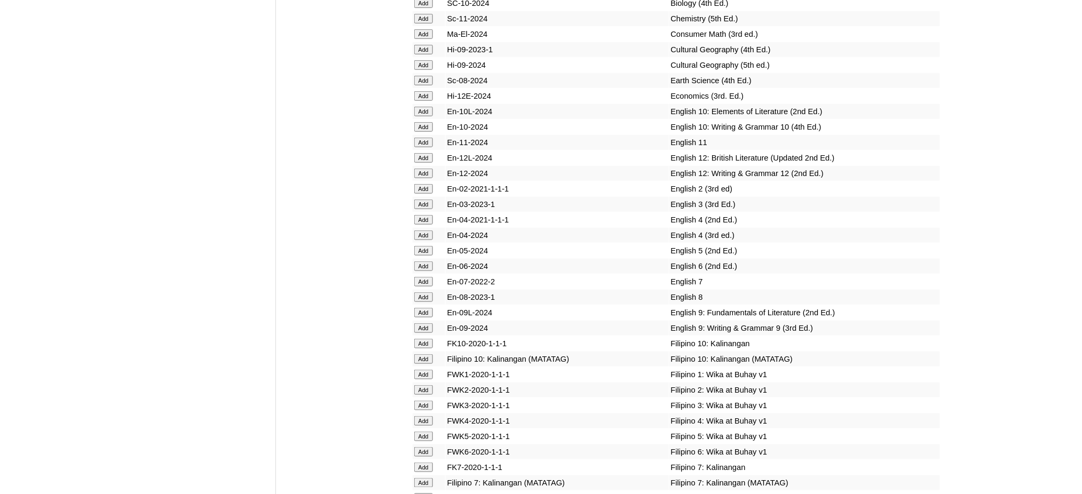
click at [421, 292] on input "Add" at bounding box center [423, 297] width 19 height 10
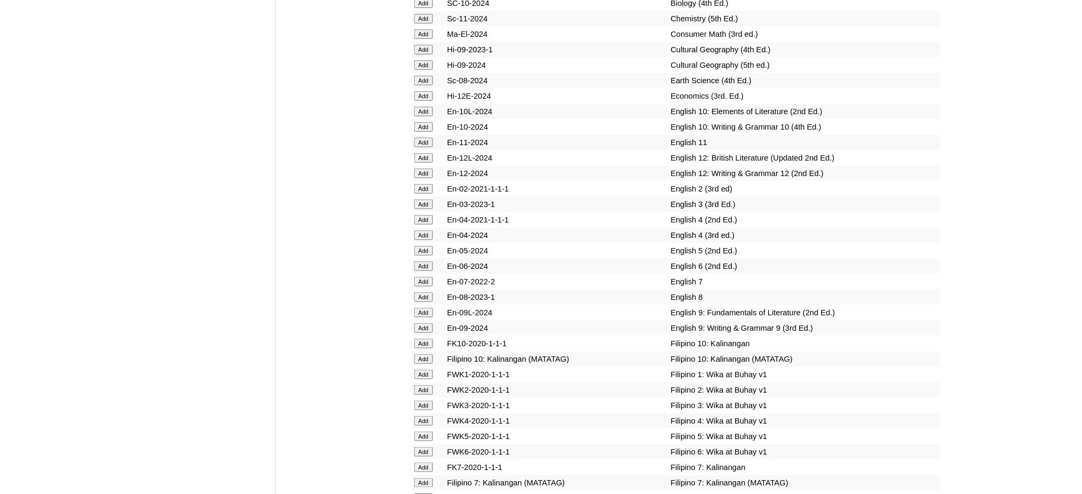
click at [421, 292] on input "Add" at bounding box center [423, 297] width 19 height 10
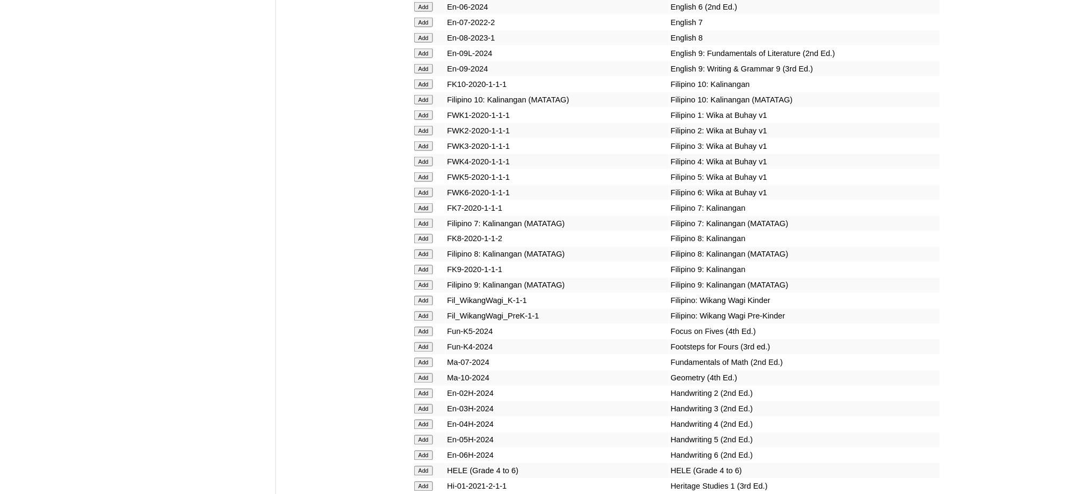
scroll to position [3700, 0]
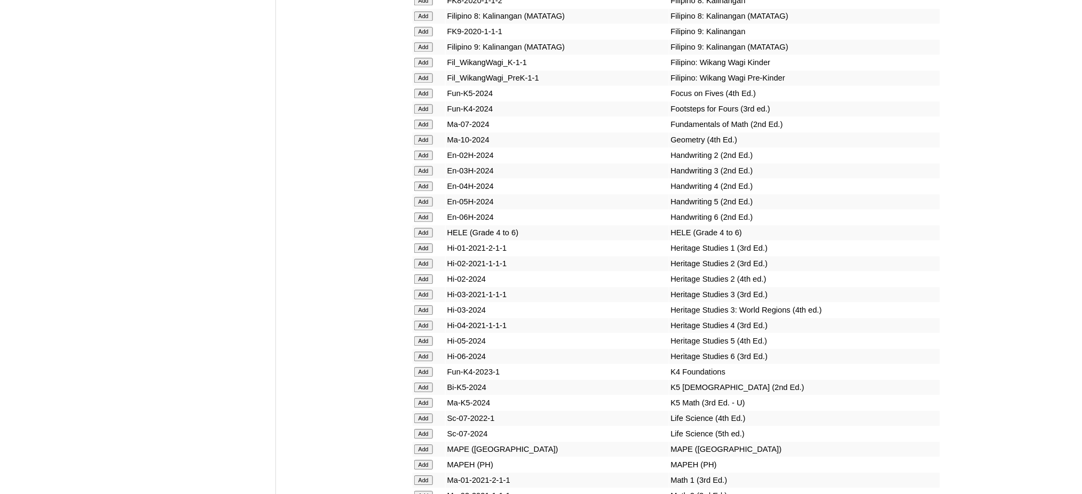
click at [420, 460] on input "Add" at bounding box center [423, 465] width 19 height 10
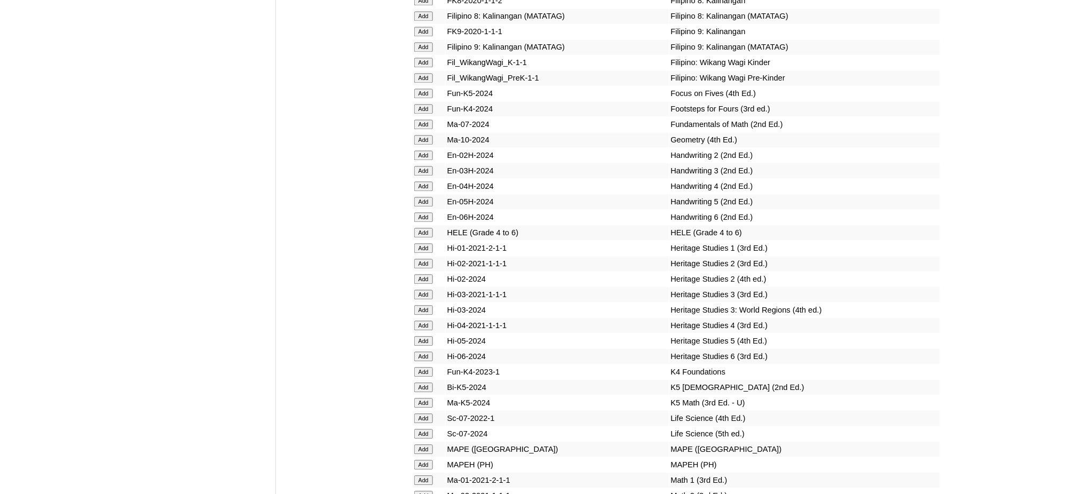
click at [420, 460] on input "Add" at bounding box center [423, 465] width 19 height 10
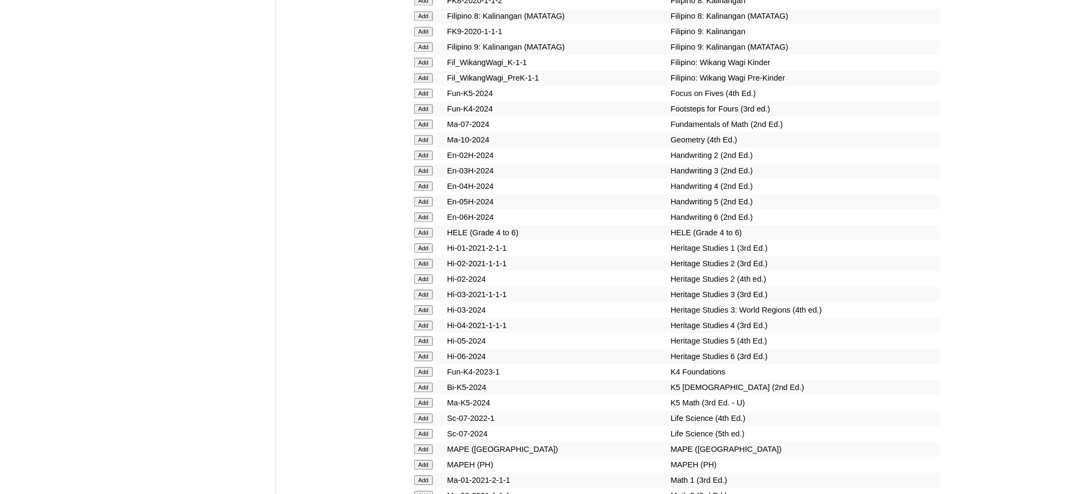
click at [420, 460] on input "Add" at bounding box center [423, 465] width 19 height 10
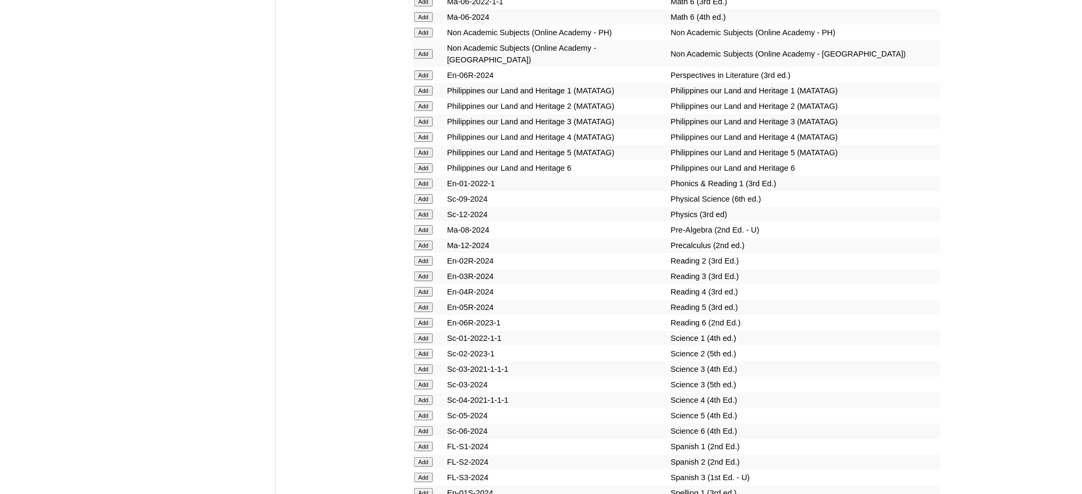
scroll to position [4483, 0]
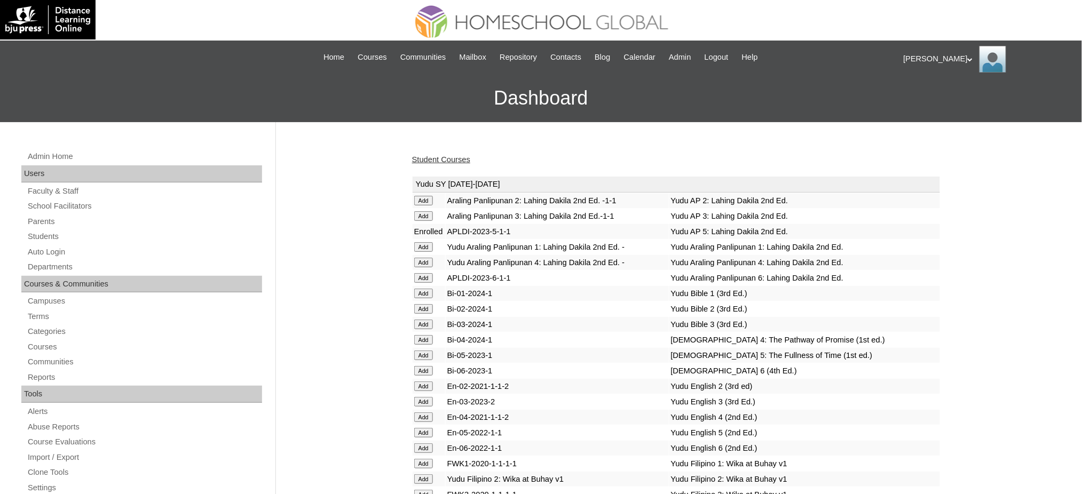
click at [451, 162] on link "Student Courses" at bounding box center [441, 159] width 58 height 9
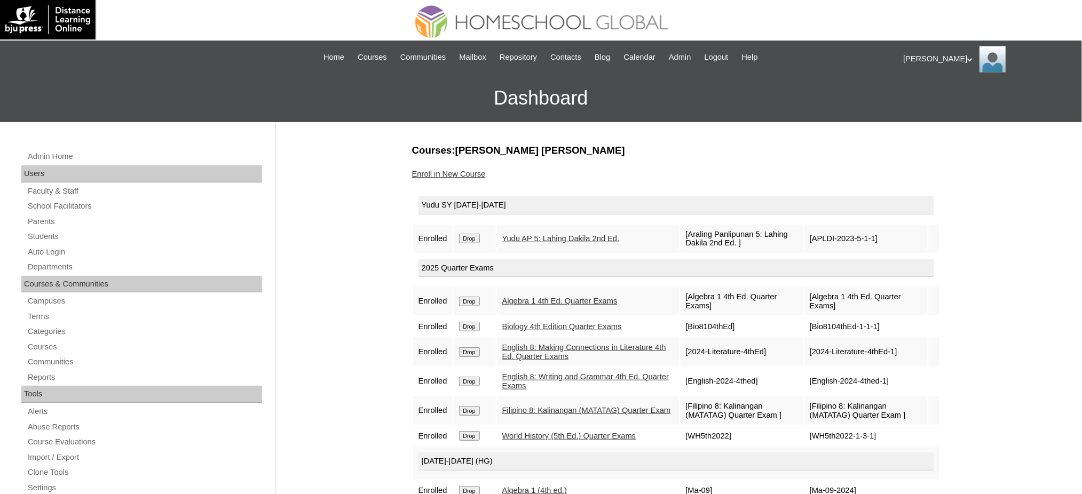
click at [473, 239] on input "Drop" at bounding box center [469, 239] width 21 height 10
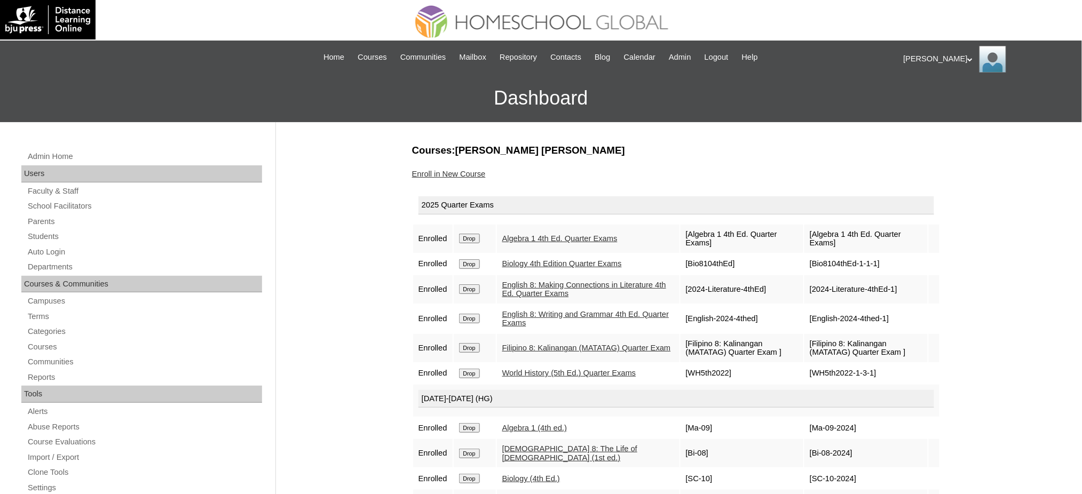
click at [435, 176] on link "Enroll in New Course" at bounding box center [449, 174] width 74 height 9
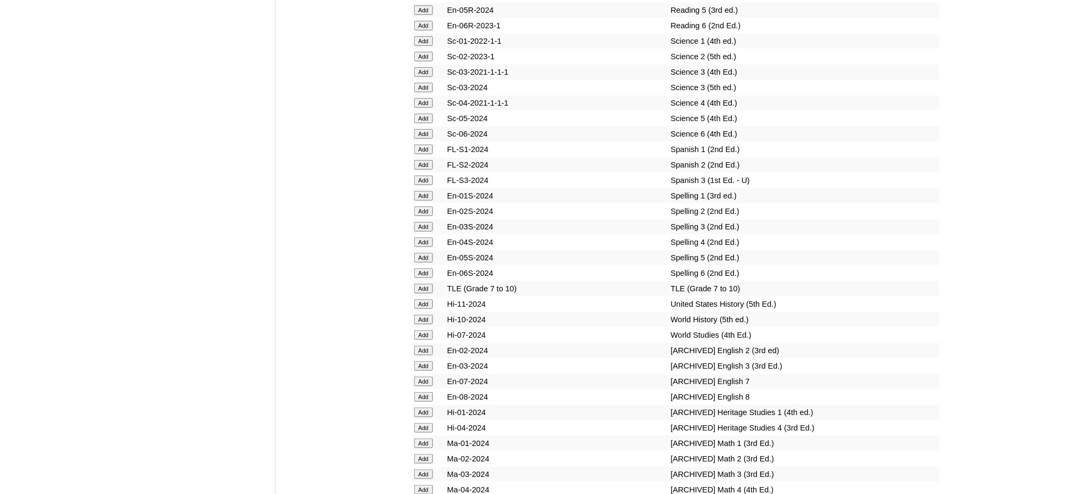
scroll to position [4554, 0]
click at [428, 283] on input "Add" at bounding box center [423, 288] width 19 height 10
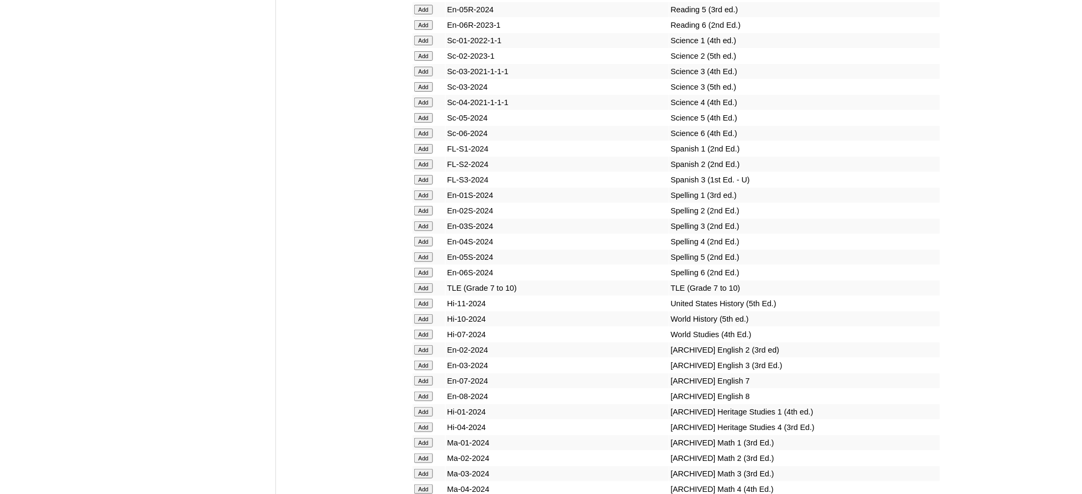
click at [428, 283] on input "Add" at bounding box center [423, 288] width 19 height 10
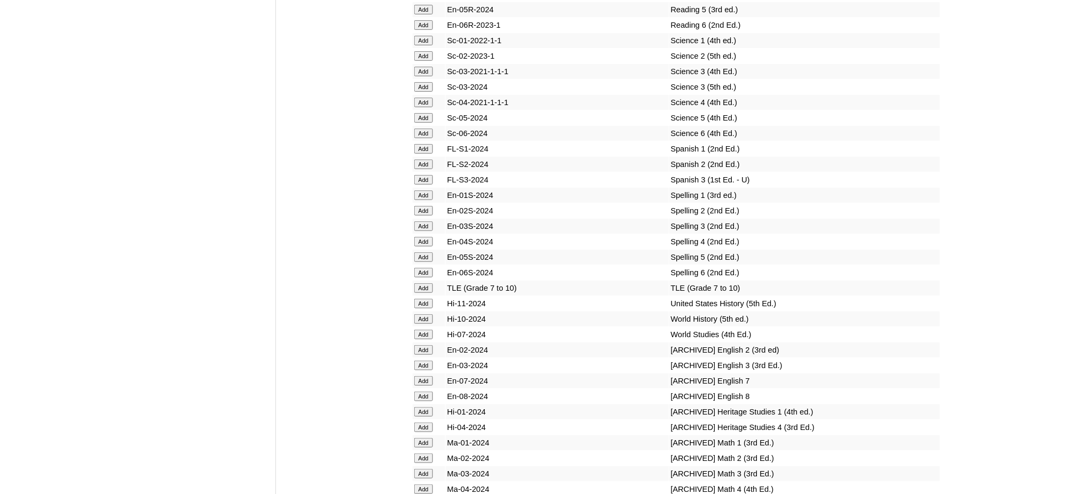
click at [428, 283] on input "Add" at bounding box center [423, 288] width 19 height 10
click at [426, 314] on input "Add" at bounding box center [423, 319] width 19 height 10
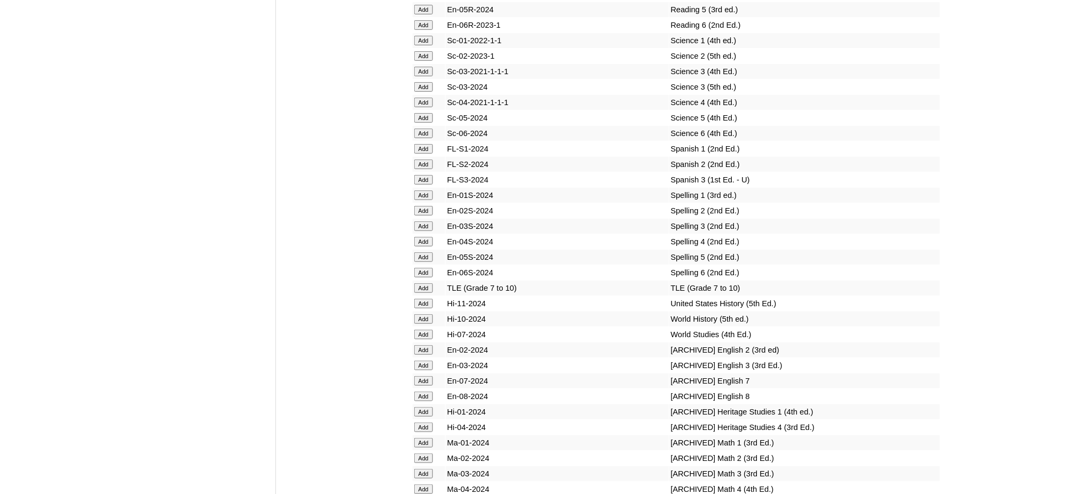
click at [426, 314] on input "Add" at bounding box center [423, 319] width 19 height 10
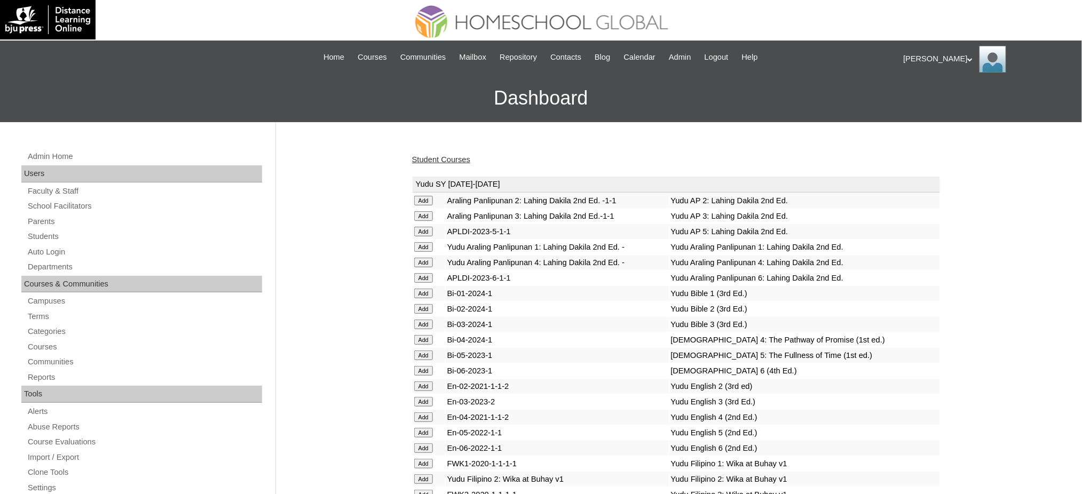
click at [451, 160] on link "Student Courses" at bounding box center [441, 159] width 58 height 9
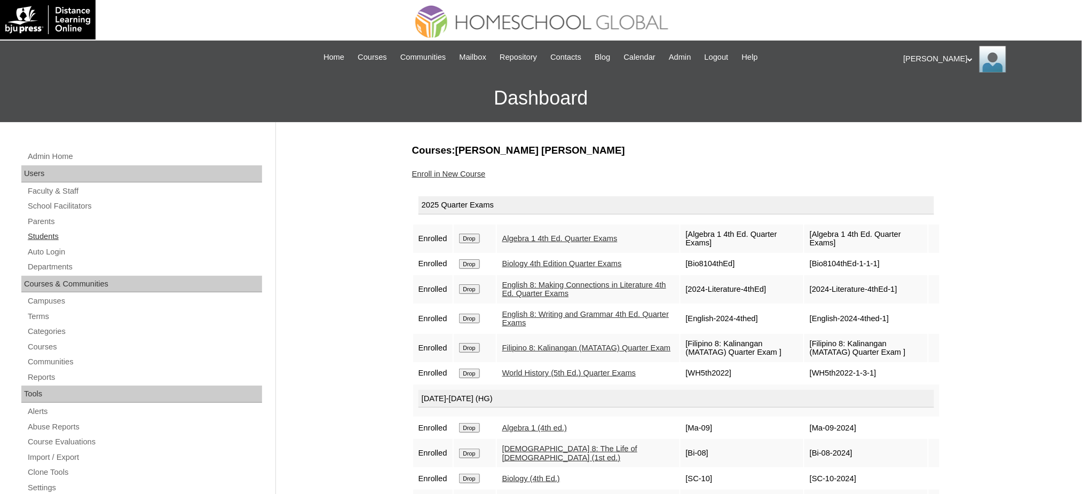
click at [52, 234] on link "Students" at bounding box center [144, 236] width 235 height 13
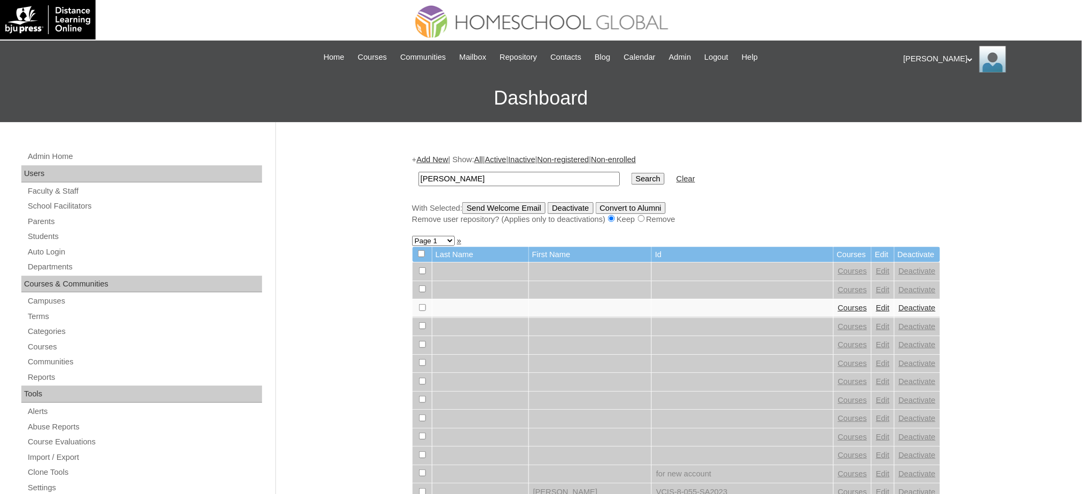
type input "[PERSON_NAME]"
click at [631, 178] on input "Search" at bounding box center [647, 179] width 33 height 12
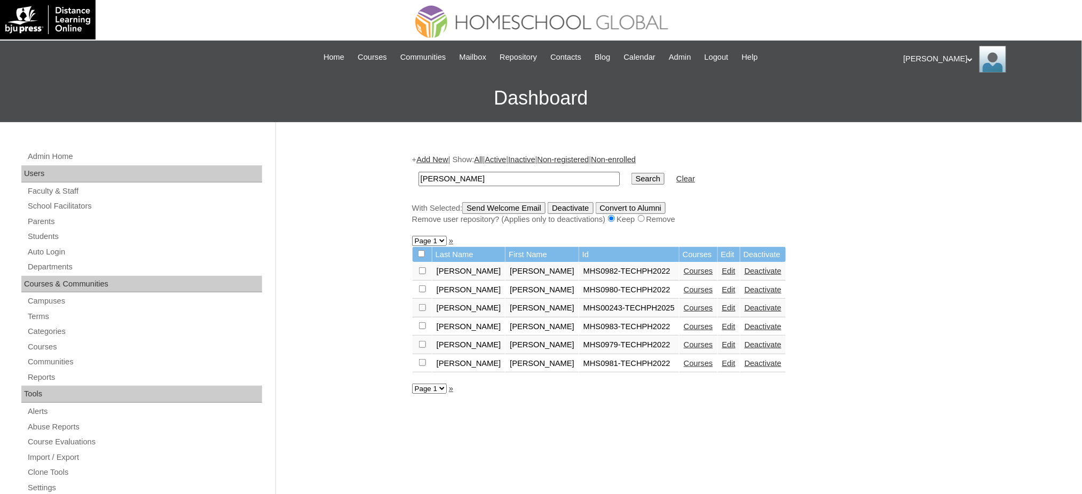
click at [722, 340] on link "Edit" at bounding box center [728, 344] width 13 height 9
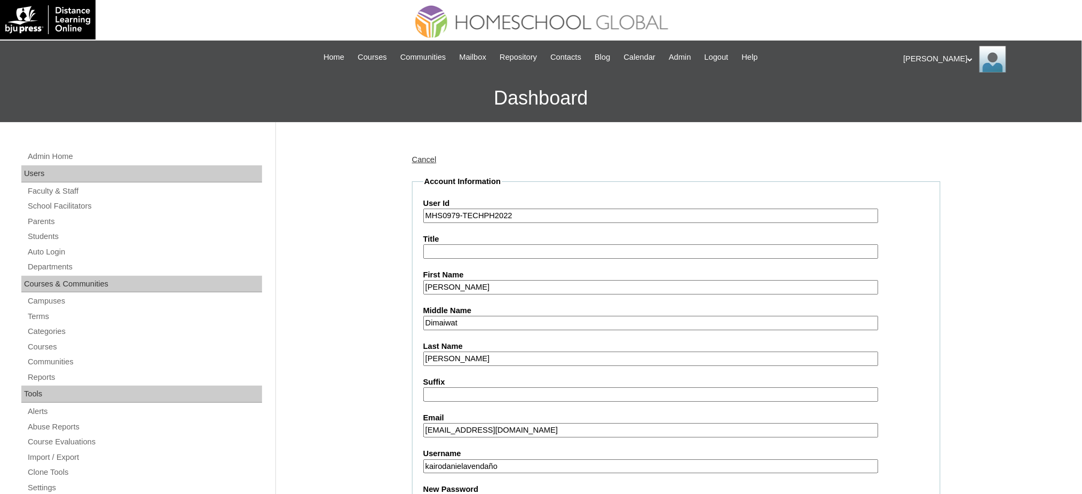
click at [484, 211] on input "MHS0979-TECHPH2022" at bounding box center [650, 216] width 455 height 14
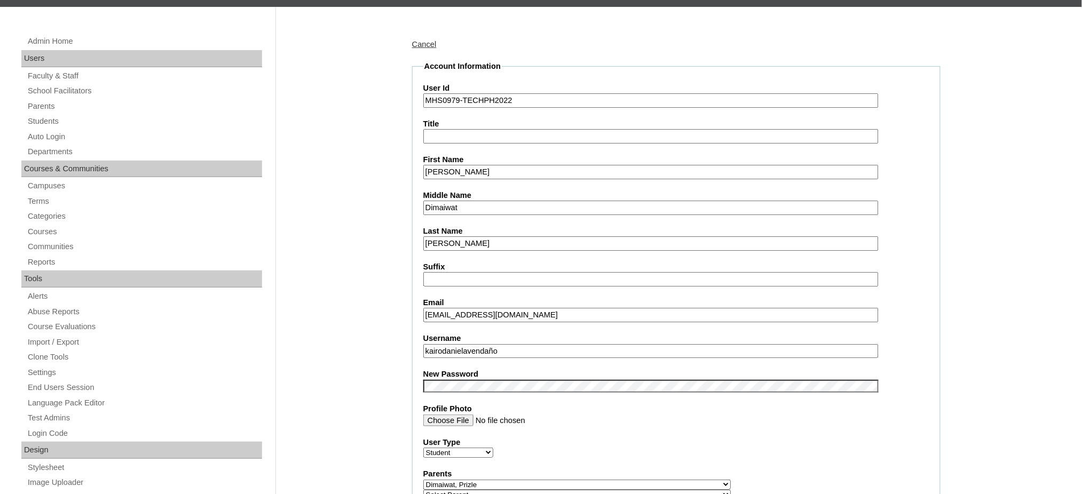
scroll to position [142, 0]
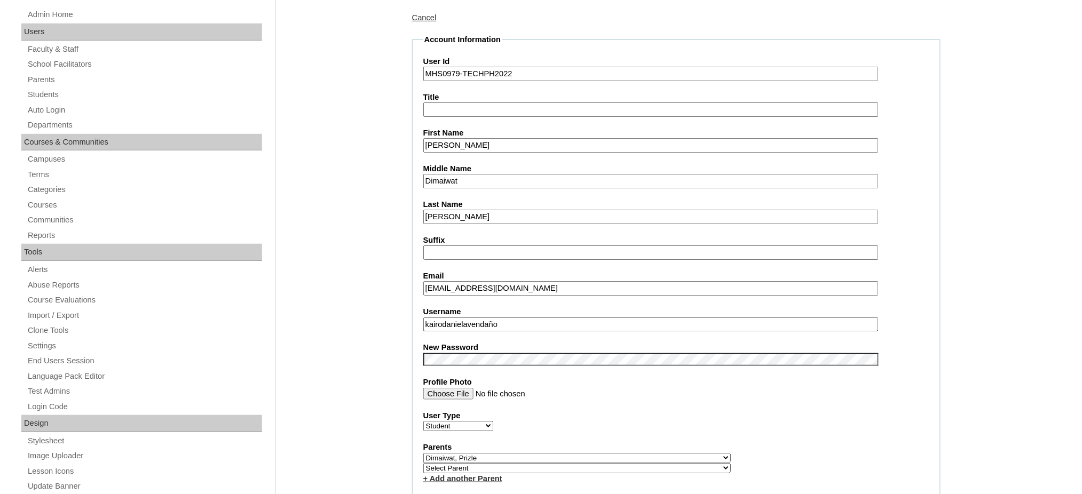
click at [481, 320] on input "kairodanielavendaño" at bounding box center [650, 325] width 455 height 14
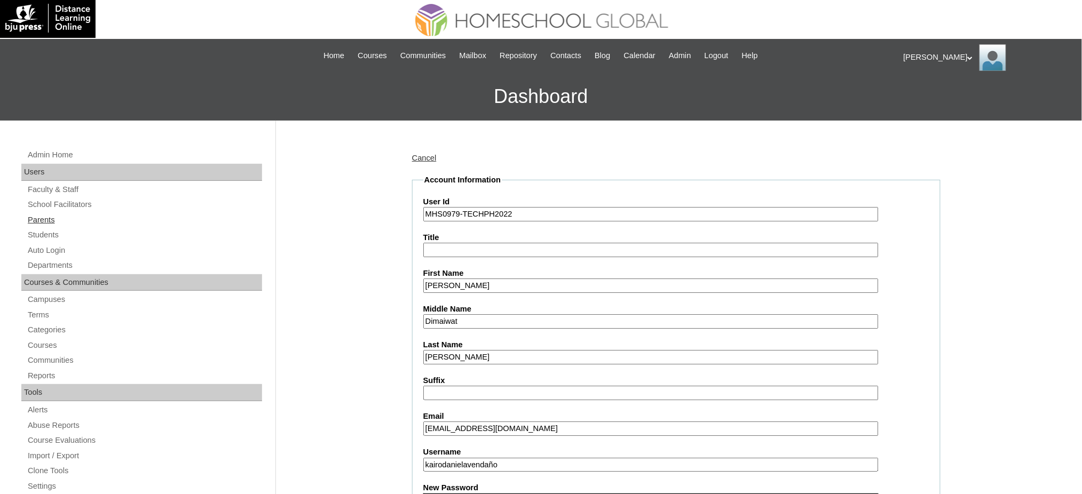
scroll to position [0, 0]
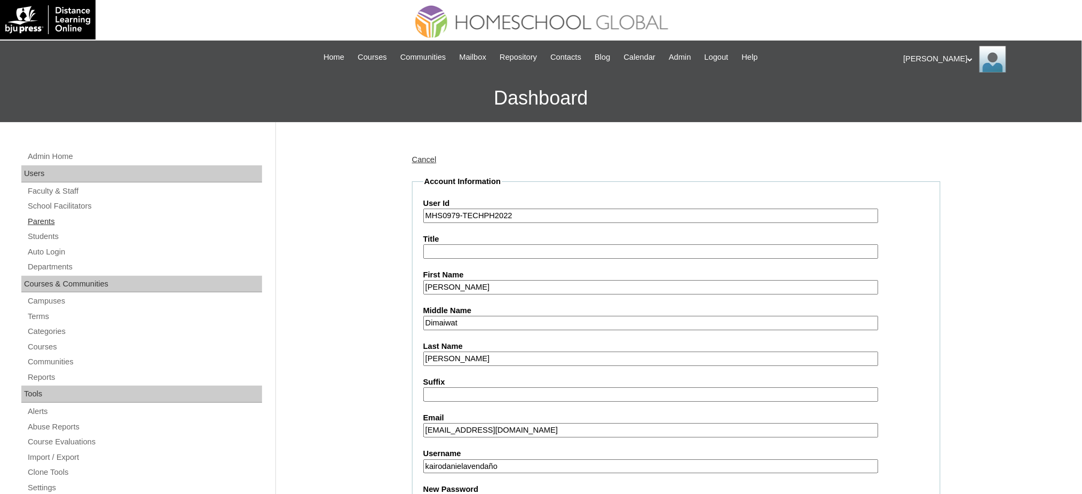
click at [42, 221] on link "Parents" at bounding box center [144, 221] width 235 height 13
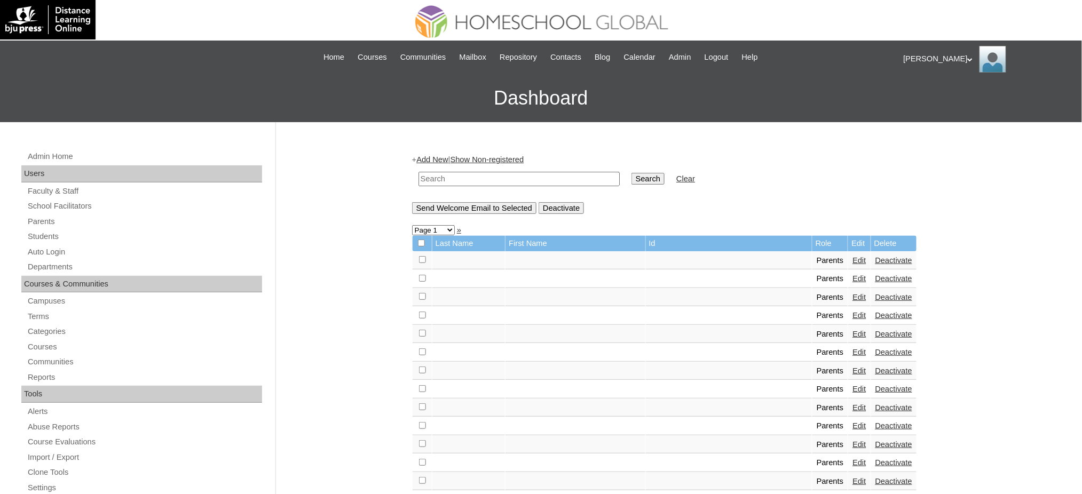
click at [475, 176] on input "text" at bounding box center [518, 179] width 201 height 14
paste input "[EMAIL_ADDRESS][DOMAIN_NAME]"
type input "[EMAIL_ADDRESS][DOMAIN_NAME]"
click at [631, 174] on input "Search" at bounding box center [647, 179] width 33 height 12
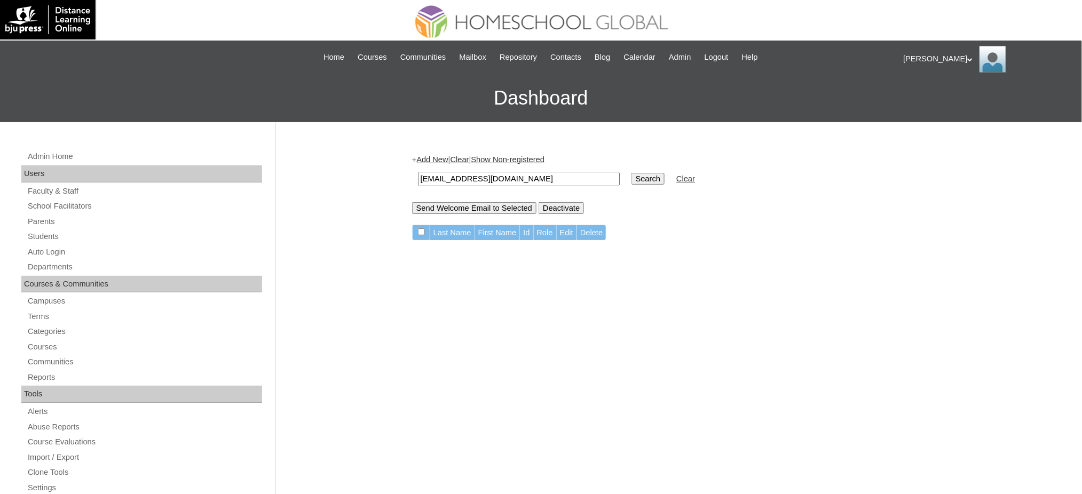
click at [447, 176] on input "[EMAIL_ADDRESS][DOMAIN_NAME]" at bounding box center [518, 179] width 201 height 14
paste input "Dimaiwat"
type input "Dimaiwat"
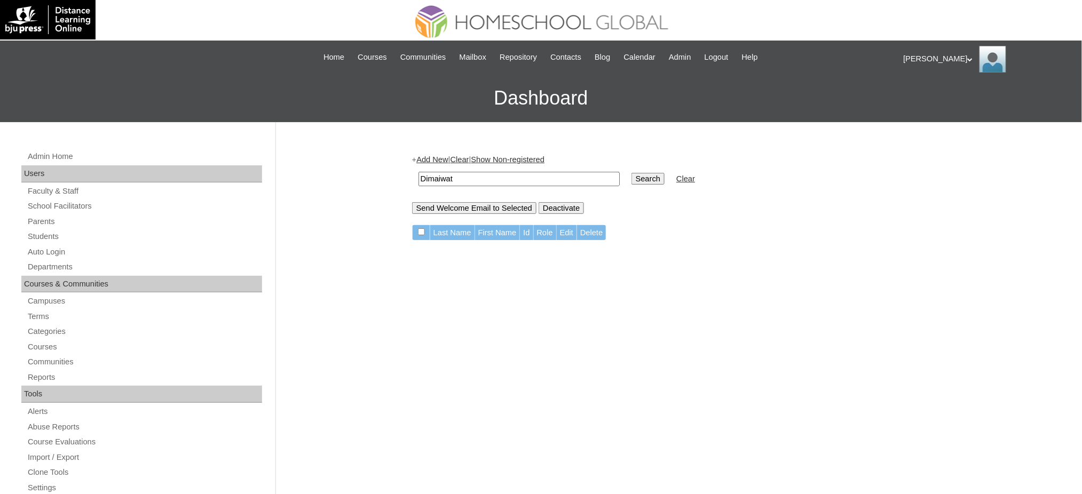
click at [631, 173] on input "Search" at bounding box center [647, 179] width 33 height 12
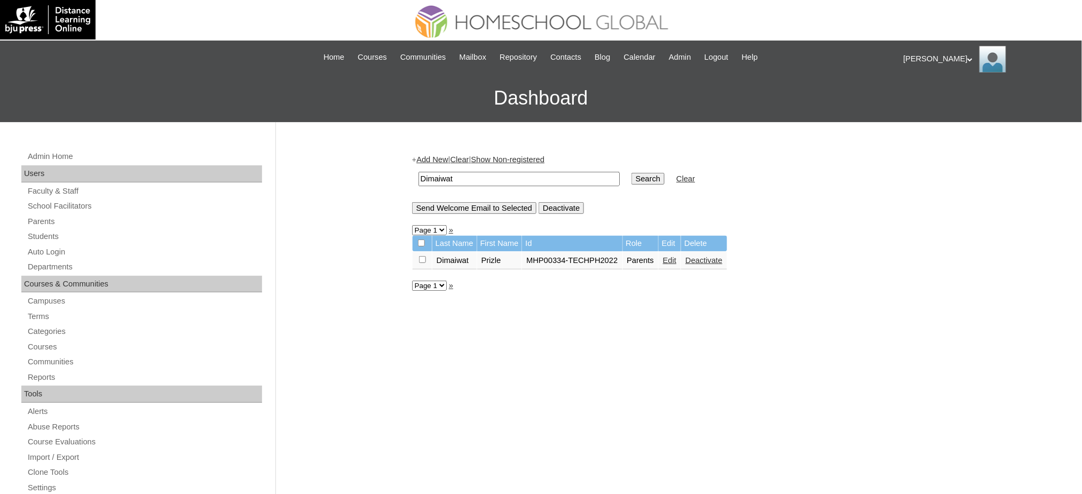
click at [669, 256] on link "Edit" at bounding box center [669, 260] width 13 height 9
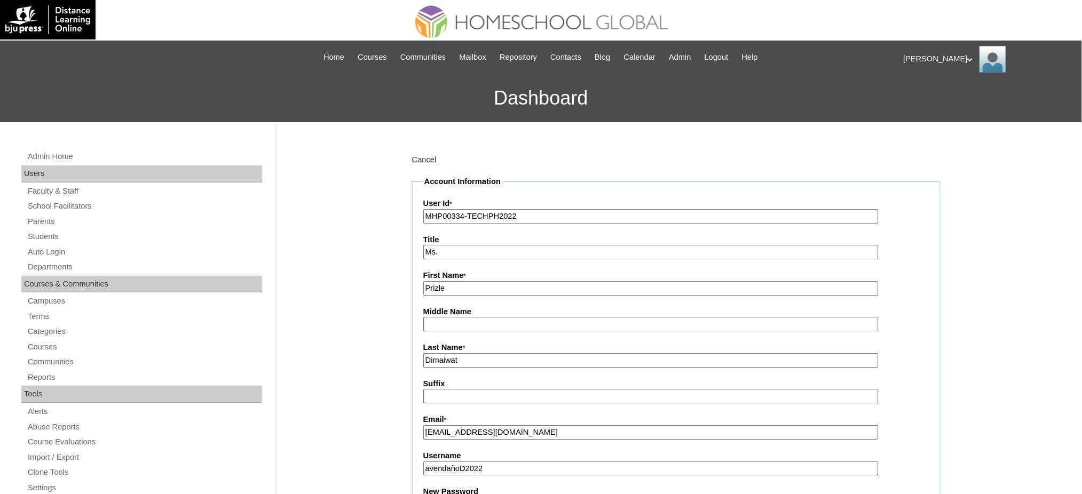
click at [473, 215] on input "MHP00334-TECHPH2022" at bounding box center [650, 216] width 455 height 14
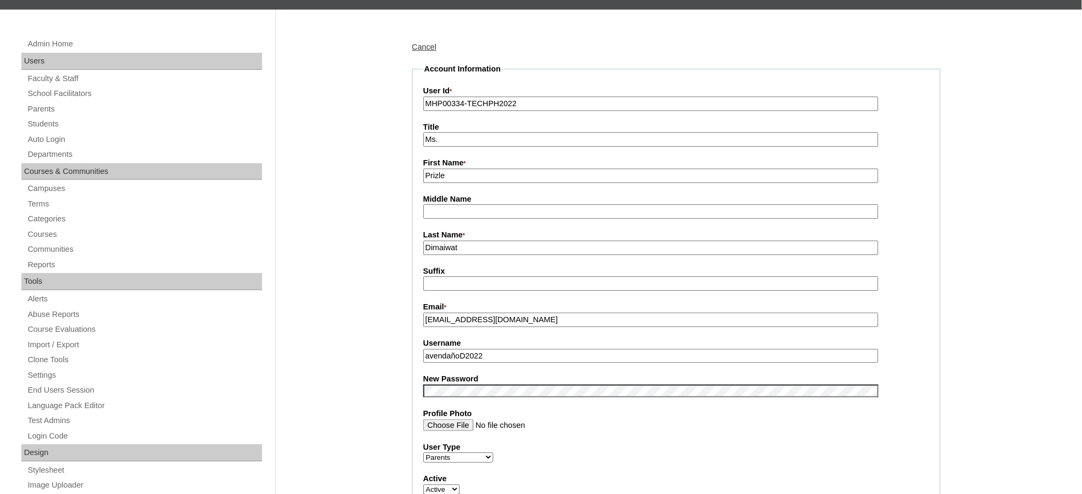
scroll to position [142, 0]
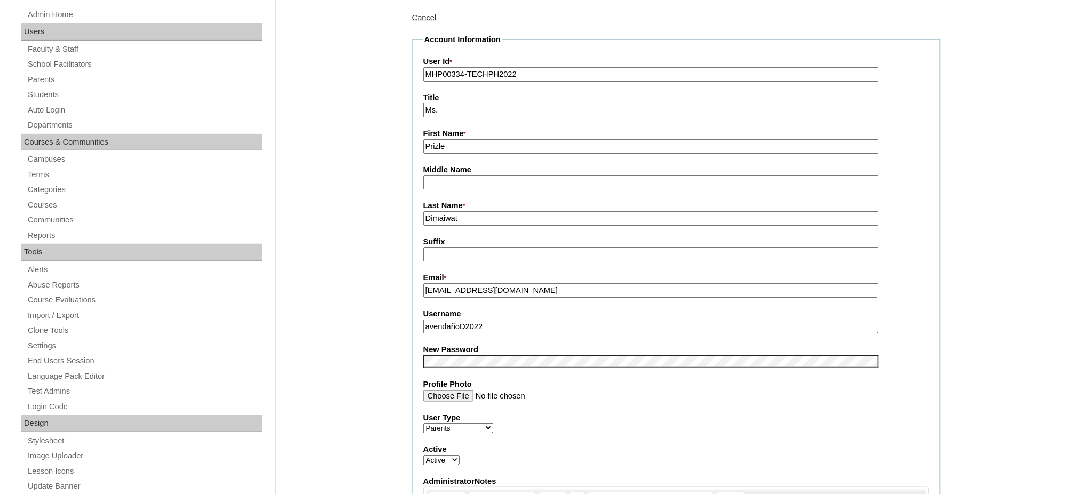
click at [480, 285] on input "prizle14avendano@gmail.com" at bounding box center [650, 290] width 455 height 14
paste input "mommyprizle"
type input "mommyprizle@gmail.com"
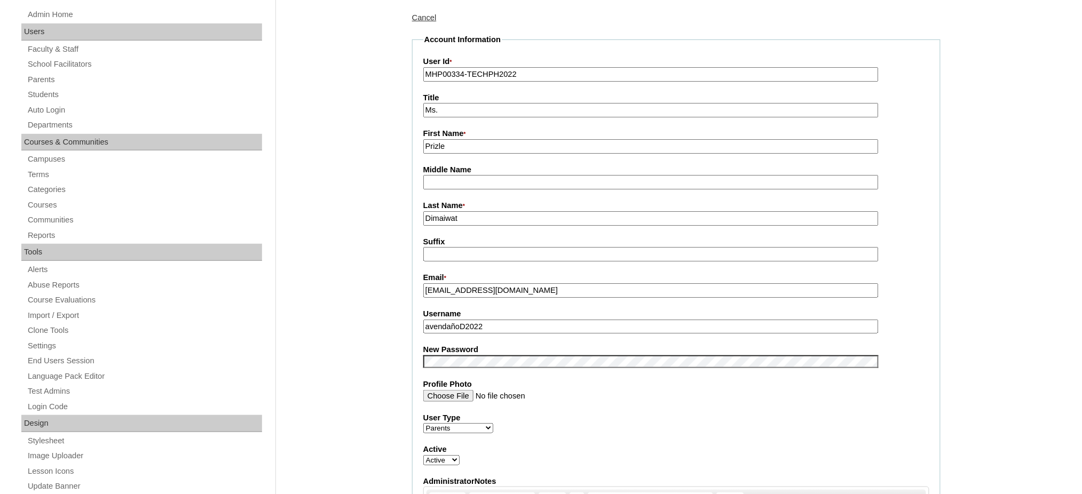
click at [450, 325] on input "avendañoD2022" at bounding box center [650, 327] width 455 height 14
click at [466, 320] on input "avendañoD2022" at bounding box center [650, 327] width 455 height 14
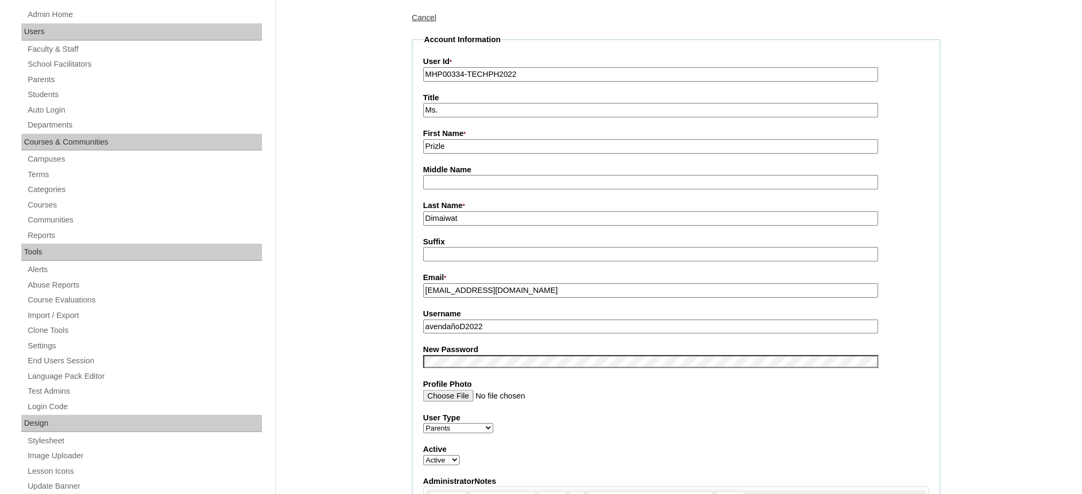
click at [466, 320] on input "avendañoD2022" at bounding box center [650, 327] width 455 height 14
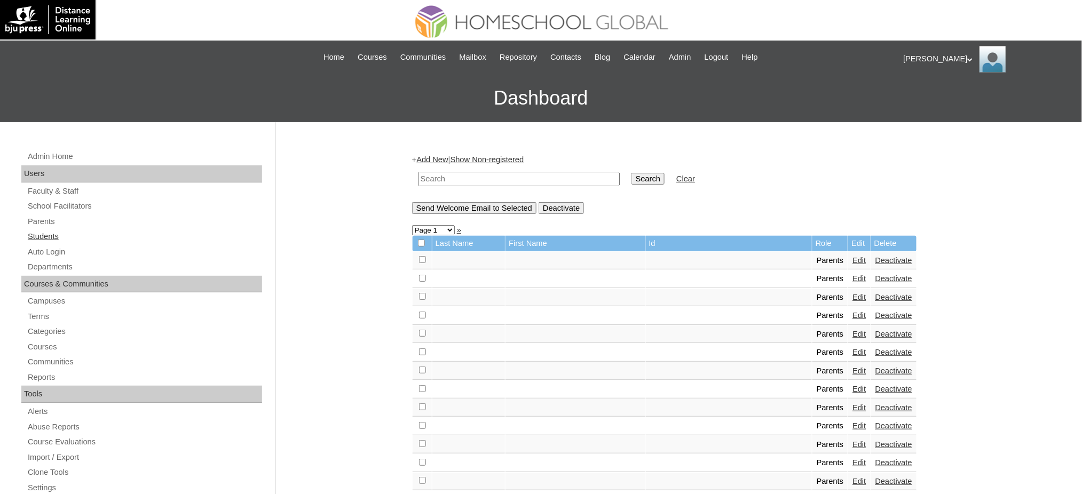
click at [55, 240] on link "Students" at bounding box center [144, 236] width 235 height 13
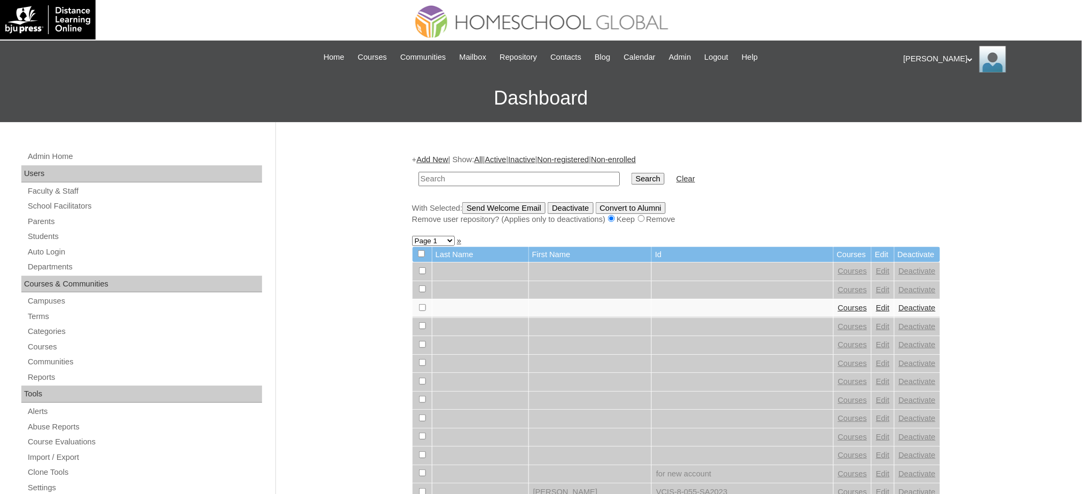
paste input "MHS0979-TECHPH2022"
type input "MHS0979-TECHPH2022"
click at [631, 179] on input "Search" at bounding box center [647, 179] width 33 height 12
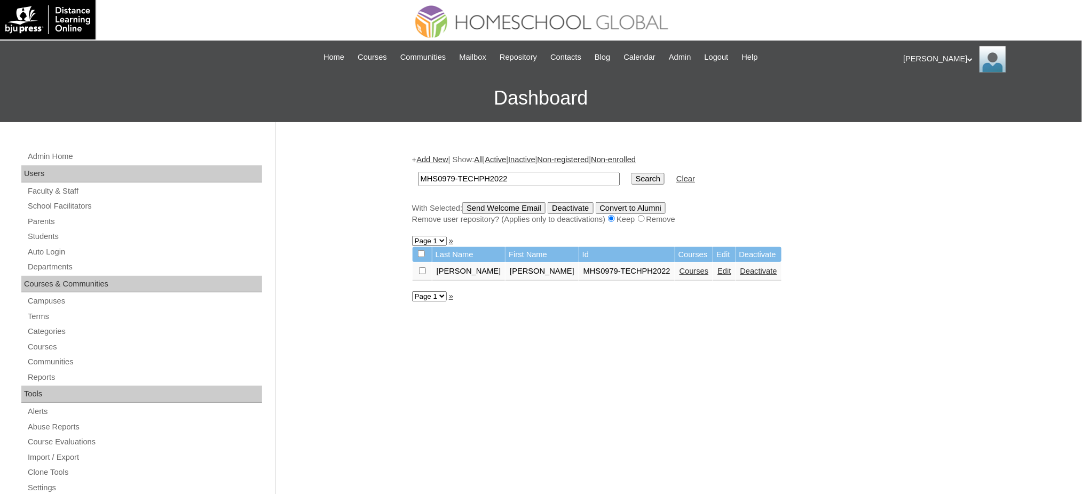
click at [717, 268] on link "Edit" at bounding box center [723, 271] width 13 height 9
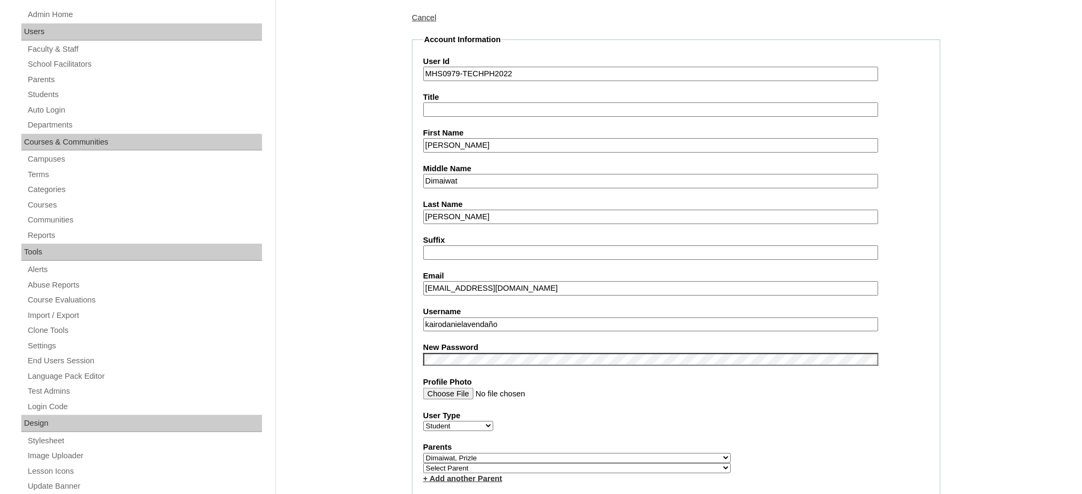
scroll to position [213, 0]
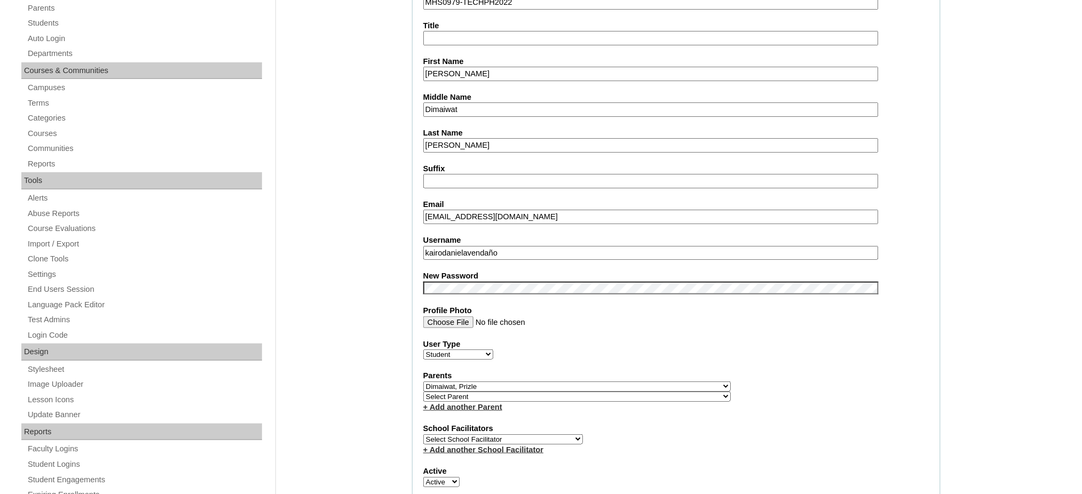
click at [495, 210] on input "prizle14avendano@gmail.com" at bounding box center [650, 217] width 455 height 14
paste input "mommyprizle"
type input "mommyprizle@gmail.com"
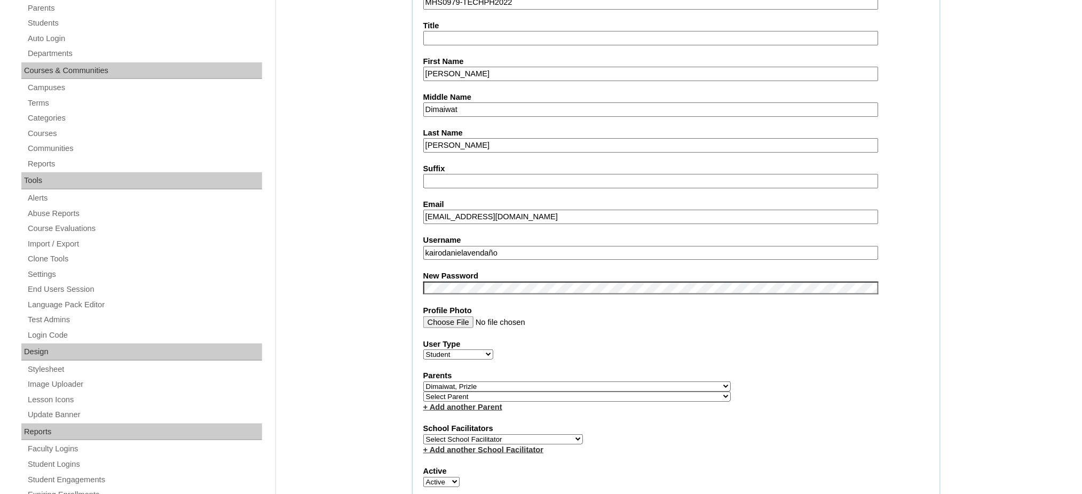
click at [451, 247] on input "kairodanielavendaño" at bounding box center [650, 253] width 455 height 14
click at [448, 105] on input "Dimaiwat" at bounding box center [650, 109] width 455 height 14
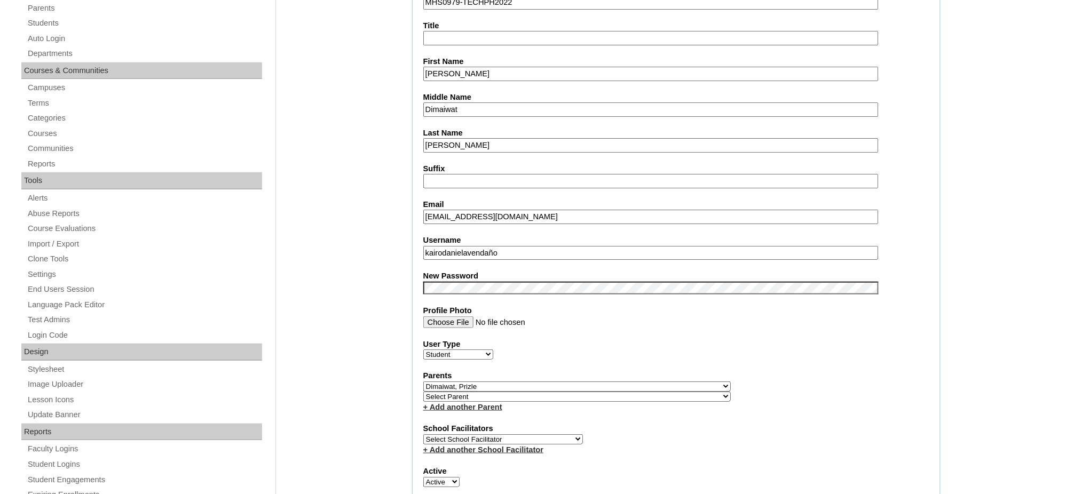
click at [448, 105] on input "Dimaiwat" at bounding box center [650, 109] width 455 height 14
click at [453, 72] on input "Kairo Daniel" at bounding box center [650, 74] width 455 height 14
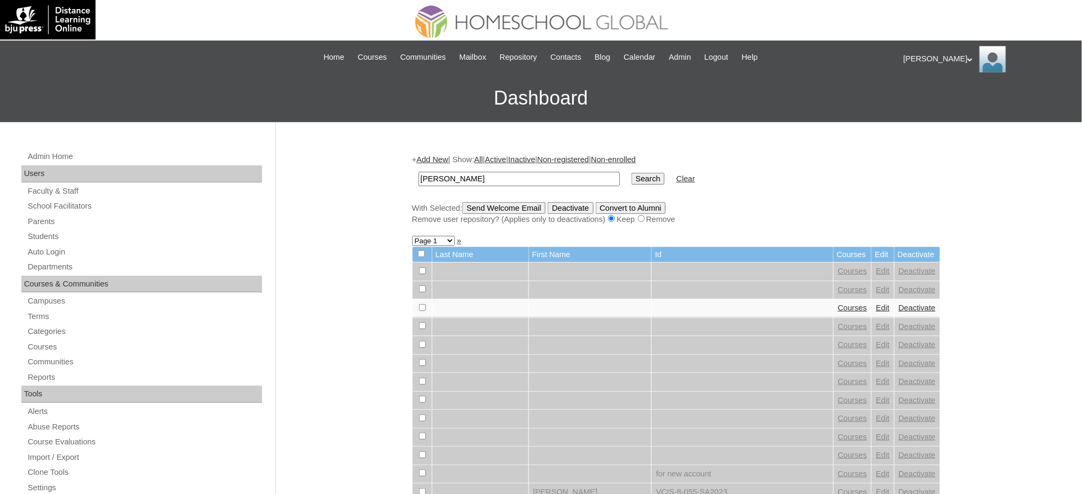
type input "[PERSON_NAME]"
click at [631, 179] on input "Search" at bounding box center [647, 179] width 33 height 12
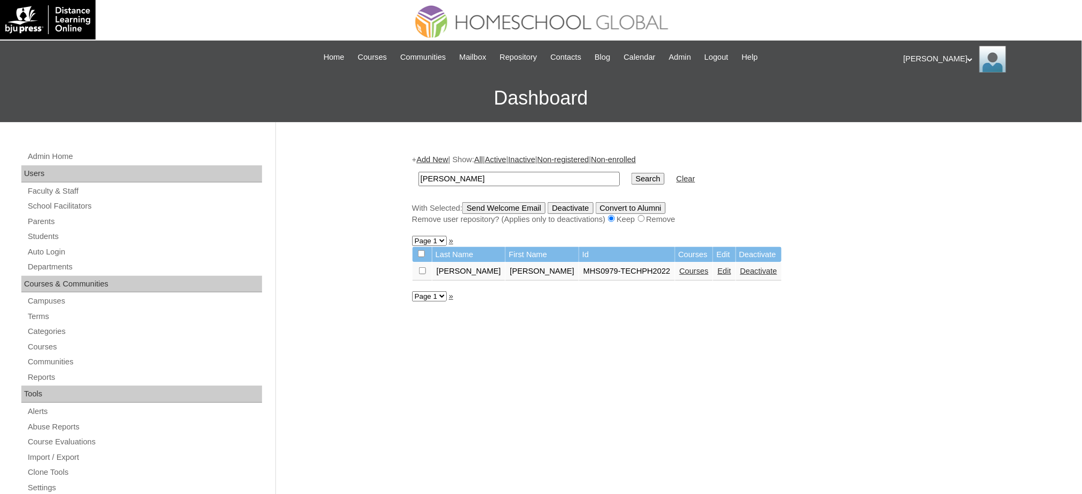
click at [679, 267] on link "Courses" at bounding box center [693, 271] width 29 height 9
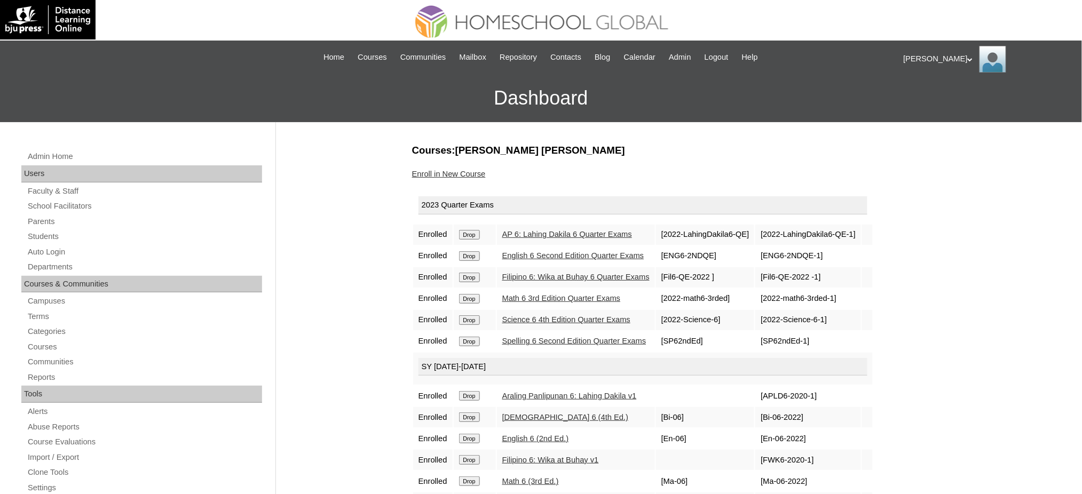
click at [473, 230] on input "Drop" at bounding box center [469, 235] width 21 height 10
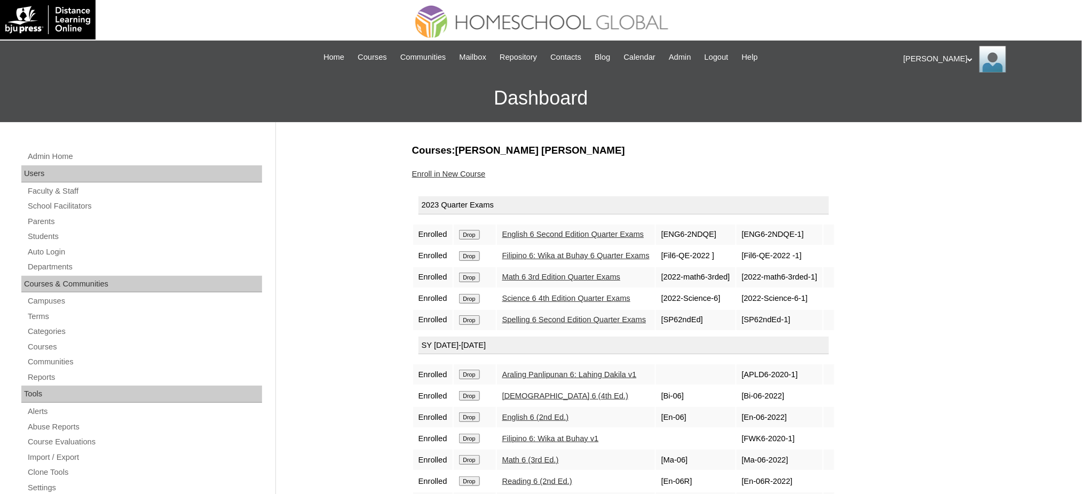
click at [472, 233] on input "Drop" at bounding box center [469, 235] width 21 height 10
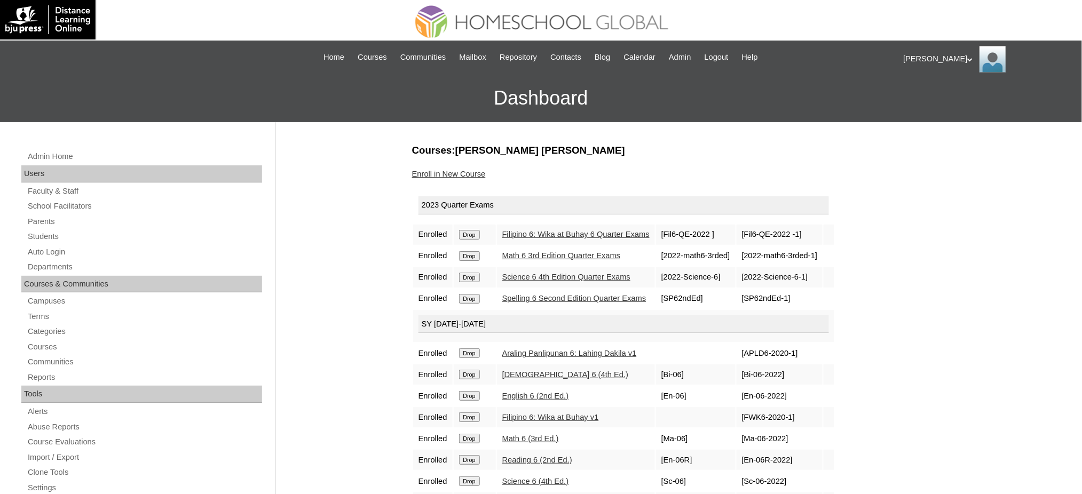
click at [469, 235] on input "Drop" at bounding box center [469, 235] width 21 height 10
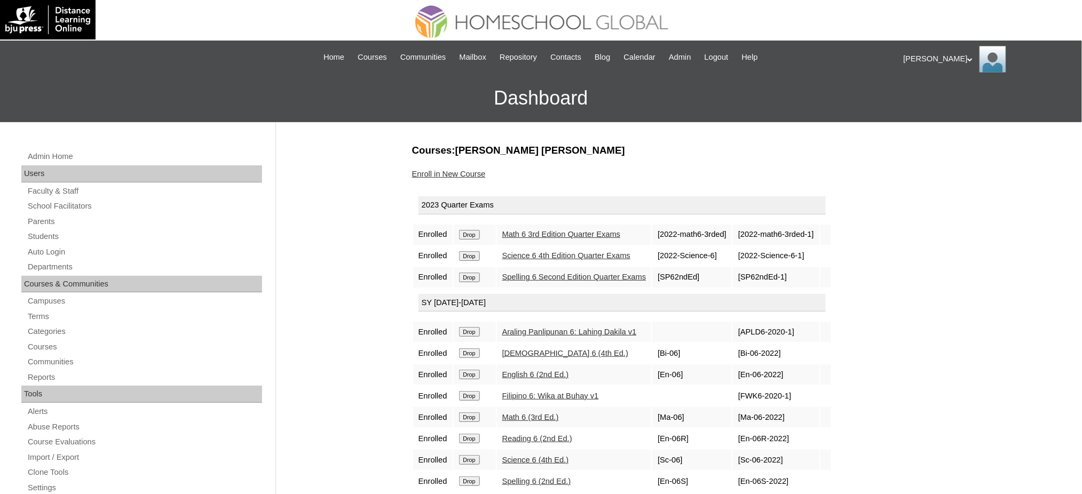
click at [468, 232] on input "Drop" at bounding box center [469, 235] width 21 height 10
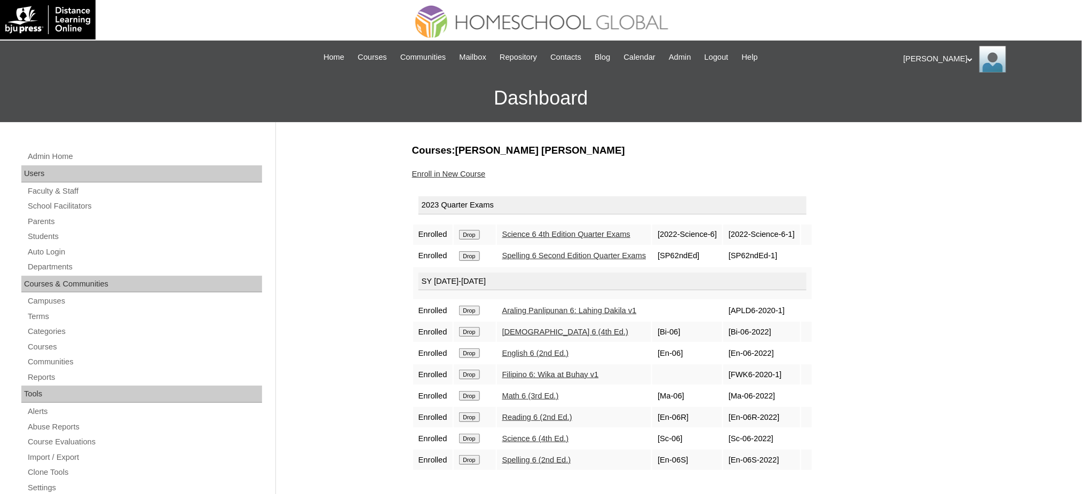
click at [468, 230] on input "Drop" at bounding box center [469, 235] width 21 height 10
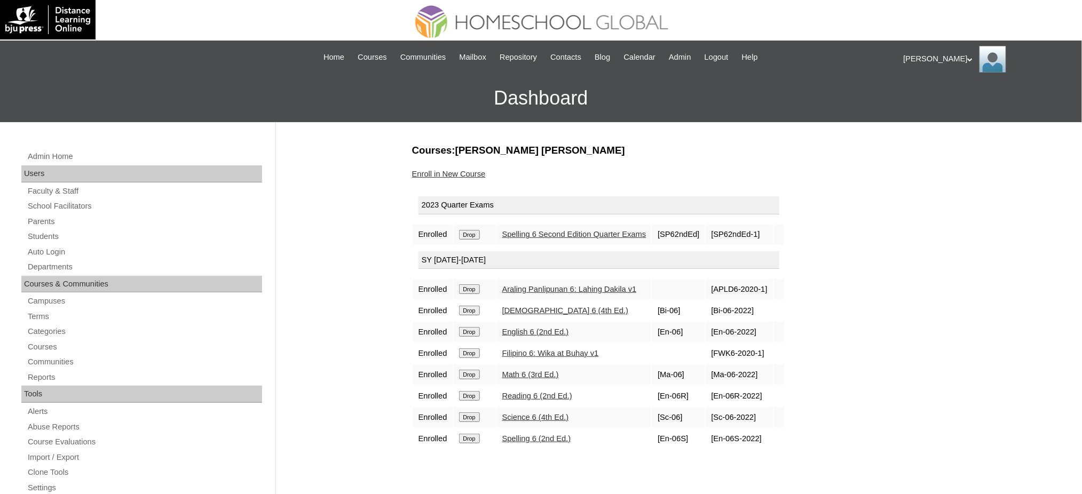
click at [470, 233] on input "Drop" at bounding box center [469, 235] width 21 height 10
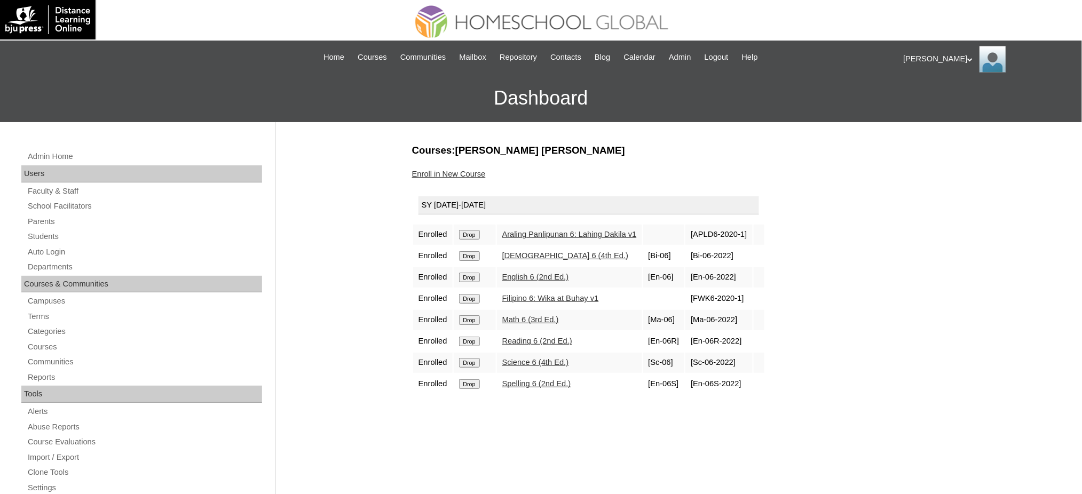
click at [464, 233] on input "Drop" at bounding box center [469, 235] width 21 height 10
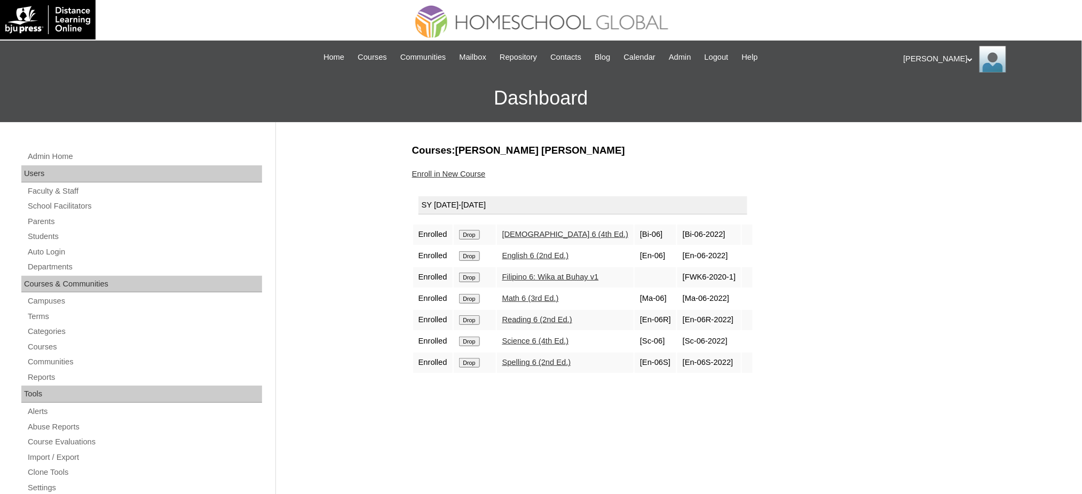
click at [478, 231] on input "Drop" at bounding box center [469, 235] width 21 height 10
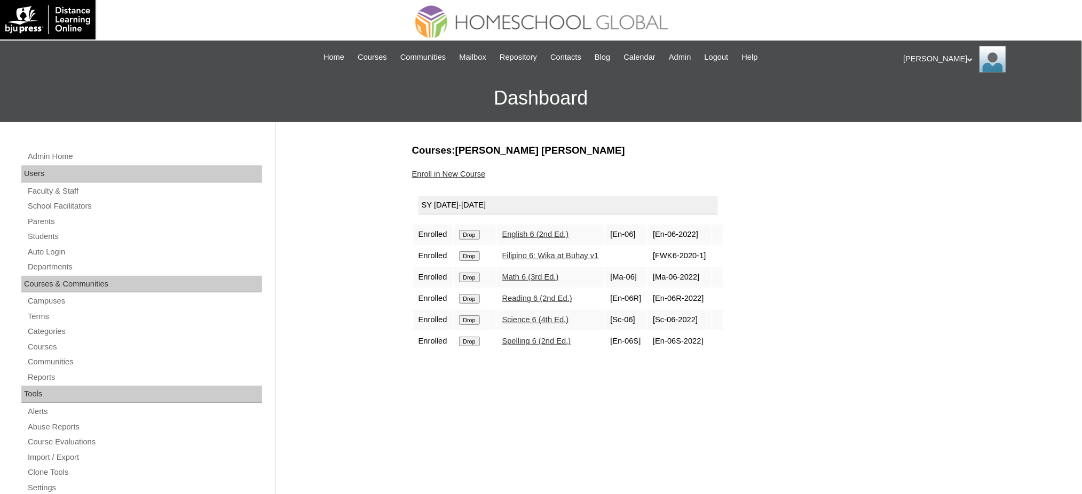
click at [466, 238] on td "Drop" at bounding box center [475, 235] width 42 height 20
click at [474, 230] on input "Drop" at bounding box center [469, 235] width 21 height 10
click at [474, 234] on input "Drop" at bounding box center [469, 235] width 21 height 10
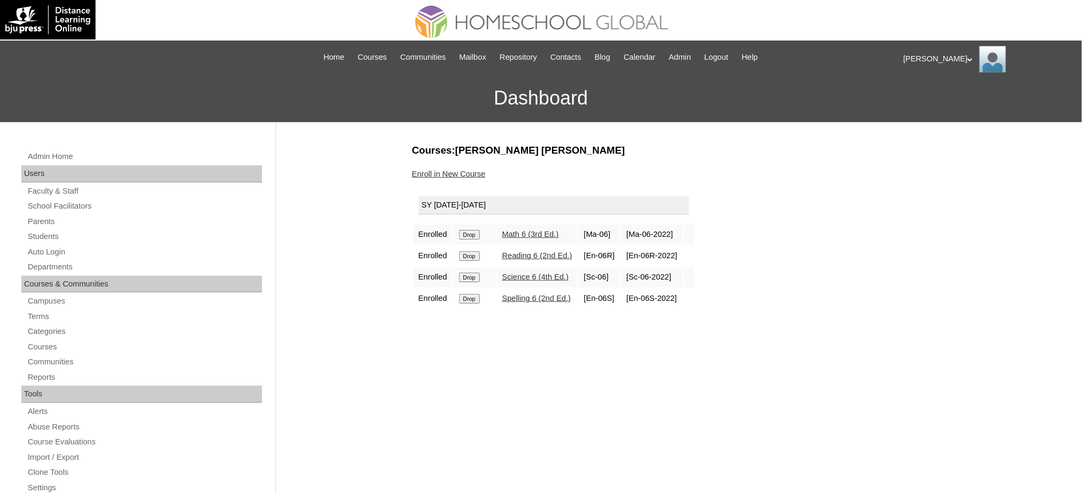
click at [465, 232] on input "Drop" at bounding box center [469, 235] width 21 height 10
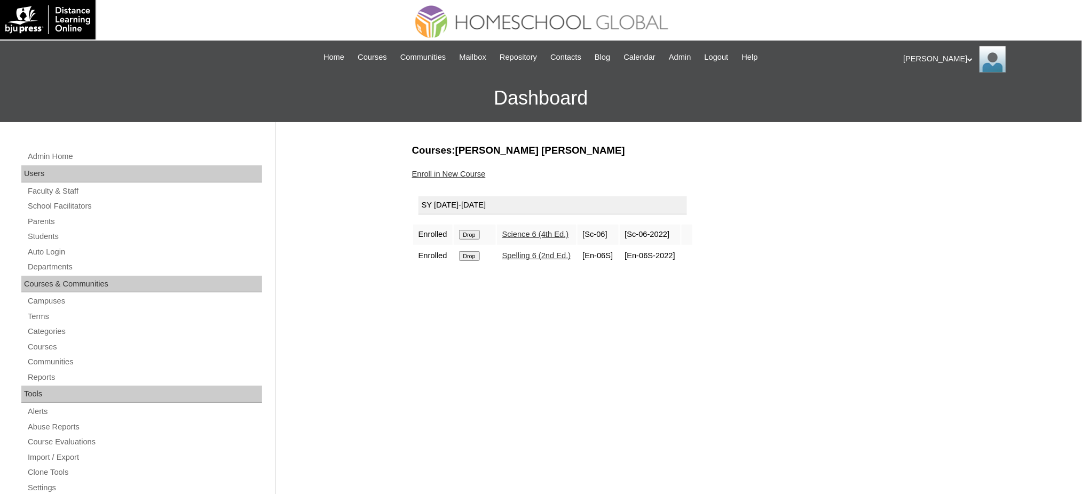
click at [477, 231] on input "Drop" at bounding box center [469, 235] width 21 height 10
click at [473, 233] on input "Drop" at bounding box center [469, 235] width 21 height 10
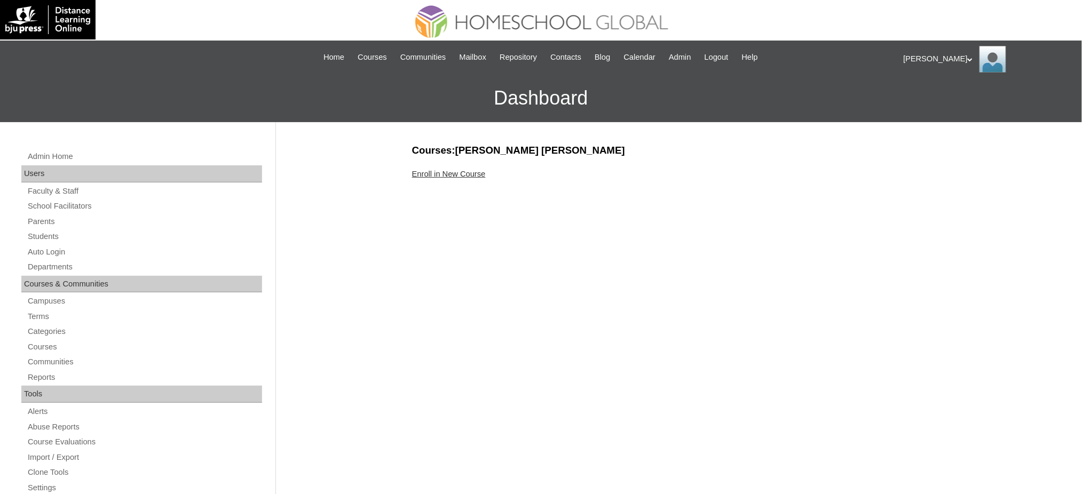
click at [434, 174] on link "Enroll in New Course" at bounding box center [449, 174] width 74 height 9
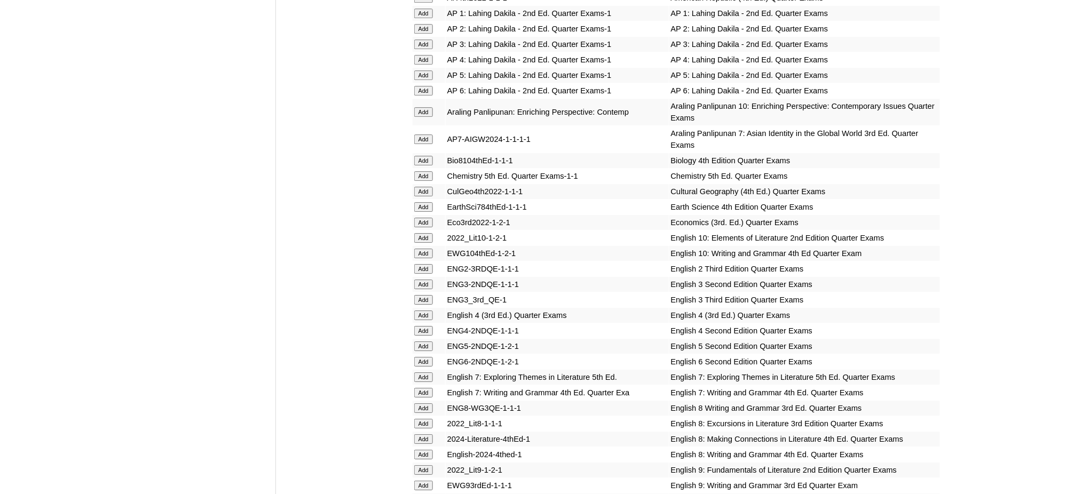
scroll to position [1209, 0]
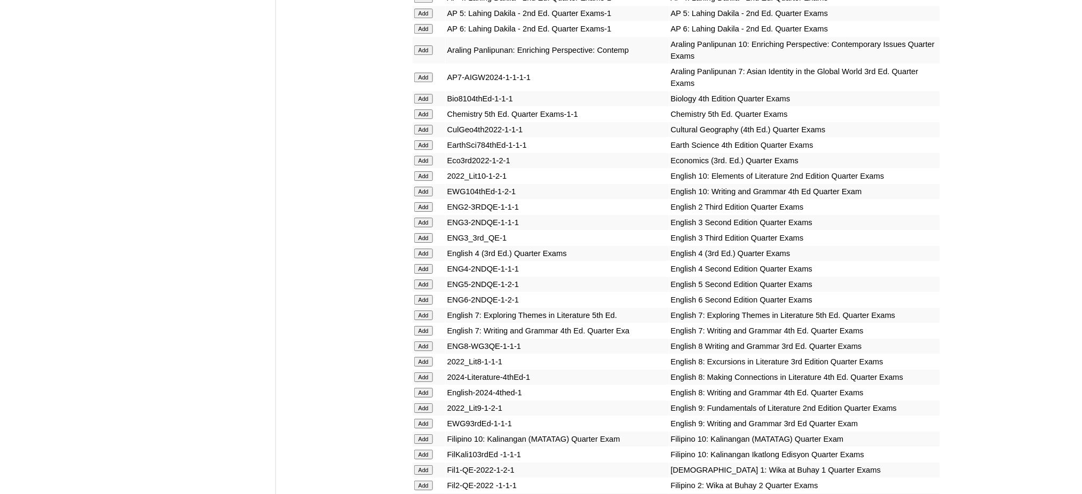
click at [421, 73] on input "Add" at bounding box center [423, 78] width 19 height 10
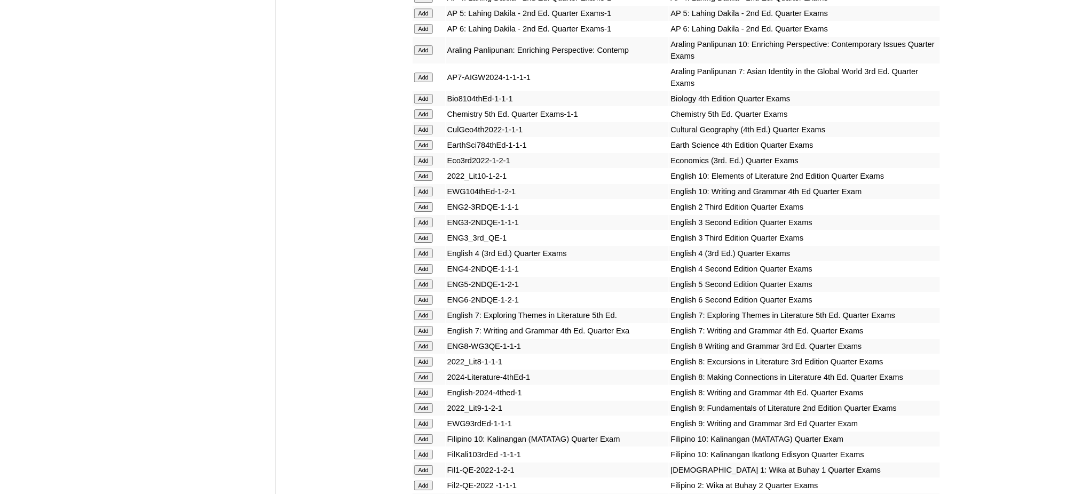
click at [421, 73] on input "Add" at bounding box center [423, 78] width 19 height 10
click at [413, 138] on td "Add" at bounding box center [429, 145] width 33 height 15
click at [420, 140] on input "Add" at bounding box center [423, 145] width 19 height 10
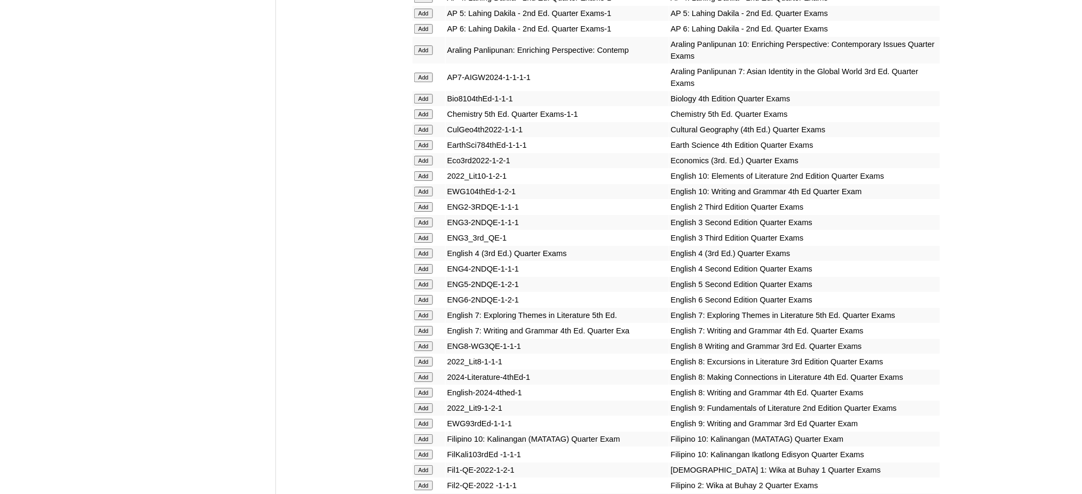
click at [420, 140] on input "Add" at bounding box center [423, 145] width 19 height 10
click at [425, 311] on input "Add" at bounding box center [423, 316] width 19 height 10
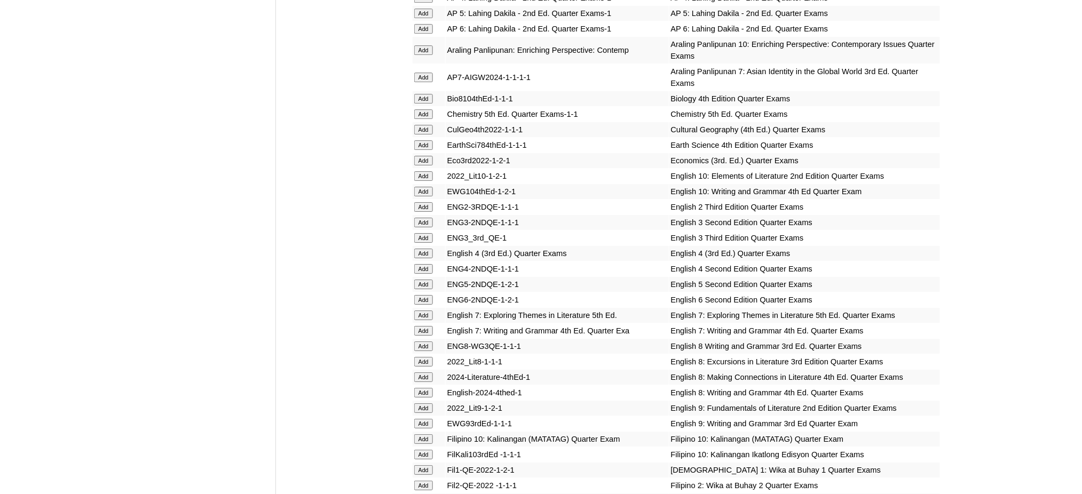
click at [425, 311] on input "Add" at bounding box center [423, 316] width 19 height 10
click at [423, 326] on input "Add" at bounding box center [423, 331] width 19 height 10
click at [422, 326] on input "Add" at bounding box center [423, 331] width 19 height 10
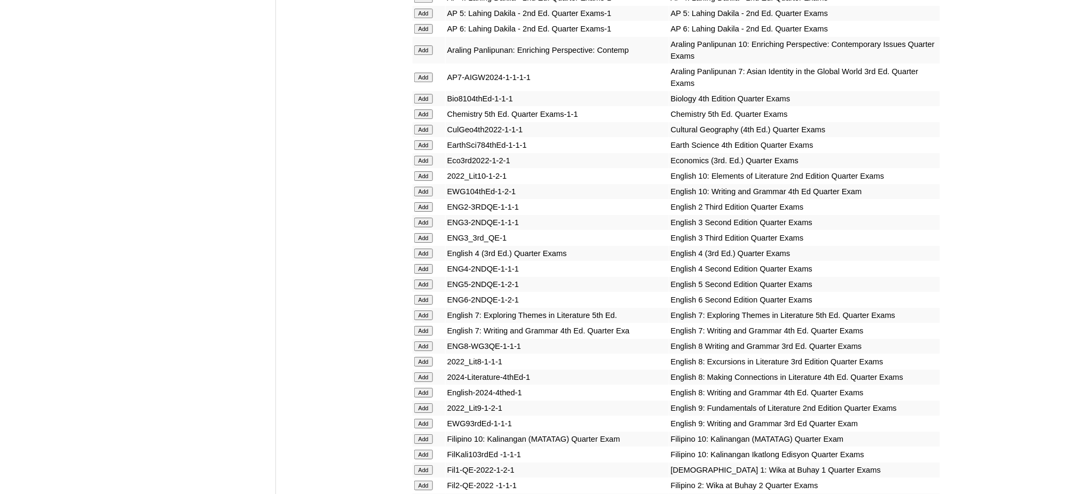
click at [422, 326] on input "Add" at bounding box center [423, 331] width 19 height 10
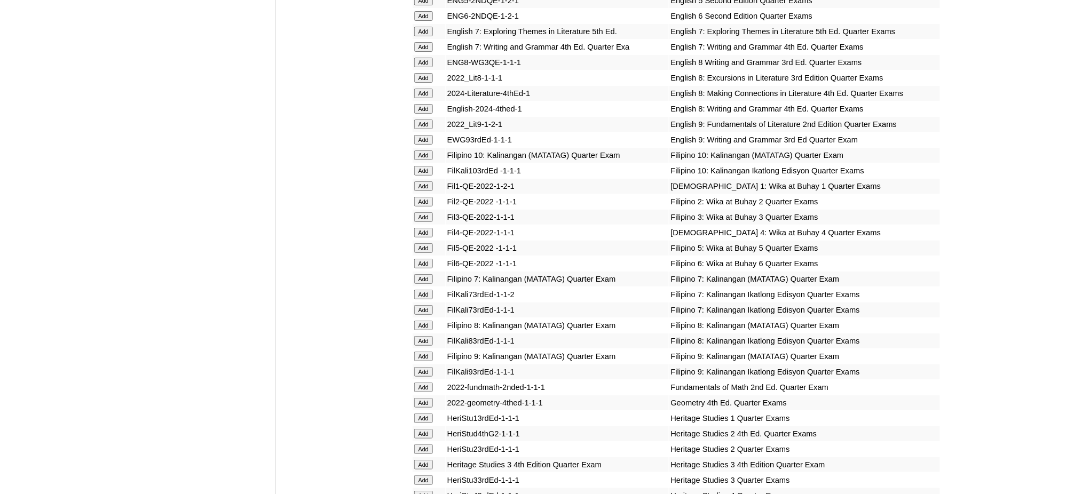
scroll to position [1494, 0]
click at [429, 273] on input "Add" at bounding box center [423, 278] width 19 height 10
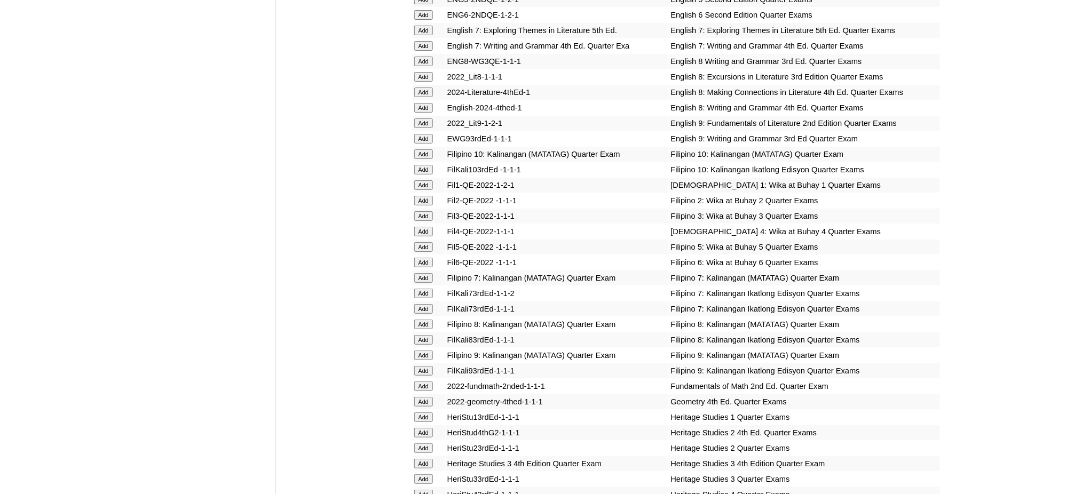
click at [429, 273] on input "Add" at bounding box center [423, 278] width 19 height 10
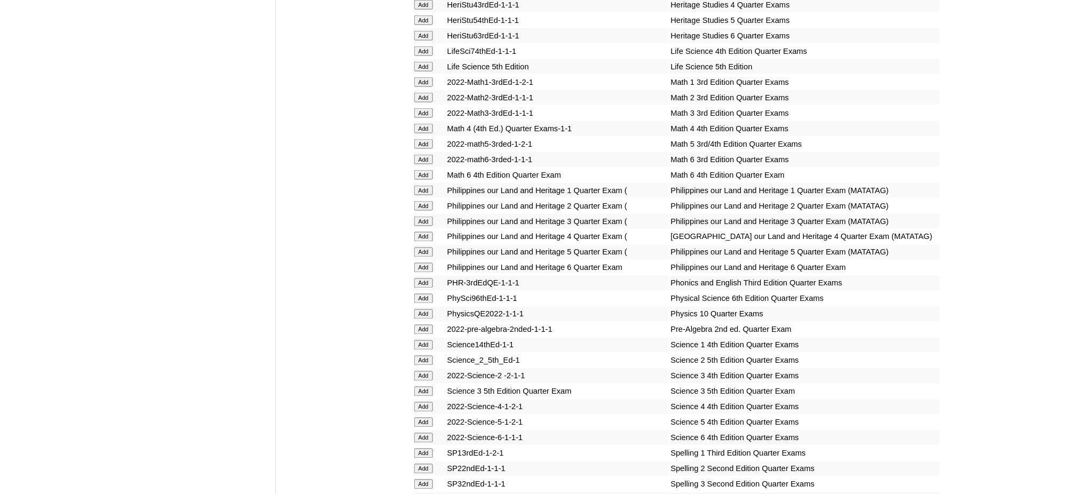
scroll to position [1992, 0]
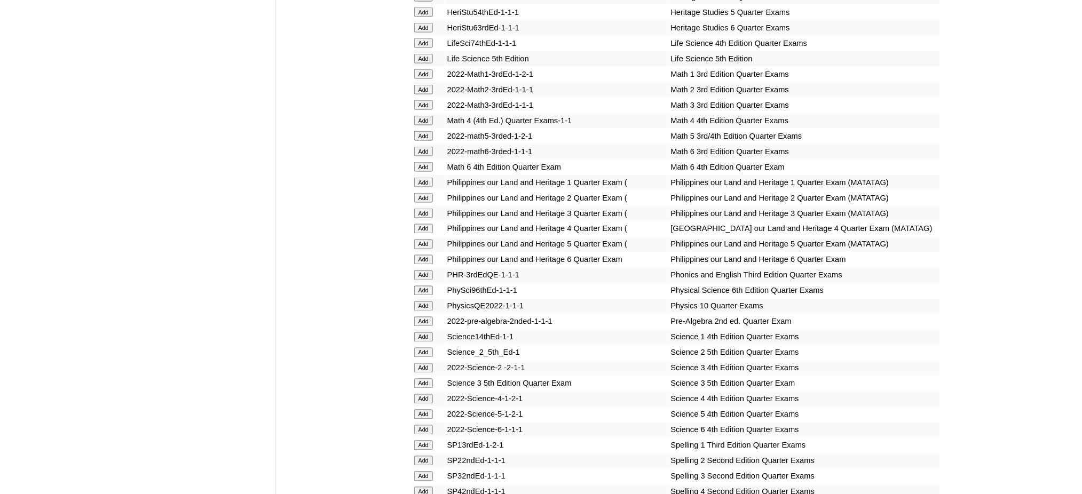
click at [430, 317] on input "Add" at bounding box center [423, 322] width 19 height 10
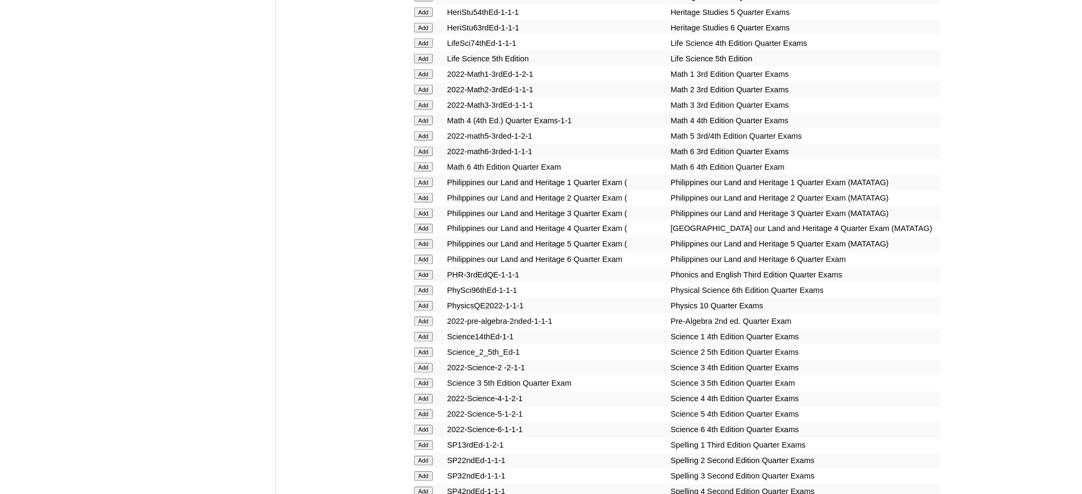
click at [430, 317] on input "Add" at bounding box center [423, 322] width 19 height 10
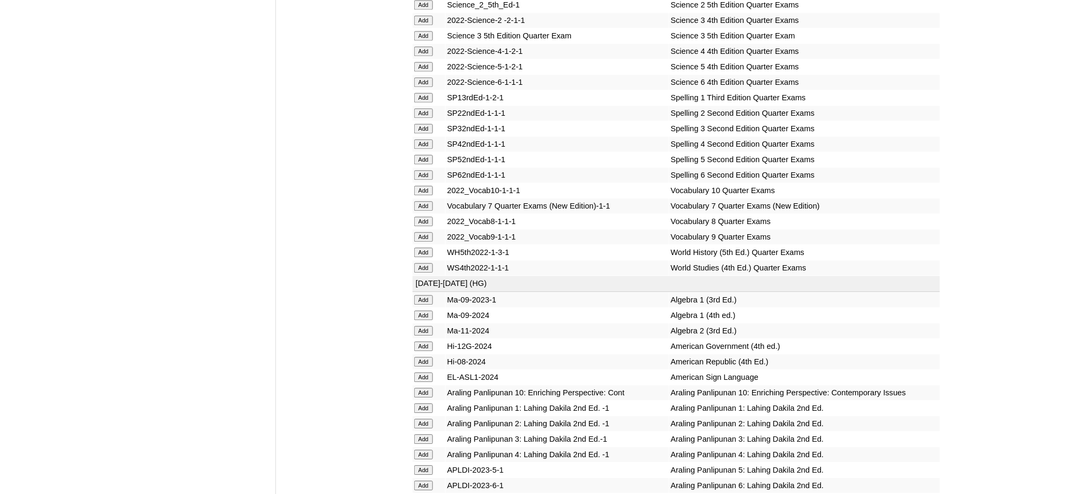
scroll to position [2348, 0]
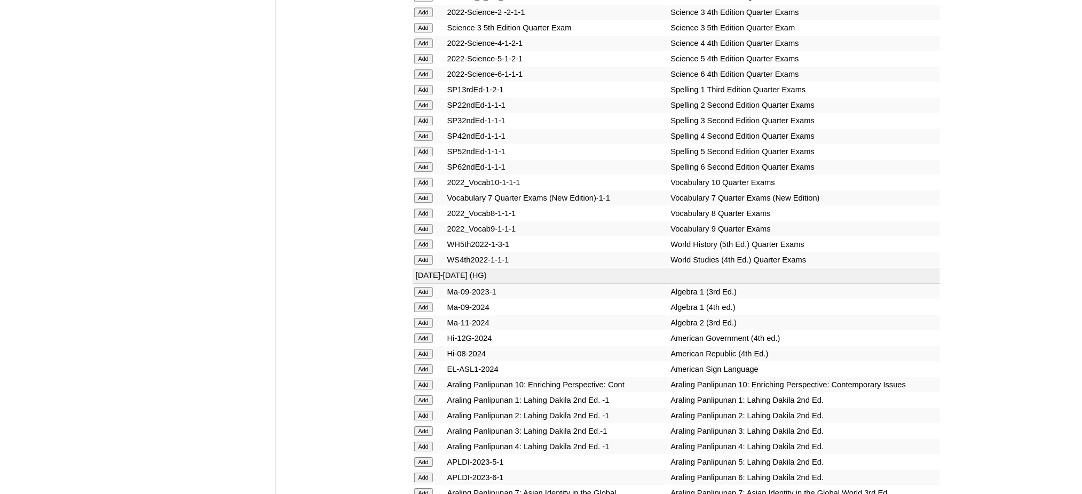
click at [429, 193] on input "Add" at bounding box center [423, 198] width 19 height 10
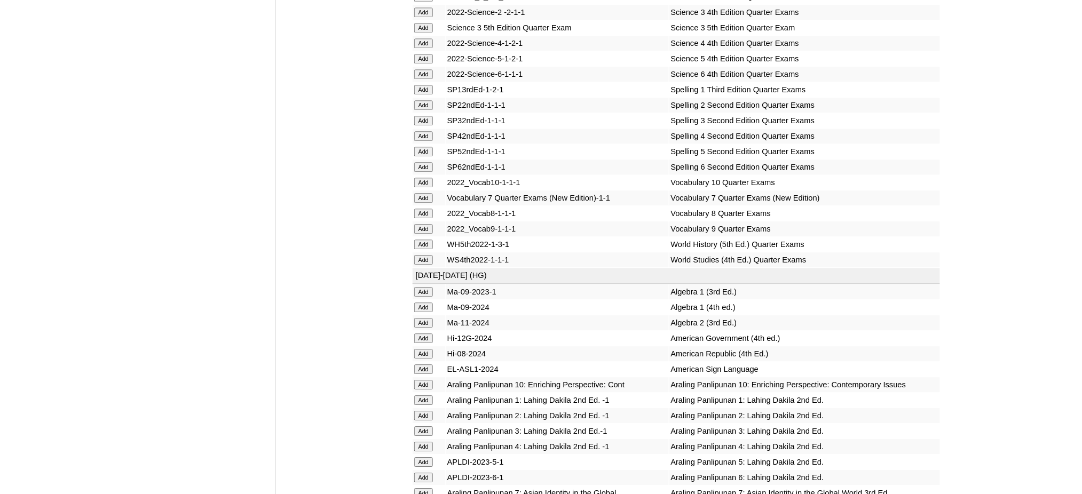
click at [429, 193] on input "Add" at bounding box center [423, 198] width 19 height 10
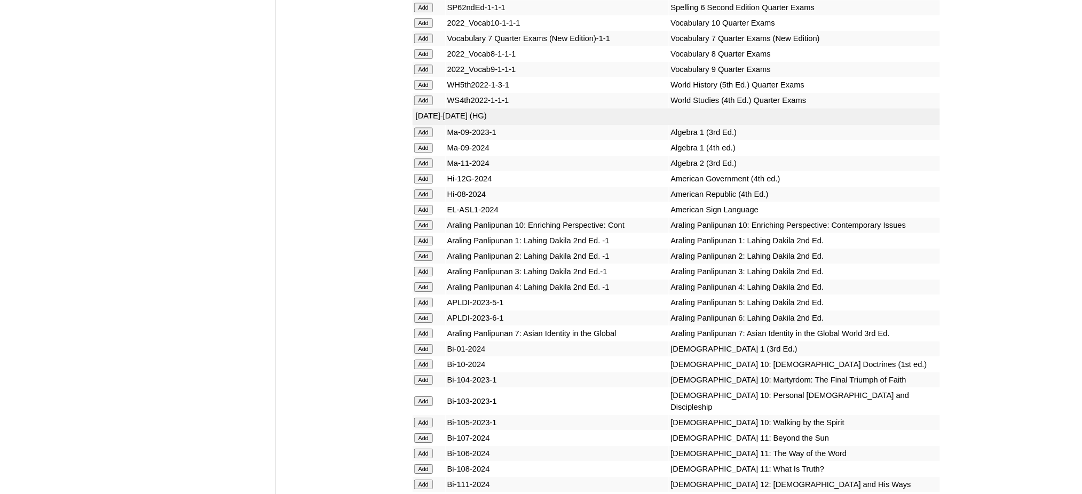
scroll to position [2562, 0]
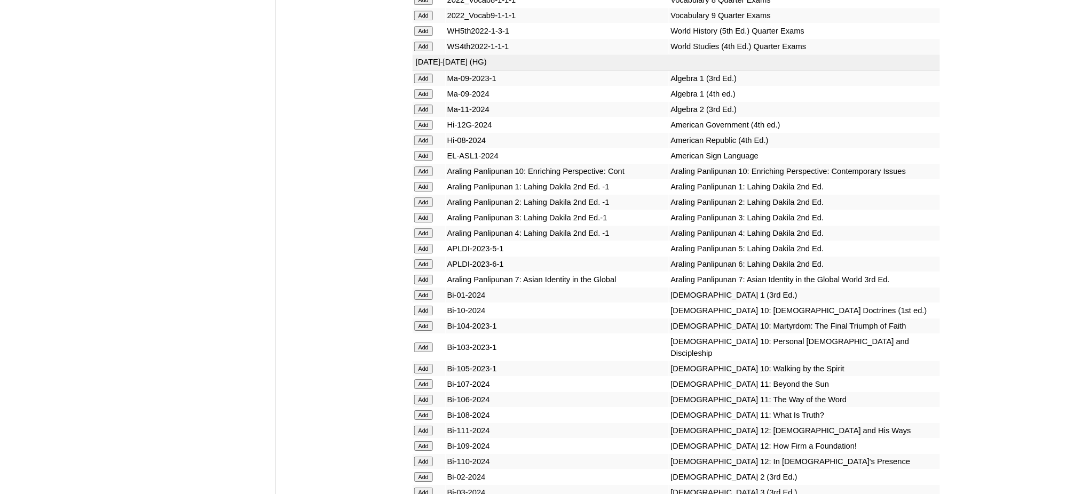
click at [429, 275] on input "Add" at bounding box center [423, 280] width 19 height 10
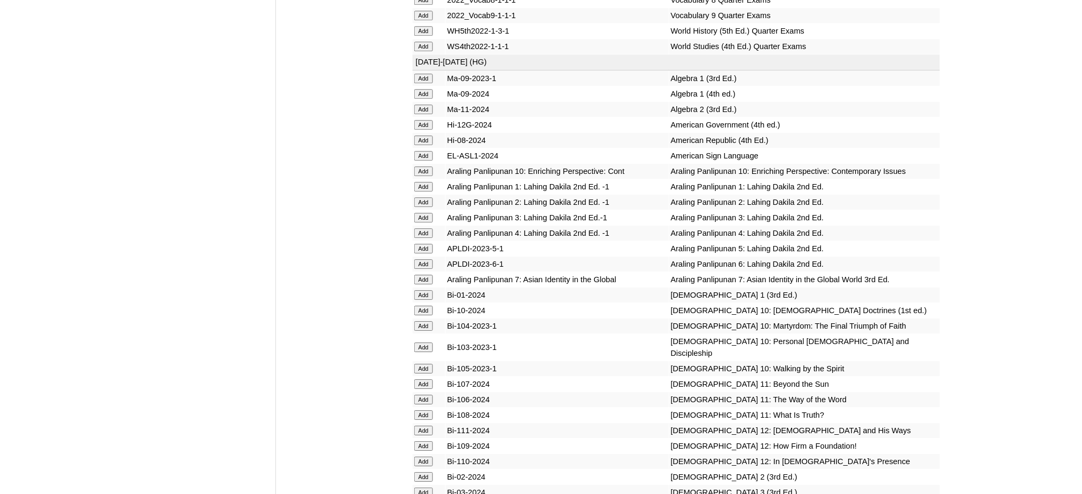
click at [429, 275] on input "Add" at bounding box center [423, 280] width 19 height 10
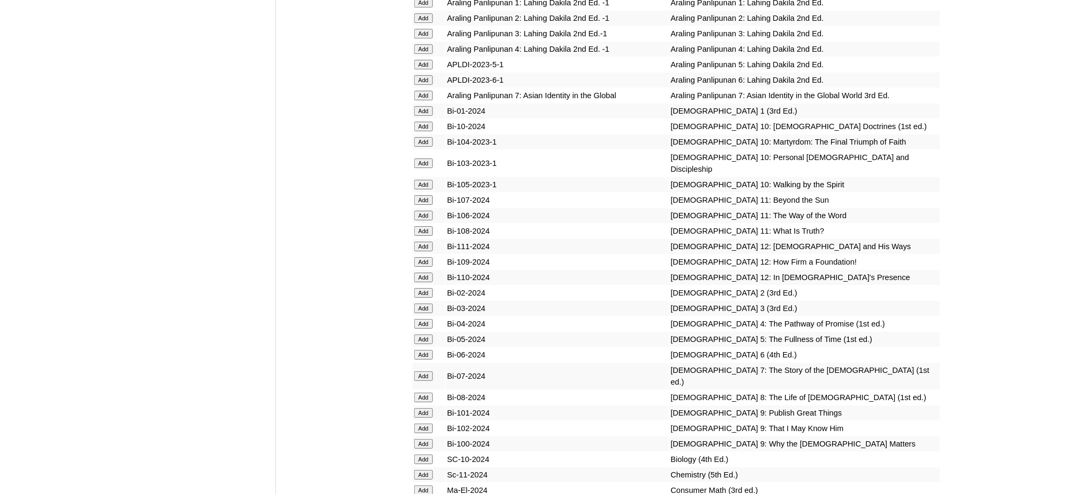
scroll to position [2775, 0]
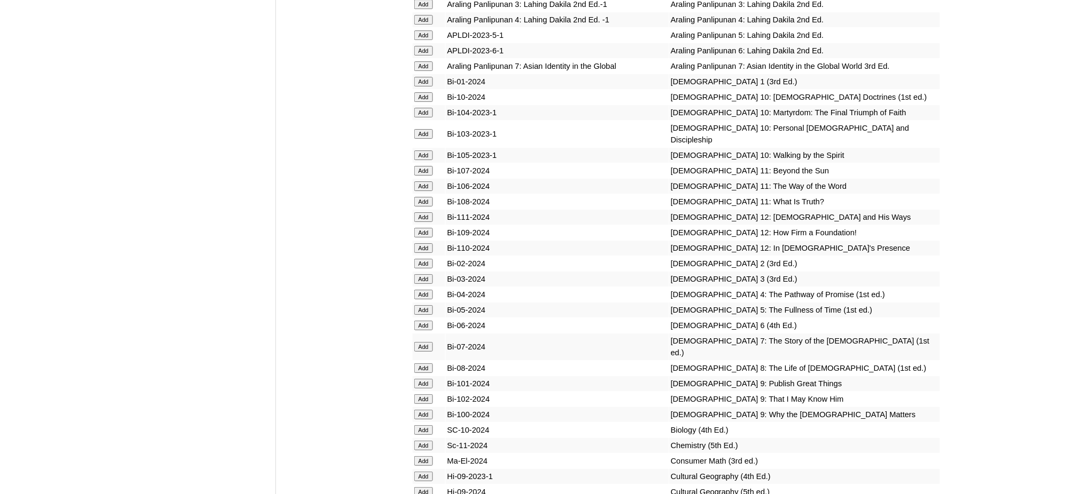
click at [425, 342] on input "Add" at bounding box center [423, 347] width 19 height 10
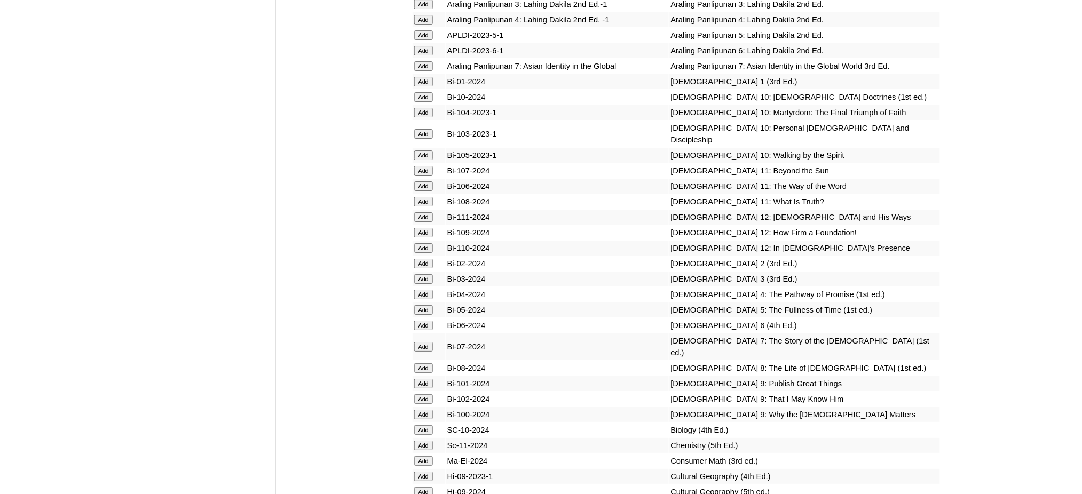
click at [425, 342] on input "Add" at bounding box center [423, 347] width 19 height 10
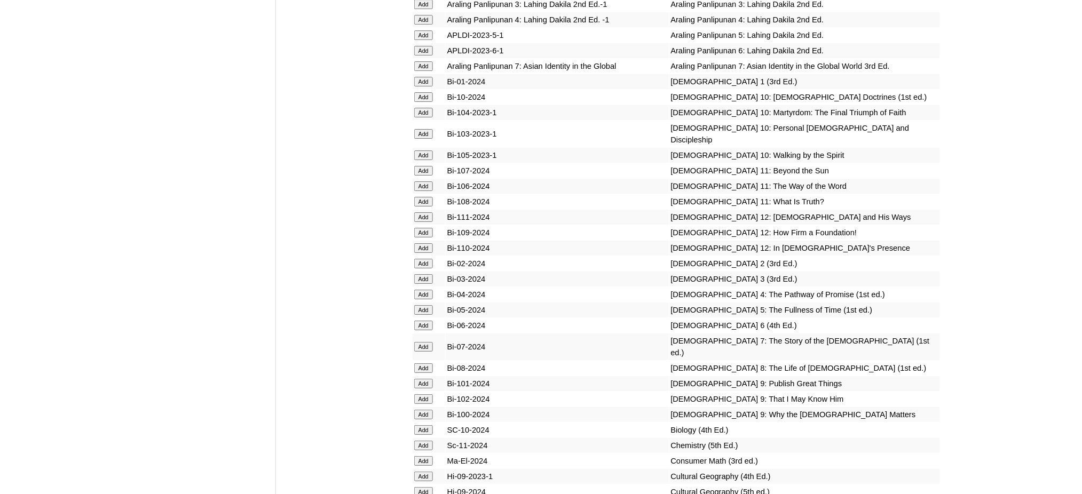
click at [425, 342] on input "Add" at bounding box center [423, 347] width 19 height 10
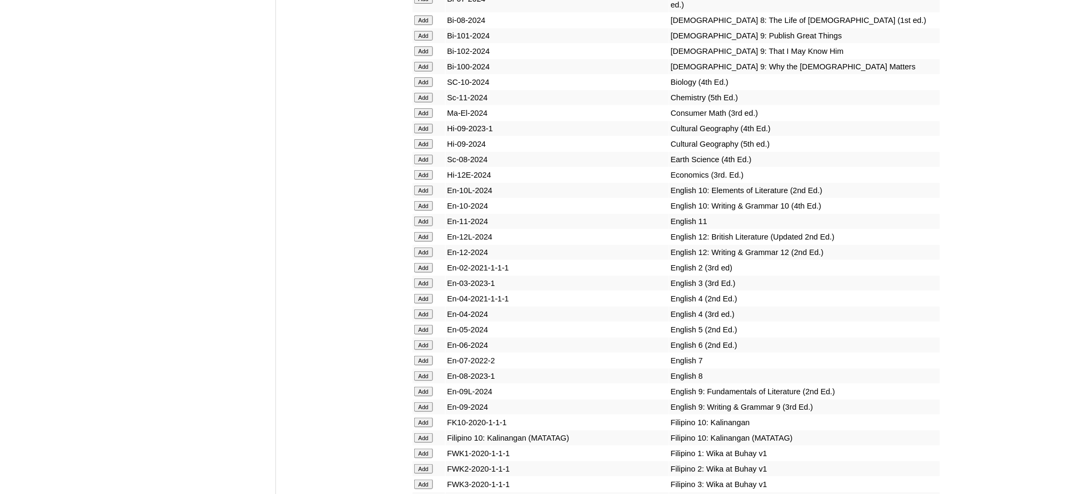
scroll to position [3130, 0]
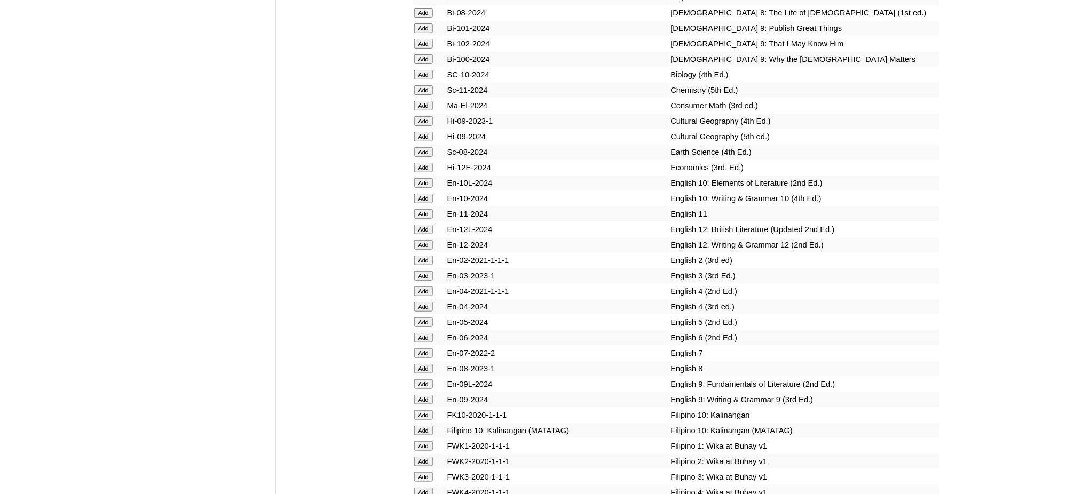
click at [428, 348] on input "Add" at bounding box center [423, 353] width 19 height 10
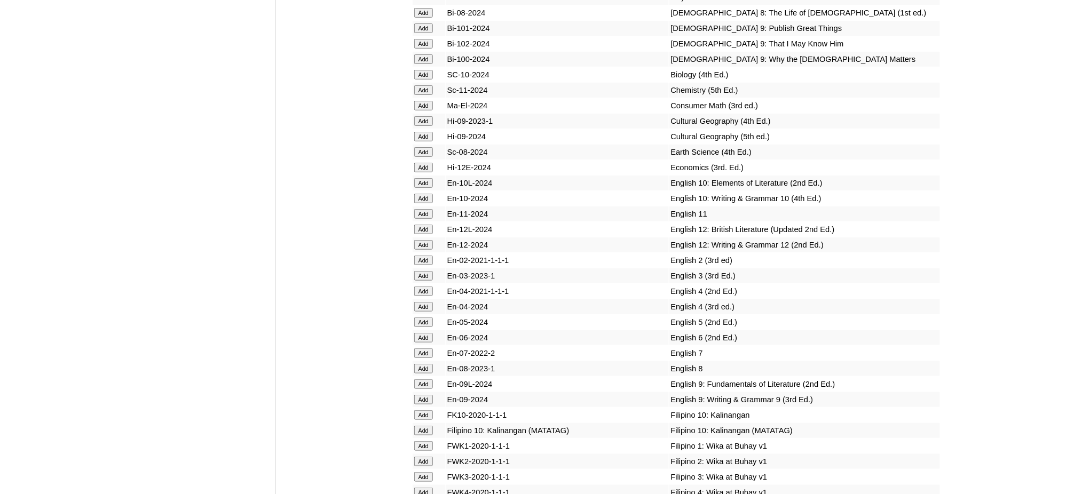
click at [428, 348] on input "Add" at bounding box center [423, 353] width 19 height 10
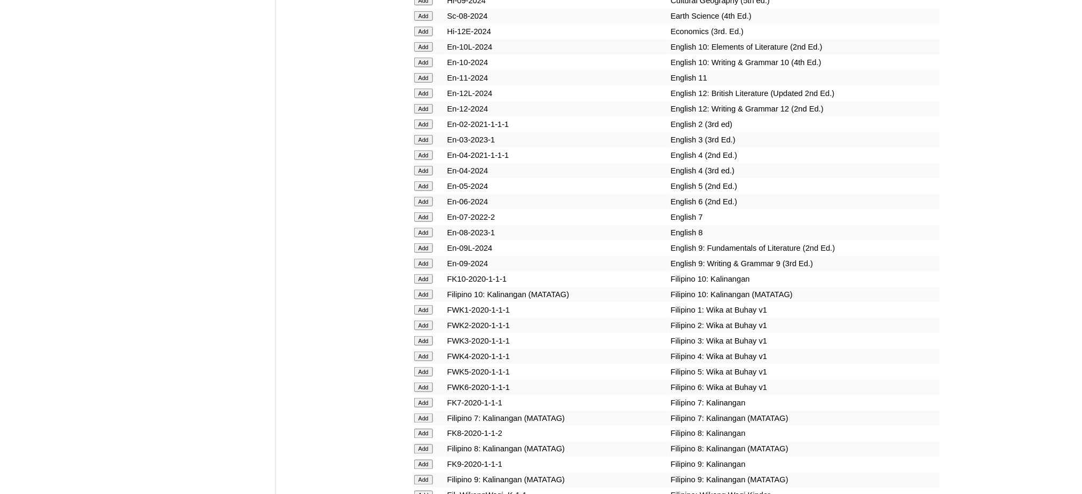
scroll to position [3273, 0]
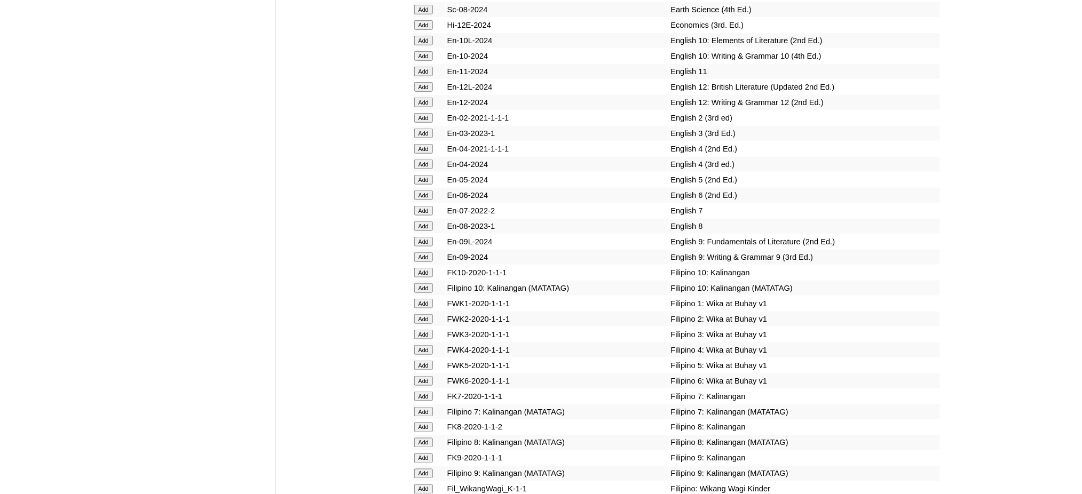
click at [424, 407] on input "Add" at bounding box center [423, 412] width 19 height 10
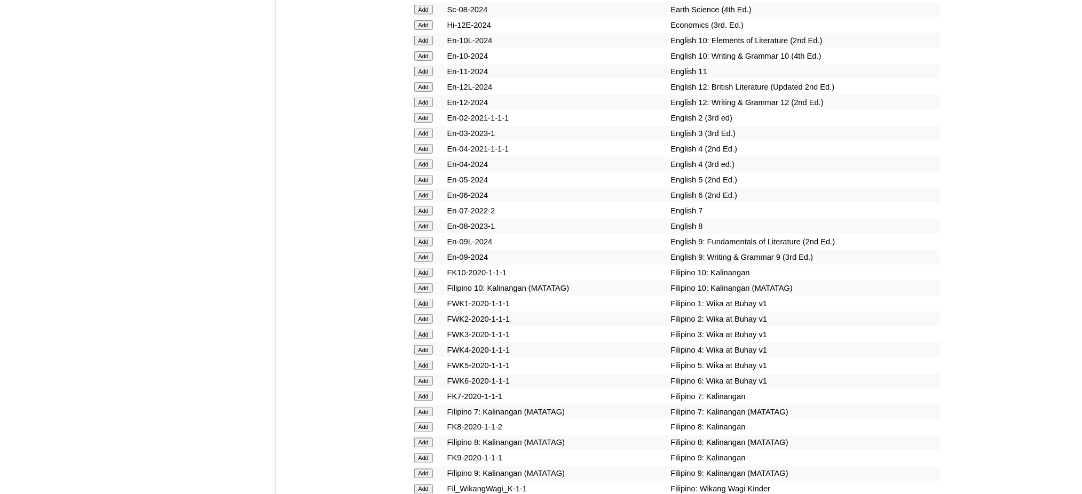
click at [424, 407] on input "Add" at bounding box center [423, 412] width 19 height 10
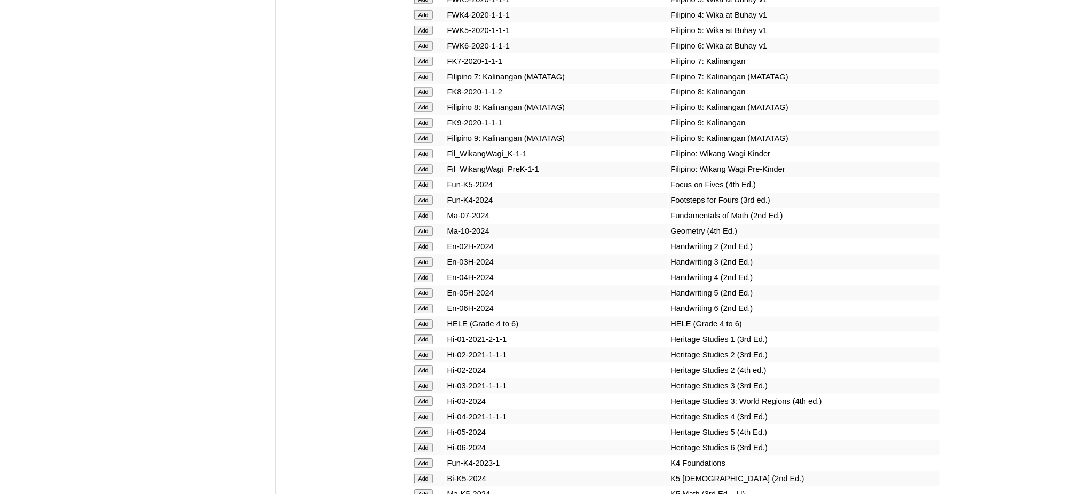
scroll to position [3771, 0]
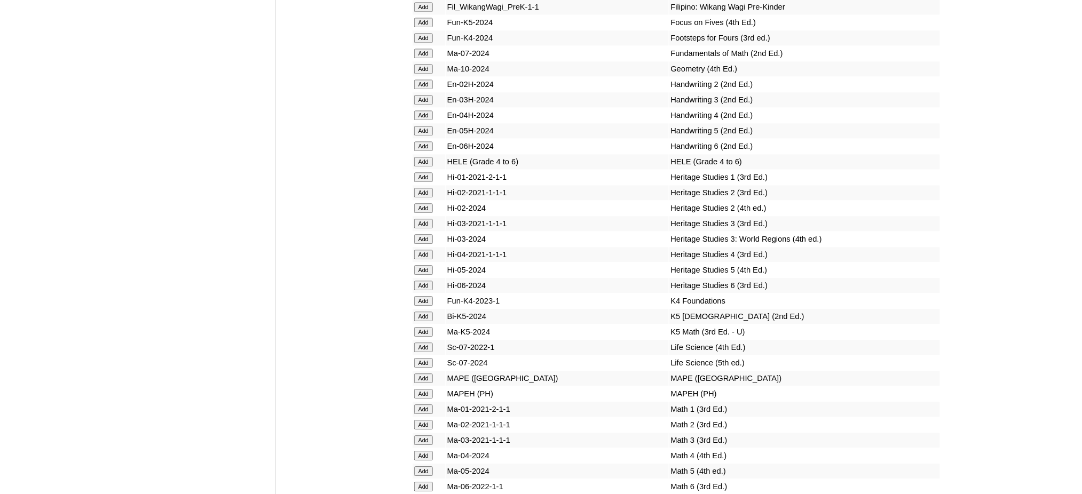
click at [430, 389] on input "Add" at bounding box center [423, 394] width 19 height 10
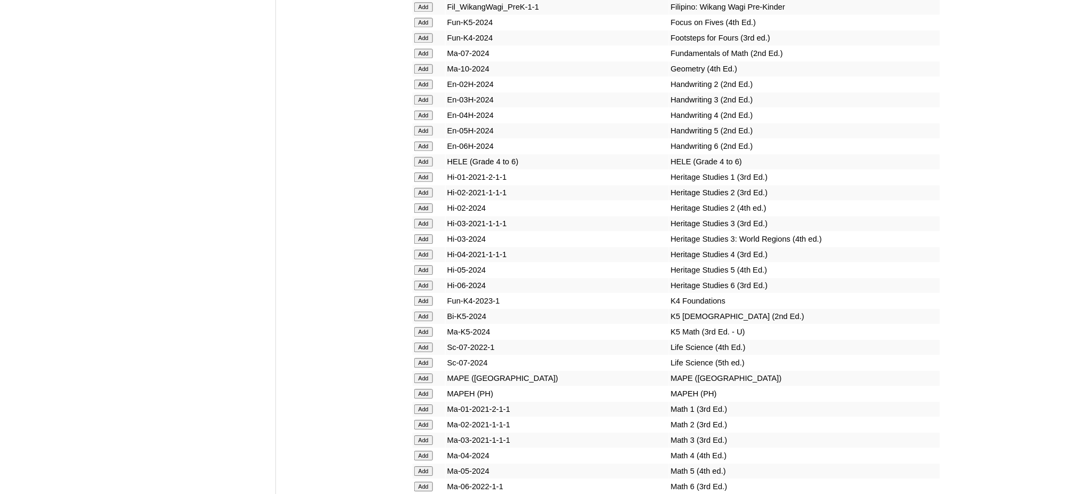
click at [430, 389] on input "Add" at bounding box center [423, 394] width 19 height 10
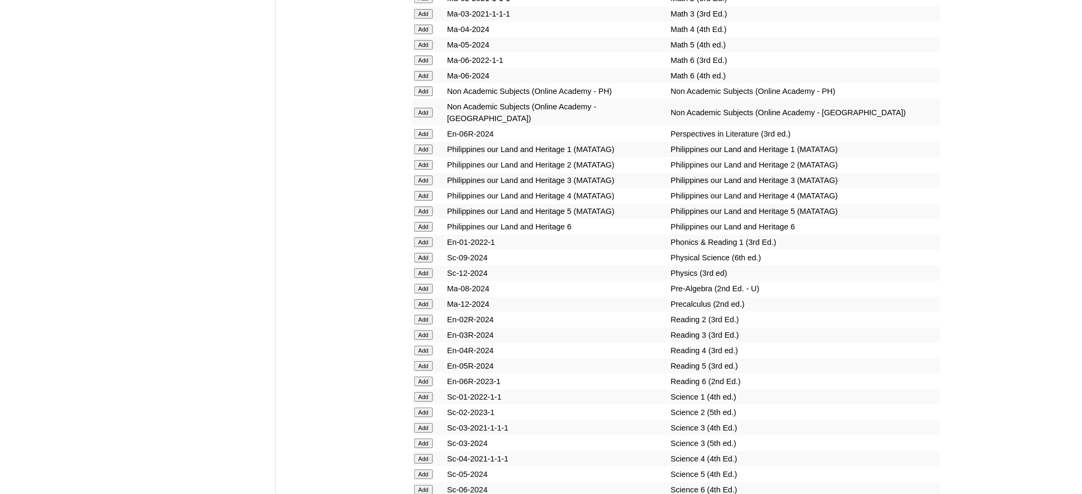
scroll to position [4198, 0]
click at [428, 283] on input "Add" at bounding box center [423, 288] width 19 height 10
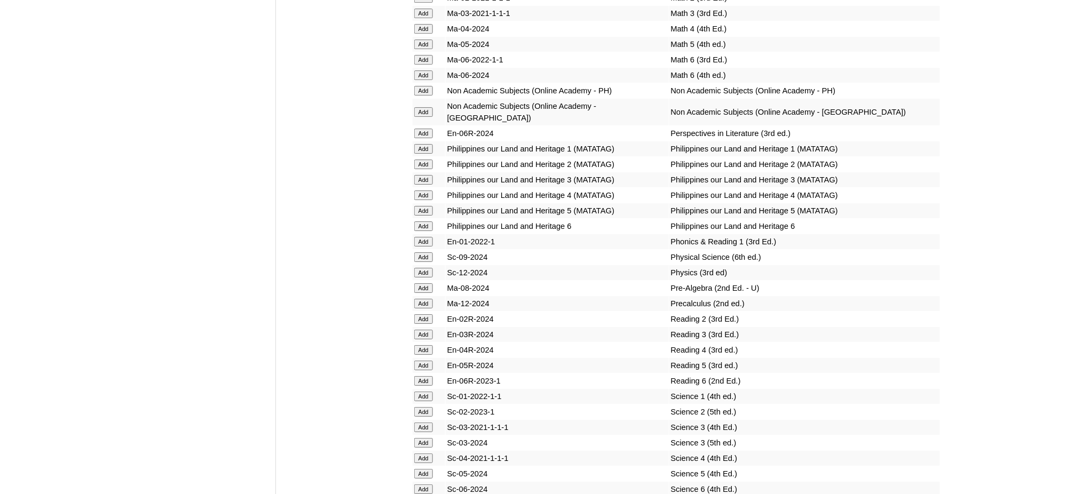
click at [428, 283] on input "Add" at bounding box center [423, 288] width 19 height 10
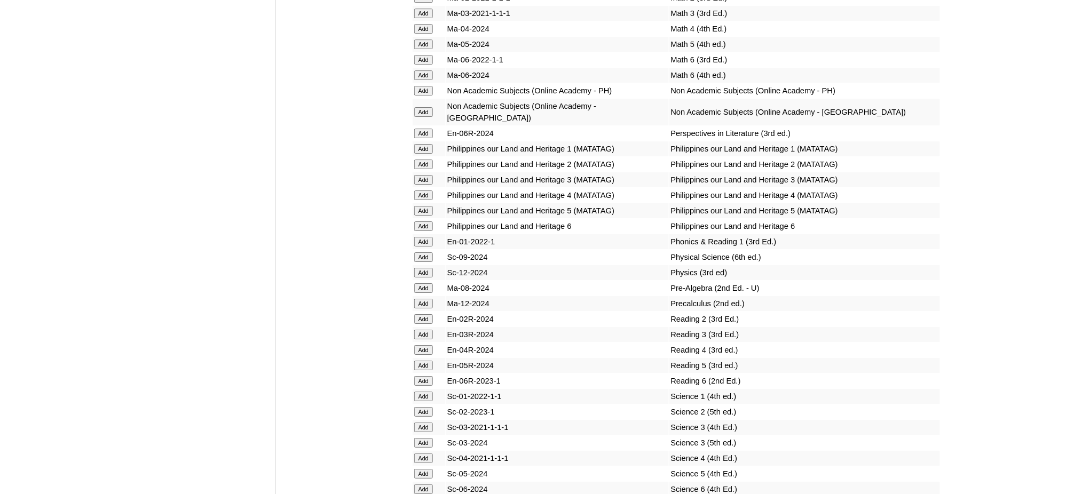
click at [428, 283] on input "Add" at bounding box center [423, 288] width 19 height 10
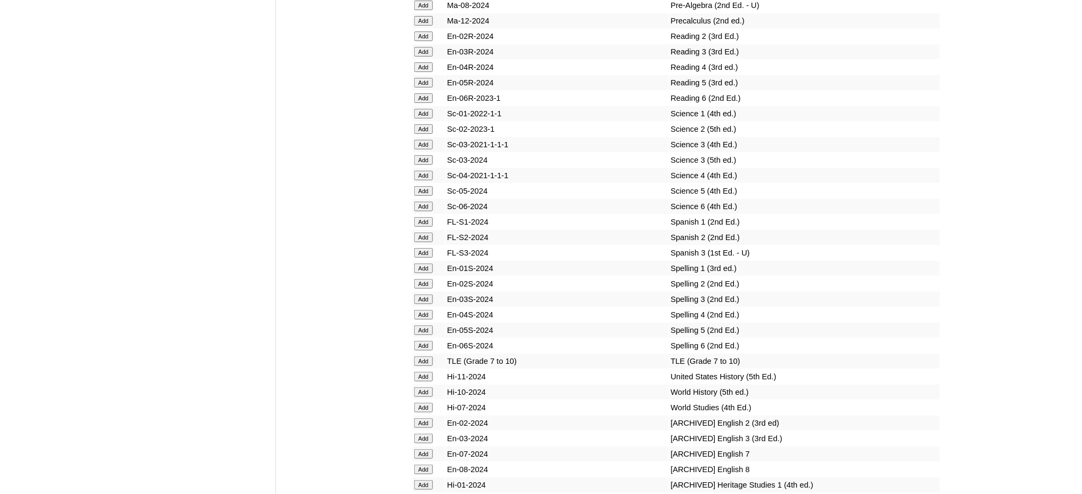
scroll to position [4483, 0]
click at [427, 354] on input "Add" at bounding box center [423, 359] width 19 height 10
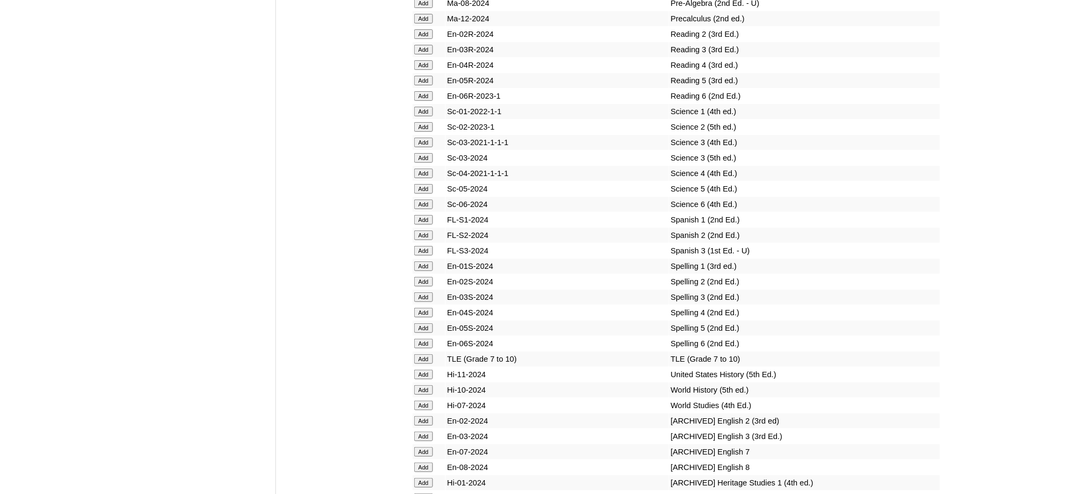
click at [427, 354] on input "Add" at bounding box center [423, 359] width 19 height 10
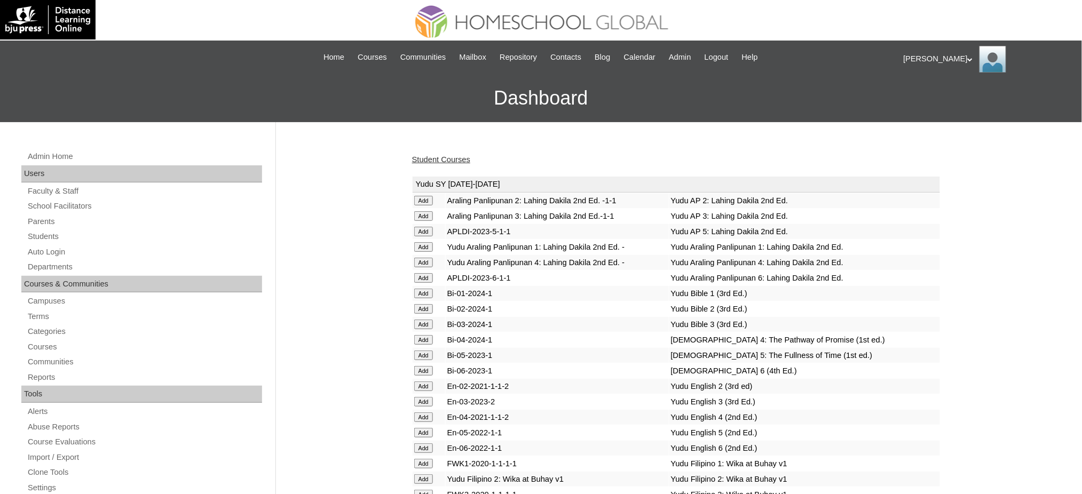
click at [421, 158] on link "Student Courses" at bounding box center [441, 159] width 58 height 9
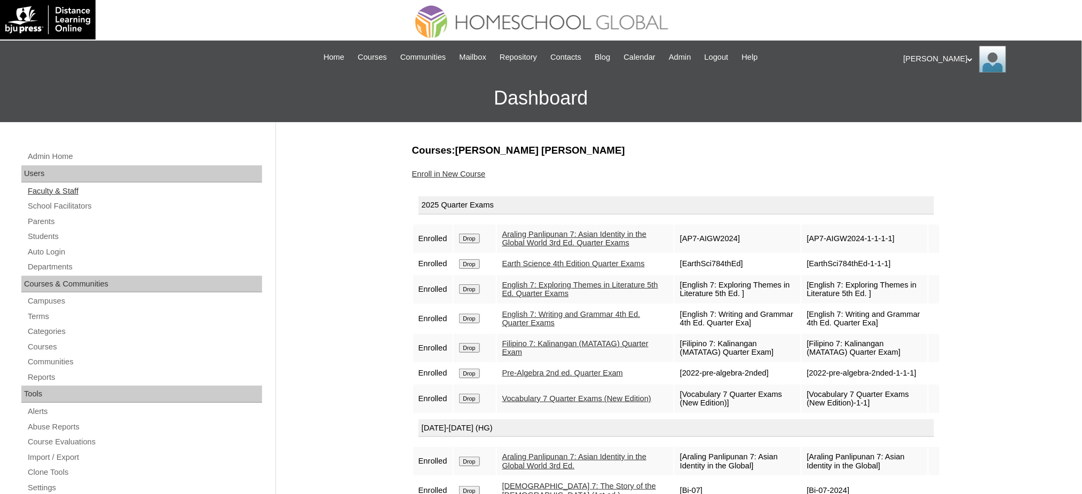
drag, startPoint x: 55, startPoint y: 224, endPoint x: 75, endPoint y: 195, distance: 35.4
click at [55, 225] on link "Parents" at bounding box center [144, 221] width 235 height 13
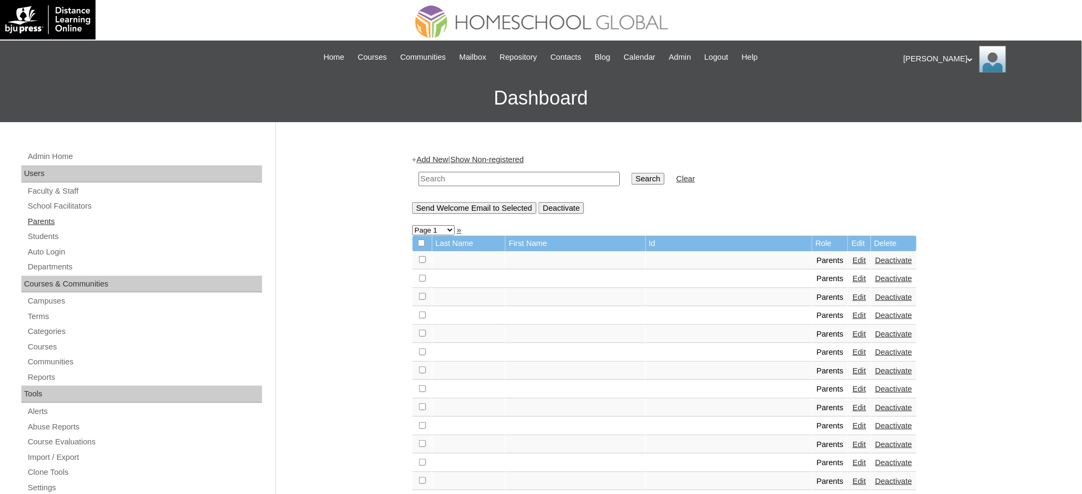
click at [38, 225] on link "Parents" at bounding box center [144, 221] width 235 height 13
click at [441, 161] on link "Add New" at bounding box center [431, 159] width 31 height 9
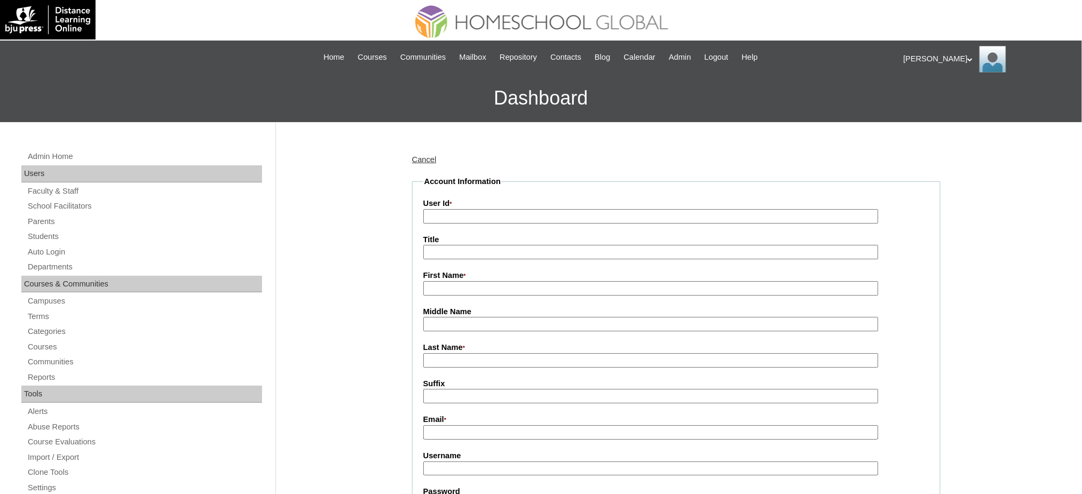
click at [460, 219] on input "User Id *" at bounding box center [650, 216] width 455 height 14
paste input "MHP0214-TECHPH2025"
type input "MHP0214-TECHPH2025"
click at [444, 245] on input "Title" at bounding box center [650, 252] width 455 height 14
type input "Ms."
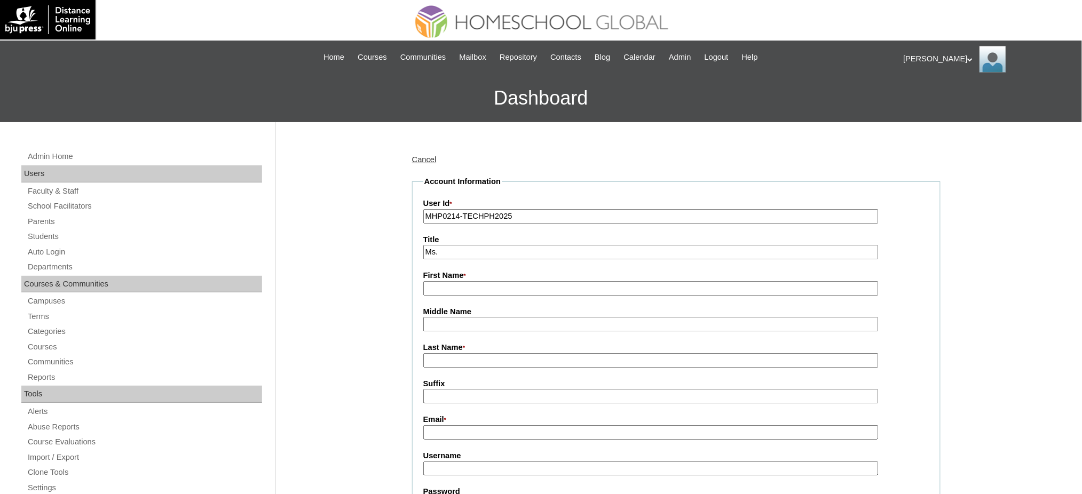
click at [494, 288] on input "First Name *" at bounding box center [650, 288] width 455 height 14
paste input "Michelle"
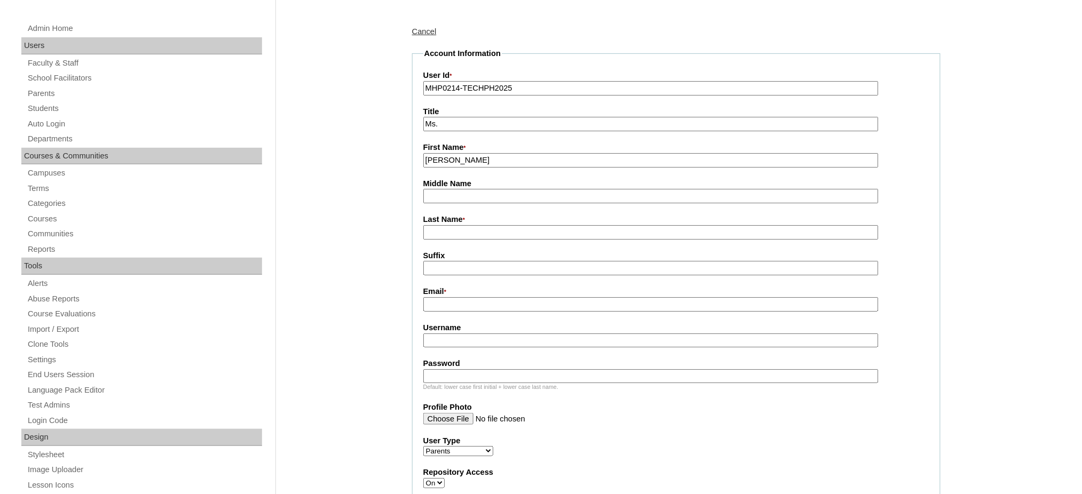
scroll to position [142, 0]
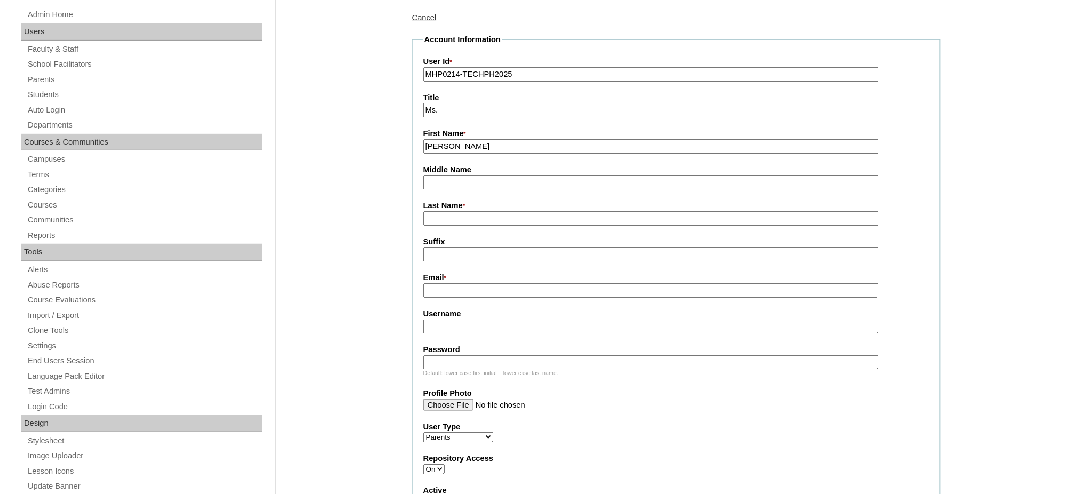
type input "Michelle"
click at [446, 220] on input "Last Name *" at bounding box center [650, 218] width 455 height 14
paste input "Tingcang"
type input "Tingcang"
click at [472, 289] on input "Email *" at bounding box center [650, 290] width 455 height 14
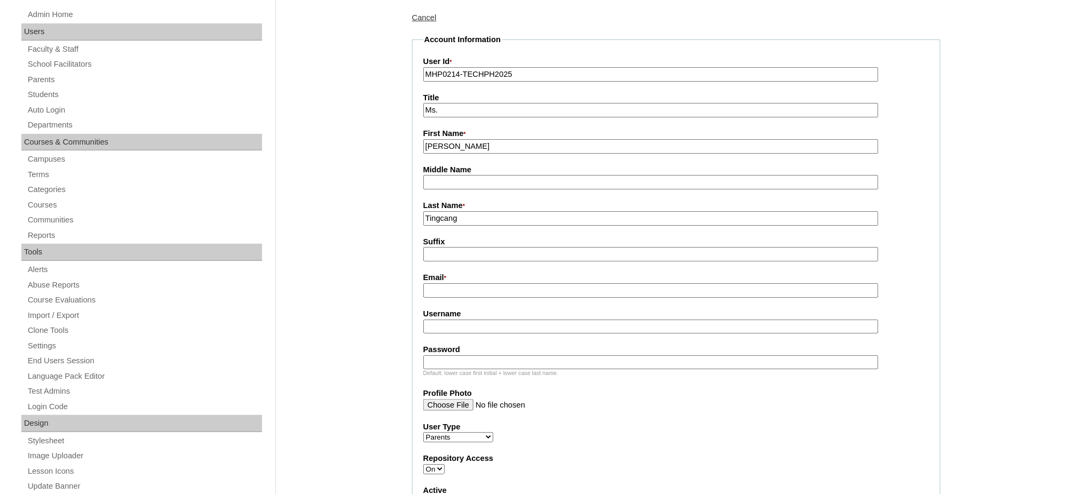
paste input "michelletingcang578@gmail.com"
type input "michelletingcang578@gmail.com"
click at [462, 322] on input "Username" at bounding box center [650, 327] width 455 height 14
paste input "tingcangM2025"
type input "tingcangM2025"
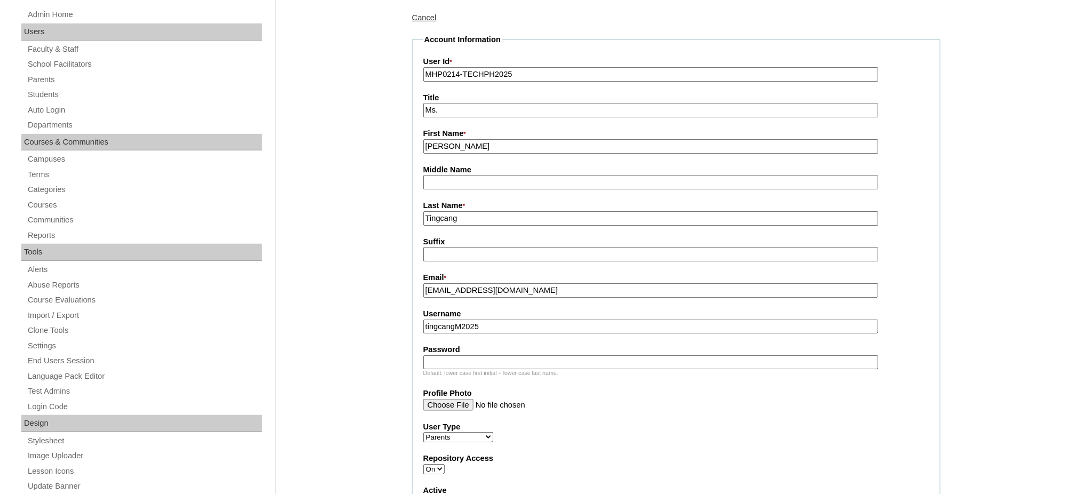
click at [505, 356] on input "Password" at bounding box center [650, 362] width 455 height 14
paste input "technLr415"
type input "technLr415"
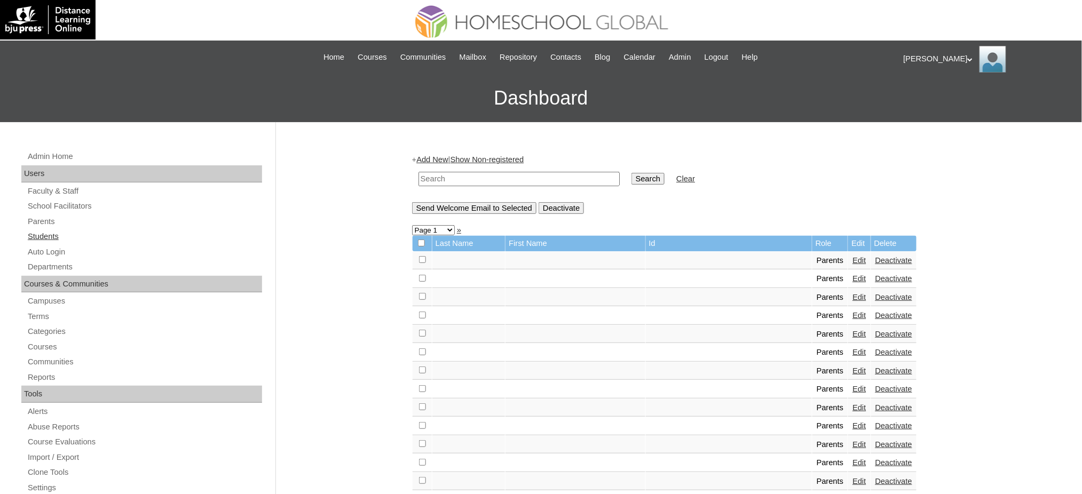
click at [44, 233] on link "Students" at bounding box center [144, 236] width 235 height 13
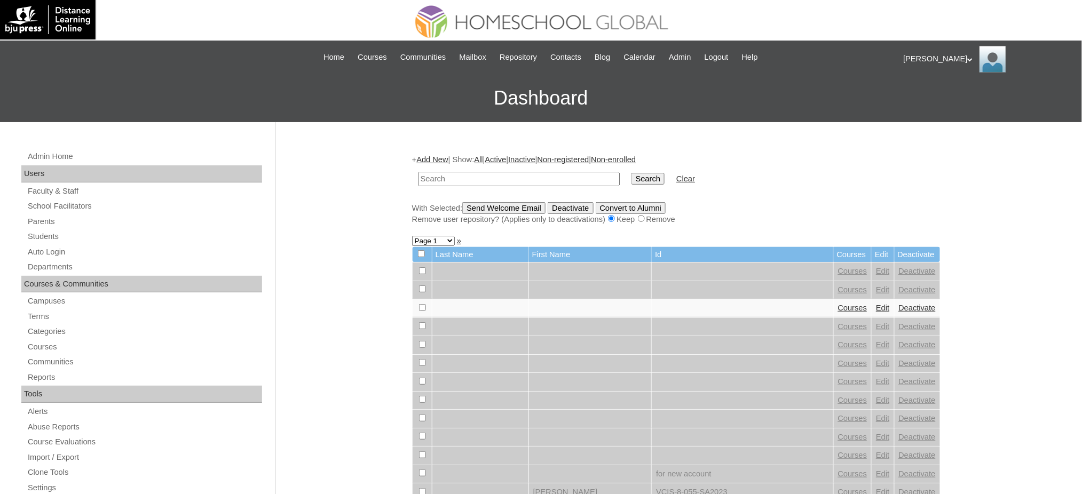
click at [433, 158] on link "Add New" at bounding box center [431, 159] width 31 height 9
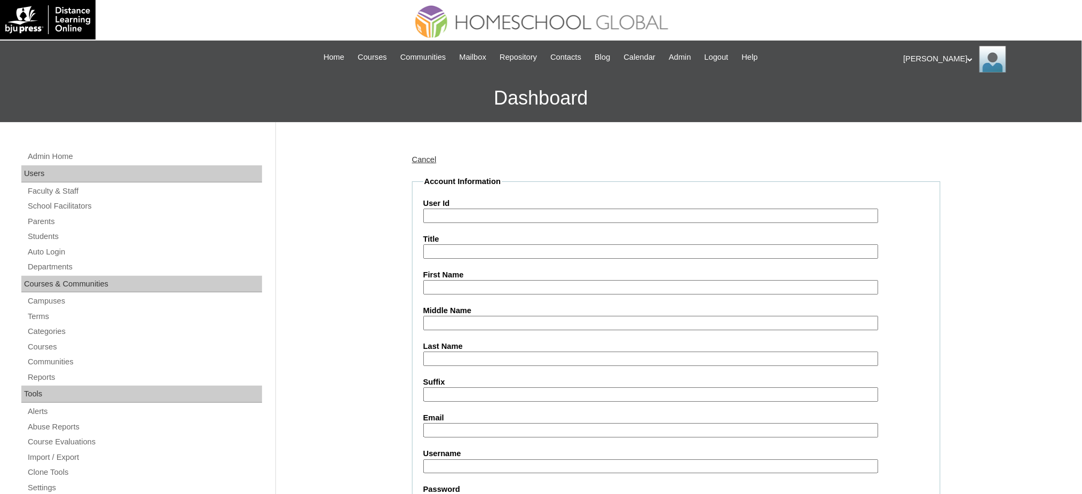
click at [456, 216] on input "User Id" at bounding box center [650, 216] width 455 height 14
paste input "MHS00316-TECHPH2025"
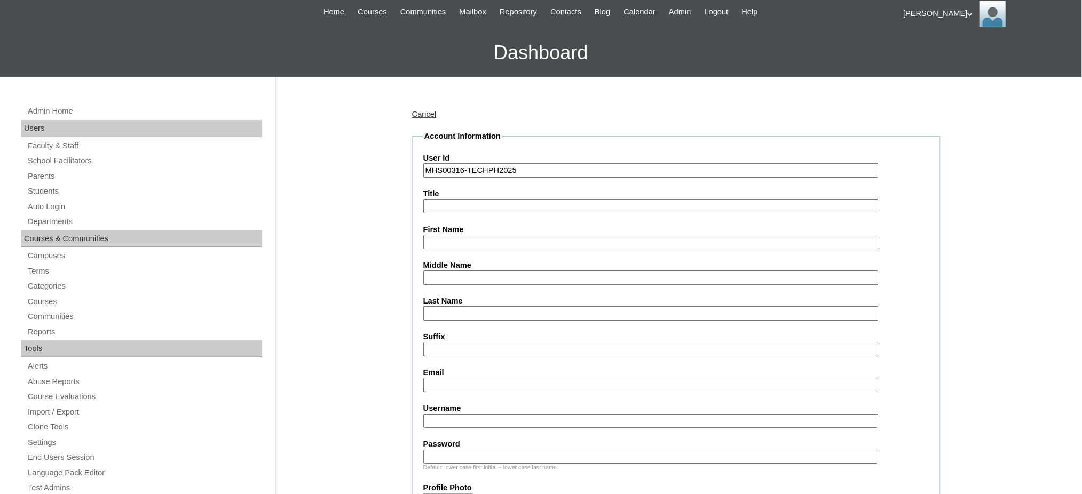
scroll to position [71, 0]
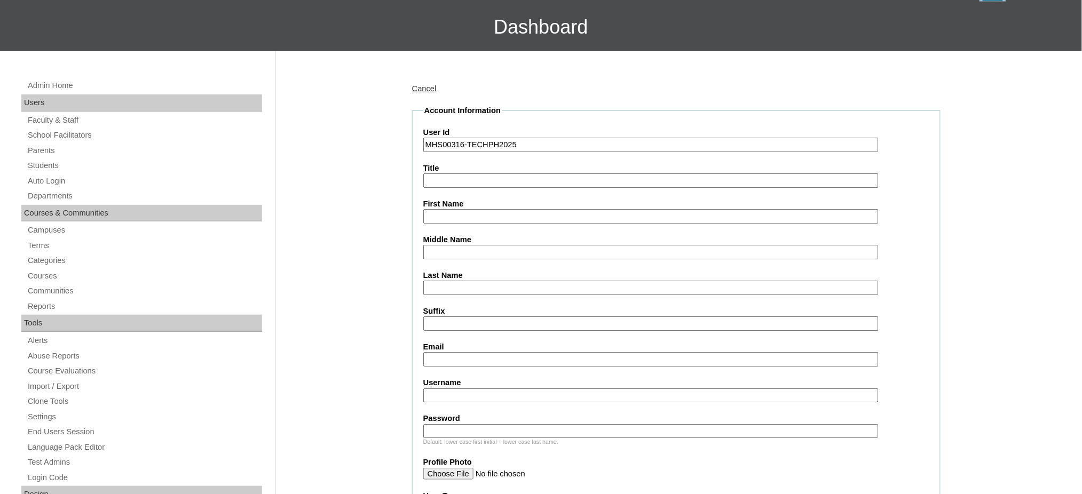
type input "MHS00316-TECHPH2025"
click at [459, 217] on input "First Name" at bounding box center [650, 216] width 455 height 14
paste input "Zyphaniah"
type input "Zyphaniah"
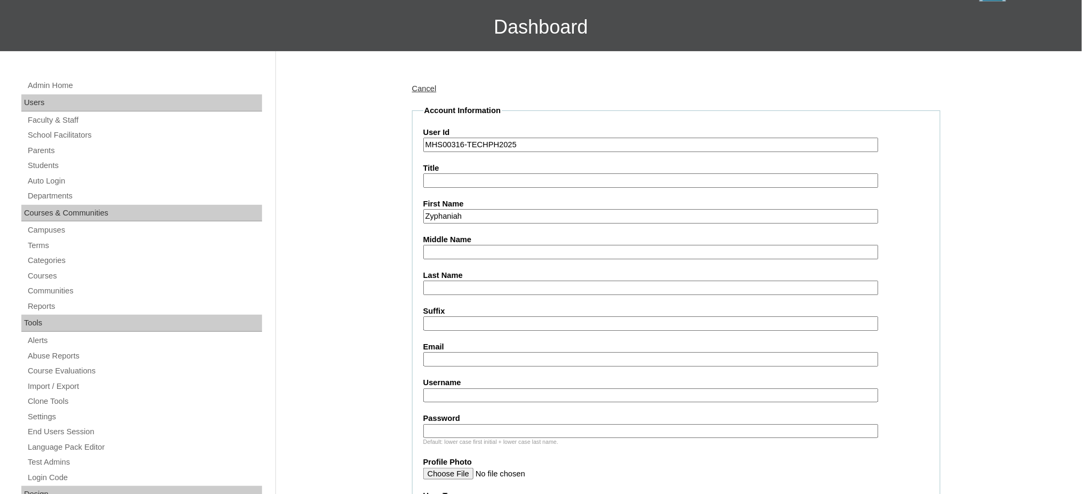
click at [447, 252] on input "Middle Name" at bounding box center [650, 252] width 455 height 14
paste input "Sunogan"
type input "Sunogan"
click at [460, 286] on input "Last Name" at bounding box center [650, 288] width 455 height 14
paste input "Tingcang"
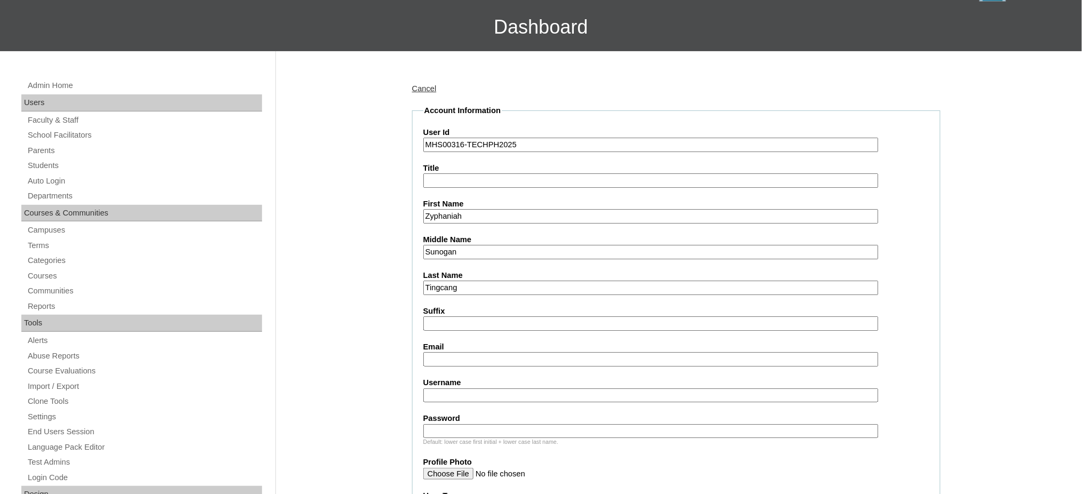
type input "Tingcang"
click at [471, 357] on input "Email" at bounding box center [650, 359] width 455 height 14
paste input "michelletingcang578@gmail.com"
type input "michelletingcang578@gmail.com"
click at [476, 389] on input "Username" at bounding box center [650, 396] width 455 height 14
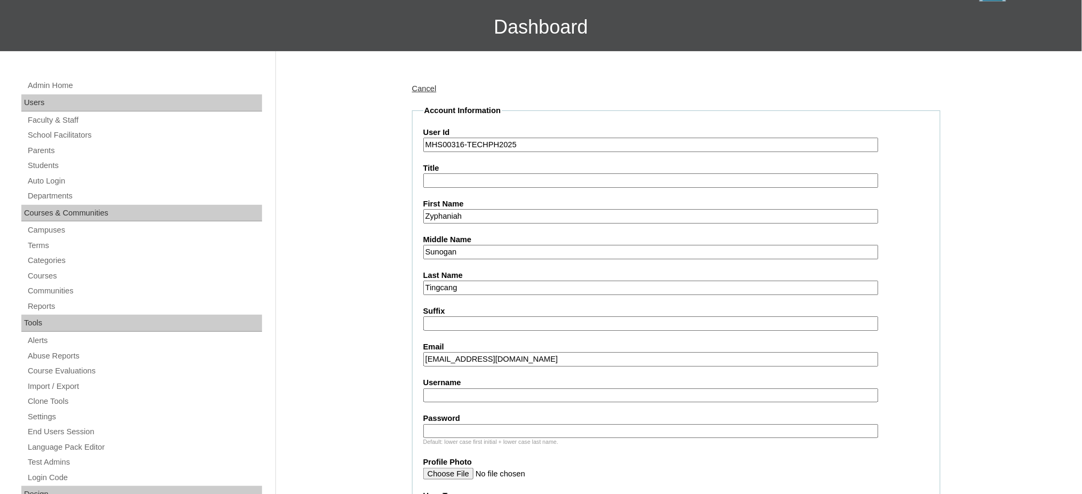
paste input "zyphaniahtingcang"
type input "zyphaniahtingcang"
click at [460, 424] on input "Password" at bounding box center [650, 431] width 455 height 14
paste input "250006972"
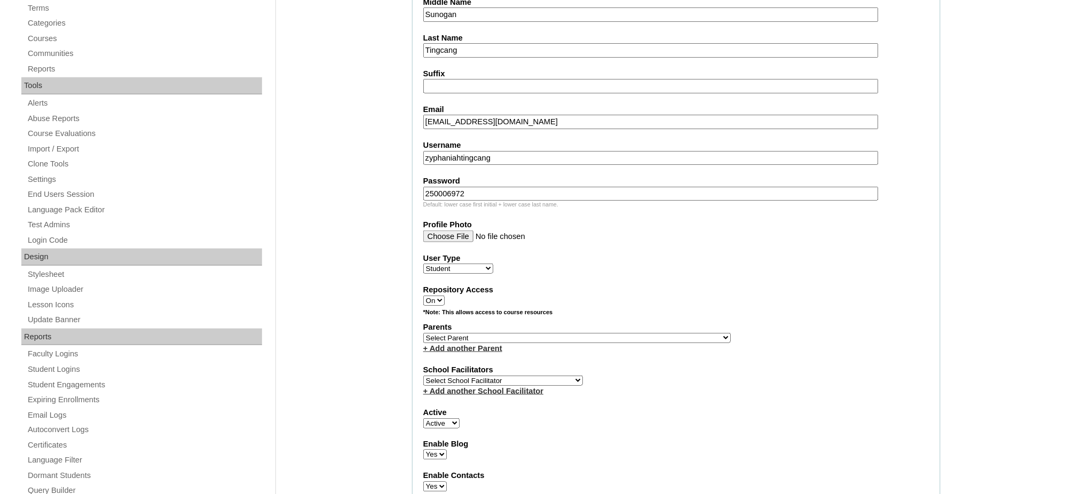
scroll to position [355, 0]
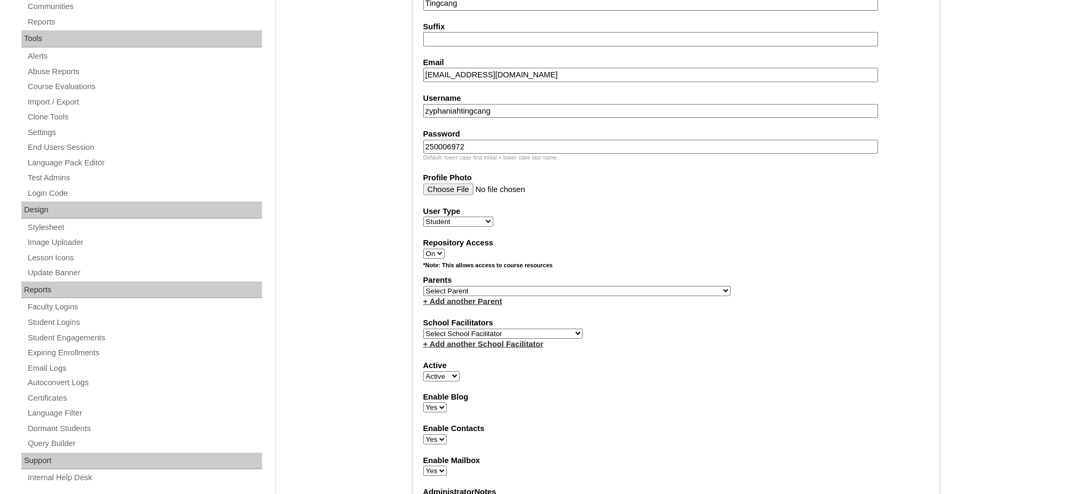
type input "250006972"
click at [602, 286] on select "Select Parent , , , , , , , , , , , , , , , , , , , , , , , , , , , , , , , , ,…" at bounding box center [576, 291] width 307 height 10
select select "44035"
click at [423, 286] on select "Select Parent , , , , , , , , , , , , , , , , , , , , , , , , , , , , , , , , ,…" at bounding box center [576, 291] width 307 height 10
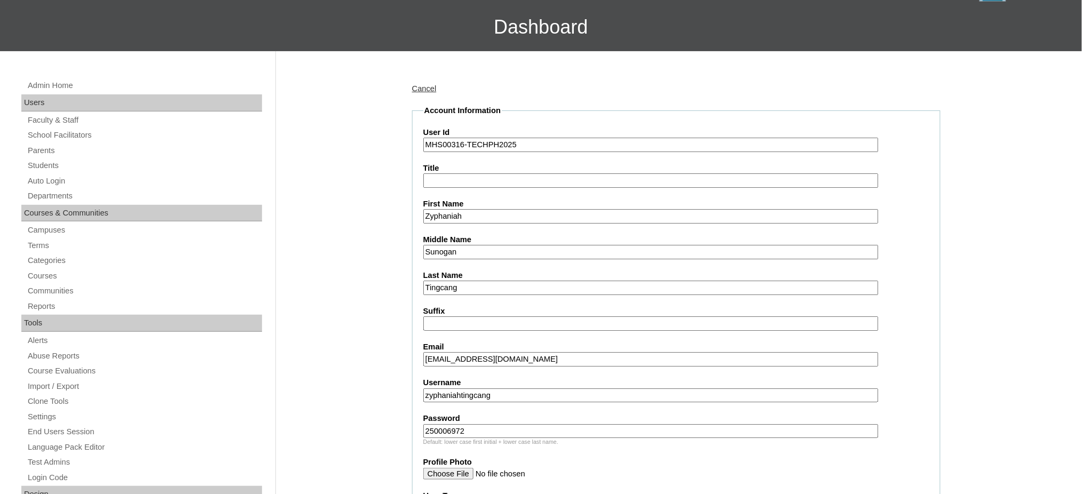
click at [468, 217] on input "Zyphaniah" at bounding box center [650, 216] width 455 height 14
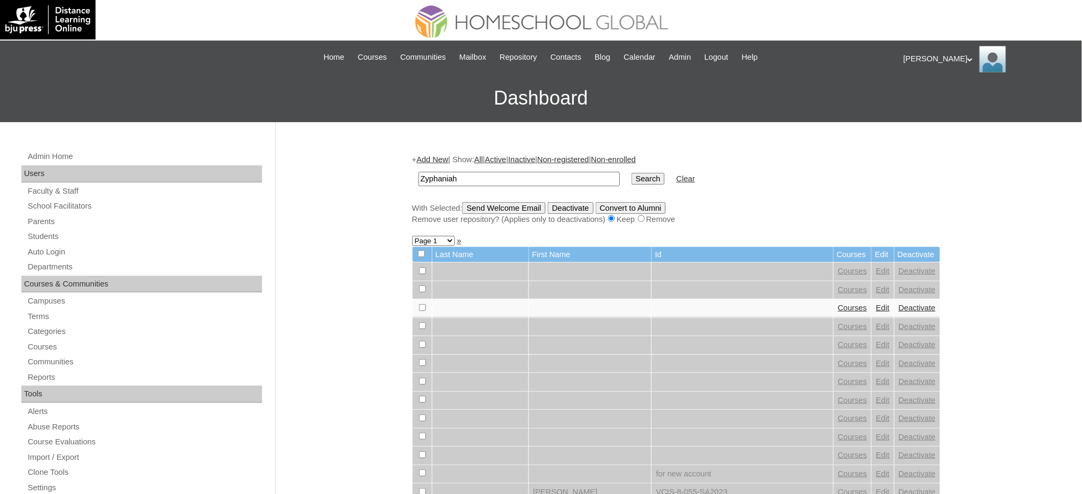
type input "Zyphaniah"
click at [631, 176] on input "Search" at bounding box center [647, 179] width 33 height 12
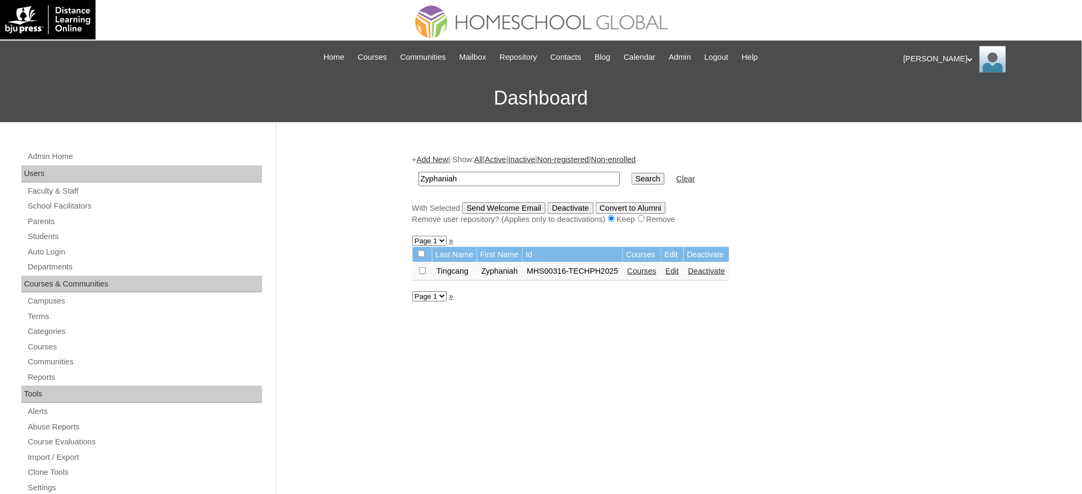
drag, startPoint x: 636, startPoint y: 267, endPoint x: 735, endPoint y: 280, distance: 100.1
click at [636, 267] on link "Courses" at bounding box center [641, 271] width 29 height 9
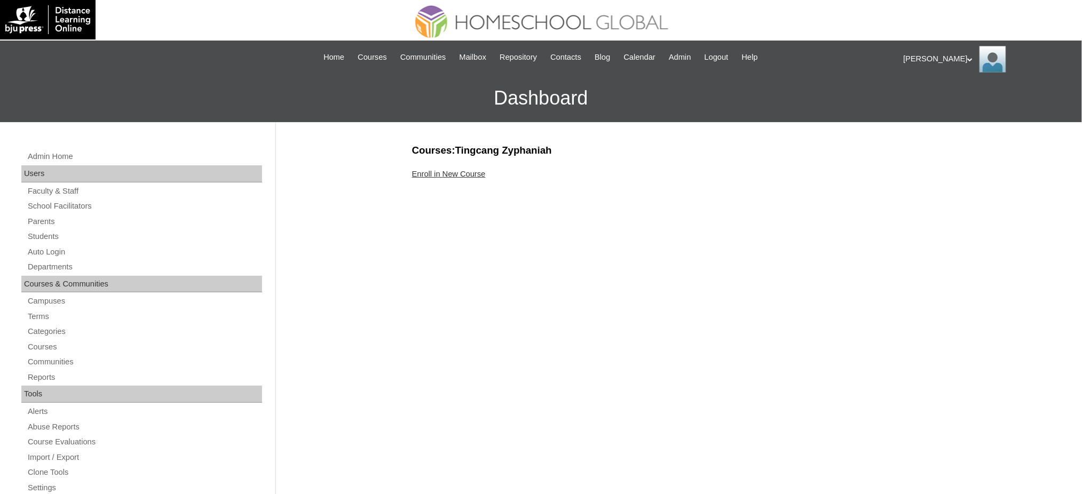
click at [471, 177] on link "Enroll in New Course" at bounding box center [449, 174] width 74 height 9
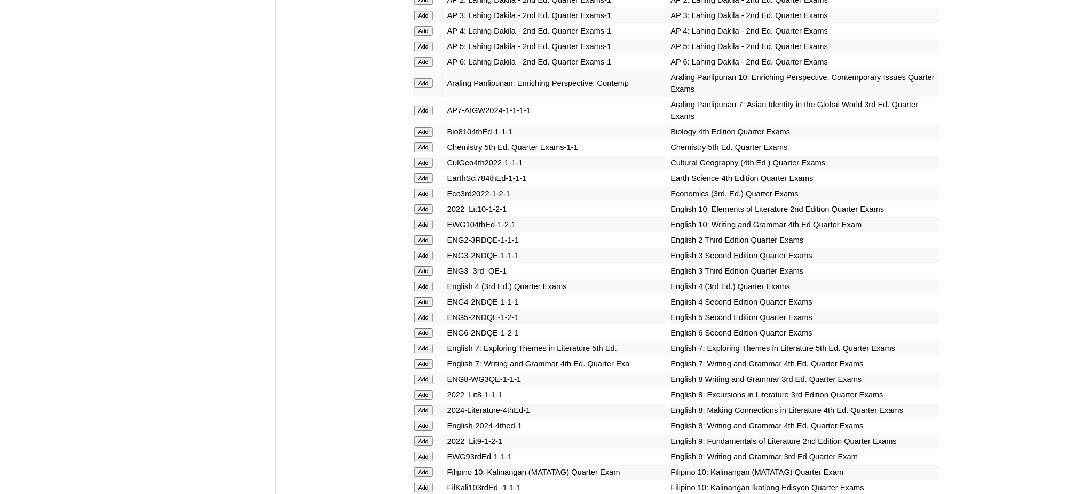
scroll to position [1209, 0]
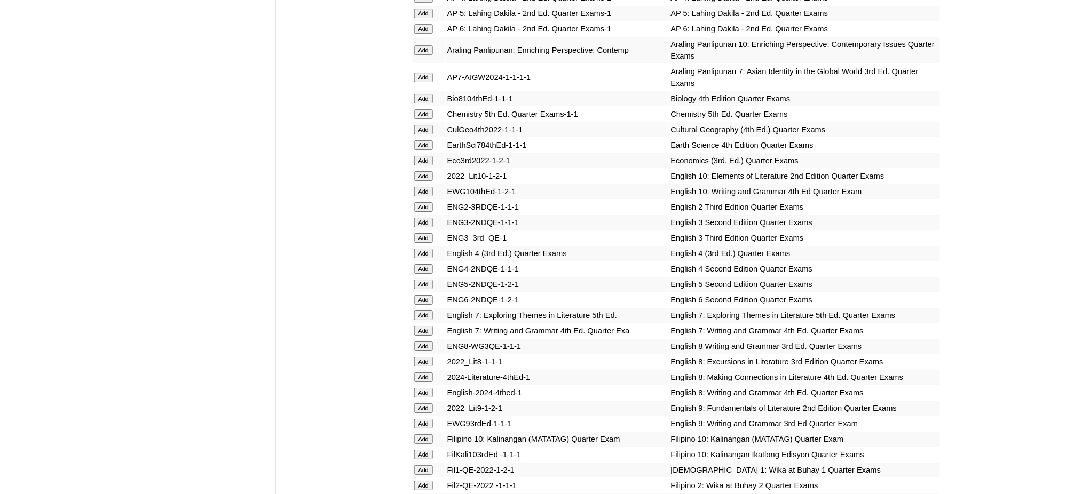
click at [423, 73] on input "Add" at bounding box center [423, 78] width 19 height 10
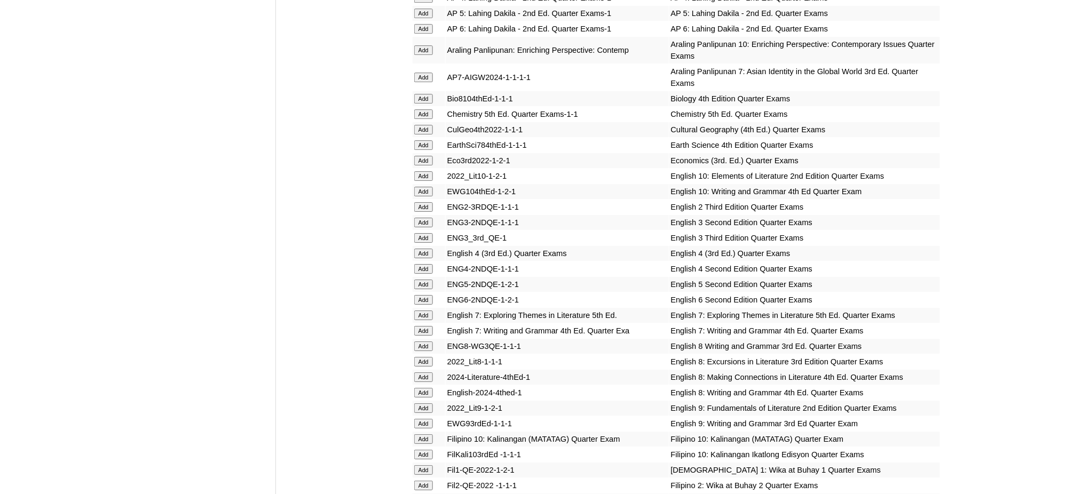
click at [423, 73] on input "Add" at bounding box center [423, 78] width 19 height 10
click at [427, 140] on input "Add" at bounding box center [423, 145] width 19 height 10
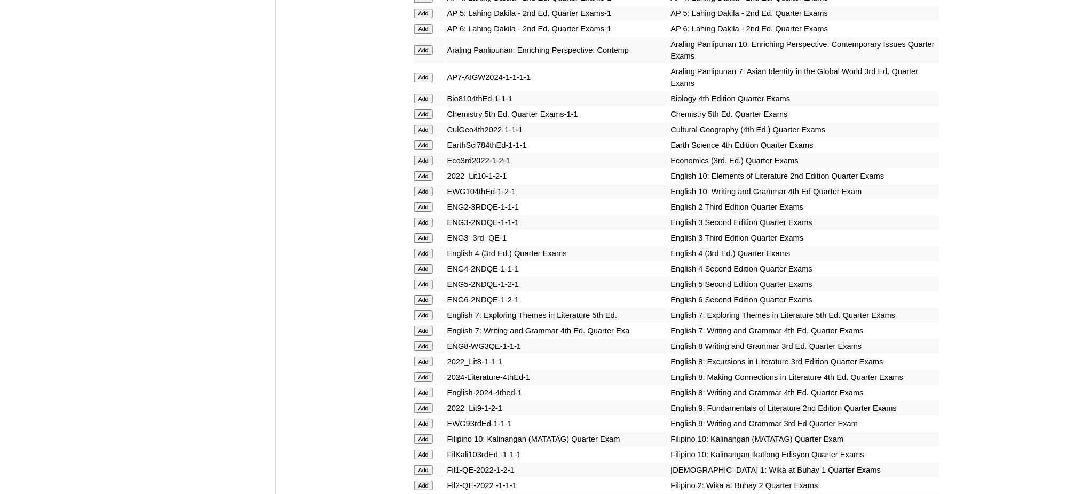
click at [427, 140] on input "Add" at bounding box center [423, 145] width 19 height 10
click at [427, 311] on input "Add" at bounding box center [423, 316] width 19 height 10
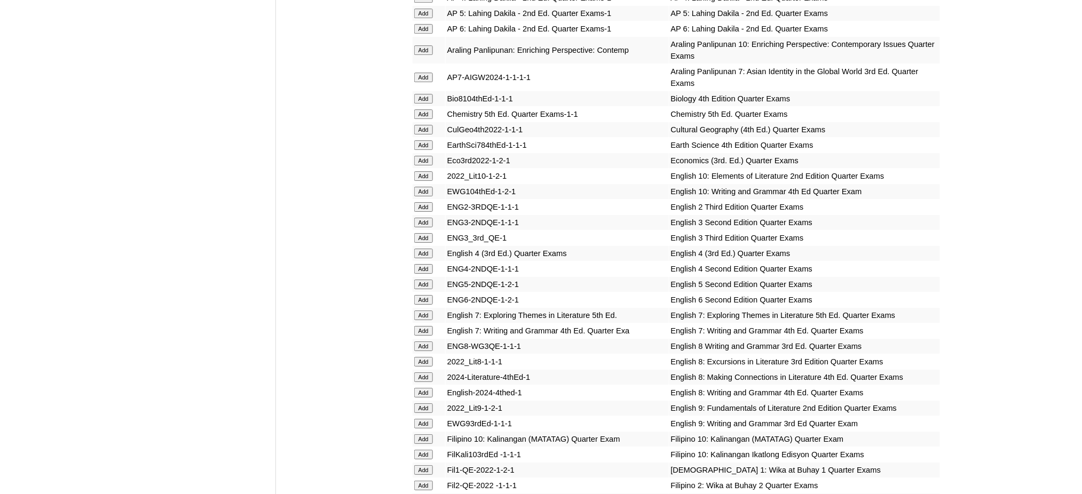
click at [427, 311] on input "Add" at bounding box center [423, 316] width 19 height 10
click at [421, 326] on input "Add" at bounding box center [423, 331] width 19 height 10
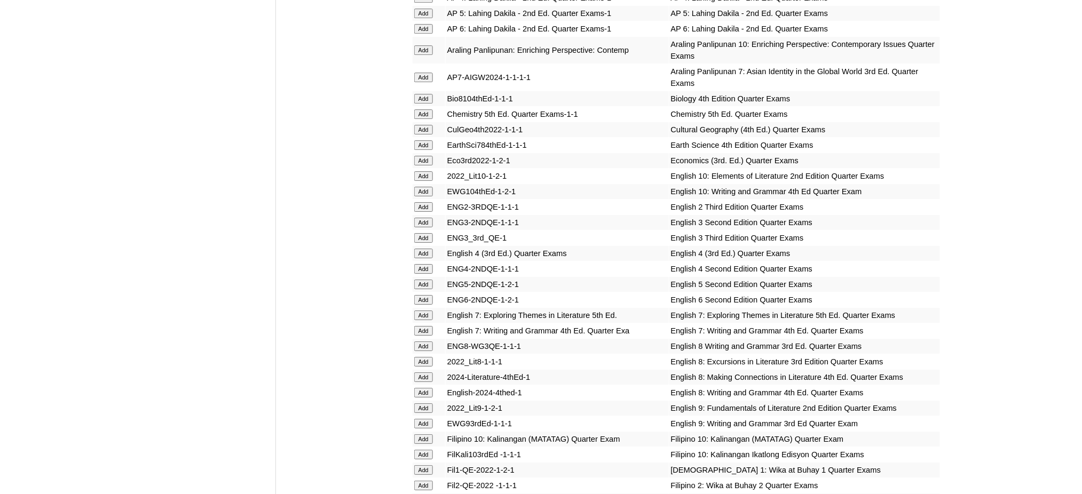
click at [421, 326] on input "Add" at bounding box center [423, 331] width 19 height 10
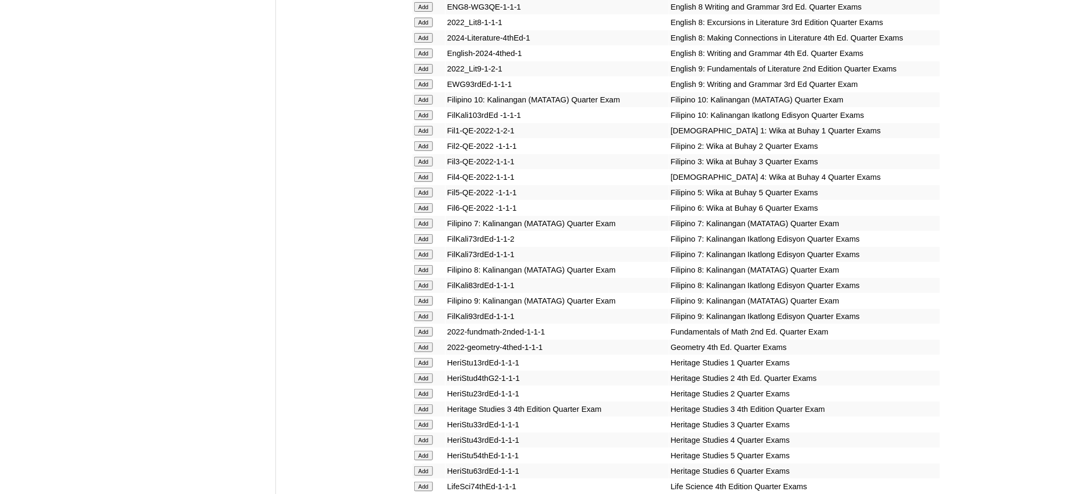
scroll to position [1565, 0]
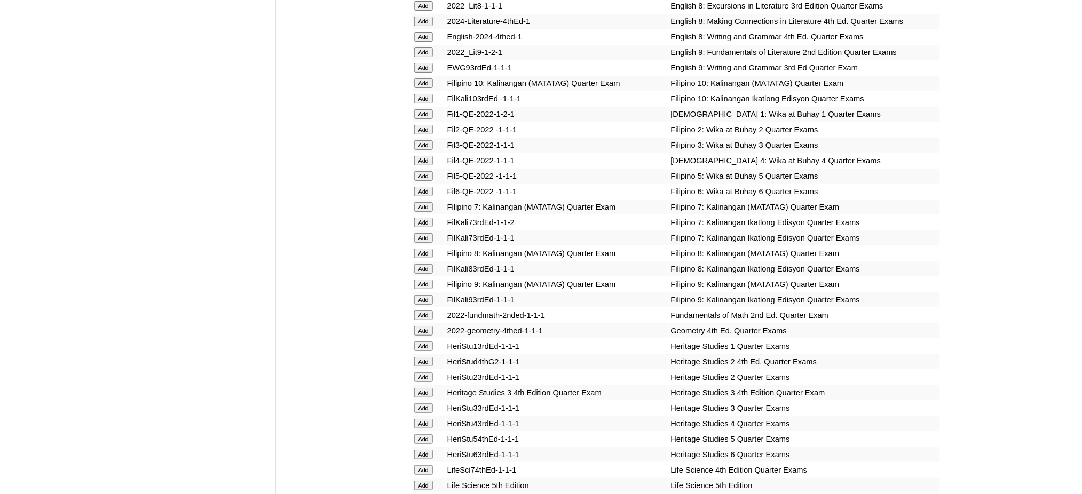
click at [432, 202] on input "Add" at bounding box center [423, 207] width 19 height 10
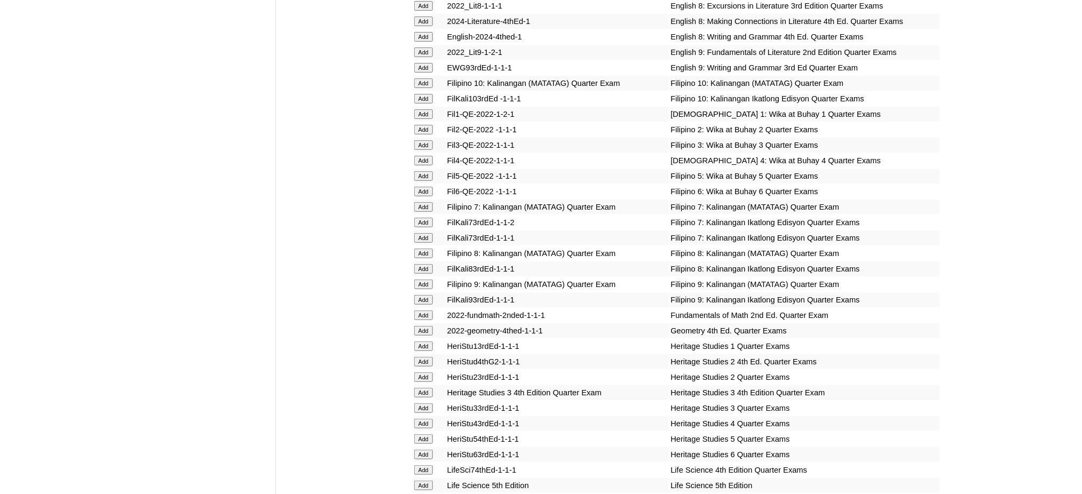
click at [432, 202] on input "Add" at bounding box center [423, 207] width 19 height 10
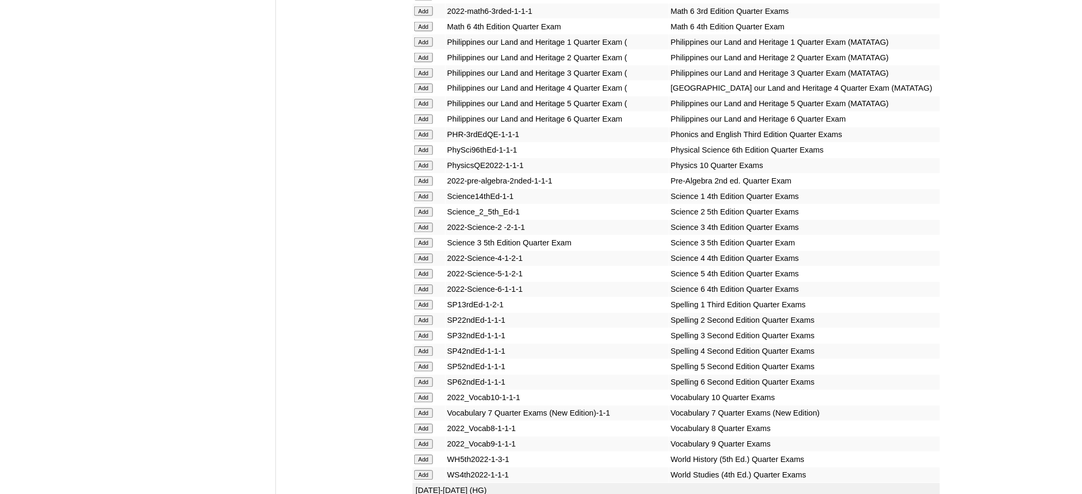
scroll to position [2348, 0]
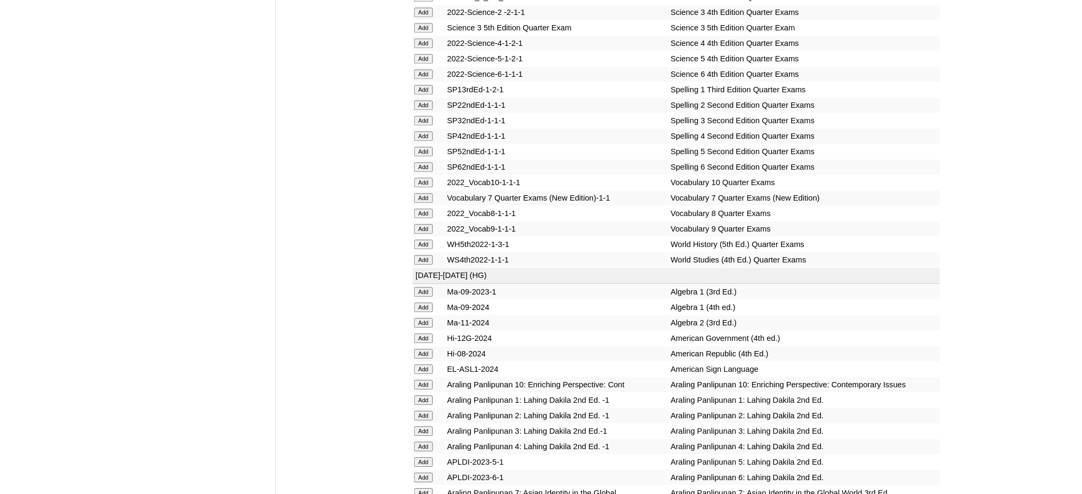
click at [418, 193] on input "Add" at bounding box center [423, 198] width 19 height 10
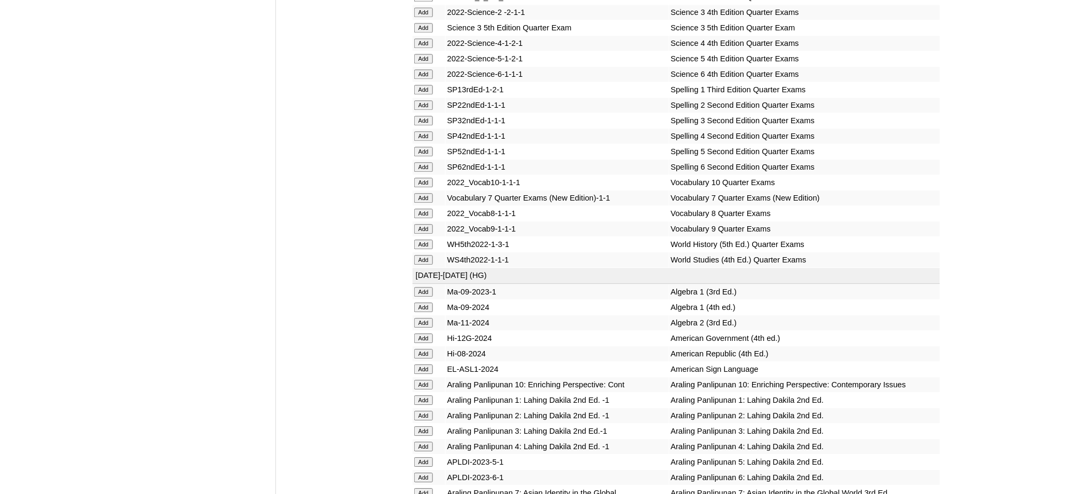
click at [418, 193] on input "Add" at bounding box center [423, 198] width 19 height 10
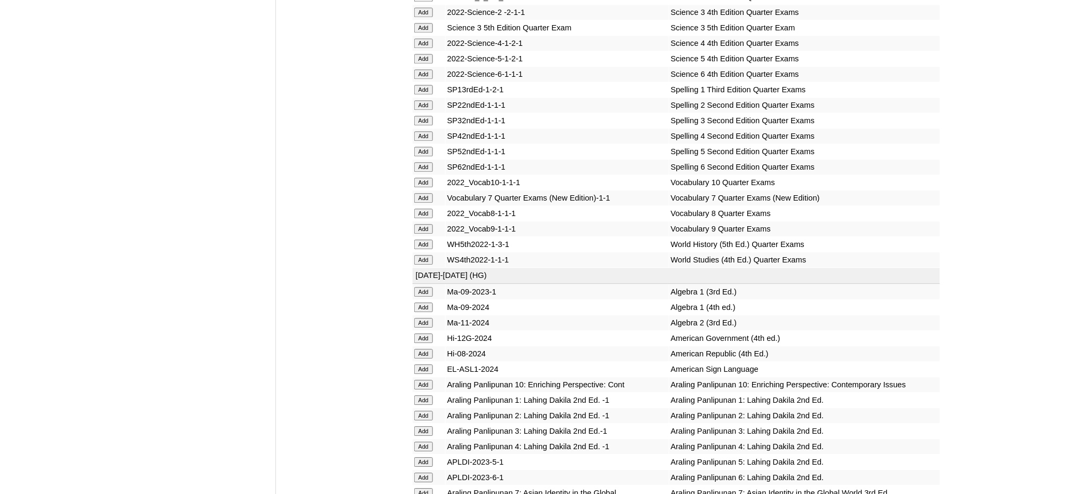
click at [418, 193] on input "Add" at bounding box center [423, 198] width 19 height 10
click at [427, 488] on input "Add" at bounding box center [423, 493] width 19 height 10
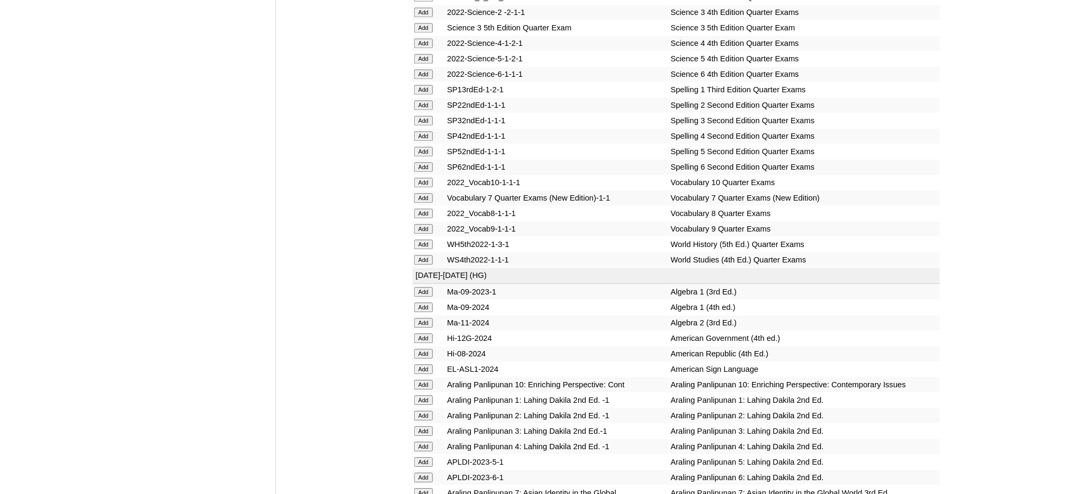
click at [427, 488] on input "Add" at bounding box center [423, 493] width 19 height 10
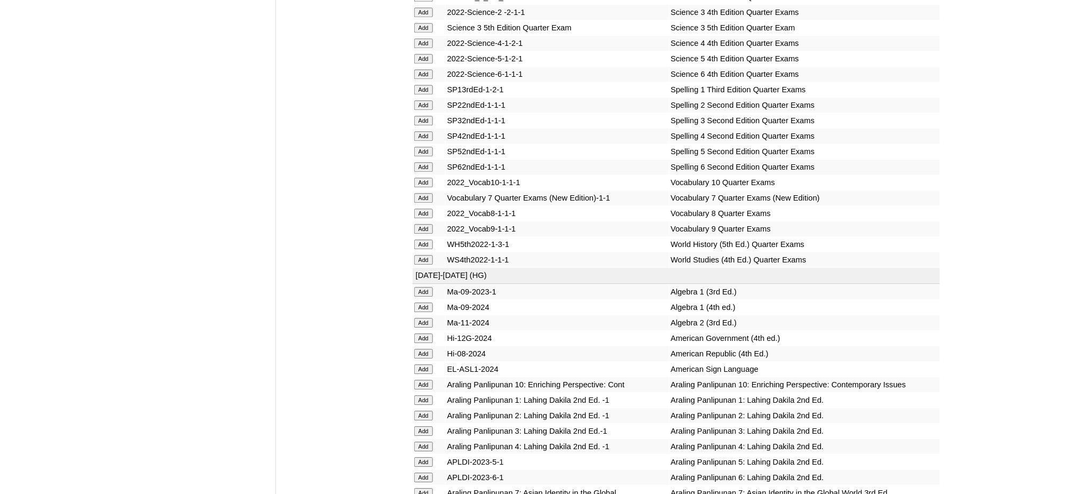
click at [427, 488] on input "Add" at bounding box center [423, 493] width 19 height 10
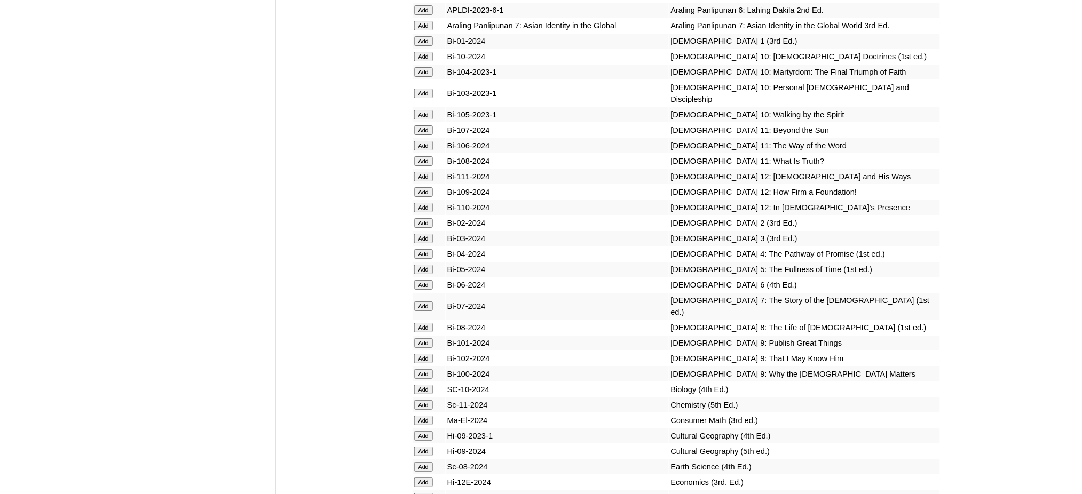
scroll to position [2846, 0]
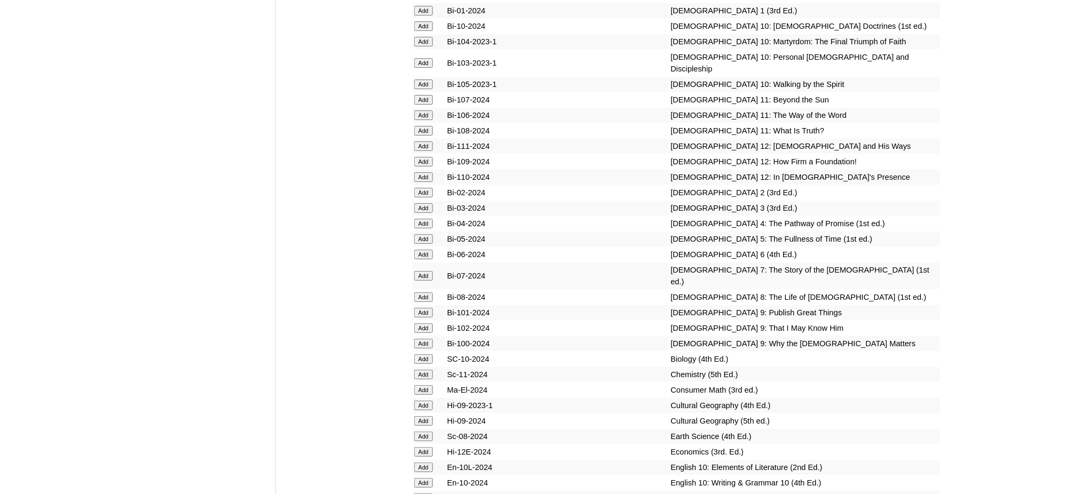
click at [425, 271] on input "Add" at bounding box center [423, 276] width 19 height 10
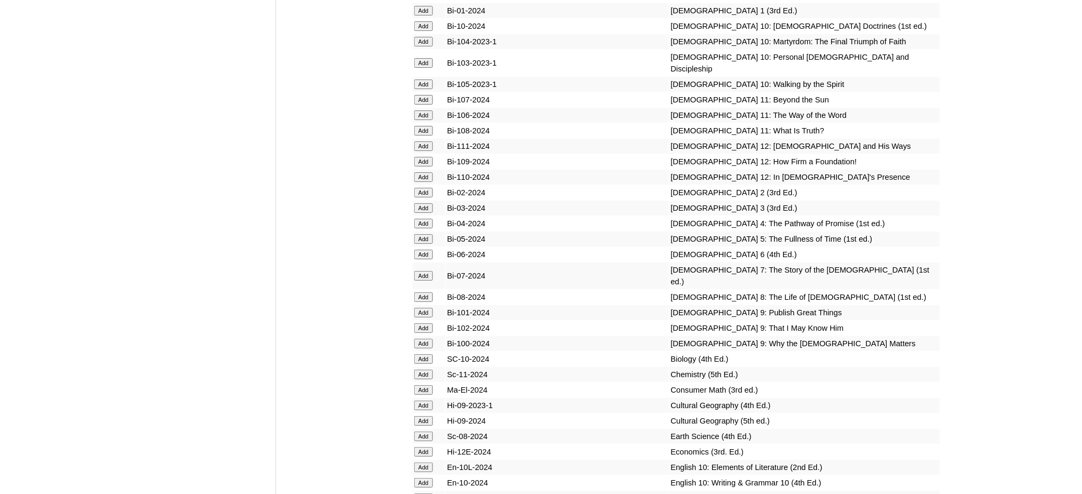
click at [425, 271] on input "Add" at bounding box center [423, 276] width 19 height 10
click at [427, 432] on input "Add" at bounding box center [423, 437] width 19 height 10
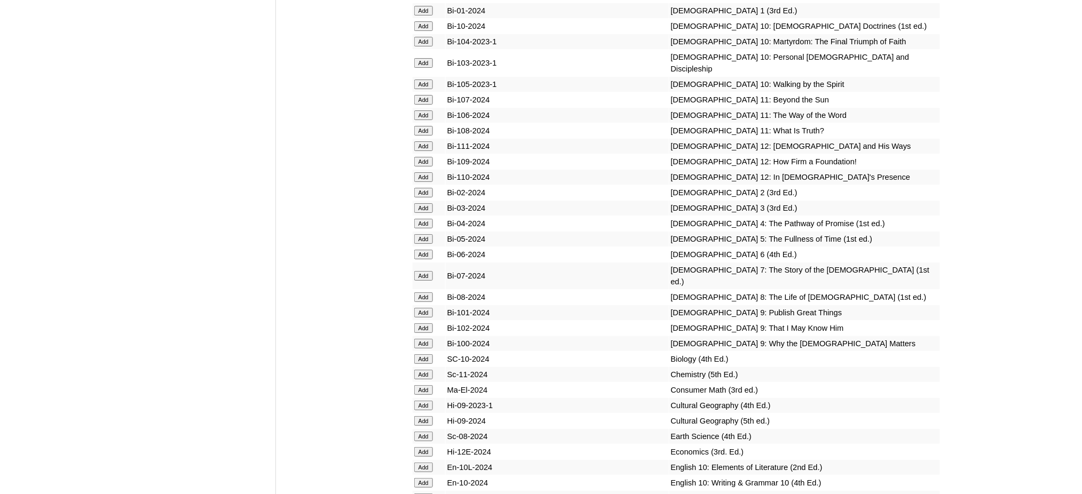
click at [427, 432] on input "Add" at bounding box center [423, 437] width 19 height 10
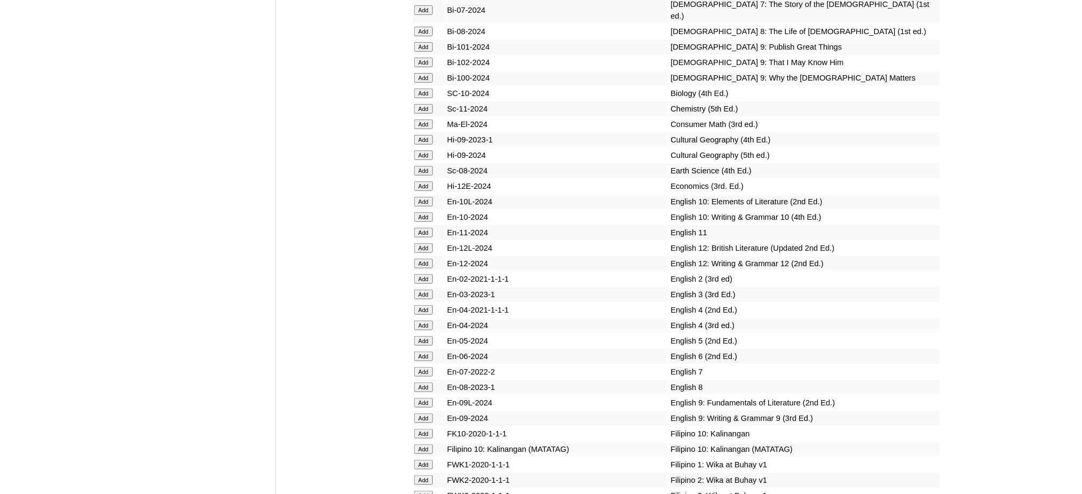
scroll to position [3202, 0]
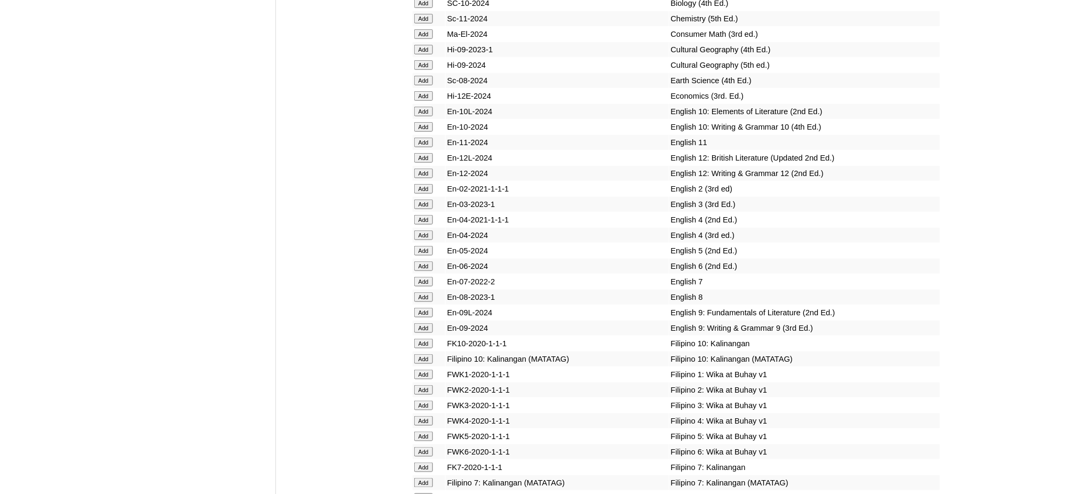
click at [422, 277] on input "Add" at bounding box center [423, 282] width 19 height 10
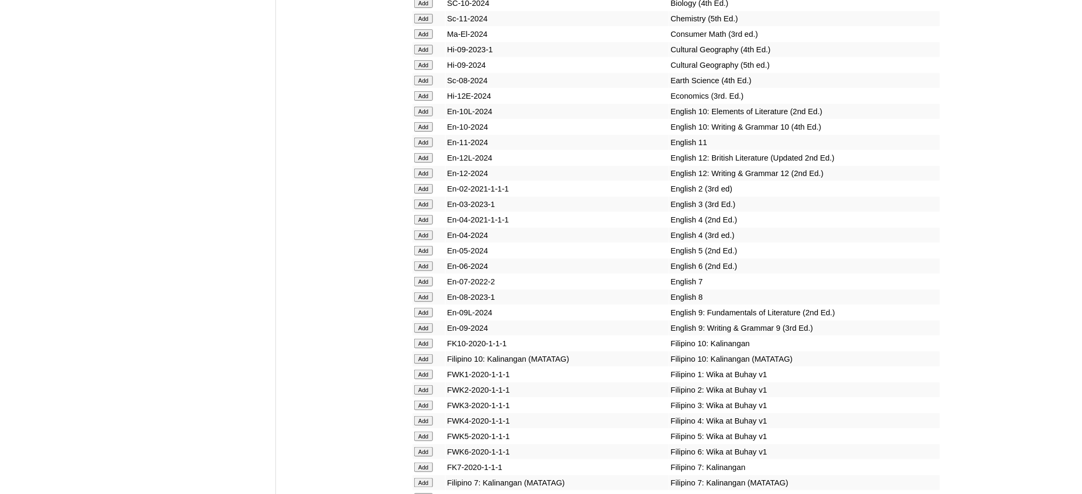
click at [422, 277] on input "Add" at bounding box center [423, 282] width 19 height 10
click at [427, 478] on input "Add" at bounding box center [423, 483] width 19 height 10
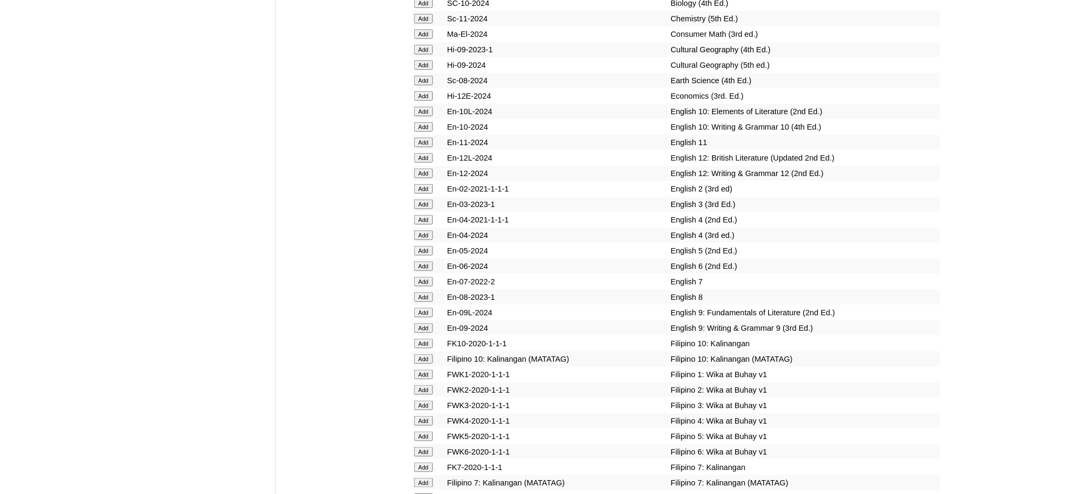
click at [427, 478] on input "Add" at bounding box center [423, 483] width 19 height 10
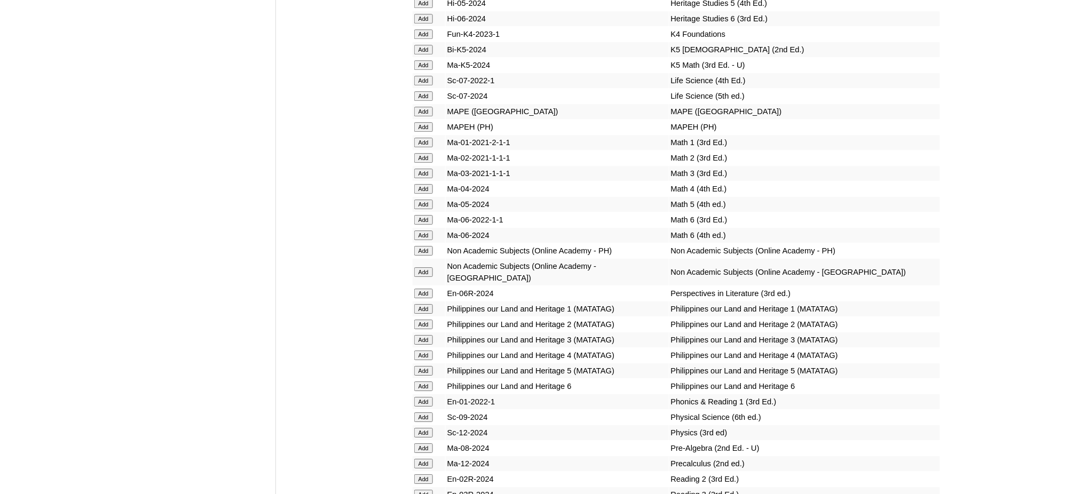
scroll to position [4056, 0]
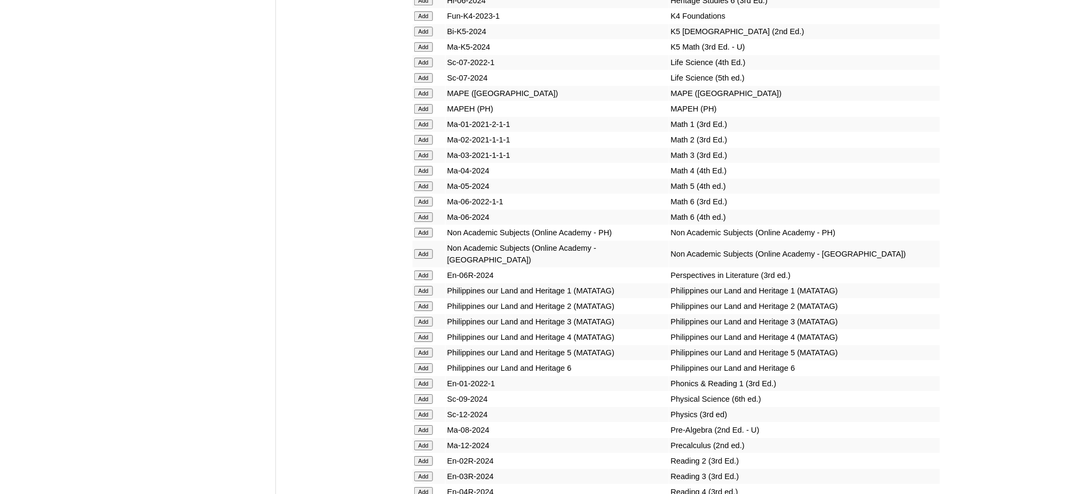
click at [421, 104] on input "Add" at bounding box center [423, 109] width 19 height 10
click at [420, 104] on input "Add" at bounding box center [423, 109] width 19 height 10
click at [419, 104] on input "Add" at bounding box center [423, 109] width 19 height 10
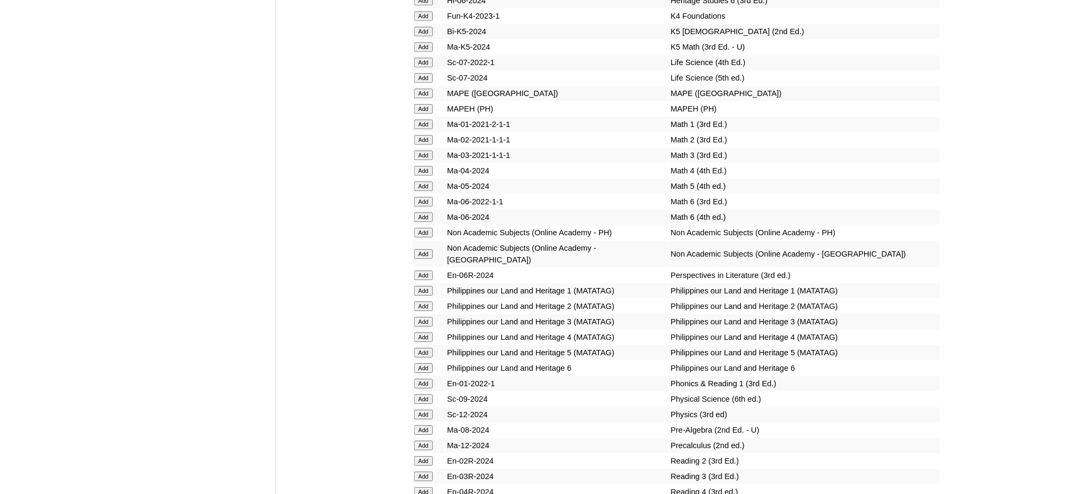
click at [419, 104] on input "Add" at bounding box center [423, 109] width 19 height 10
click at [429, 425] on input "Add" at bounding box center [423, 430] width 19 height 10
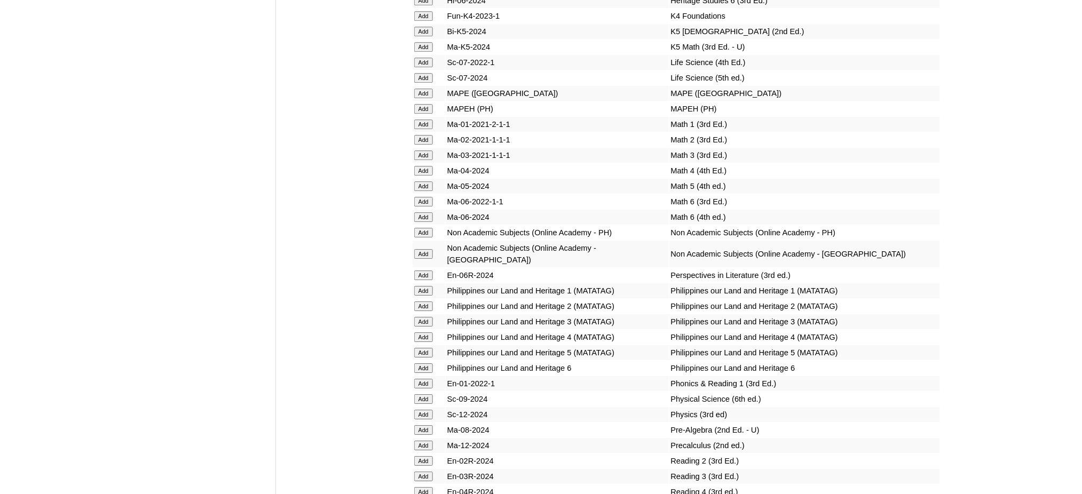
click at [429, 425] on input "Add" at bounding box center [423, 430] width 19 height 10
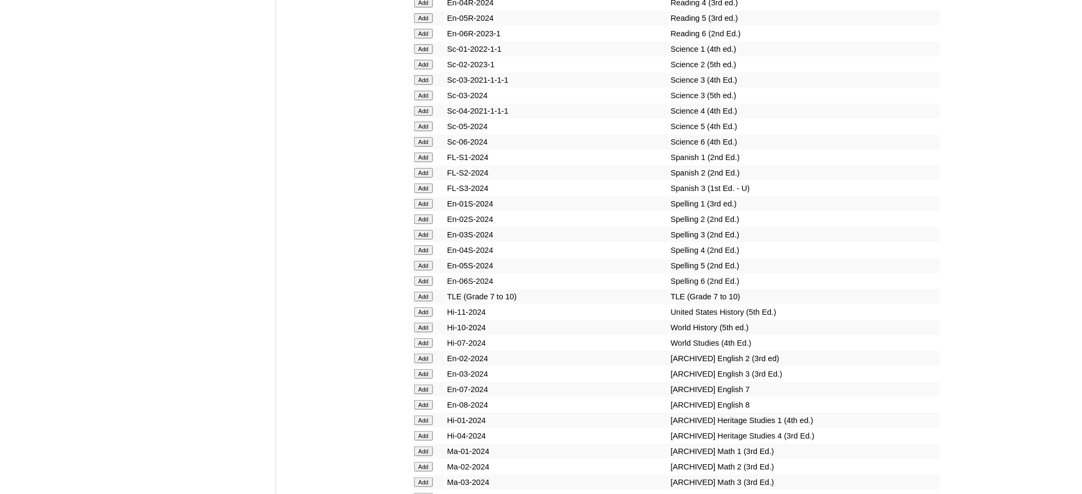
scroll to position [4554, 0]
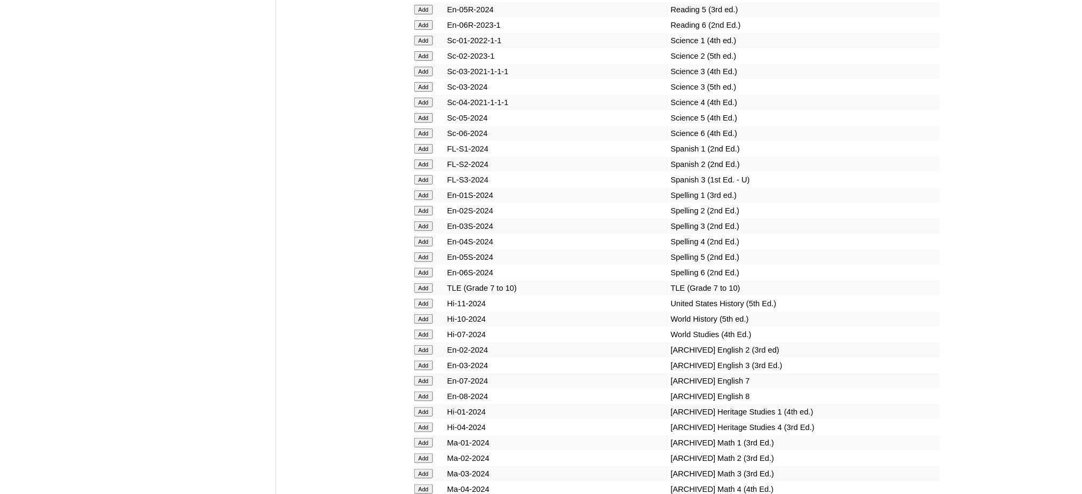
click at [425, 283] on input "Add" at bounding box center [423, 288] width 19 height 10
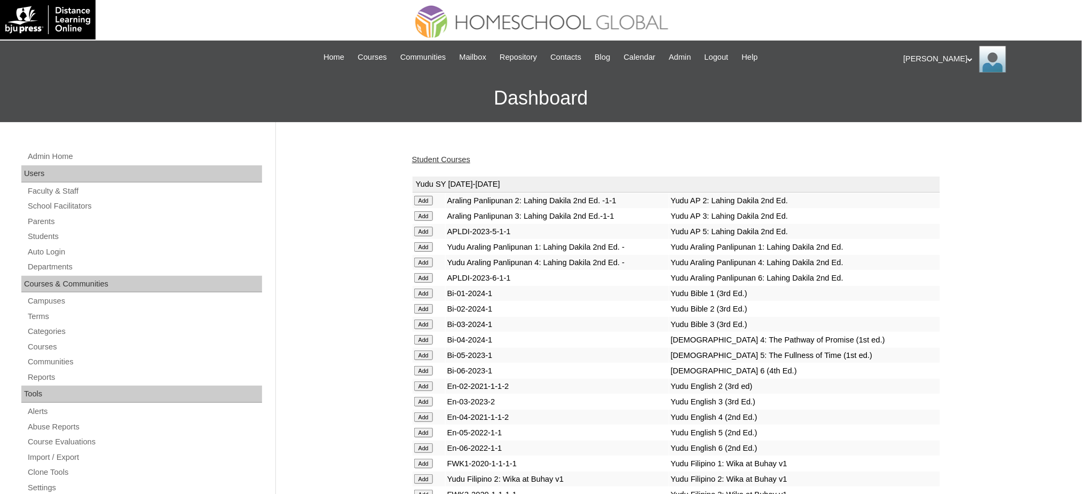
click at [429, 161] on link "Student Courses" at bounding box center [441, 159] width 58 height 9
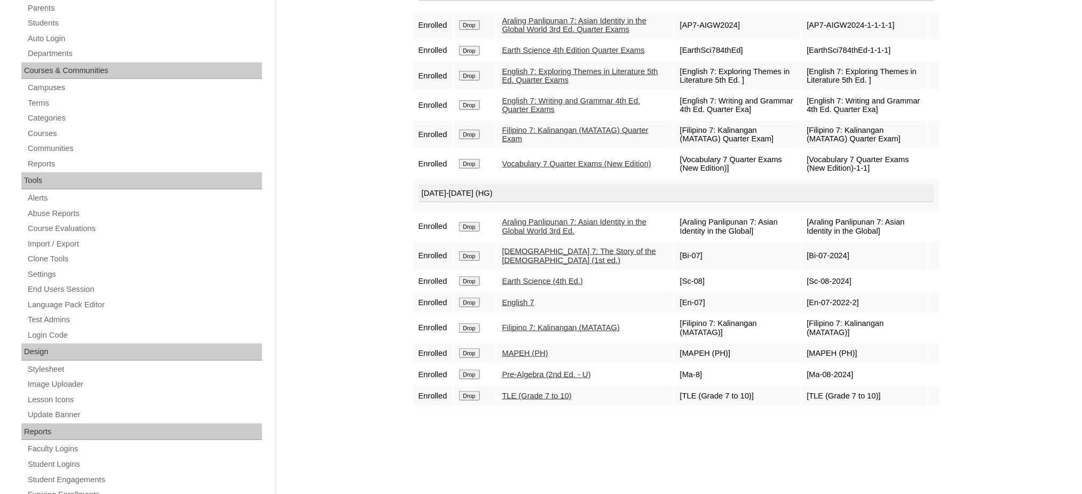
scroll to position [142, 0]
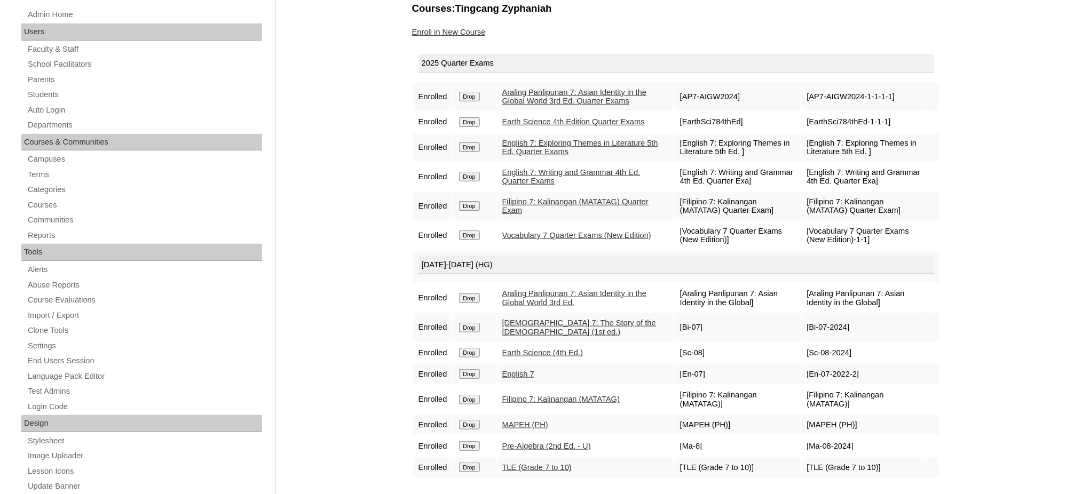
click at [430, 31] on link "Enroll in New Course" at bounding box center [449, 32] width 74 height 9
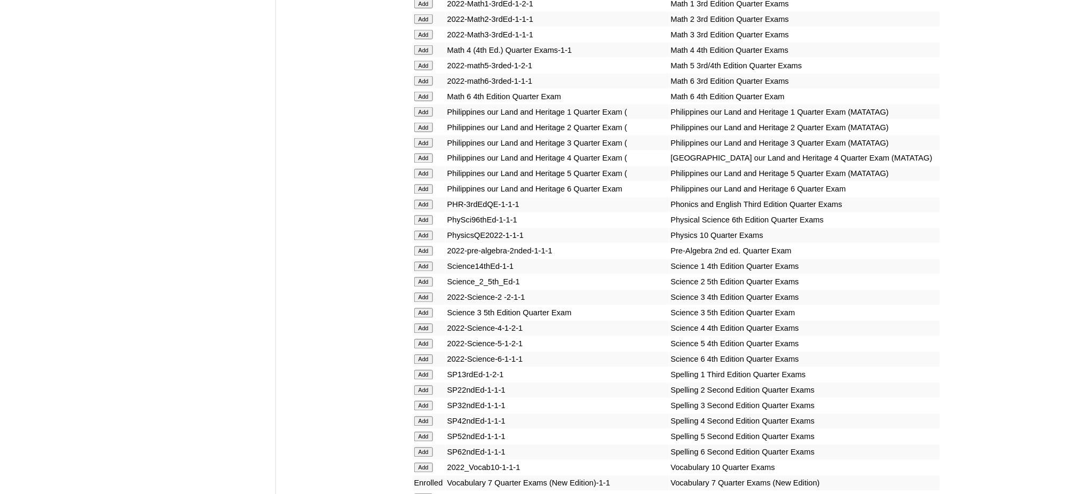
scroll to position [2063, 0]
click at [423, 246] on input "Add" at bounding box center [423, 251] width 19 height 10
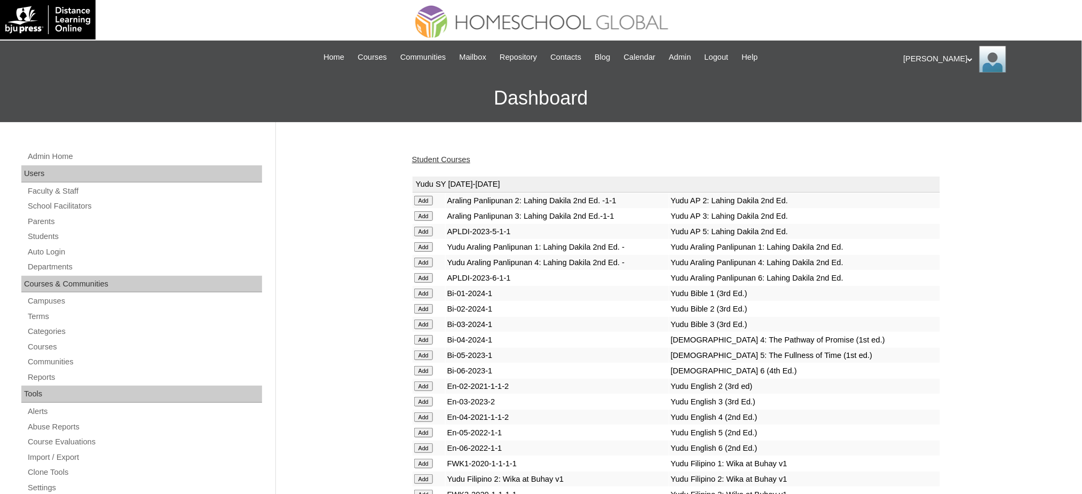
click at [451, 158] on link "Student Courses" at bounding box center [441, 159] width 58 height 9
